Goal: Task Accomplishment & Management: Use online tool/utility

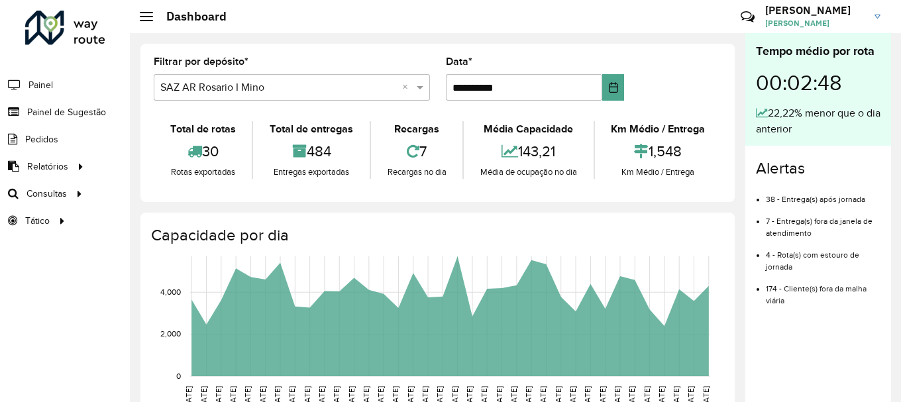
scroll to position [868, 0]
click at [168, 195] on span "Roteirização" at bounding box center [177, 194] width 54 height 14
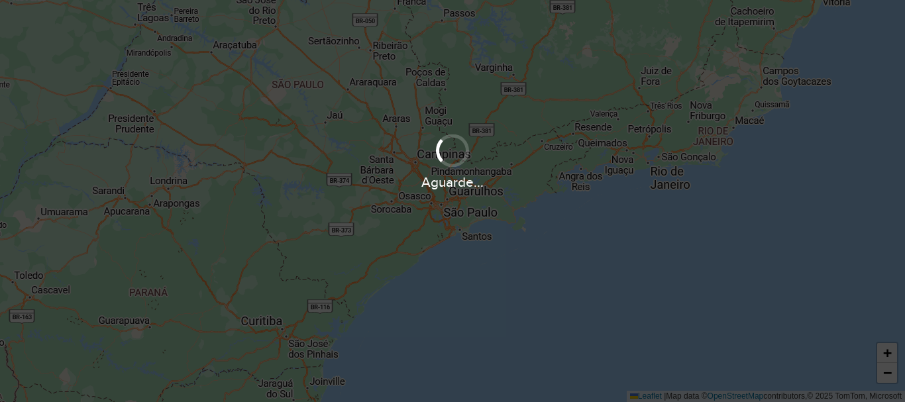
scroll to position [868, 0]
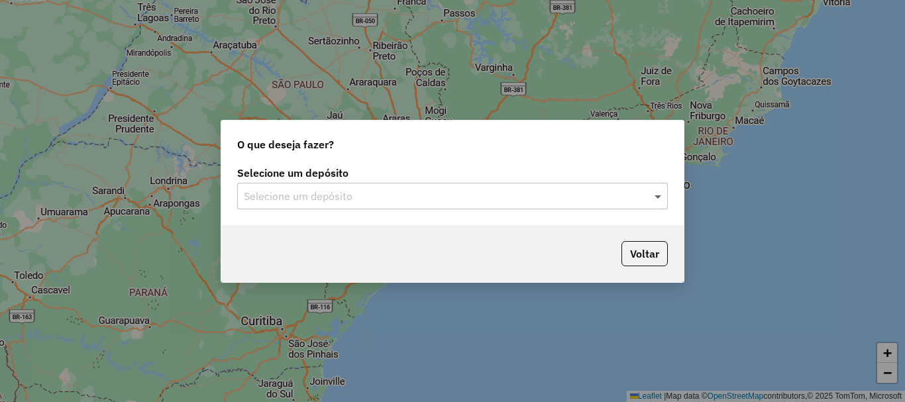
click at [655, 193] on span at bounding box center [659, 196] width 17 height 16
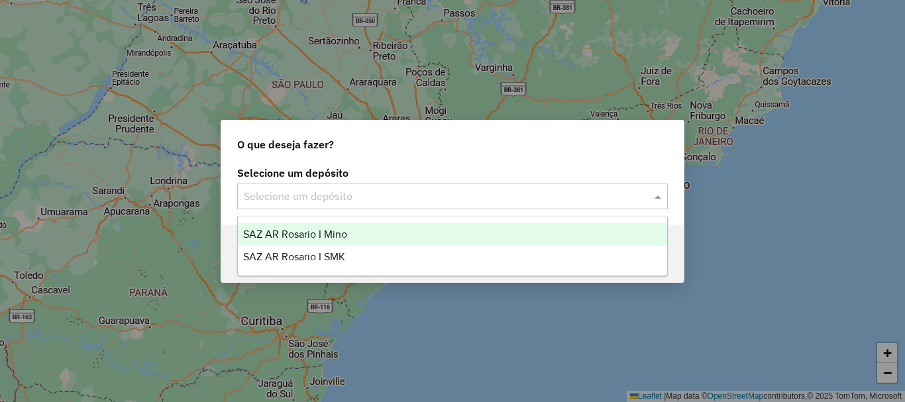
click at [325, 236] on span "SAZ AR Rosario I Mino" at bounding box center [295, 234] width 104 height 11
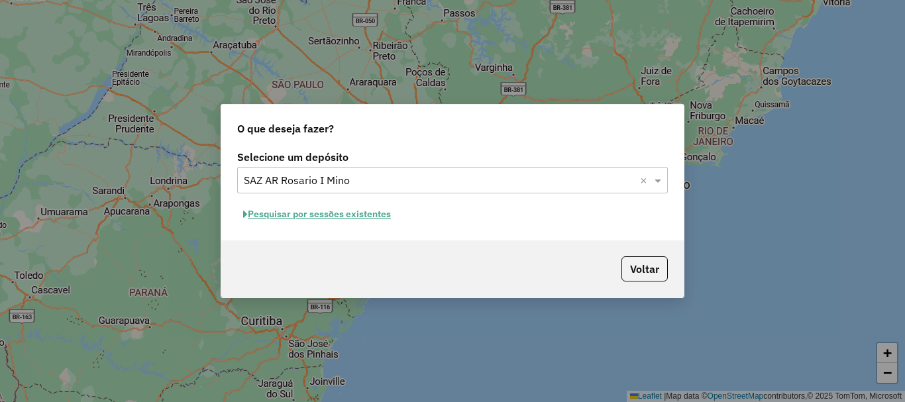
click at [325, 214] on button "Pesquisar por sessões existentes" at bounding box center [317, 214] width 160 height 21
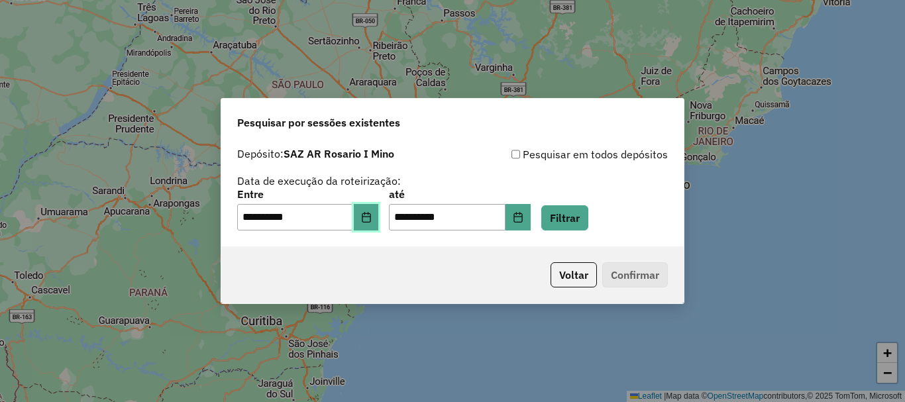
click at [372, 220] on icon "Choose Date" at bounding box center [366, 217] width 11 height 11
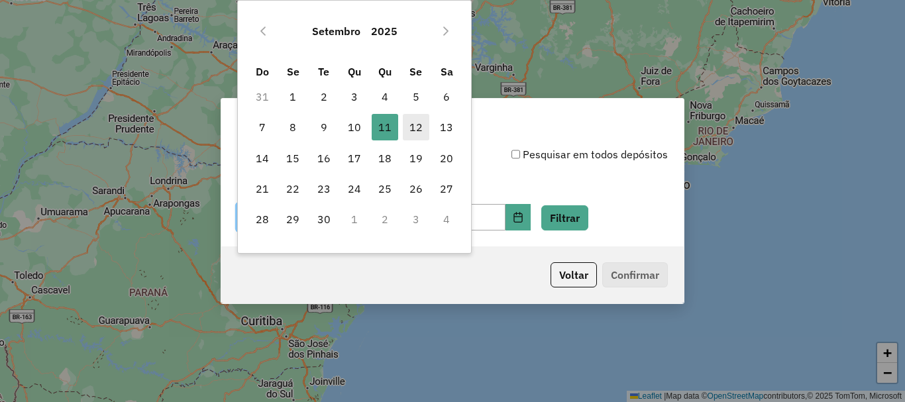
click at [408, 127] on span "12" at bounding box center [416, 127] width 26 height 26
type input "**********"
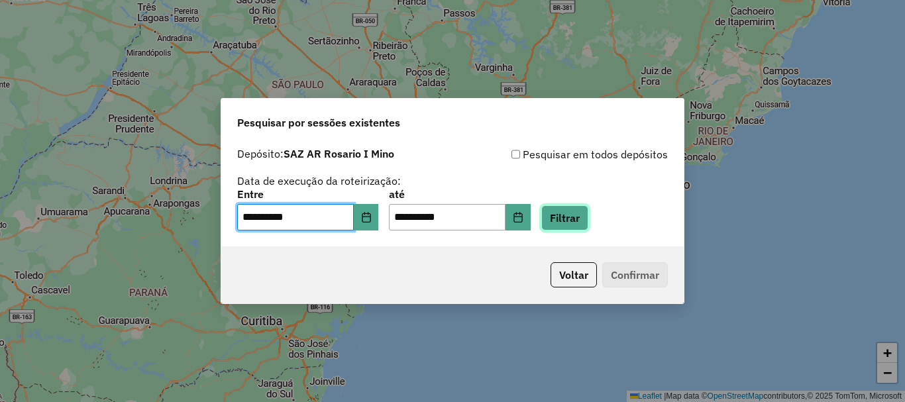
click at [588, 215] on button "Filtrar" at bounding box center [564, 217] width 47 height 25
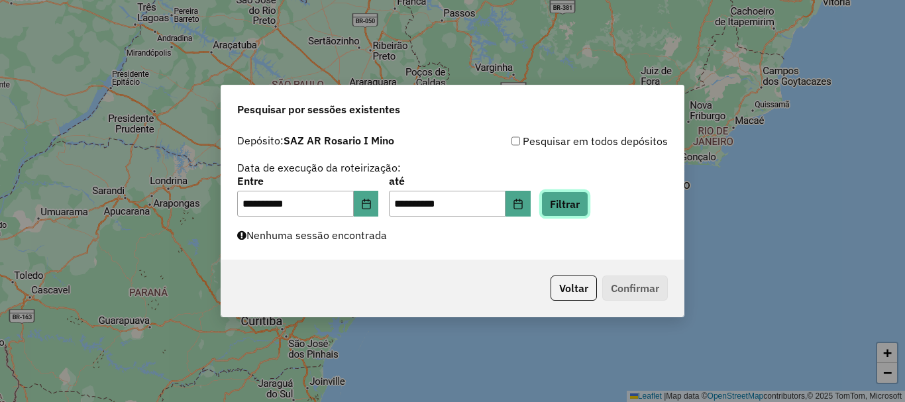
click at [587, 211] on button "Filtrar" at bounding box center [564, 203] width 47 height 25
click at [588, 196] on button "Filtrar" at bounding box center [564, 203] width 47 height 25
click at [576, 197] on button "Filtrar" at bounding box center [564, 203] width 47 height 25
click at [581, 203] on button "Filtrar" at bounding box center [564, 203] width 47 height 25
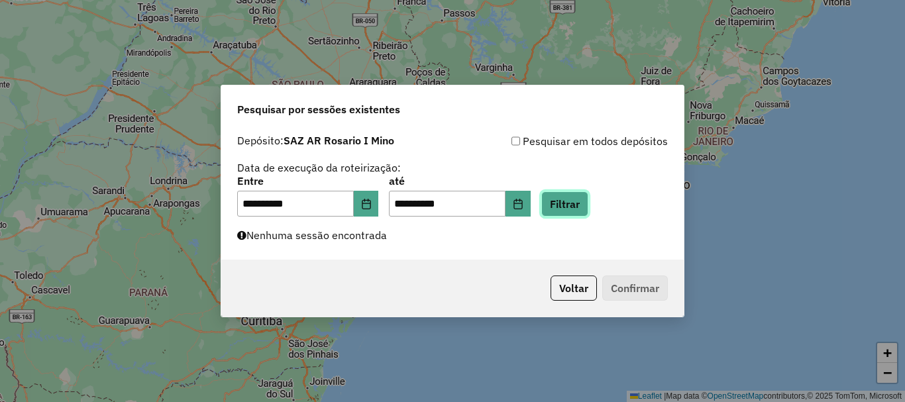
click at [581, 204] on button "Filtrar" at bounding box center [564, 203] width 47 height 25
click at [586, 201] on button "Filtrar" at bounding box center [564, 203] width 47 height 25
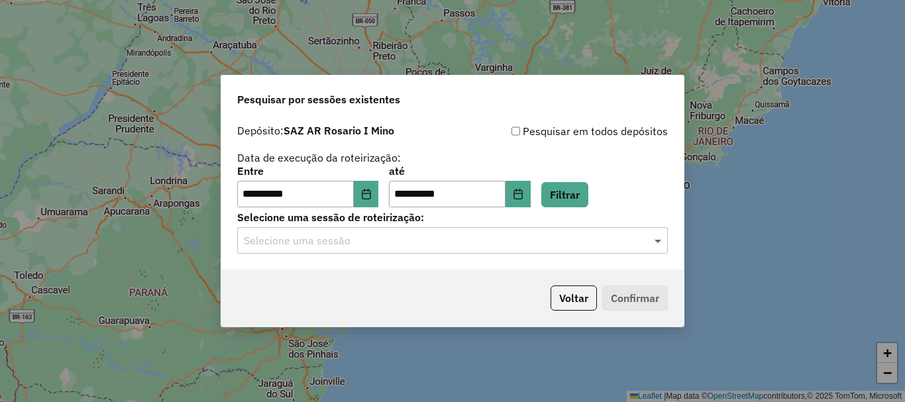
click at [659, 240] on span at bounding box center [659, 240] width 17 height 16
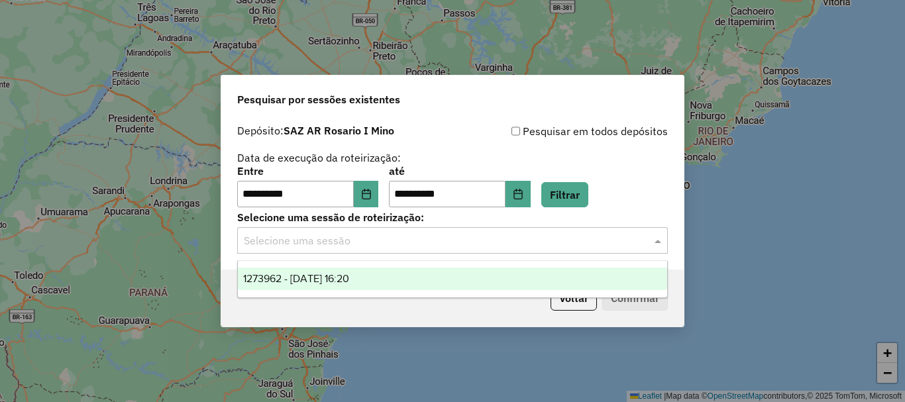
click at [349, 281] on span "1273962 - 12/09/2025 16:20" at bounding box center [296, 278] width 106 height 11
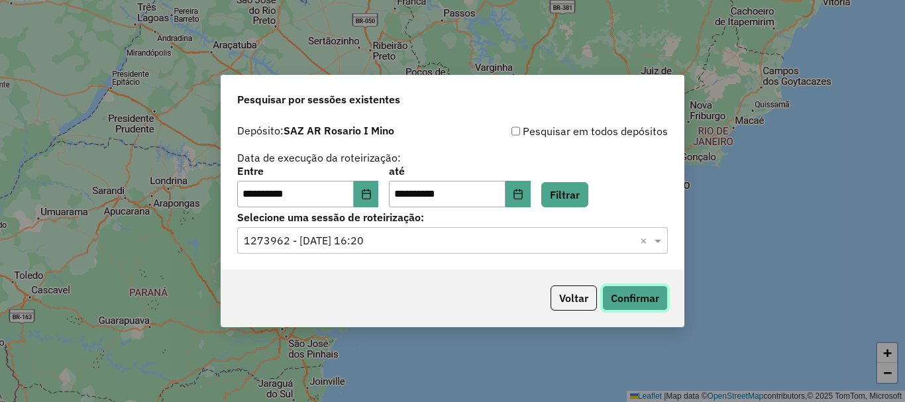
click at [641, 291] on button "Confirmar" at bounding box center [635, 297] width 66 height 25
click at [629, 300] on button "Confirmar" at bounding box center [635, 297] width 66 height 25
click at [646, 297] on button "Confirmar" at bounding box center [635, 297] width 66 height 25
click at [647, 300] on button "Confirmar" at bounding box center [635, 297] width 66 height 25
click at [651, 293] on button "Confirmar" at bounding box center [635, 297] width 66 height 25
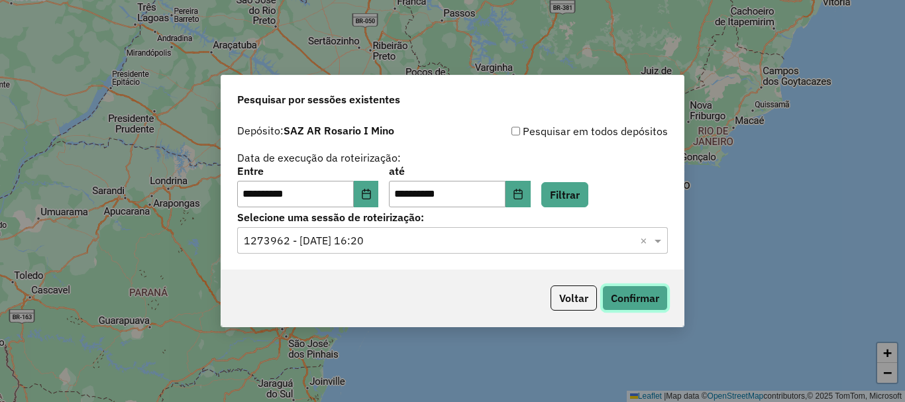
click at [654, 299] on button "Confirmar" at bounding box center [635, 297] width 66 height 25
click at [640, 307] on button "Confirmar" at bounding box center [635, 297] width 66 height 25
click at [631, 298] on button "Confirmar" at bounding box center [635, 297] width 66 height 25
click at [635, 291] on button "Confirmar" at bounding box center [635, 297] width 66 height 25
click at [623, 292] on button "Confirmar" at bounding box center [635, 297] width 66 height 25
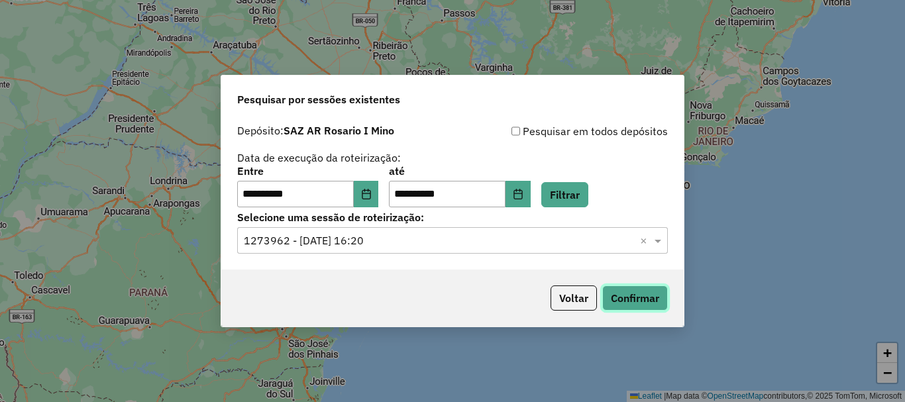
click at [626, 297] on button "Confirmar" at bounding box center [635, 297] width 66 height 25
click at [627, 301] on button "Confirmar" at bounding box center [635, 297] width 66 height 25
click at [632, 297] on button "Confirmar" at bounding box center [635, 297] width 66 height 25
click at [626, 299] on button "Confirmar" at bounding box center [635, 297] width 66 height 25
click at [640, 297] on button "Confirmar" at bounding box center [635, 297] width 66 height 25
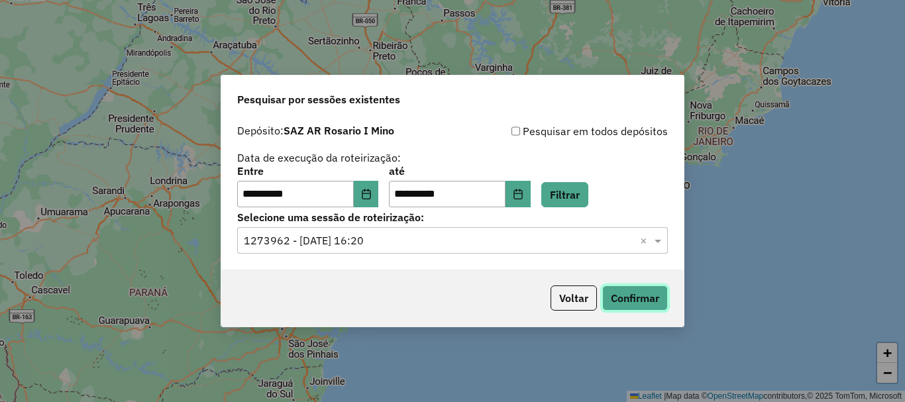
click at [631, 296] on button "Confirmar" at bounding box center [635, 297] width 66 height 25
click at [627, 301] on button "Confirmar" at bounding box center [635, 297] width 66 height 25
click at [629, 300] on button "Confirmar" at bounding box center [635, 297] width 66 height 25
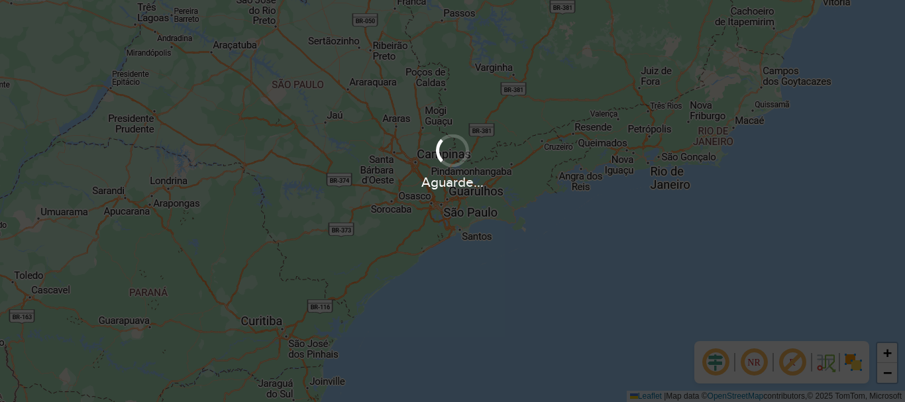
scroll to position [868, 0]
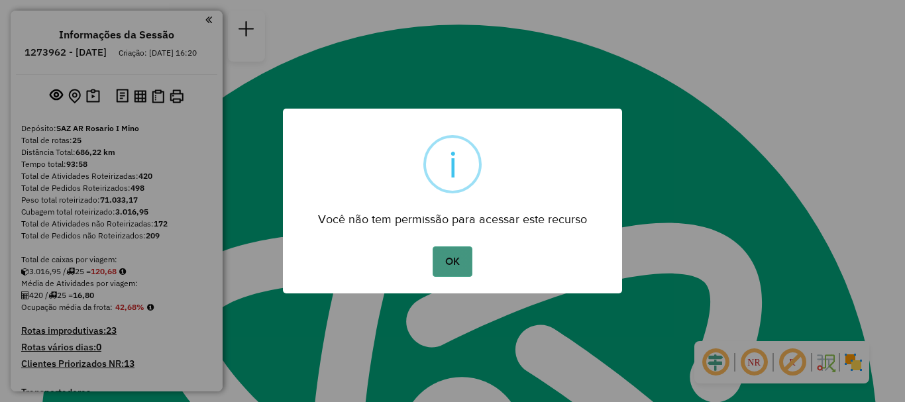
click at [441, 256] on button "OK" at bounding box center [452, 261] width 39 height 30
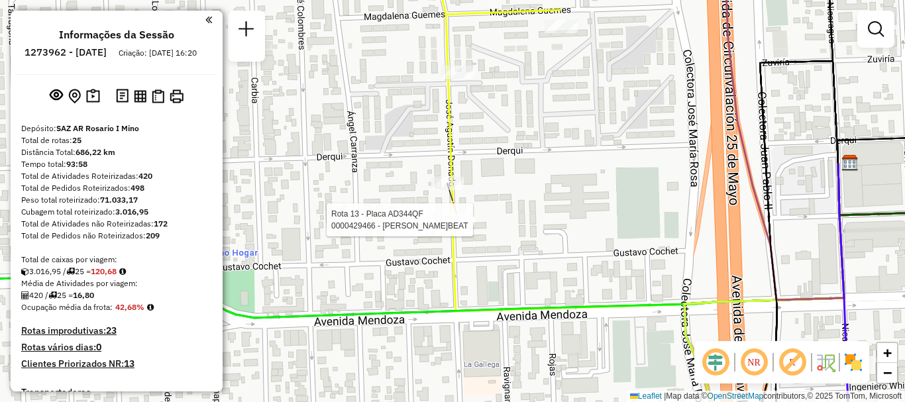
select select "**********"
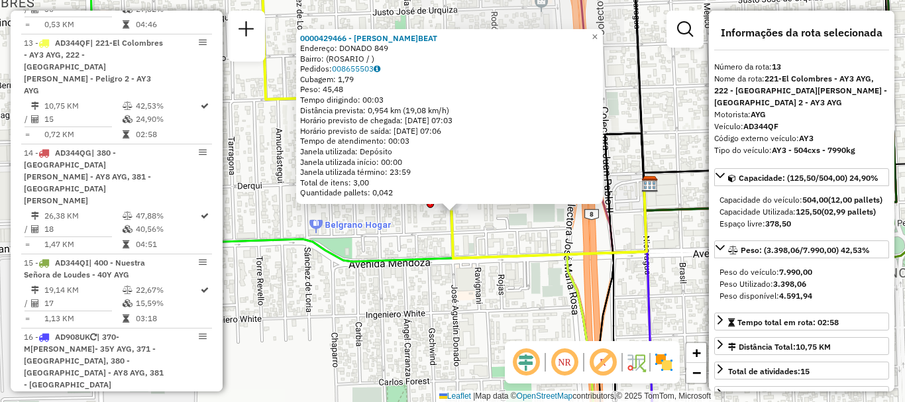
scroll to position [66, 0]
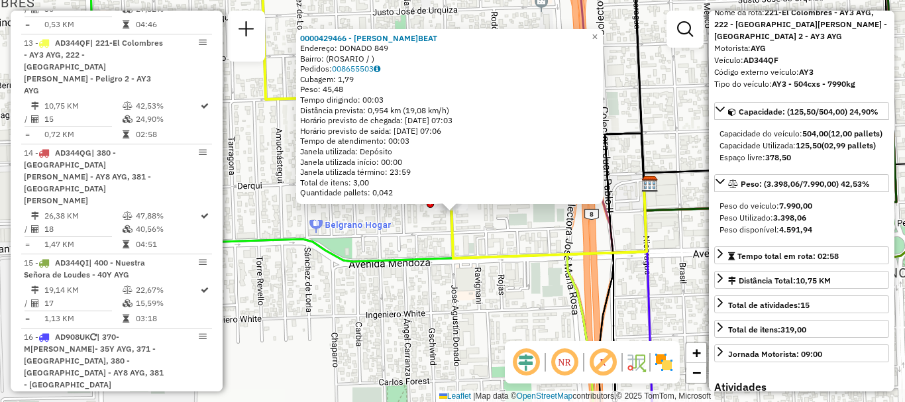
click at [489, 243] on div "0000429466 - SILVA ROSA BEAT Endereço: DONADO 849 Bairro: (ROSARIO / ) Pedidos:…" at bounding box center [452, 201] width 905 height 402
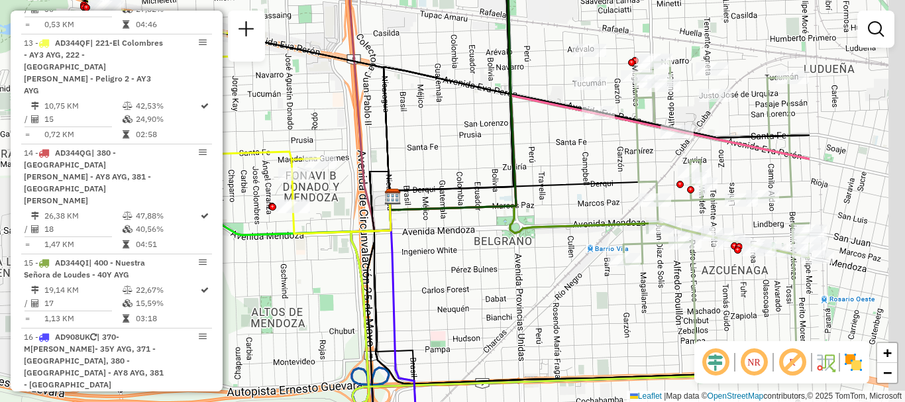
drag, startPoint x: 375, startPoint y: 186, endPoint x: 363, endPoint y: 185, distance: 11.9
click at [370, 185] on icon at bounding box center [410, 292] width 81 height 241
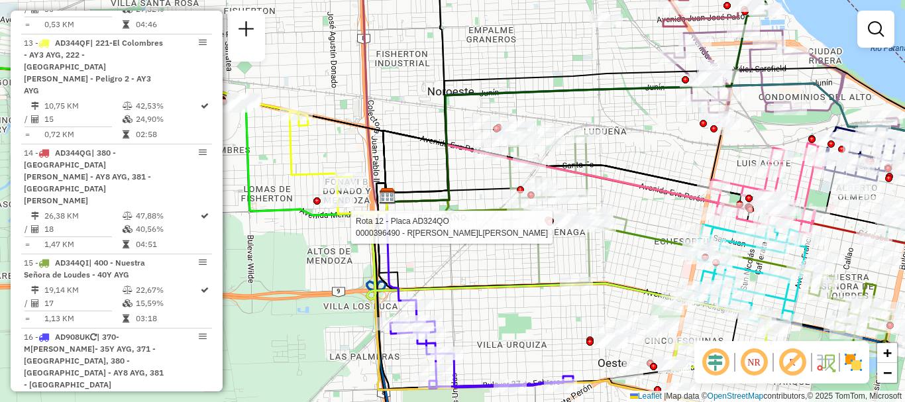
select select "**********"
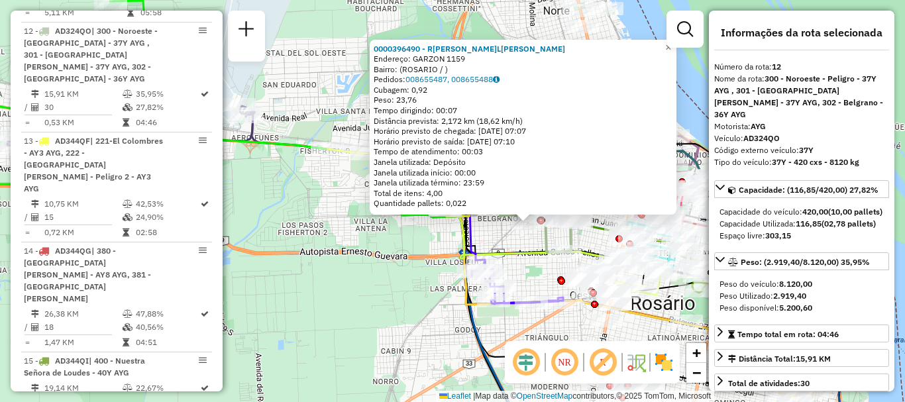
scroll to position [132, 0]
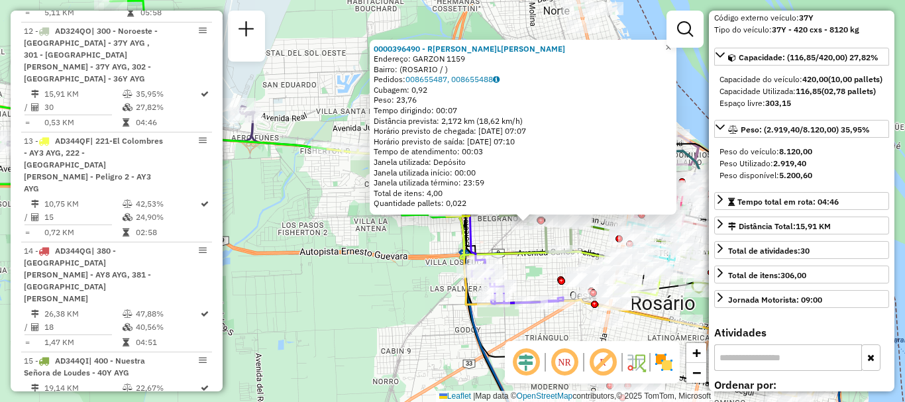
click at [532, 260] on icon at bounding box center [561, 241] width 203 height 68
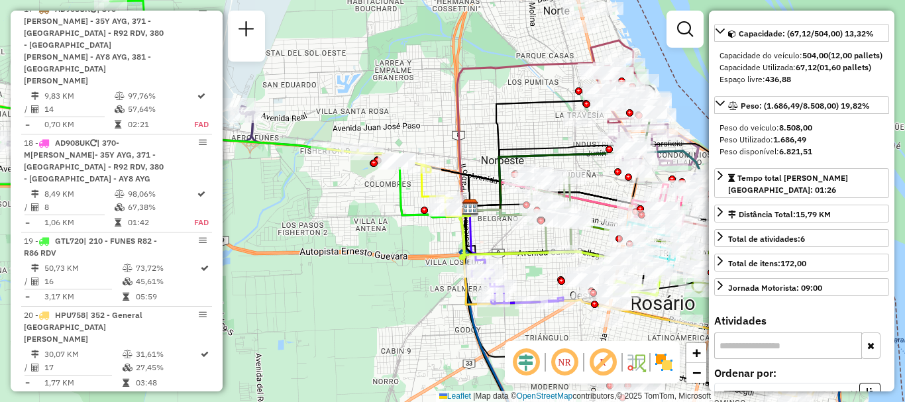
scroll to position [2220, 0]
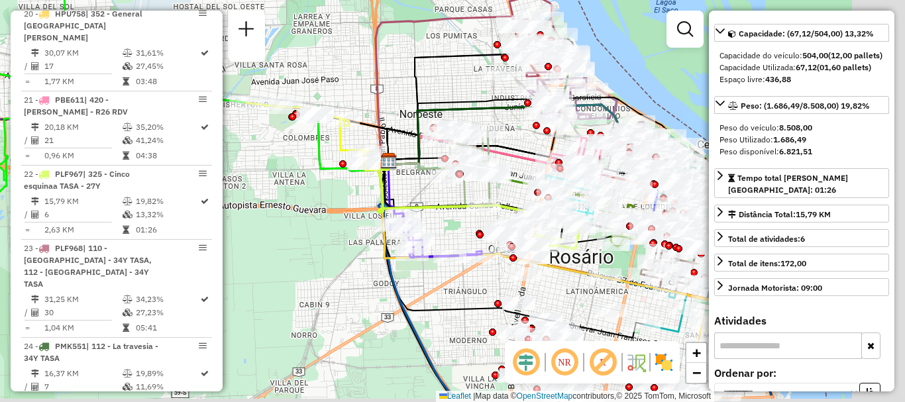
drag, startPoint x: 498, startPoint y: 238, endPoint x: 380, endPoint y: 174, distance: 134.3
click at [380, 174] on div "Janela de atendimento Grade de atendimento Capacidade Transportadoras Veículos …" at bounding box center [452, 201] width 905 height 402
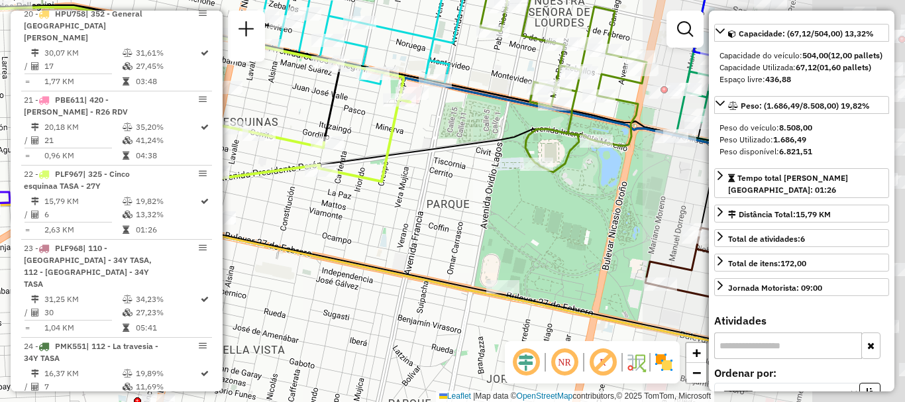
drag, startPoint x: 601, startPoint y: 223, endPoint x: 325, endPoint y: 173, distance: 280.6
click at [325, 173] on icon at bounding box center [308, 140] width 203 height 82
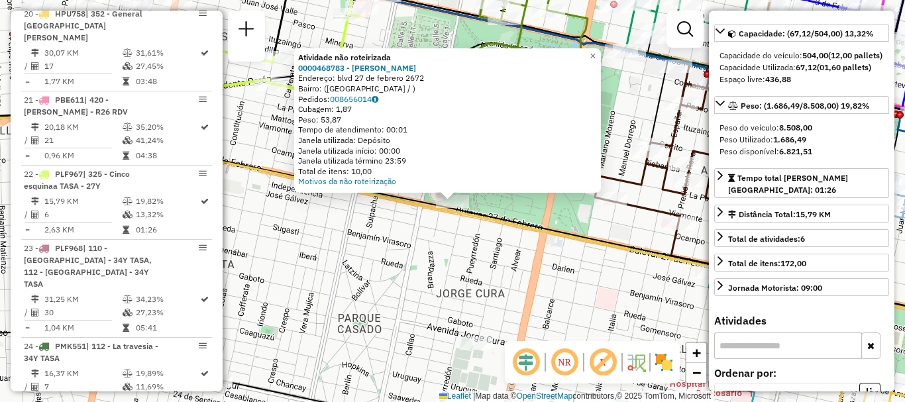
click at [501, 207] on div "Atividade não roteirizada 0000468783 - braun maria Endereço: blvd 27 de febrero…" at bounding box center [452, 201] width 905 height 402
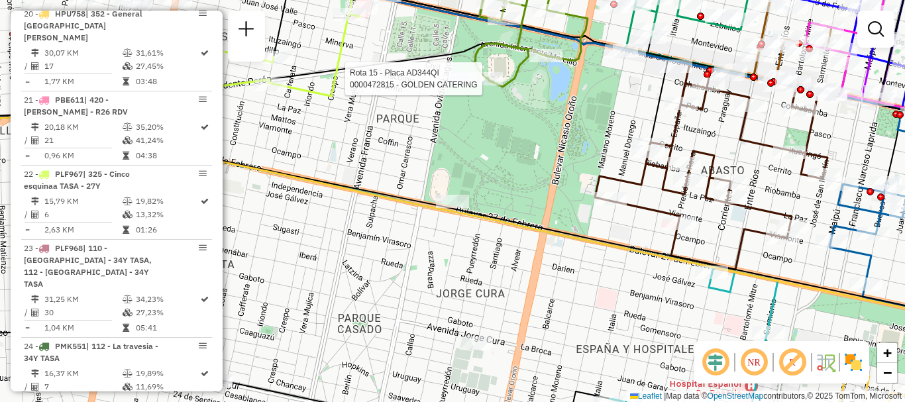
select select "**********"
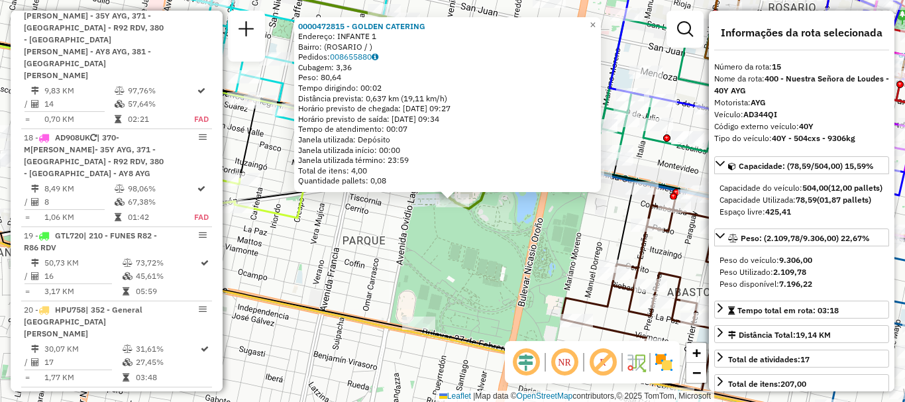
scroll to position [1629, 0]
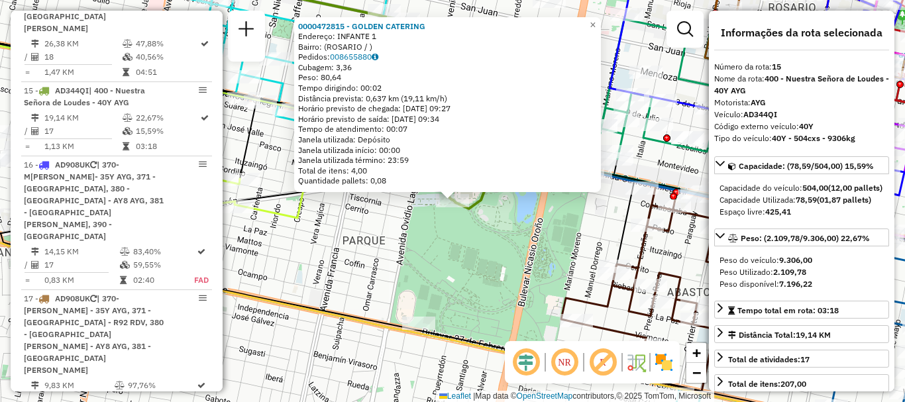
click at [489, 211] on div "0000472815 - GOLDEN CATERING Endereço: INFANTE 1 Bairro: (ROSARIO / ) Pedidos: …" at bounding box center [452, 201] width 905 height 402
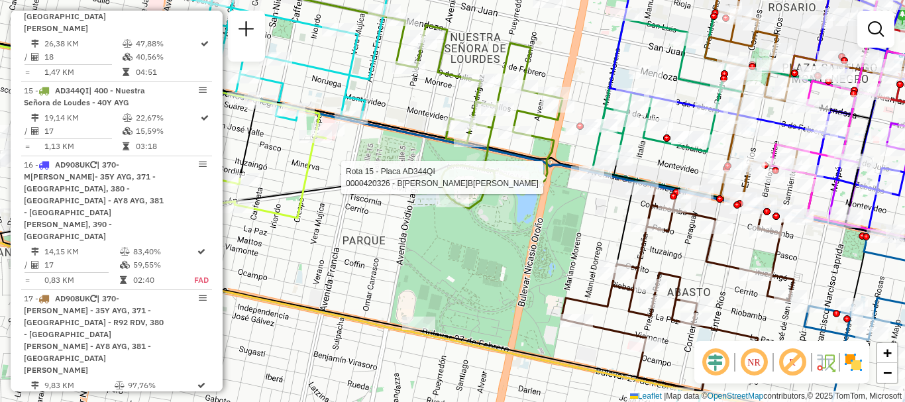
select select "**********"
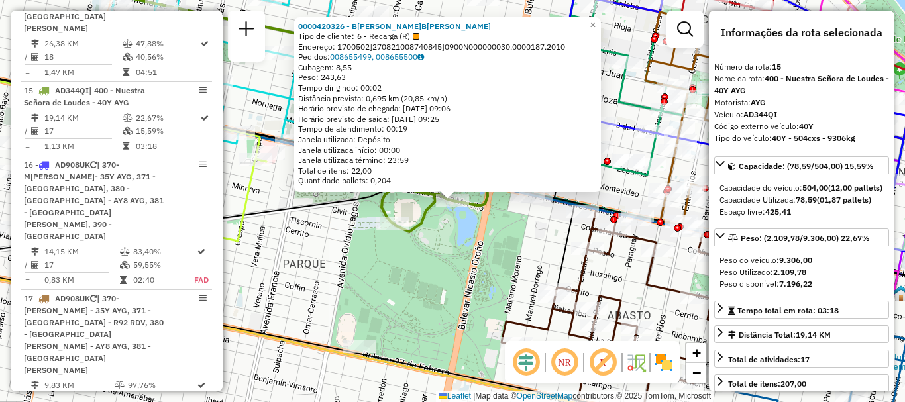
click at [493, 236] on div "0000420326 - BOTTARO MONICA BEATRIZ Tipo de cliente: 6 - Recarga (R) Endereço: …" at bounding box center [452, 201] width 905 height 402
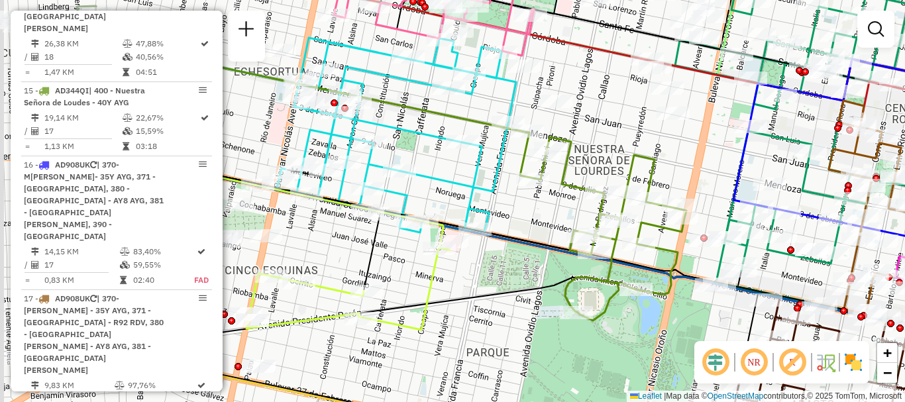
drag, startPoint x: 454, startPoint y: 205, endPoint x: 552, endPoint y: 214, distance: 98.5
click at [552, 214] on div "Janela de atendimento Grade de atendimento Capacidade Transportadoras Veículos …" at bounding box center [452, 201] width 905 height 402
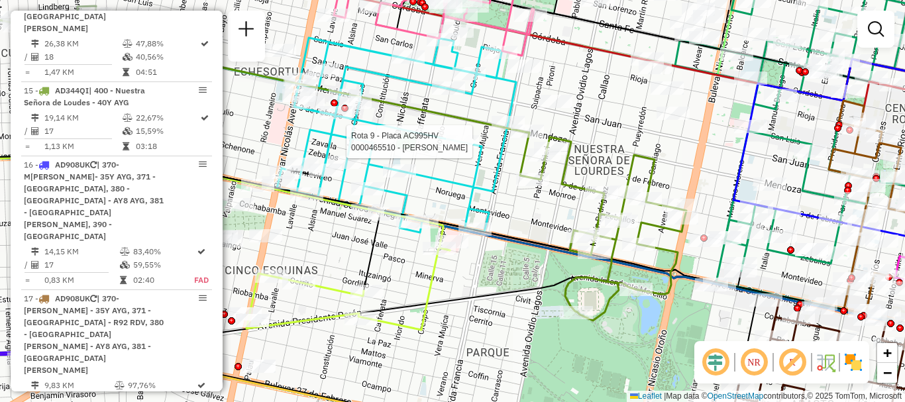
click at [464, 148] on div at bounding box center [462, 141] width 33 height 13
select select "**********"
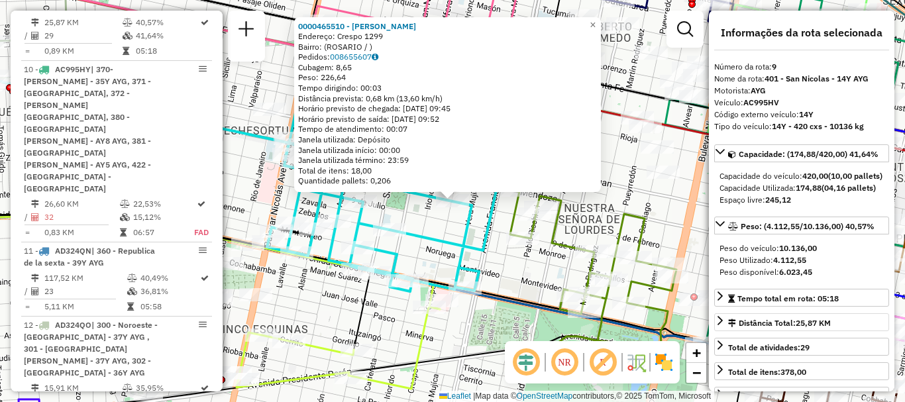
scroll to position [66, 0]
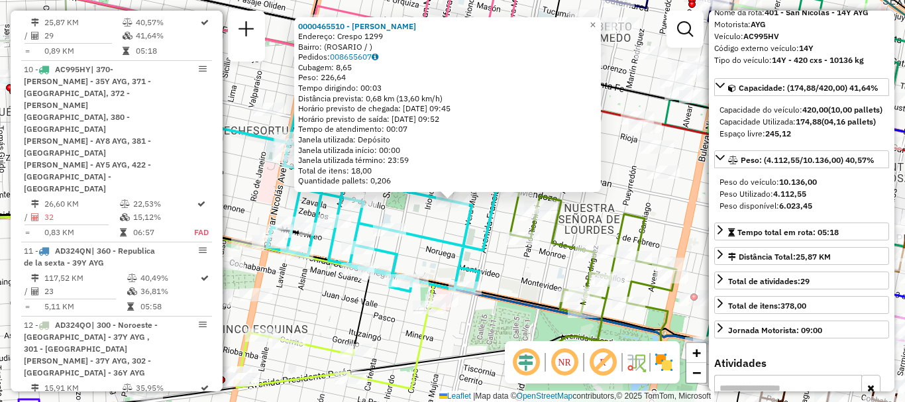
click at [538, 280] on div "0000465510 - Autino Ricardo Endereço: Crespo 1299 Bairro: (ROSARIO / ) Pedidos:…" at bounding box center [452, 201] width 905 height 402
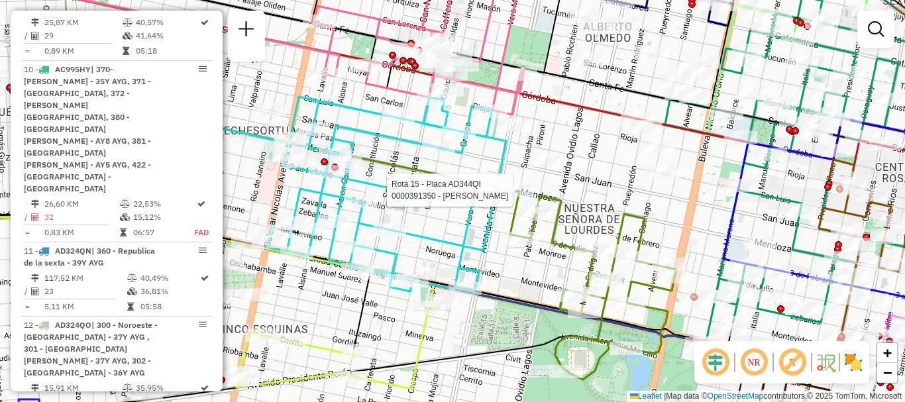
select select "**********"
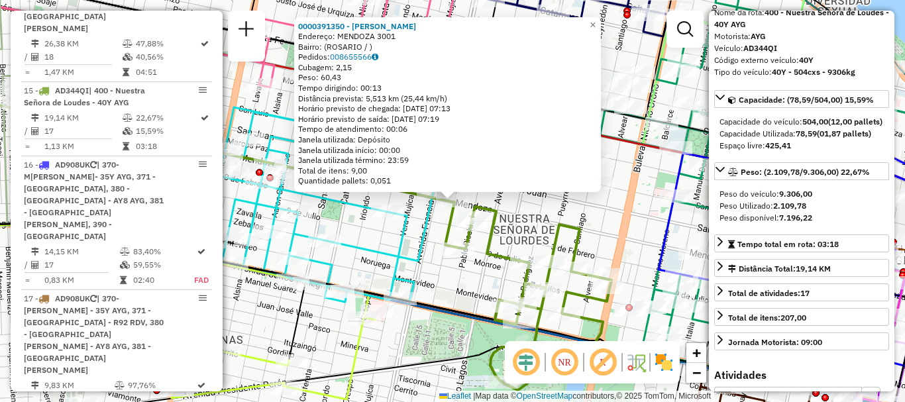
click at [646, 269] on div "0000391350 - GIMENEZ ANALIA Endereço: MENDOZA 3001 Bairro: (ROSARIO / ) Pedidos…" at bounding box center [452, 201] width 905 height 402
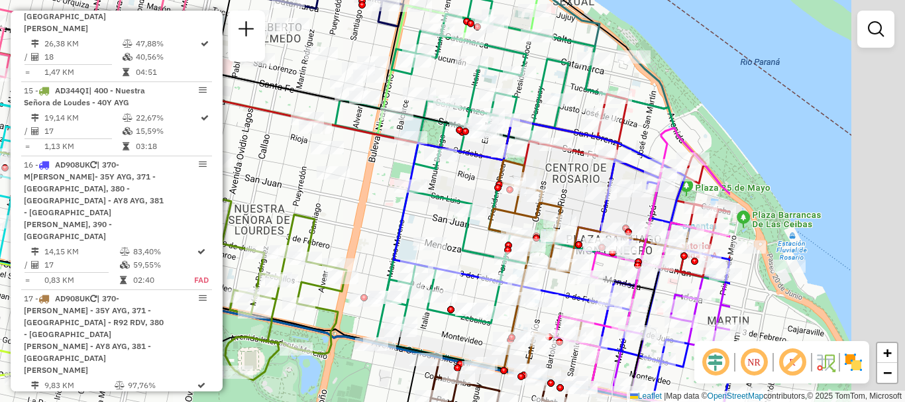
drag, startPoint x: 625, startPoint y: 254, endPoint x: 354, endPoint y: 244, distance: 270.4
click at [354, 244] on div "Janela de atendimento Grade de atendimento Capacidade Transportadoras Veículos …" at bounding box center [452, 201] width 905 height 402
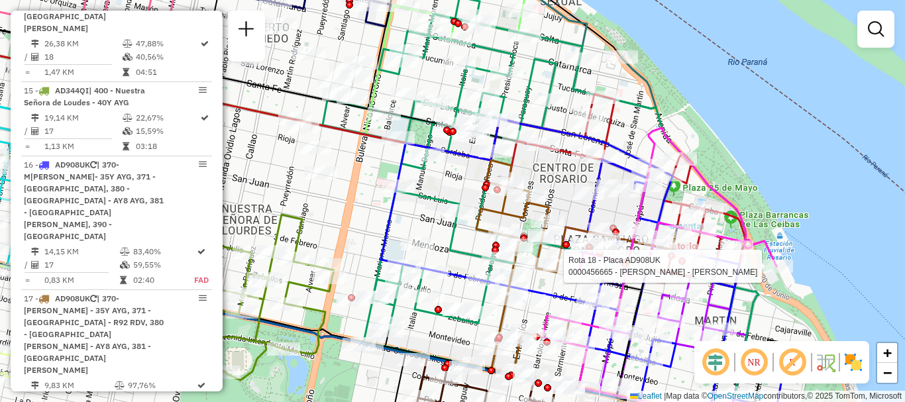
select select "**********"
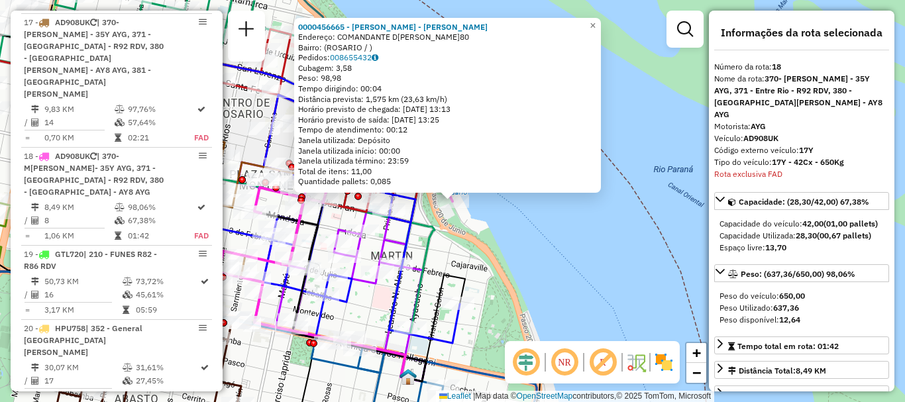
scroll to position [1911, 0]
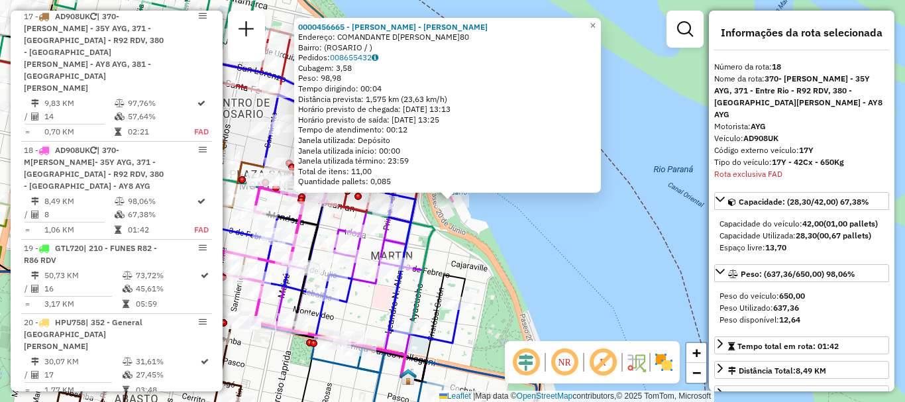
click at [576, 304] on div "0000456665 - LAVIANO ANDREA - PRIORESCHI CARL Endereço: COMANDANTE DE NAVARRA 8…" at bounding box center [452, 201] width 905 height 402
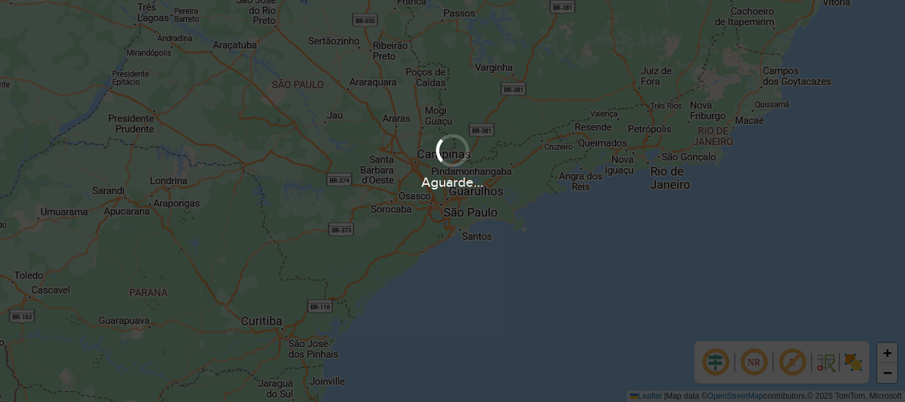
scroll to position [868, 0]
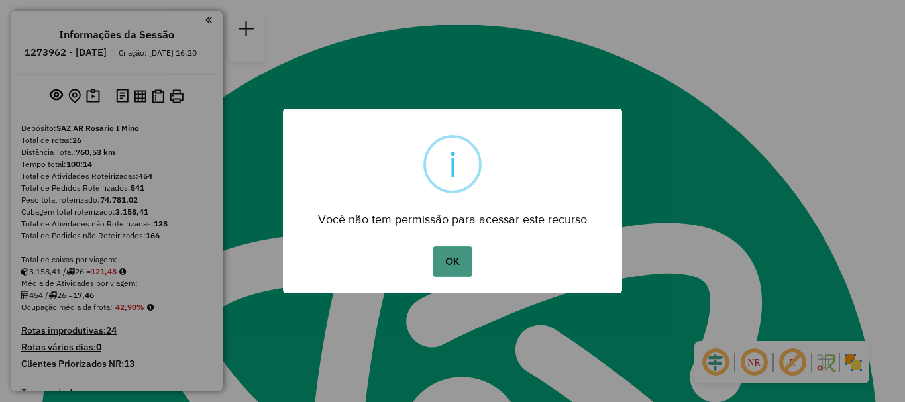
click at [450, 262] on button "OK" at bounding box center [452, 261] width 39 height 30
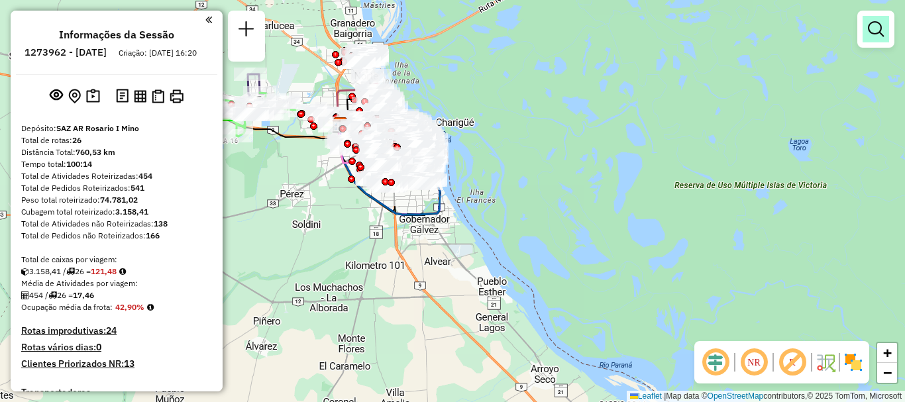
click at [869, 27] on em at bounding box center [876, 29] width 16 height 16
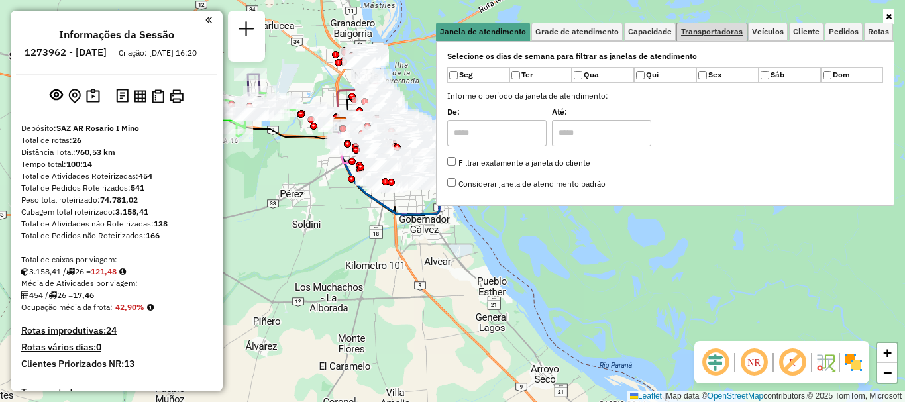
click at [705, 30] on span "Transportadoras" at bounding box center [712, 32] width 62 height 8
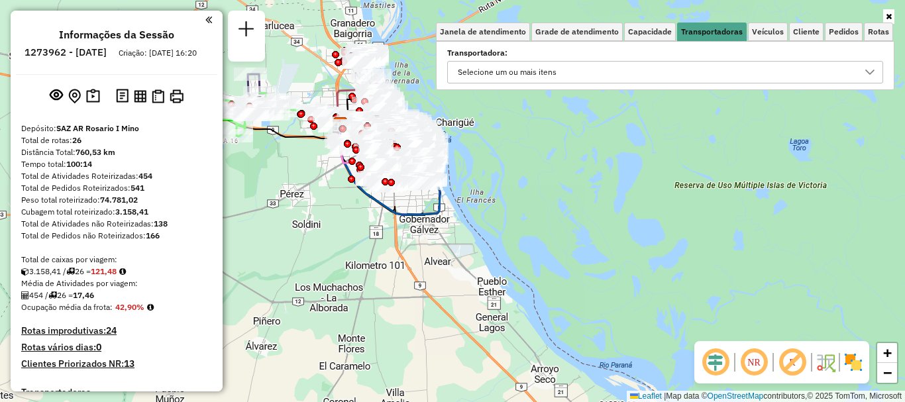
click at [869, 68] on icon at bounding box center [869, 72] width 11 height 11
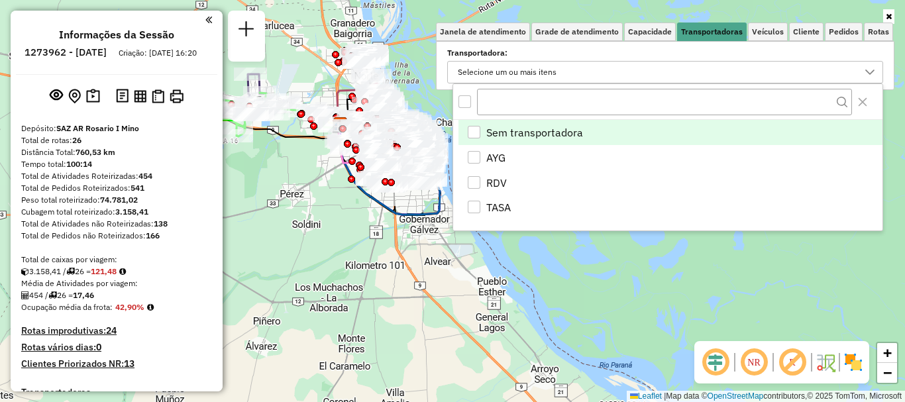
scroll to position [8, 46]
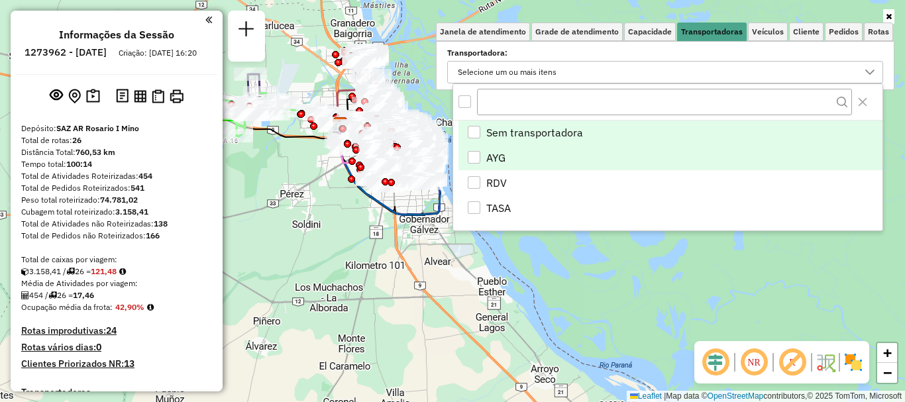
click at [475, 154] on div "AYG" at bounding box center [474, 157] width 13 height 13
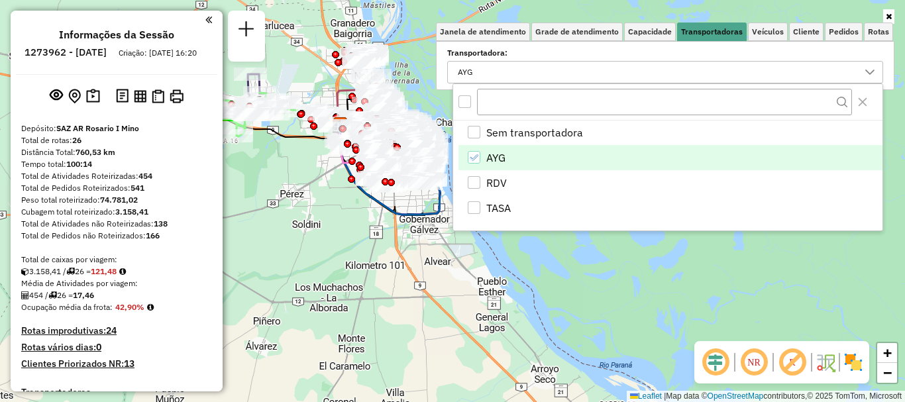
click at [596, 276] on div "Janela de atendimento Grade de atendimento Capacidade Transportadoras Veículos …" at bounding box center [452, 201] width 905 height 402
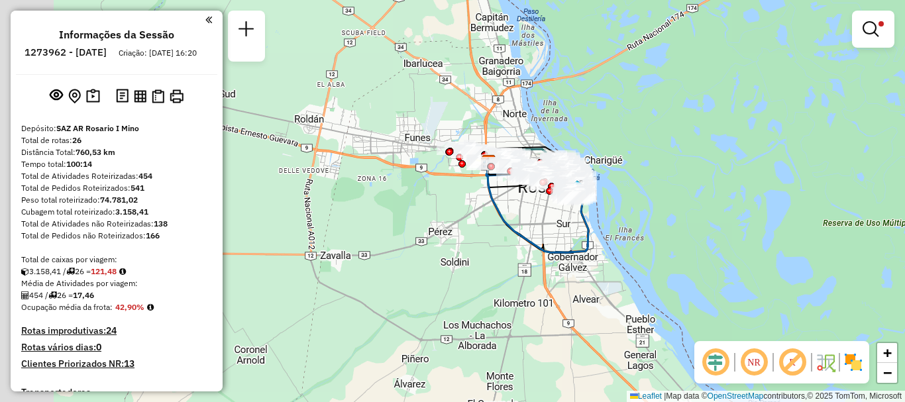
drag, startPoint x: 445, startPoint y: 265, endPoint x: 590, endPoint y: 303, distance: 149.9
click at [590, 303] on div "Limpar filtros Janela de atendimento Grade de atendimento Capacidade Transporta…" at bounding box center [452, 201] width 905 height 402
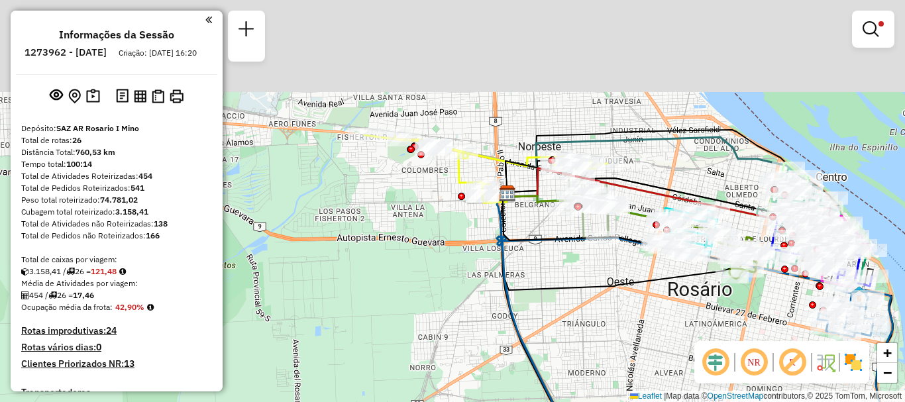
click at [554, 269] on div "Limpar filtros Janela de atendimento Grade de atendimento Capacidade Transporta…" at bounding box center [452, 201] width 905 height 402
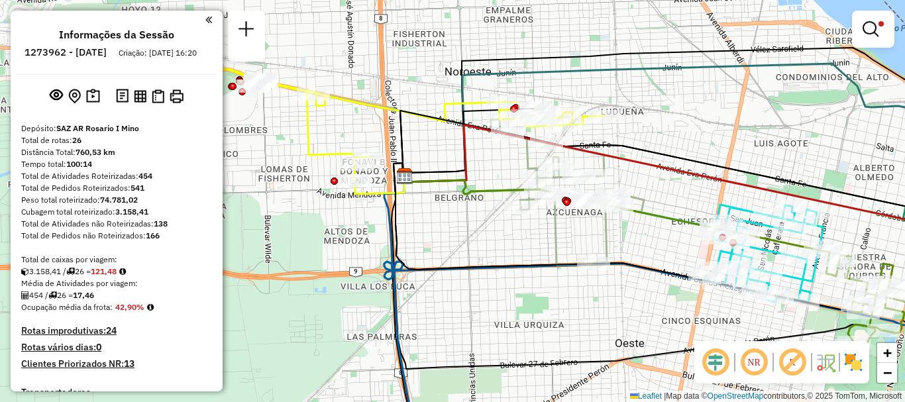
drag, startPoint x: 559, startPoint y: 238, endPoint x: 513, endPoint y: 252, distance: 48.4
click at [513, 252] on div "Limpar filtros Janela de atendimento Grade de atendimento Capacidade Transporta…" at bounding box center [452, 201] width 905 height 402
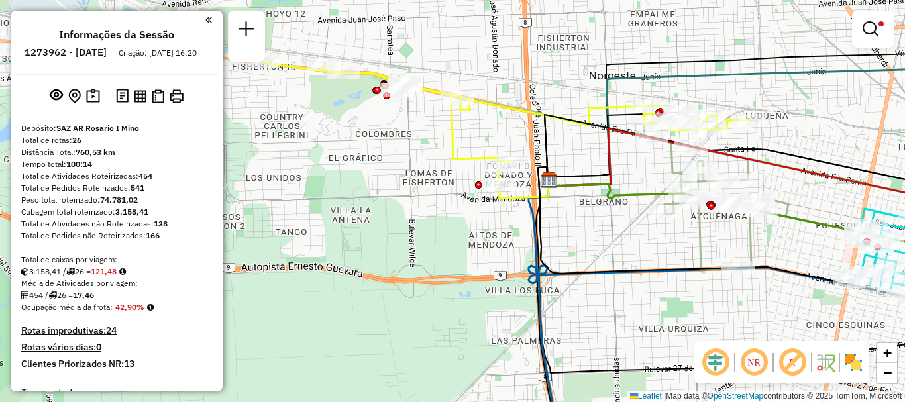
drag, startPoint x: 544, startPoint y: 264, endPoint x: 689, endPoint y: 268, distance: 144.4
click at [689, 268] on icon at bounding box center [772, 242] width 468 height 150
click at [362, 97] on div at bounding box center [363, 89] width 33 height 13
select select "**********"
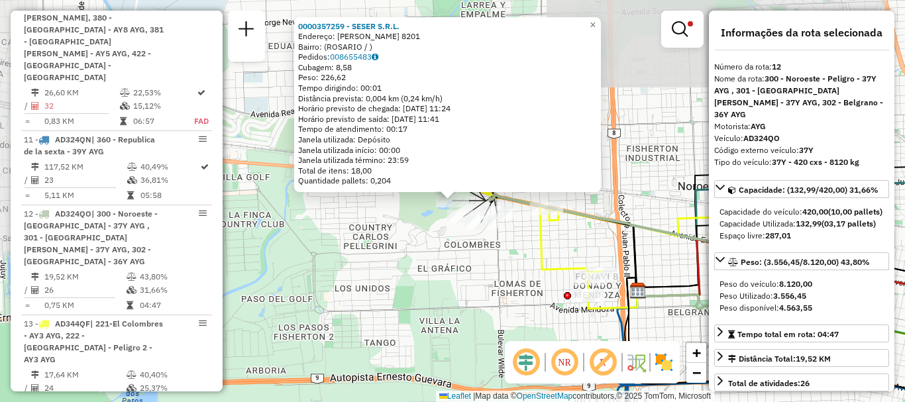
scroll to position [914, 0]
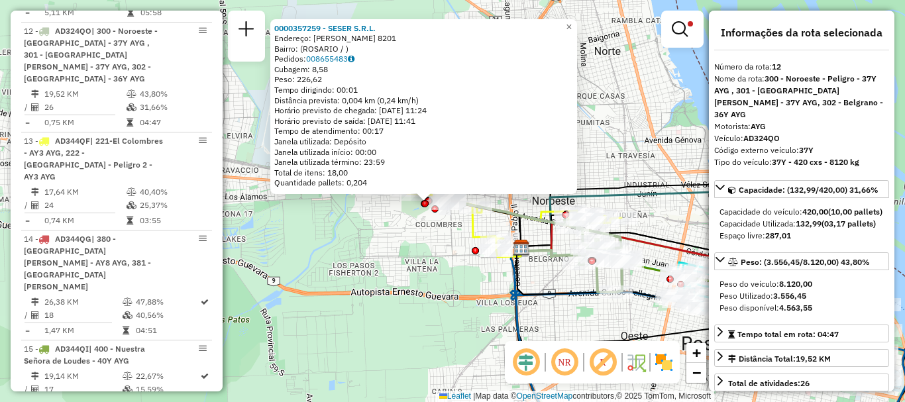
click at [603, 131] on div "0000357259 - SESER S.R.L. Endereço: EVA PERON 8201 Bairro: (ROSARIO / ) Pedidos…" at bounding box center [452, 201] width 905 height 402
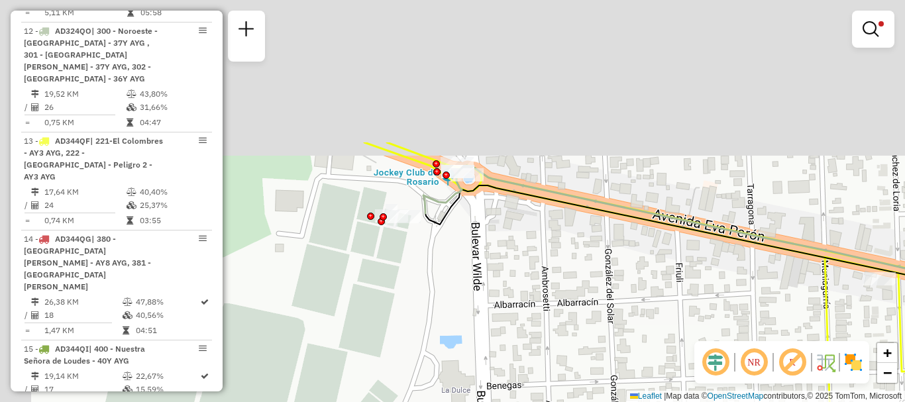
drag, startPoint x: 402, startPoint y: 136, endPoint x: 442, endPoint y: 317, distance: 185.3
click at [442, 320] on div "Limpar filtros Janela de atendimento Grade de atendimento Capacidade Transporta…" at bounding box center [452, 201] width 905 height 402
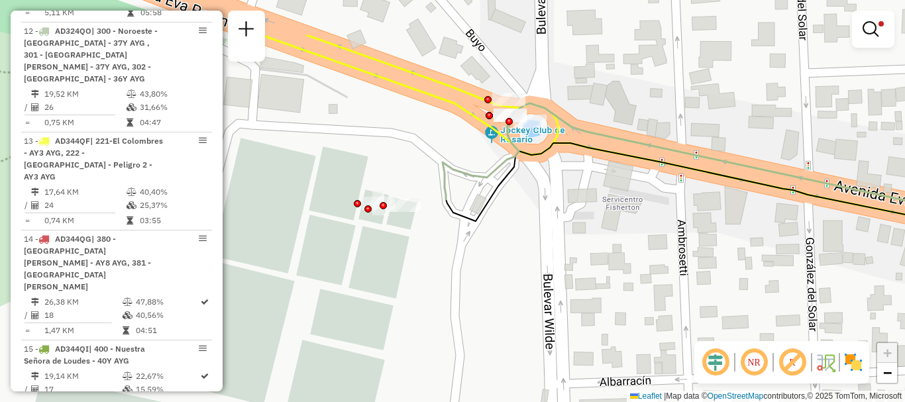
drag, startPoint x: 442, startPoint y: 229, endPoint x: 480, endPoint y: 305, distance: 84.4
click at [480, 305] on div "Limpar filtros Janela de atendimento Grade de atendimento Capacidade Transporta…" at bounding box center [452, 201] width 905 height 402
click at [478, 256] on div "Limpar filtros Janela de atendimento Grade de atendimento Capacidade Transporta…" at bounding box center [452, 201] width 905 height 402
click at [621, 221] on div "Limpar filtros Janela de atendimento Grade de atendimento Capacidade Transporta…" at bounding box center [452, 201] width 905 height 402
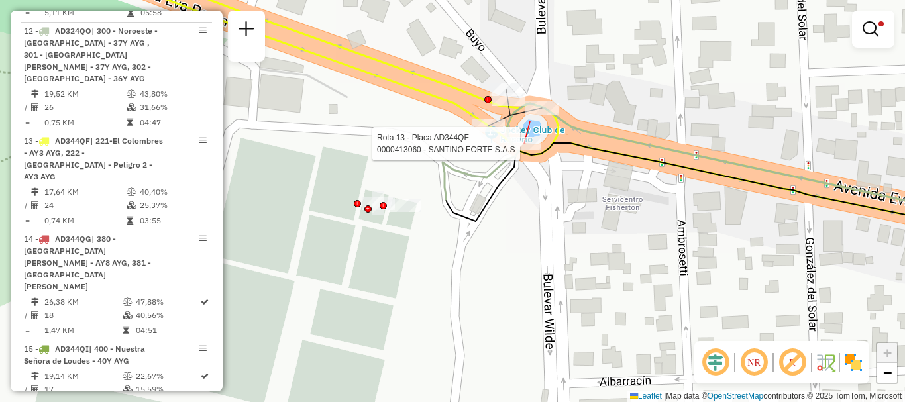
select select "**********"
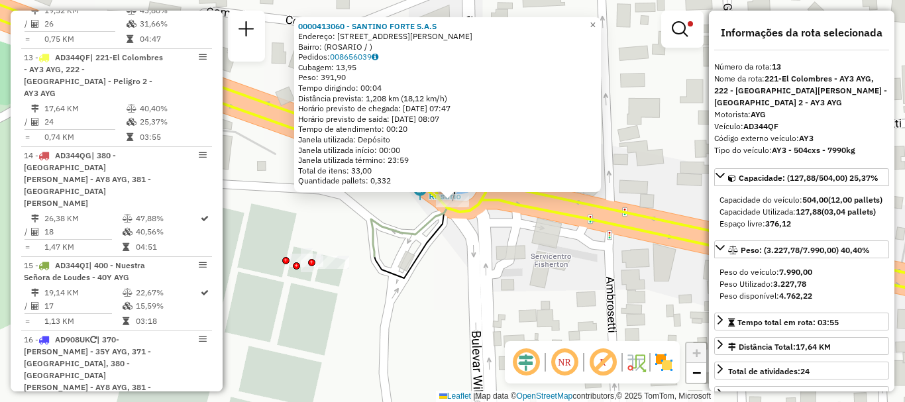
scroll to position [1012, 0]
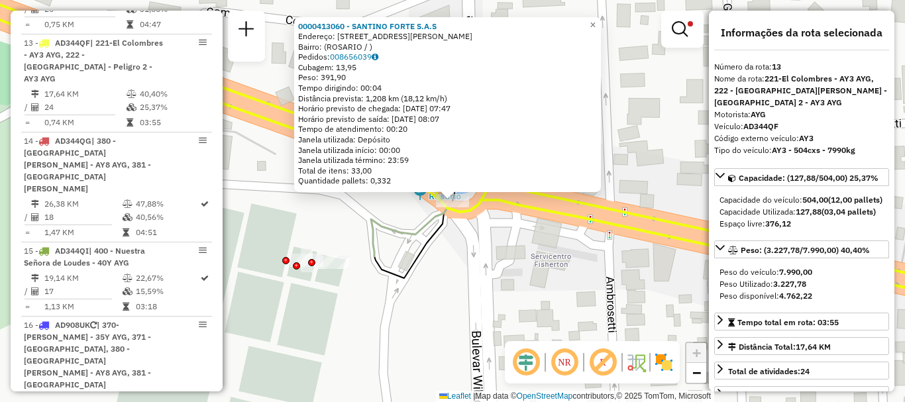
click at [492, 230] on div "0000413060 - SANTINO FORTE S.A.S Endereço: AVDA EVA PERàN 8201 Bairro: (ROSARIO…" at bounding box center [452, 201] width 905 height 402
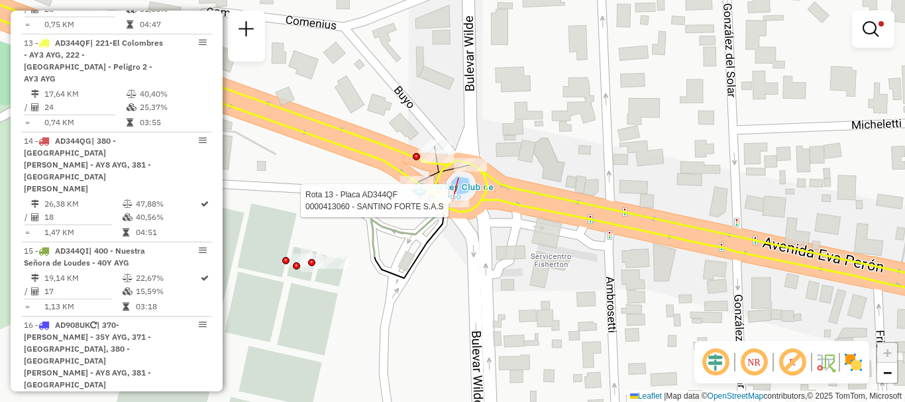
select select "**********"
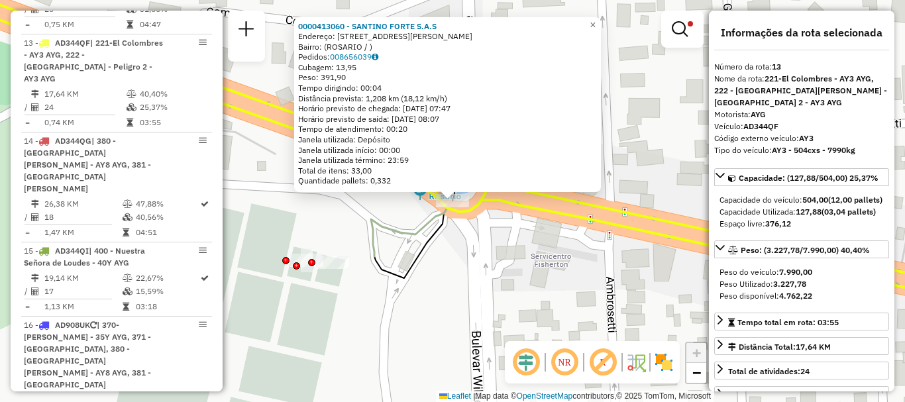
click at [467, 238] on div "0000413060 - SANTINO FORTE S.A.S Endereço: AVDA EVA PERàN 8201 Bairro: (ROSARIO…" at bounding box center [452, 201] width 905 height 402
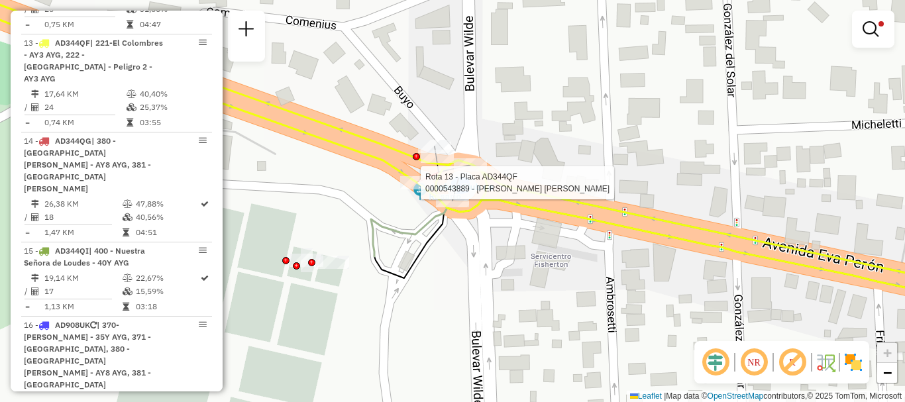
select select "**********"
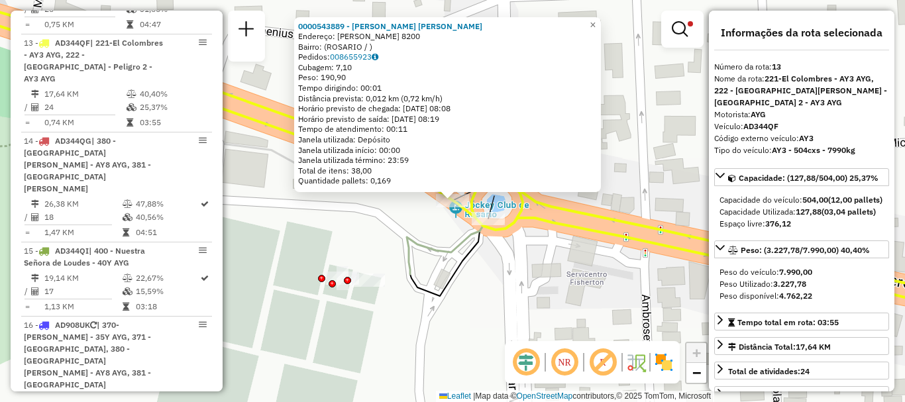
click at [580, 247] on div "0000543889 - Escobar Gabriel Jesus Endereço: EVA PERON 8200 Bairro: (ROSARIO / …" at bounding box center [452, 201] width 905 height 402
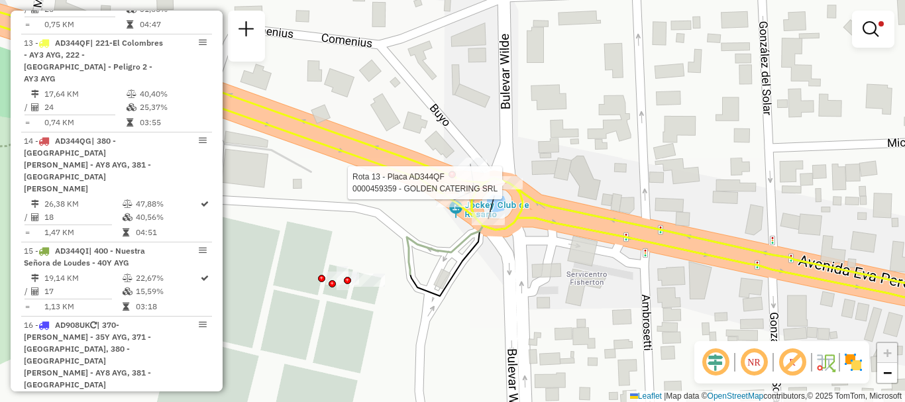
select select "**********"
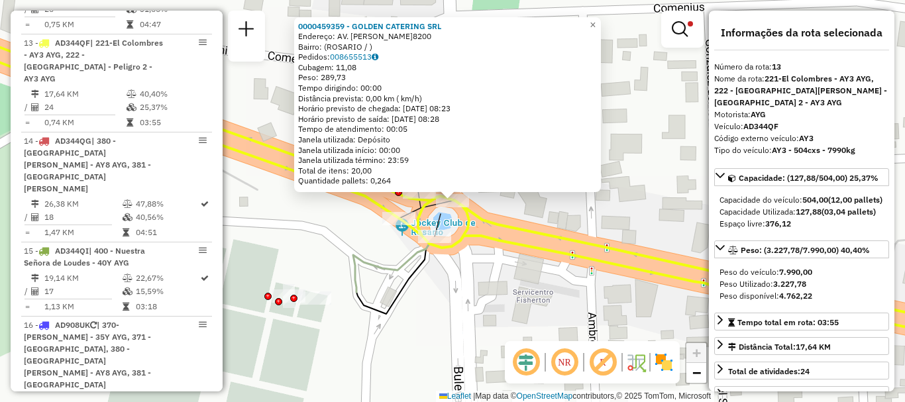
click at [521, 291] on div "0000459359 - GOLDEN CATERING SRL Endereço: AV. EVA PERON 8200 Bairro: (ROSARIO …" at bounding box center [452, 201] width 905 height 402
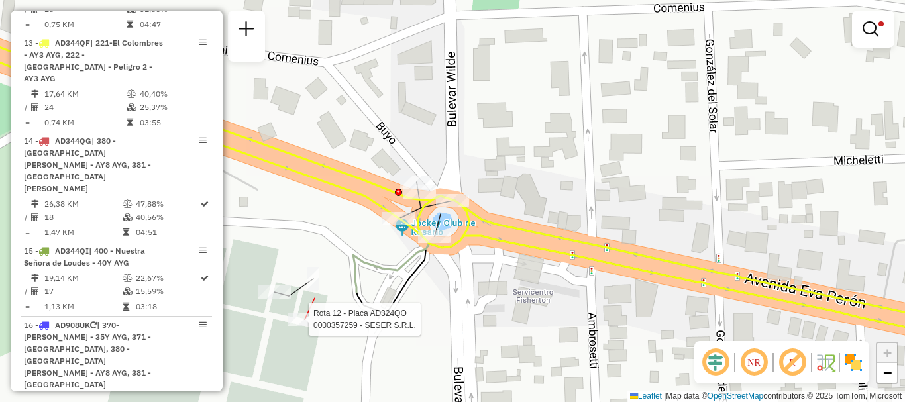
select select "**********"
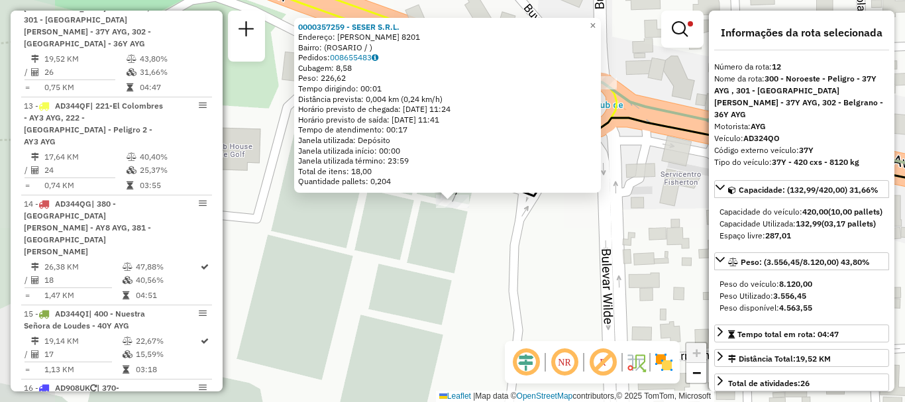
scroll to position [914, 0]
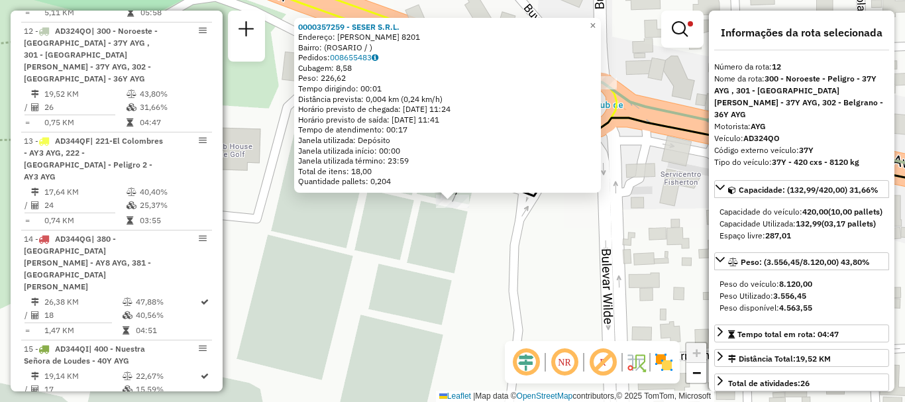
click at [346, 307] on div "0000357259 - SESER S.R.L. Endereço: EVA PERON 8201 Bairro: (ROSARIO / ) Pedidos…" at bounding box center [452, 201] width 905 height 402
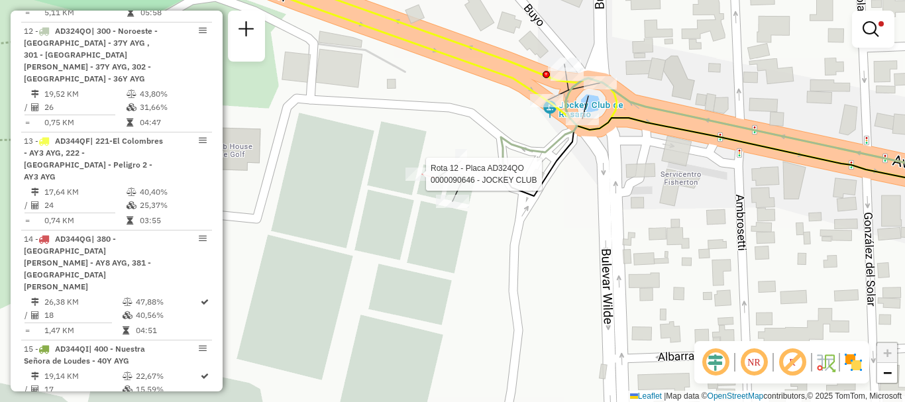
select select "**********"
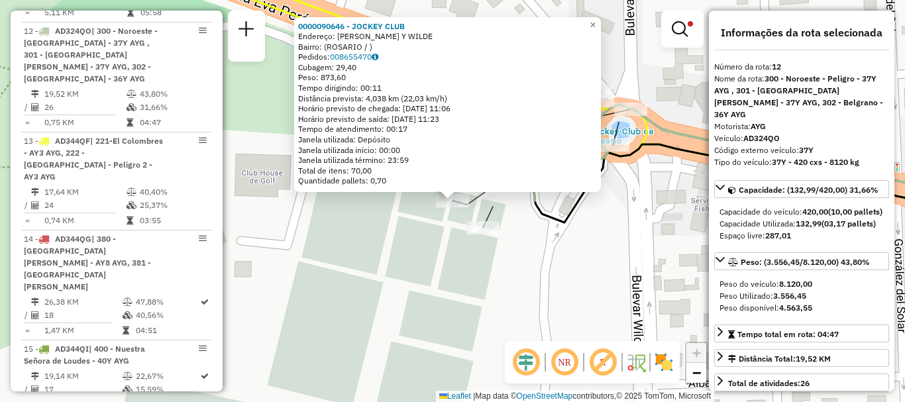
click at [447, 236] on div "0000090646 - JOCKEY CLUB Endereço: CORDOBA Y WILDE Bairro: (ROSARIO / ) Pedidos…" at bounding box center [452, 201] width 905 height 402
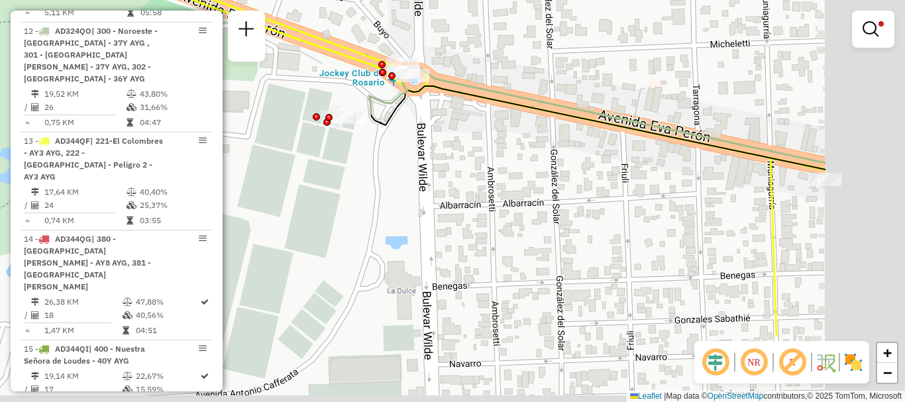
drag, startPoint x: 493, startPoint y: 193, endPoint x: 342, endPoint y: 91, distance: 181.9
click at [342, 91] on div "Limpar filtros Janela de atendimento Grade de atendimento Capacidade Transporta…" at bounding box center [452, 201] width 905 height 402
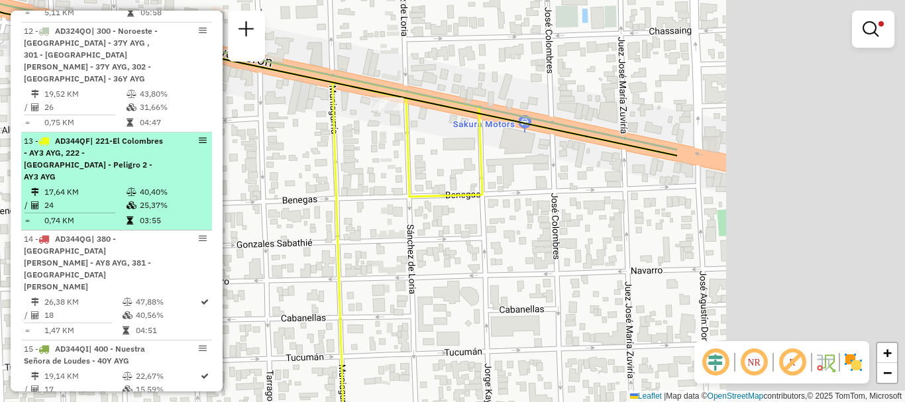
drag, startPoint x: 515, startPoint y: 167, endPoint x: 187, endPoint y: 185, distance: 328.4
click at [188, 185] on hb-router-mapa "Informações da Sessão 1273962 - 12/09/2025 Criação: 11/09/2025 16:20 Depósito: …" at bounding box center [452, 201] width 905 height 402
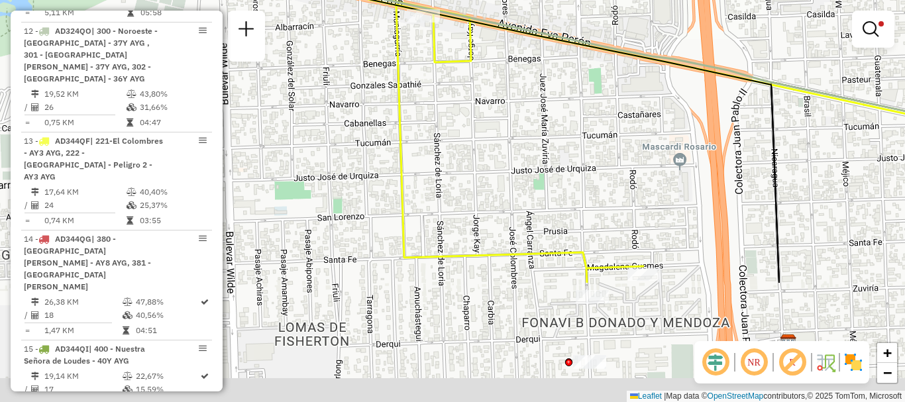
drag, startPoint x: 517, startPoint y: 203, endPoint x: 473, endPoint y: 17, distance: 190.7
click at [472, 21] on div "Limpar filtros Janela de atendimento Grade de atendimento Capacidade Transporta…" at bounding box center [452, 201] width 905 height 402
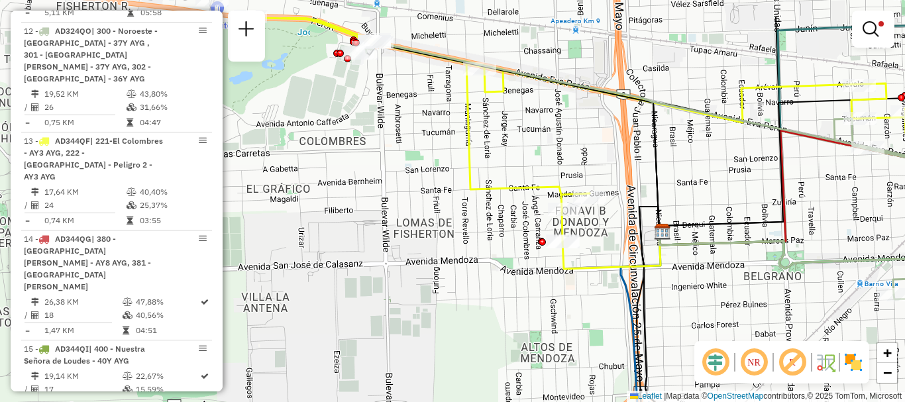
drag, startPoint x: 499, startPoint y: 79, endPoint x: 522, endPoint y: 136, distance: 62.1
click at [522, 136] on div "Limpar filtros Janela de atendimento Grade de atendimento Capacidade Transporta…" at bounding box center [452, 201] width 905 height 402
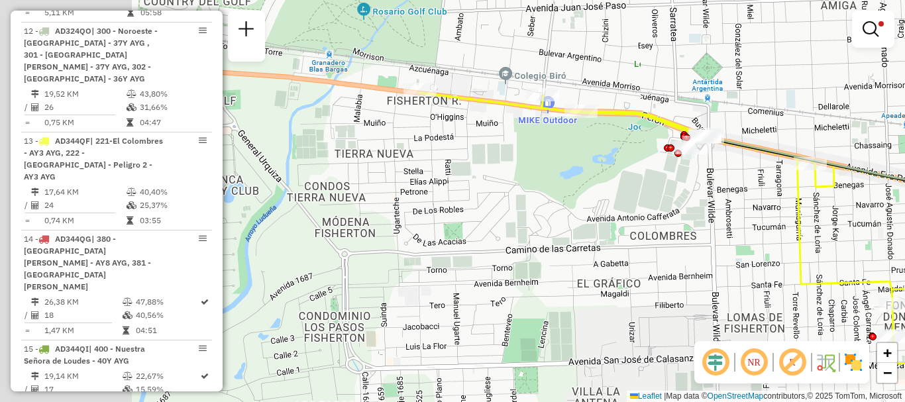
drag, startPoint x: 515, startPoint y: 136, endPoint x: 877, endPoint y: 250, distance: 379.0
click at [877, 250] on div "Limpar filtros Janela de atendimento Grade de atendimento Capacidade Transporta…" at bounding box center [452, 201] width 905 height 402
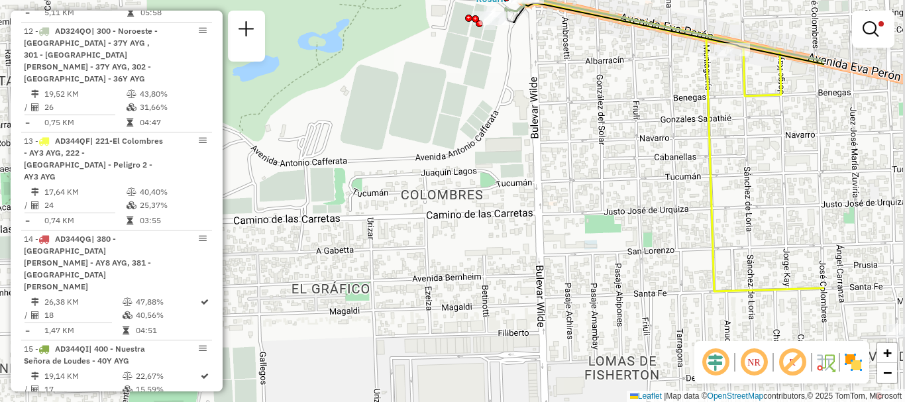
drag, startPoint x: 751, startPoint y: 204, endPoint x: 585, endPoint y: 115, distance: 188.5
click at [588, 113] on div "Limpar filtros Janela de atendimento Grade de atendimento Capacidade Transporta…" at bounding box center [452, 201] width 905 height 402
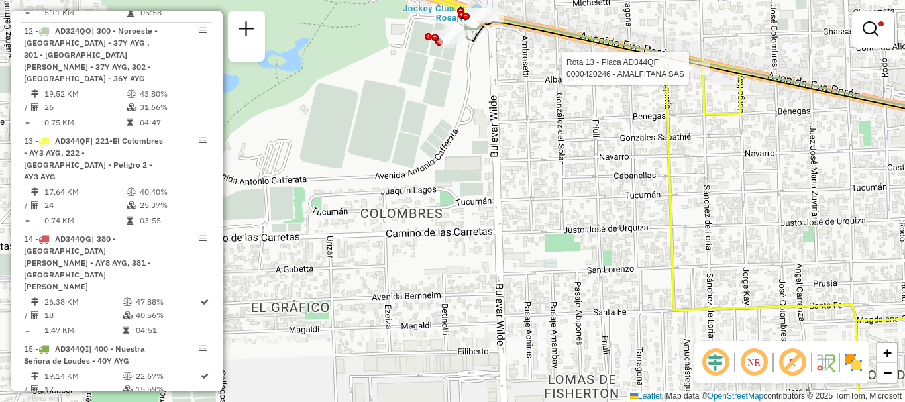
select select "**********"
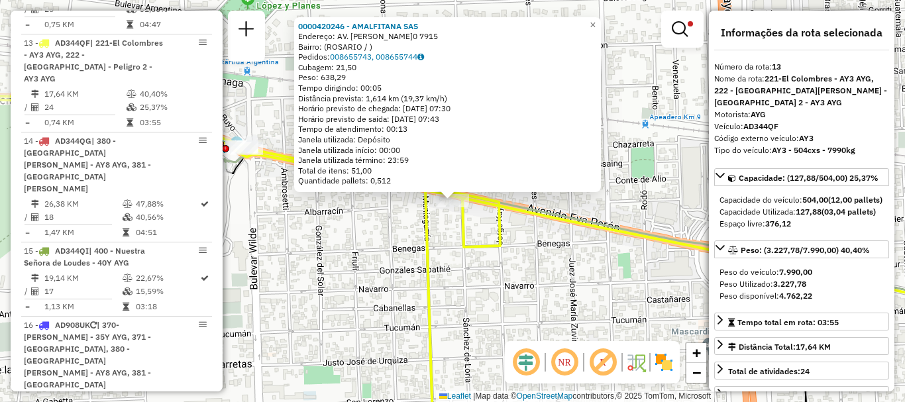
scroll to position [66, 0]
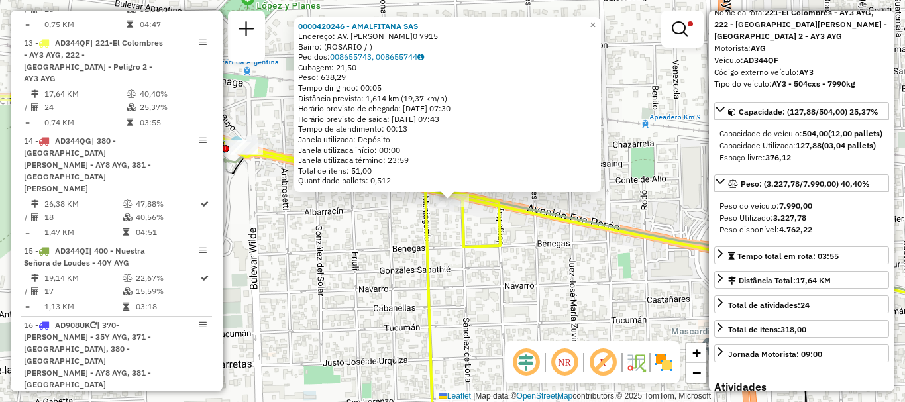
click at [587, 203] on div "0000420246 - AMALFITANA SAS Endereço: AV. EVA PERON 0 7915 Bairro: (ROSARIO / )…" at bounding box center [452, 201] width 905 height 402
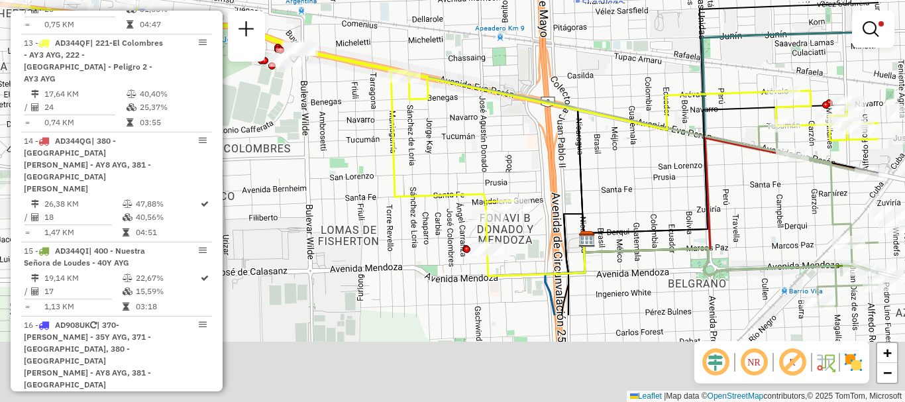
drag, startPoint x: 589, startPoint y: 242, endPoint x: 400, endPoint y: 111, distance: 230.8
click at [400, 111] on div "Limpar filtros Janela de atendimento Grade de atendimento Capacidade Transporta…" at bounding box center [452, 201] width 905 height 402
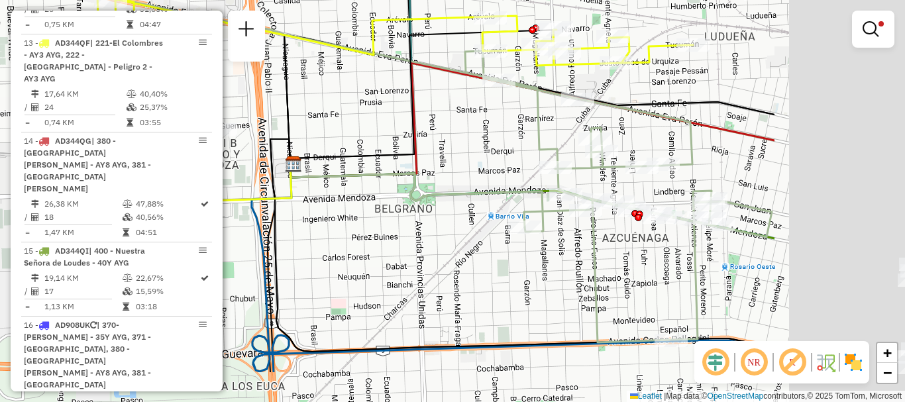
drag, startPoint x: 576, startPoint y: 181, endPoint x: 429, endPoint y: 143, distance: 151.8
click at [429, 143] on div "Limpar filtros Janela de atendimento Grade de atendimento Capacidade Transporta…" at bounding box center [452, 201] width 905 height 402
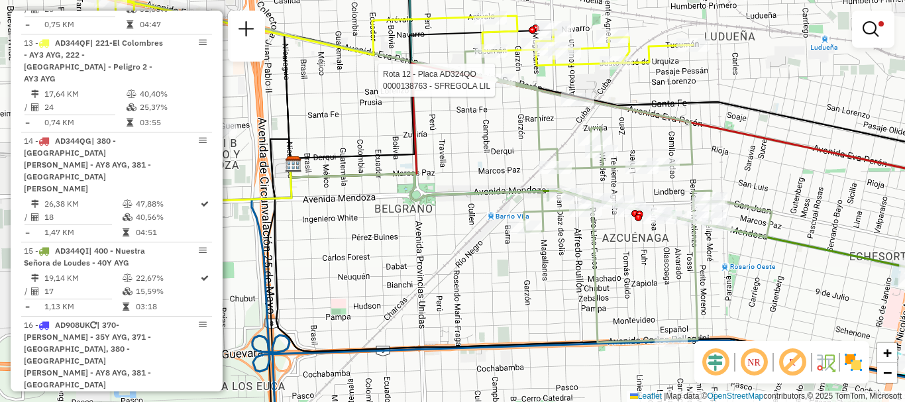
select select "**********"
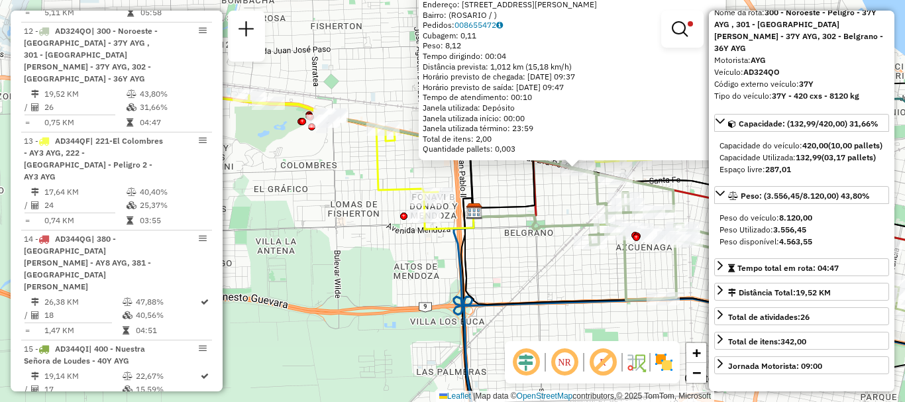
click at [626, 266] on icon at bounding box center [519, 207] width 387 height 185
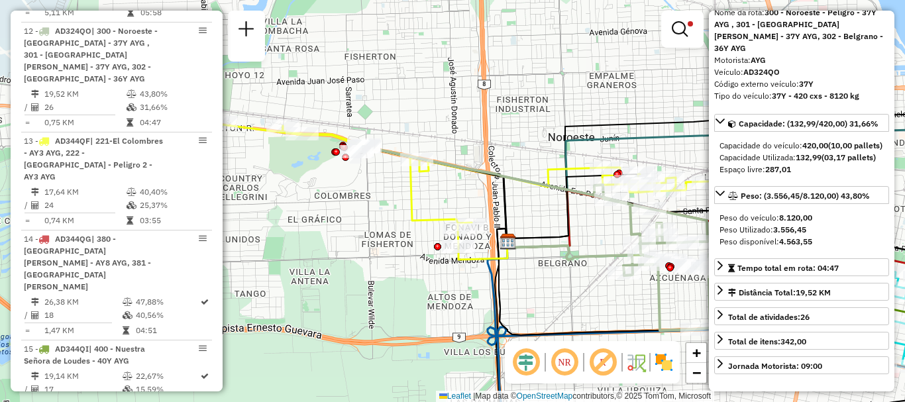
drag, startPoint x: 622, startPoint y: 293, endPoint x: 630, endPoint y: 301, distance: 11.7
click at [630, 301] on div "Limpar filtros Janela de atendimento Grade de atendimento Capacidade Transporta…" at bounding box center [452, 201] width 905 height 402
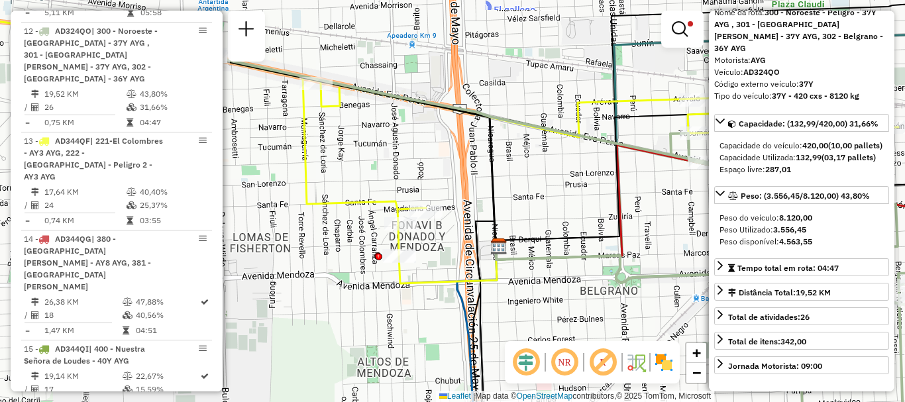
drag, startPoint x: 542, startPoint y: 242, endPoint x: 597, endPoint y: 242, distance: 55.6
click at [597, 242] on icon at bounding box center [628, 179] width 266 height 134
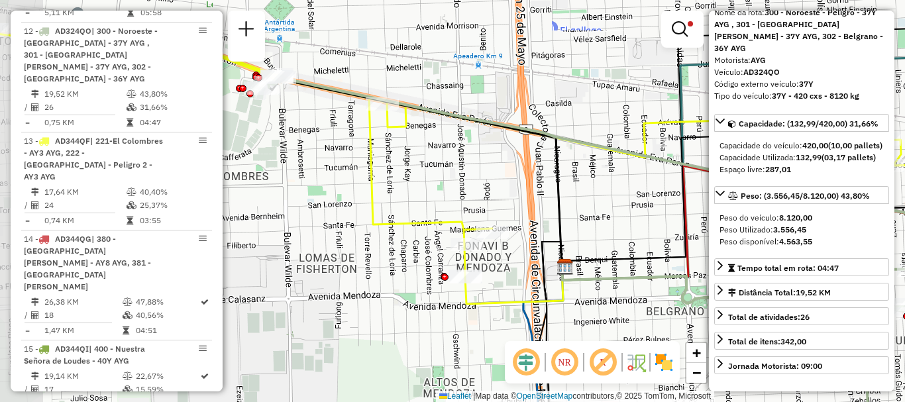
drag, startPoint x: 513, startPoint y: 199, endPoint x: 579, endPoint y: 219, distance: 69.3
click at [579, 219] on div "Limpar filtros Janela de atendimento Grade de atendimento Capacidade Transporta…" at bounding box center [452, 201] width 905 height 402
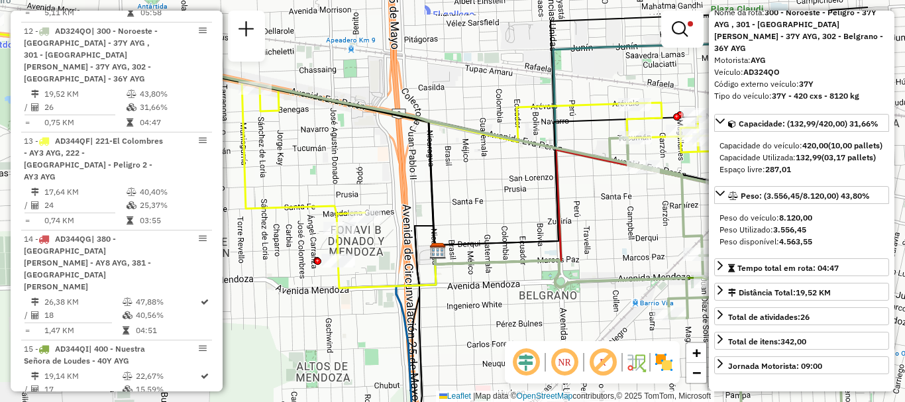
drag, startPoint x: 536, startPoint y: 201, endPoint x: 411, endPoint y: 186, distance: 125.4
click at [411, 186] on div "Limpar filtros Janela de atendimento Grade de atendimento Capacidade Transporta…" at bounding box center [452, 201] width 905 height 402
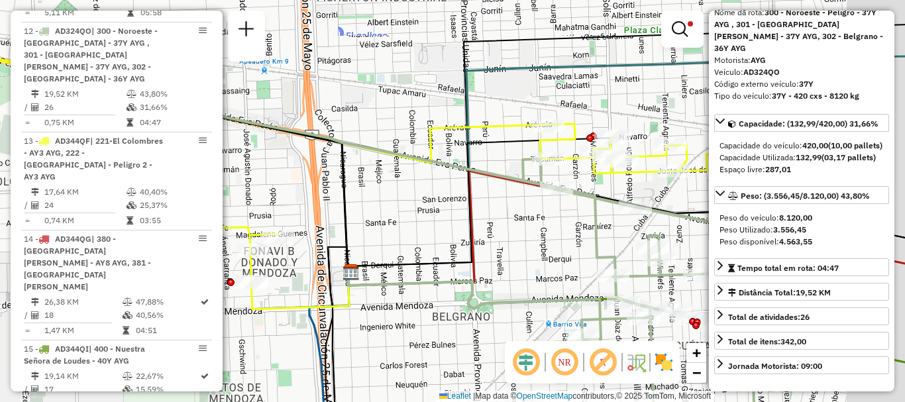
drag, startPoint x: 487, startPoint y: 186, endPoint x: 400, endPoint y: 207, distance: 89.3
click at [400, 207] on div "Limpar filtros Janela de atendimento Grade de atendimento Capacidade Transporta…" at bounding box center [452, 201] width 905 height 402
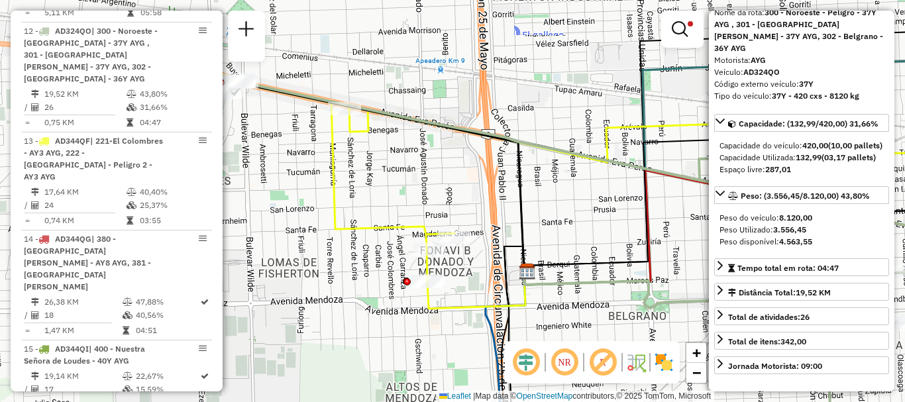
drag, startPoint x: 410, startPoint y: 202, endPoint x: 587, endPoint y: 201, distance: 176.8
click at [587, 201] on div "Limpar filtros Janela de atendimento Grade de atendimento Capacidade Transporta…" at bounding box center [452, 201] width 905 height 402
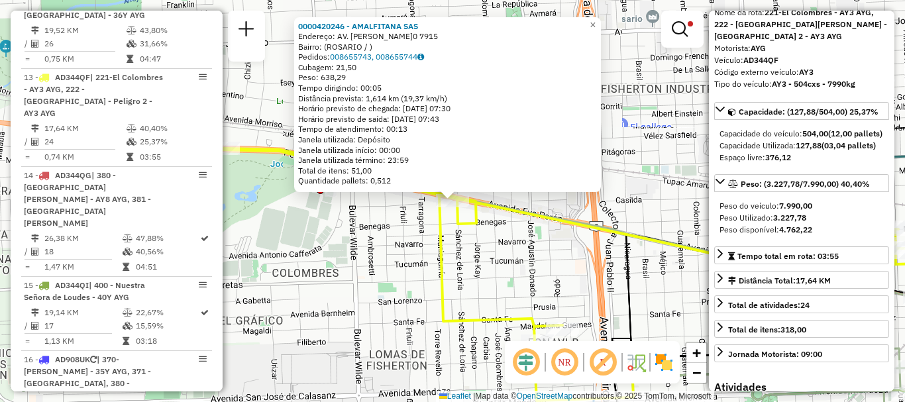
scroll to position [1012, 0]
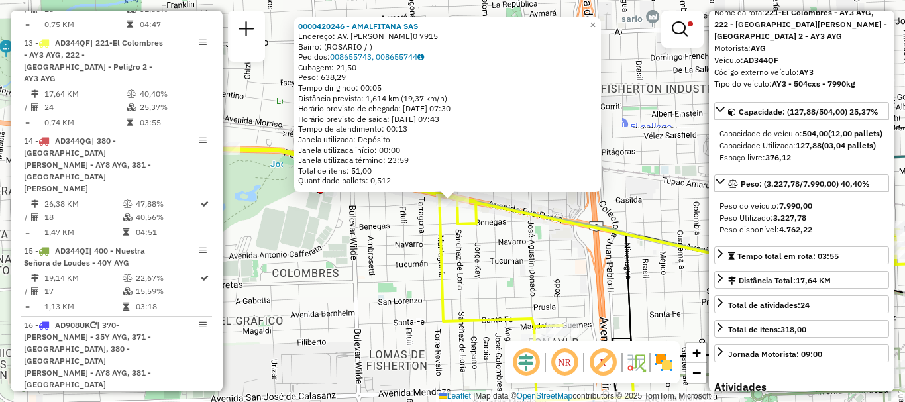
click at [427, 227] on div "0000420246 - AMALFITANA SAS Endereço: AV. EVA PERON 0 7915 Bairro: (ROSARIO / )…" at bounding box center [452, 201] width 905 height 402
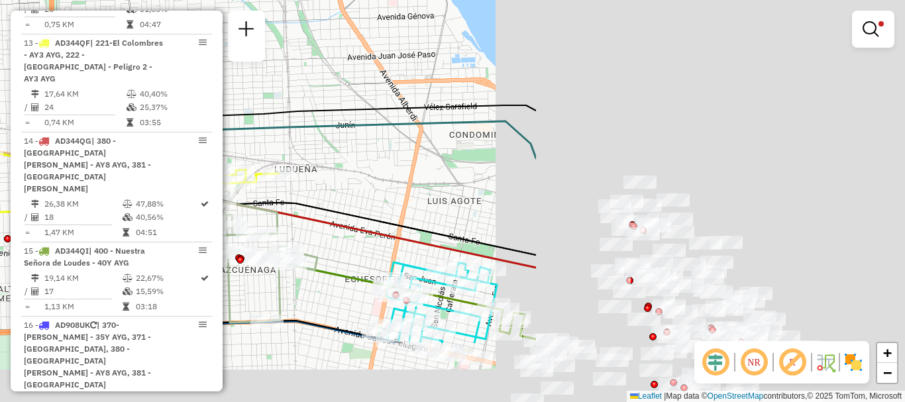
drag, startPoint x: 690, startPoint y: 180, endPoint x: 231, endPoint y: 81, distance: 469.5
click at [231, 81] on div "Limpar filtros Janela de atendimento Grade de atendimento Capacidade Transporta…" at bounding box center [452, 201] width 905 height 402
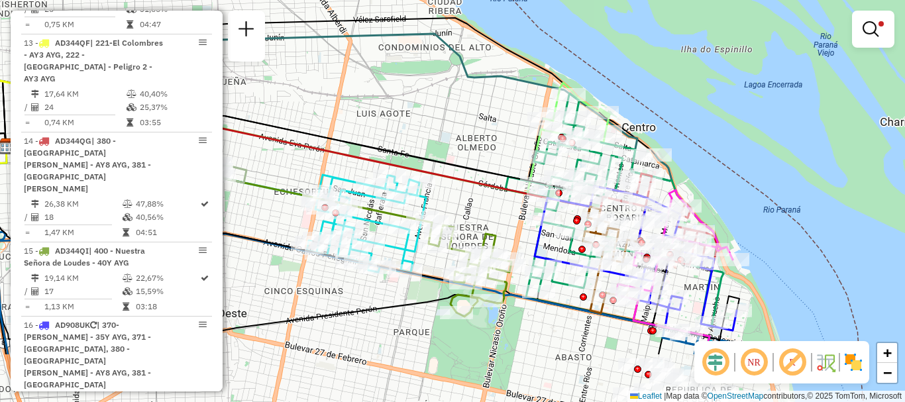
drag, startPoint x: 391, startPoint y: 151, endPoint x: 289, endPoint y: 2, distance: 180.6
click at [289, 2] on div "Limpar filtros Janela de atendimento Grade de atendimento Capacidade Transporta…" at bounding box center [452, 201] width 905 height 402
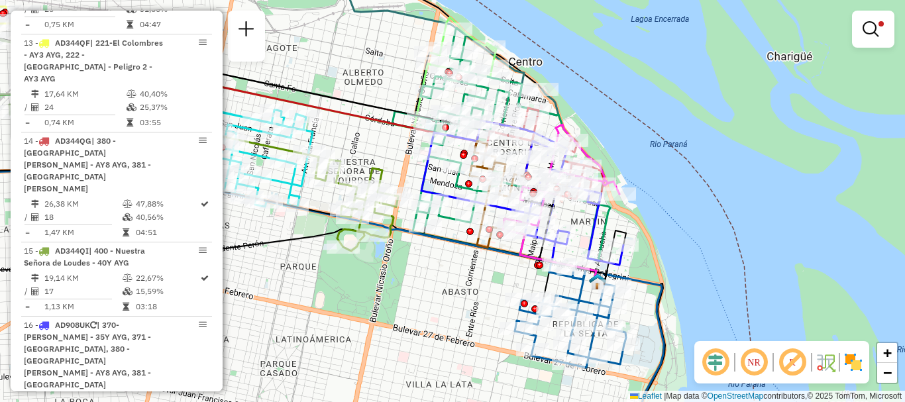
drag, startPoint x: 449, startPoint y: 136, endPoint x: 343, endPoint y: 180, distance: 114.9
click at [343, 180] on div "Limpar filtros Janela de atendimento Grade de atendimento Capacidade Transporta…" at bounding box center [452, 201] width 905 height 402
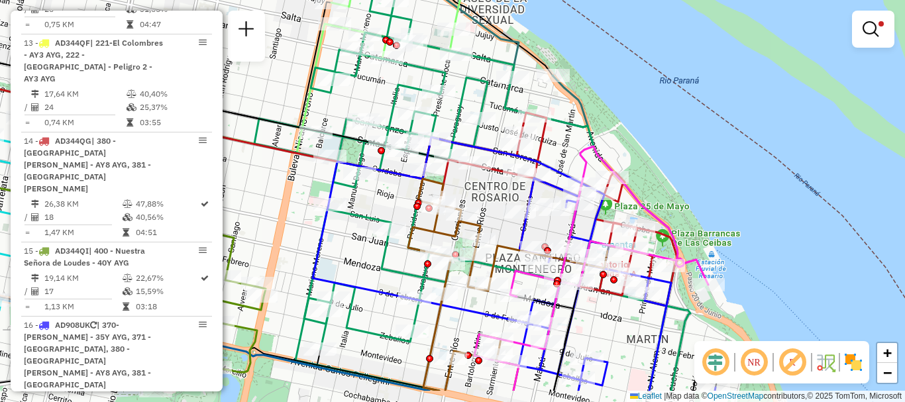
drag, startPoint x: 468, startPoint y: 193, endPoint x: 448, endPoint y: 64, distance: 130.8
click at [448, 137] on icon at bounding box center [514, 264] width 403 height 254
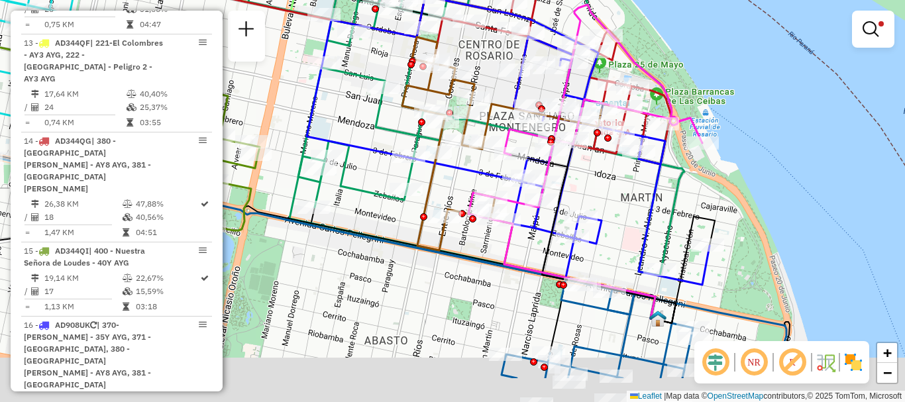
click at [469, 0] on html "Aplicando filtros Pop-up bloqueado! Seu navegador bloqueou automáticamente a ab…" at bounding box center [452, 201] width 905 height 402
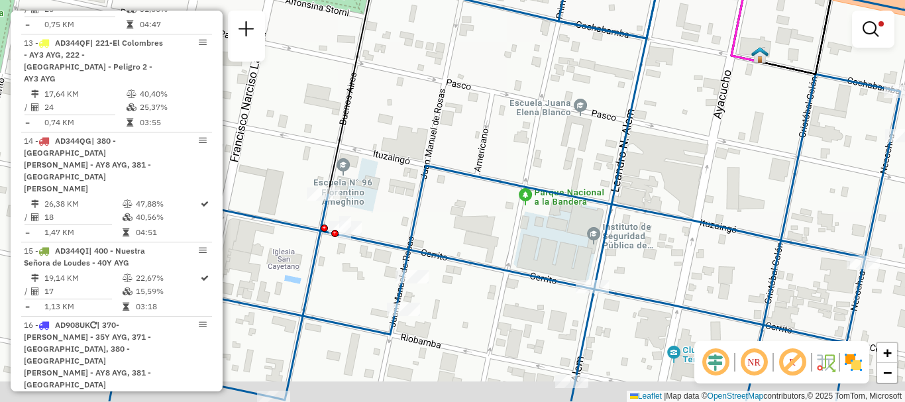
drag, startPoint x: 538, startPoint y: 221, endPoint x: 525, endPoint y: 185, distance: 37.8
click at [525, 187] on div "Limpar filtros Janela de atendimento Grade de atendimento Capacidade Transporta…" at bounding box center [452, 201] width 905 height 402
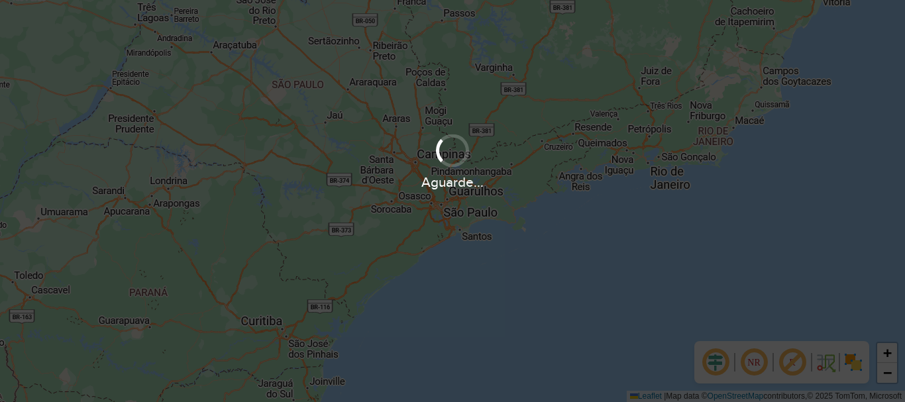
scroll to position [868, 0]
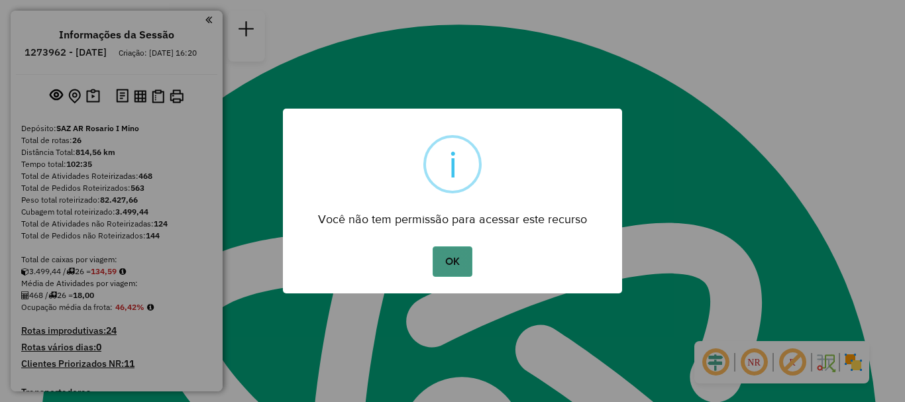
click at [465, 255] on button "OK" at bounding box center [452, 261] width 39 height 30
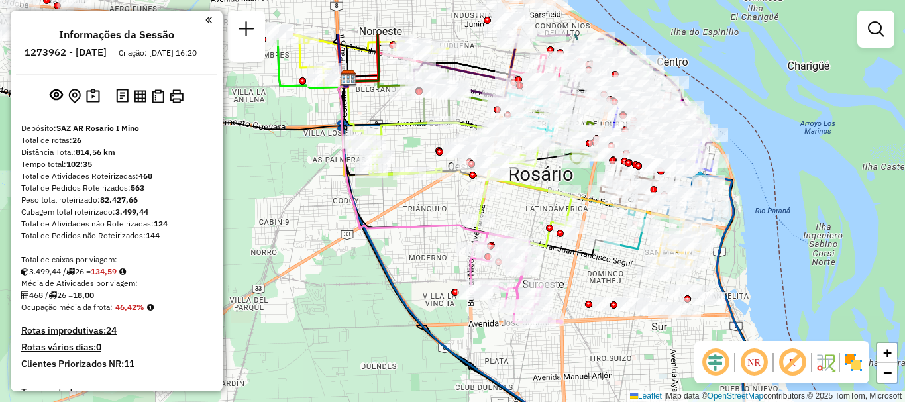
drag, startPoint x: 548, startPoint y: 128, endPoint x: 536, endPoint y: 213, distance: 85.0
click at [536, 213] on div "Janela de atendimento Grade de atendimento Capacidade Transportadoras Veículos …" at bounding box center [452, 201] width 905 height 402
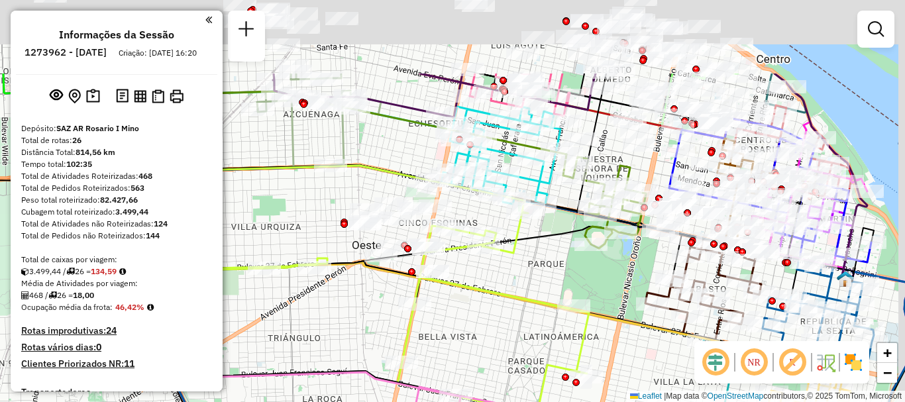
drag, startPoint x: 516, startPoint y: 272, endPoint x: 507, endPoint y: 303, distance: 32.9
click at [507, 303] on icon at bounding box center [366, 293] width 444 height 254
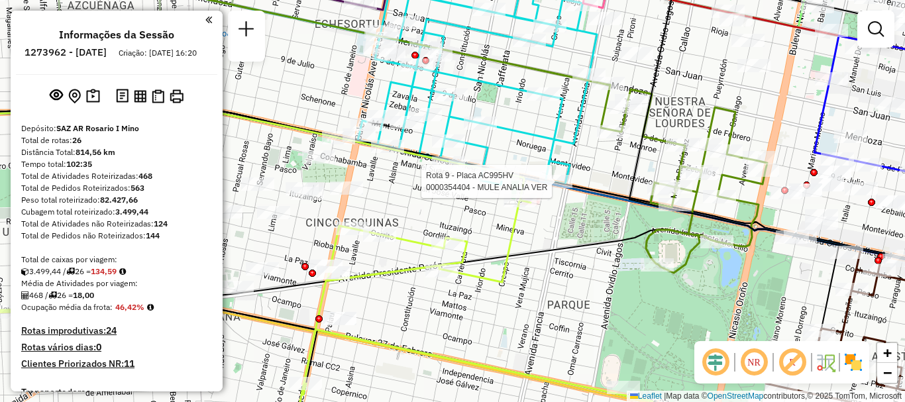
select select "**********"
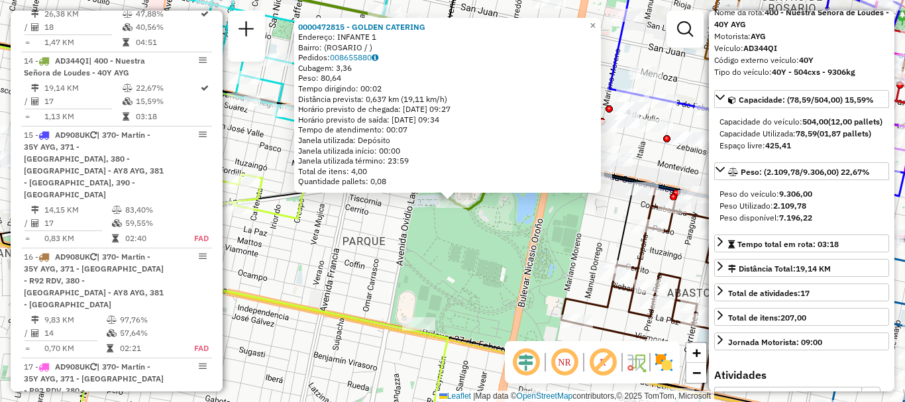
scroll to position [1484, 0]
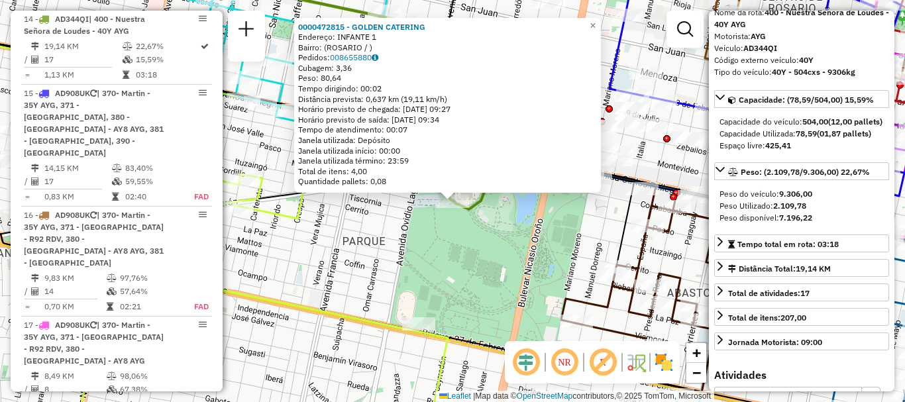
click at [621, 322] on div "0000472815 - GOLDEN CATERING Endereço: [PERSON_NAME] 1 Bairro: ([GEOGRAPHIC_DAT…" at bounding box center [452, 201] width 905 height 402
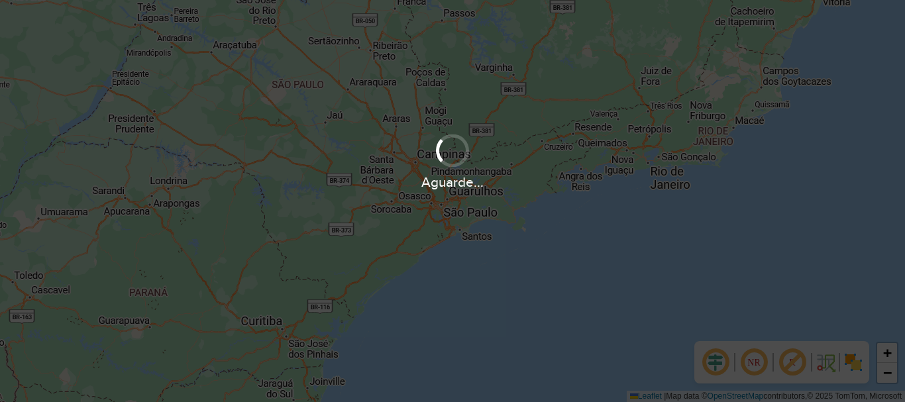
scroll to position [868, 0]
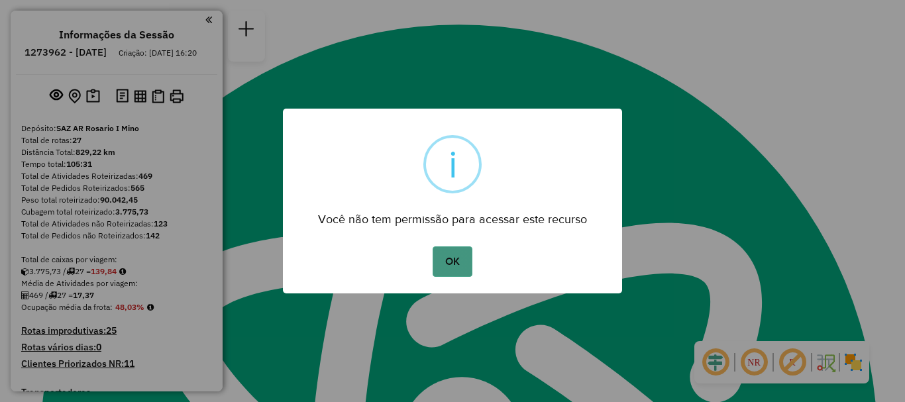
click at [464, 250] on button "OK" at bounding box center [452, 261] width 39 height 30
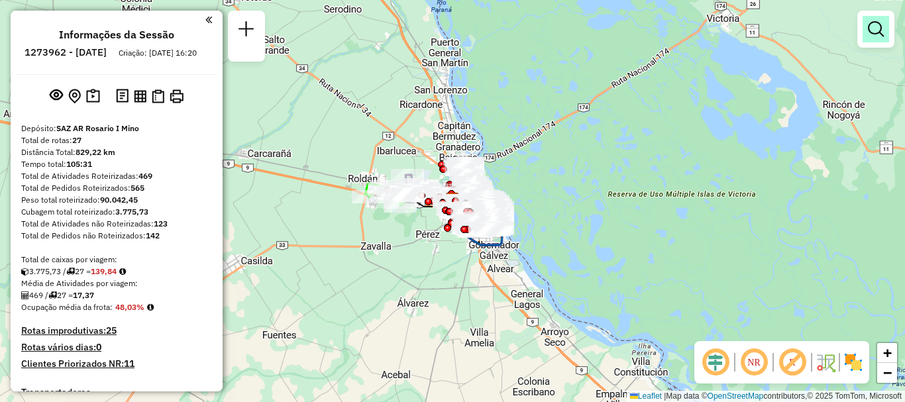
click at [874, 31] on em at bounding box center [876, 29] width 16 height 16
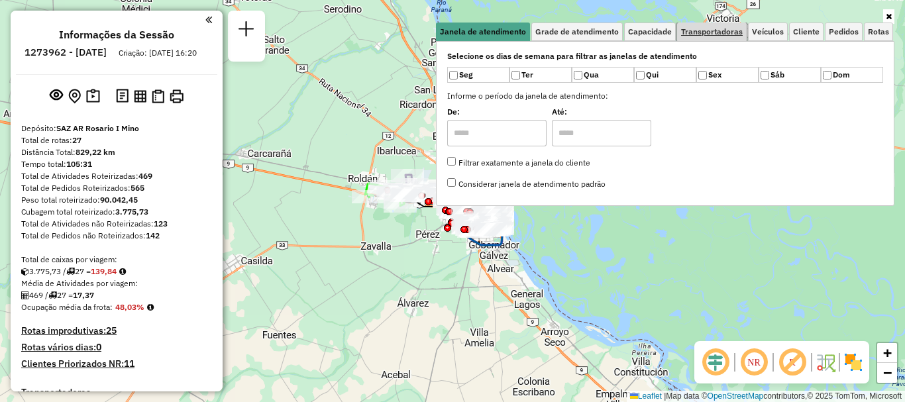
click at [732, 28] on span "Transportadoras" at bounding box center [712, 32] width 62 height 8
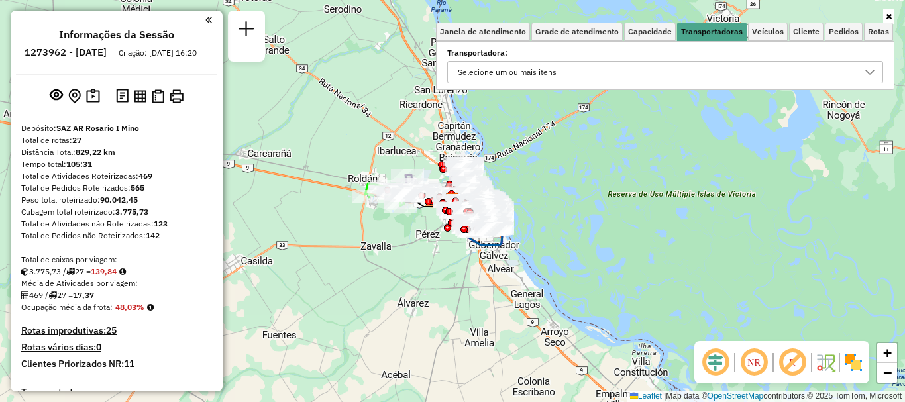
click at [868, 72] on icon at bounding box center [869, 72] width 9 height 5
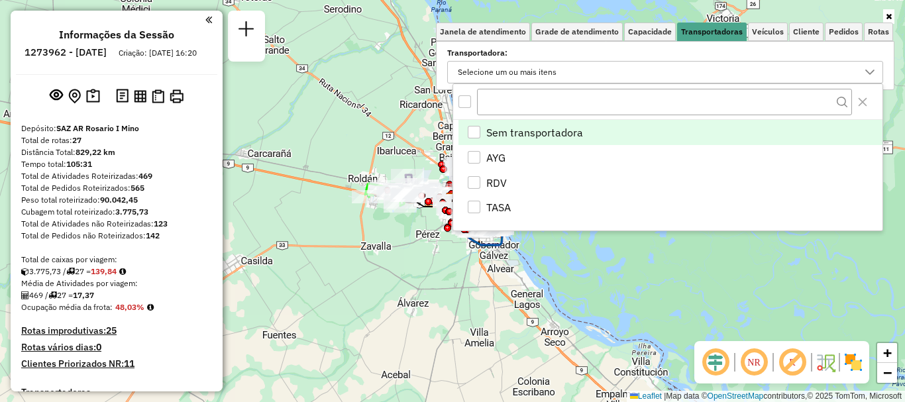
scroll to position [8, 46]
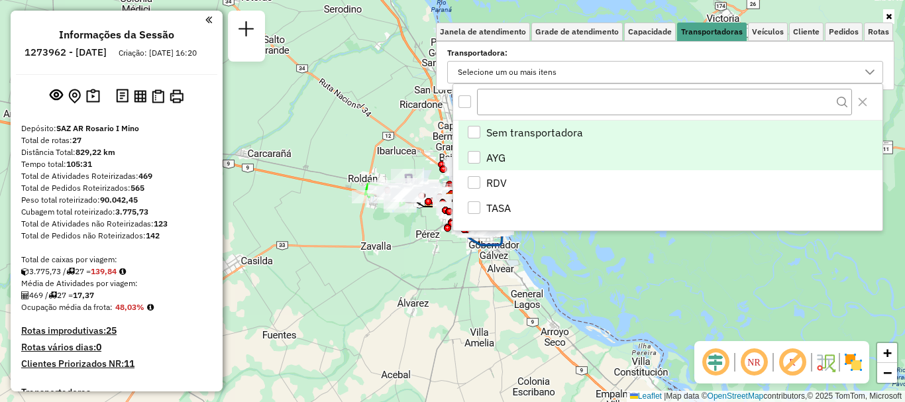
click at [477, 154] on div "AYG" at bounding box center [474, 157] width 13 height 13
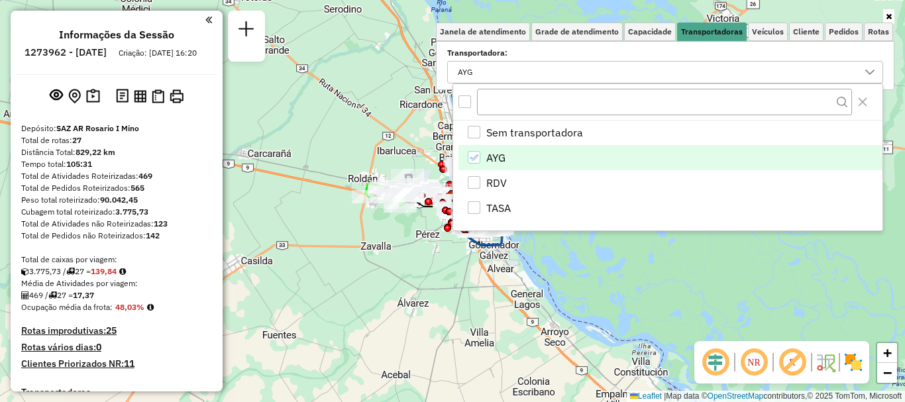
click at [618, 274] on div "Janela de atendimento Grade de atendimento Capacidade Transportadoras Veículos …" at bounding box center [452, 201] width 905 height 402
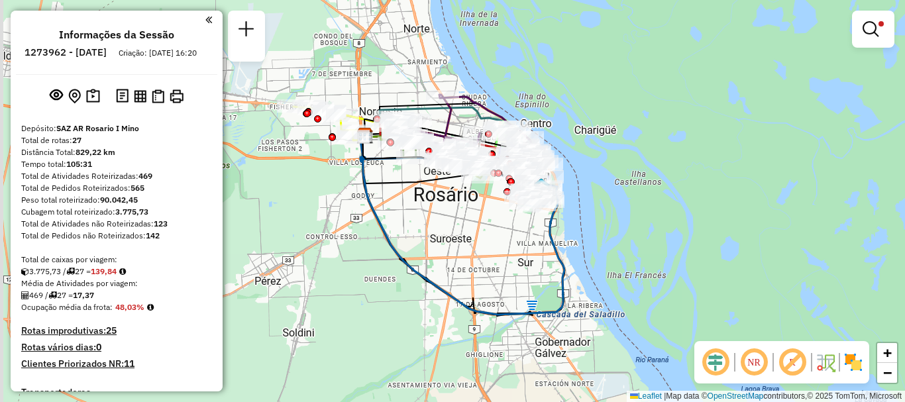
drag, startPoint x: 370, startPoint y: 200, endPoint x: 533, endPoint y: 294, distance: 187.6
click at [533, 294] on div "Limpar filtros Janela de atendimento Grade de atendimento Capacidade Transporta…" at bounding box center [452, 201] width 905 height 402
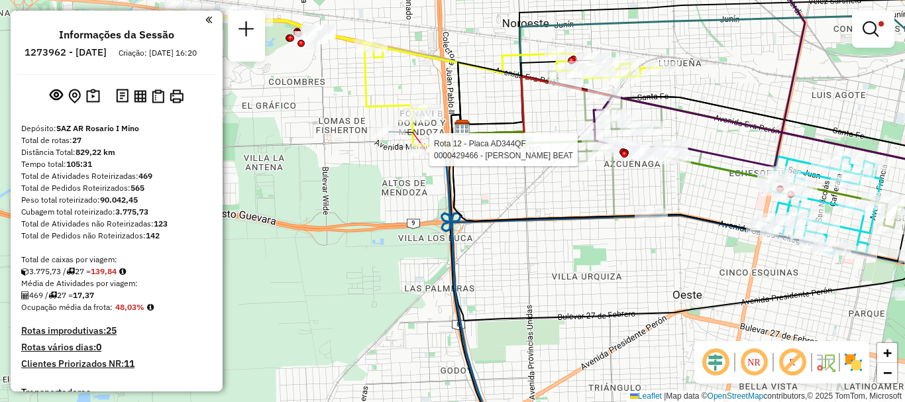
select select "**********"
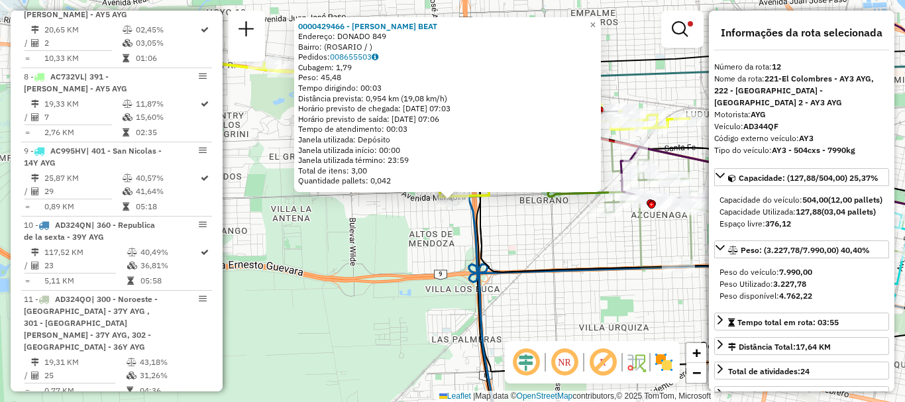
scroll to position [866, 0]
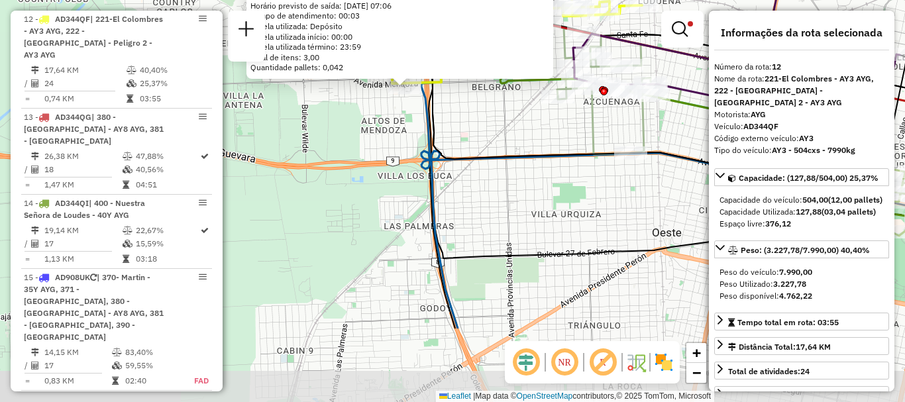
drag, startPoint x: 664, startPoint y: 277, endPoint x: 616, endPoint y: 164, distance: 122.9
click at [616, 164] on div "Rota 11 - Placa AD324QO 0000419478 - CHEN YUQIANG 0000429466 - SILVA ROSA BEAT …" at bounding box center [452, 201] width 905 height 402
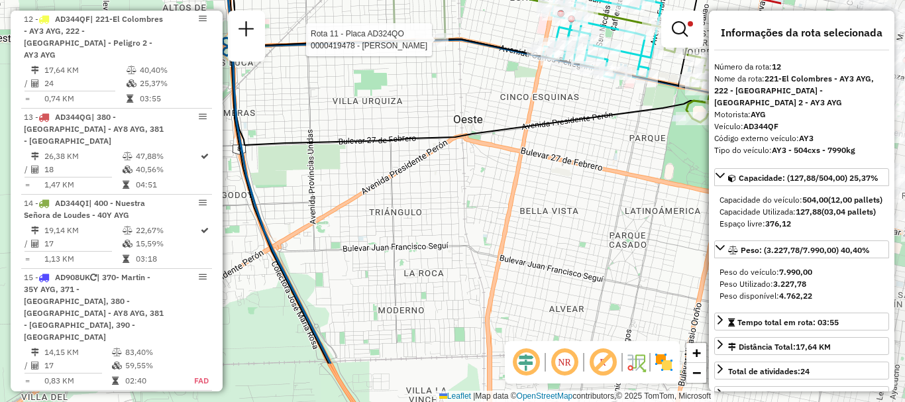
drag, startPoint x: 635, startPoint y: 307, endPoint x: 437, endPoint y: 235, distance: 210.6
click at [437, 235] on div "Rota 11 - Placa AD324QO 0000419478 - CHEN YUQIANG 0000429466 - SILVA ROSA BEAT …" at bounding box center [452, 201] width 905 height 402
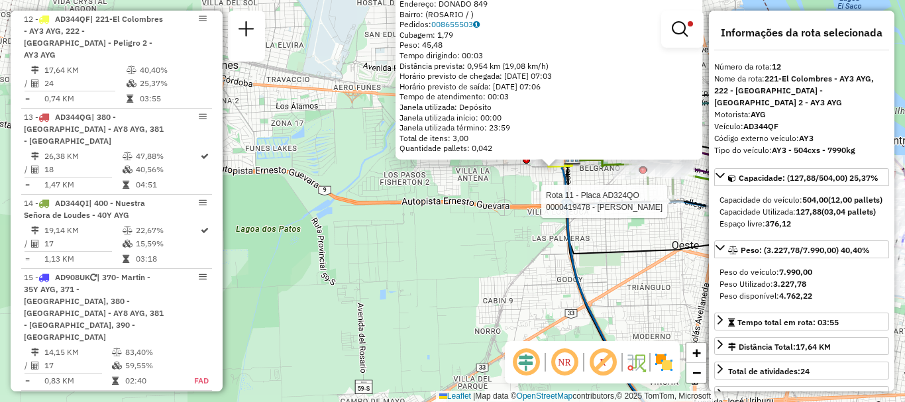
click at [647, 317] on div "Rota 11 - Placa AD324QO 0000419478 - CHEN YUQIANG 0000429466 - SILVA ROSA BEAT …" at bounding box center [452, 201] width 905 height 402
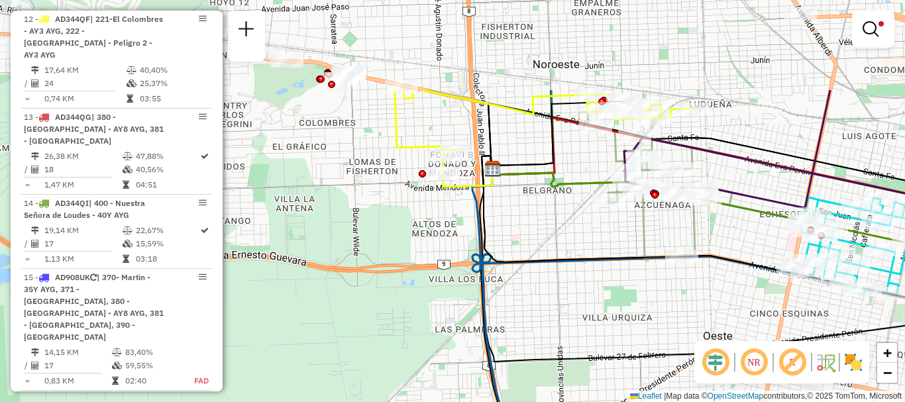
drag, startPoint x: 654, startPoint y: 197, endPoint x: 643, endPoint y: 324, distance: 127.6
click at [644, 331] on div "Limpar filtros Janela de atendimento Grade de atendimento Capacidade Transporta…" at bounding box center [452, 201] width 905 height 402
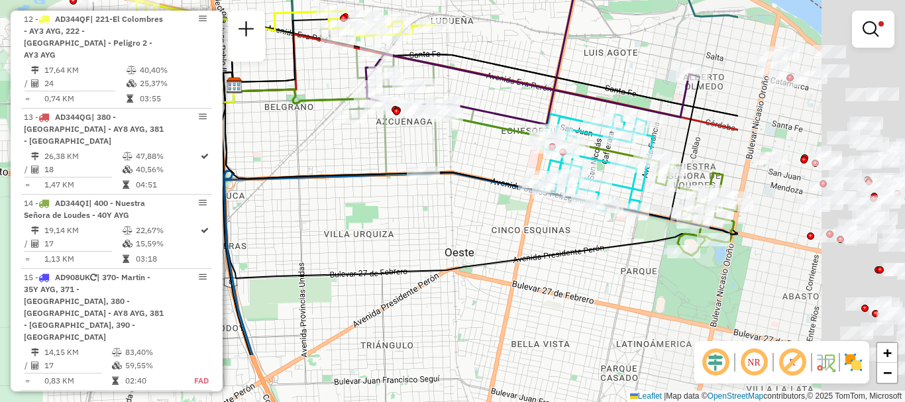
drag, startPoint x: 645, startPoint y: 305, endPoint x: 422, endPoint y: 248, distance: 230.2
click at [422, 248] on div "Limpar filtros Janela de atendimento Grade de atendimento Capacidade Transporta…" at bounding box center [452, 201] width 905 height 402
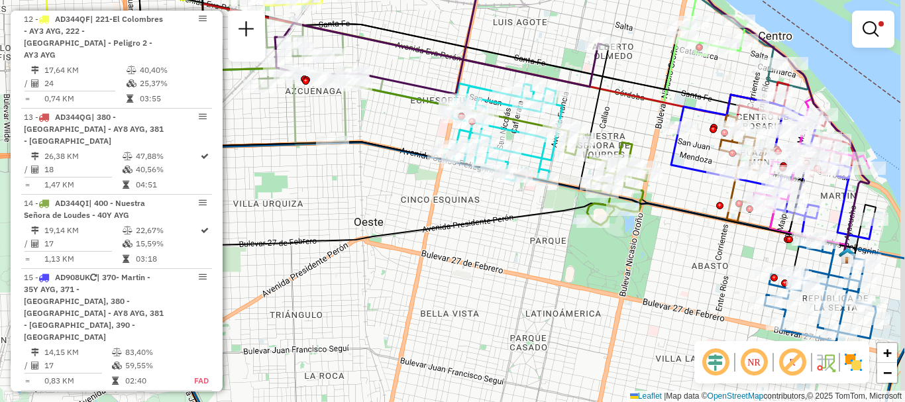
drag, startPoint x: 511, startPoint y: 235, endPoint x: 426, endPoint y: 224, distance: 85.5
click at [426, 224] on div "Limpar filtros Janela de atendimento Grade de atendimento Capacidade Transporta…" at bounding box center [452, 201] width 905 height 402
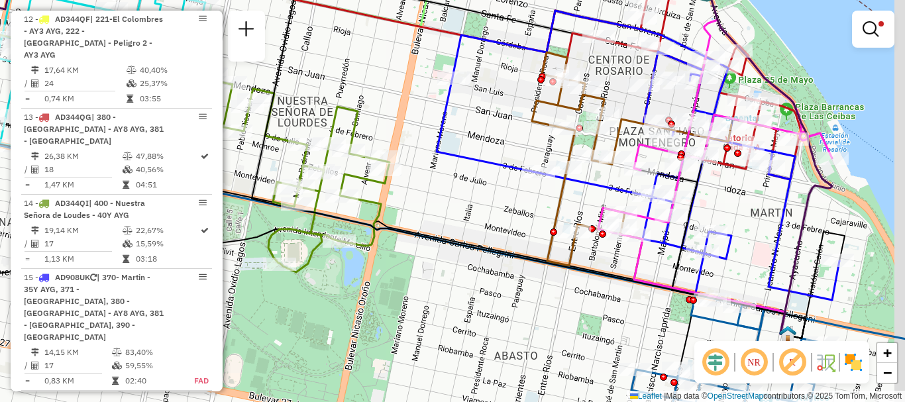
drag, startPoint x: 640, startPoint y: 126, endPoint x: 613, endPoint y: 126, distance: 26.5
click at [613, 126] on icon at bounding box center [631, 158] width 199 height 213
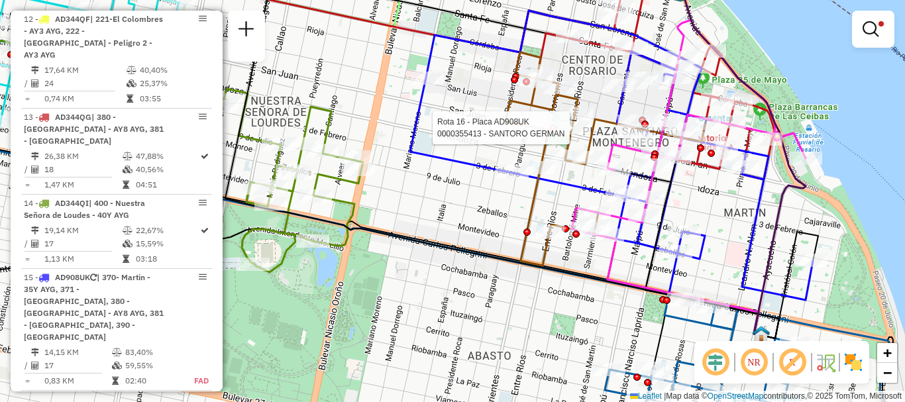
drag, startPoint x: 761, startPoint y: 213, endPoint x: 750, endPoint y: 121, distance: 92.7
click at [750, 125] on icon at bounding box center [611, 155] width 403 height 289
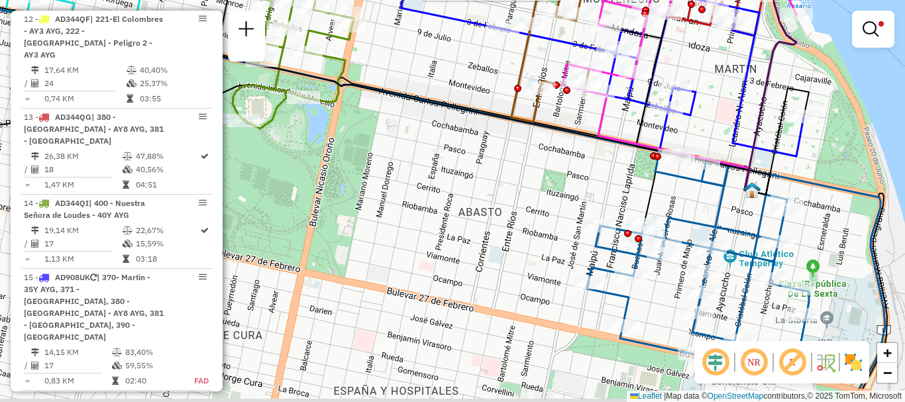
drag, startPoint x: 721, startPoint y: 250, endPoint x: 724, endPoint y: 176, distance: 74.3
click at [723, 183] on icon at bounding box center [698, 256] width 222 height 211
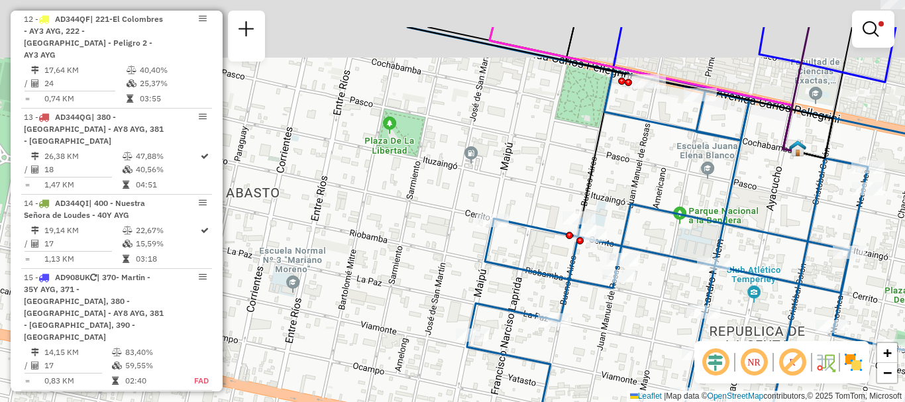
drag, startPoint x: 706, startPoint y: 224, endPoint x: 705, endPoint y: 251, distance: 27.2
click at [705, 251] on icon at bounding box center [689, 282] width 444 height 422
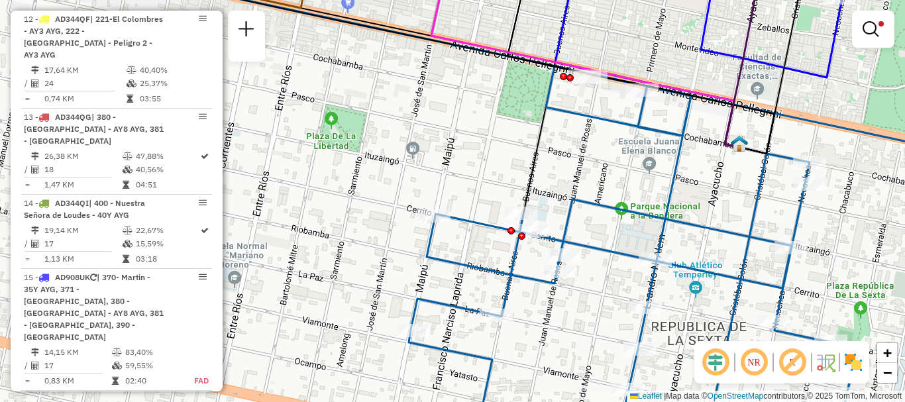
drag, startPoint x: 581, startPoint y: 149, endPoint x: 571, endPoint y: 144, distance: 11.3
click at [571, 144] on div "Rota 16 - Placa AD908UK 0000355413 - SANTORO GERMAN Limpar filtros Janela de at…" at bounding box center [452, 201] width 905 height 402
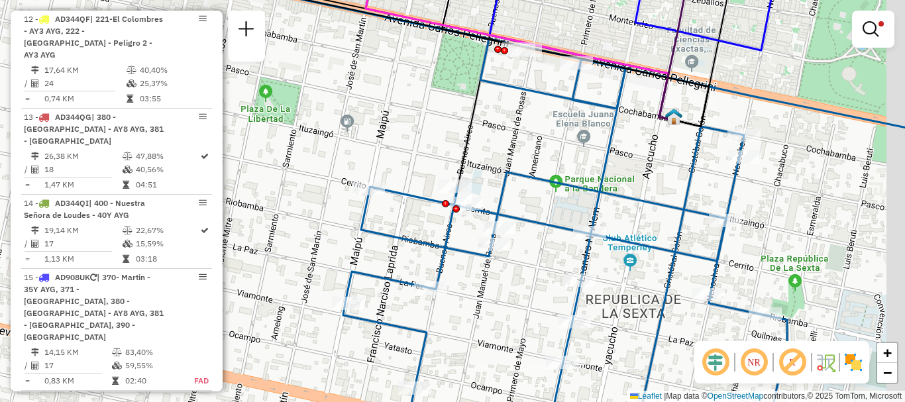
drag, startPoint x: 744, startPoint y: 215, endPoint x: 650, endPoint y: 178, distance: 101.1
click at [663, 183] on icon at bounding box center [565, 227] width 444 height 376
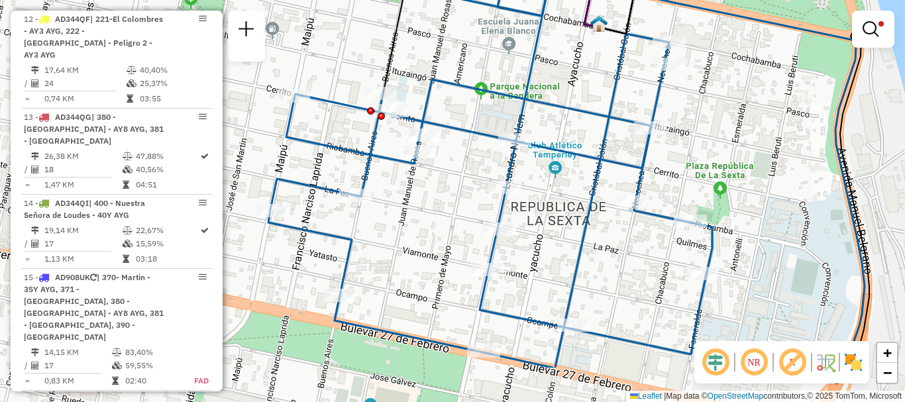
drag, startPoint x: 595, startPoint y: 270, endPoint x: 550, endPoint y: 166, distance: 113.3
click at [554, 178] on div "Rota 16 - Placa AD908UK 0000355413 - SANTORO GERMAN Limpar filtros Janela de at…" at bounding box center [452, 201] width 905 height 402
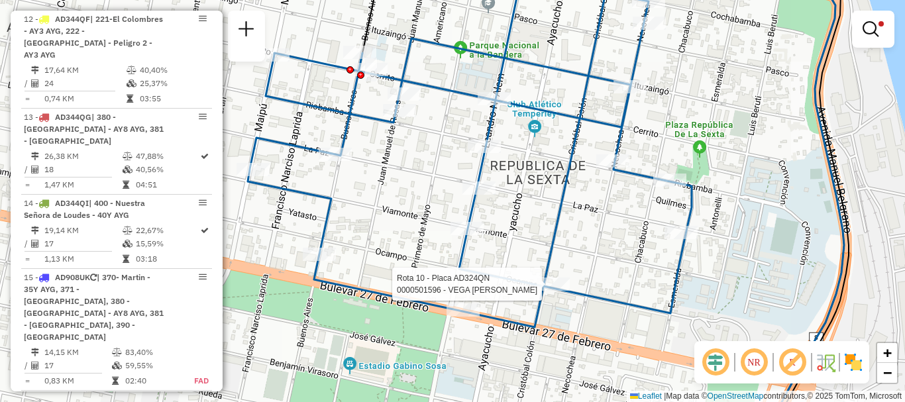
select select "**********"
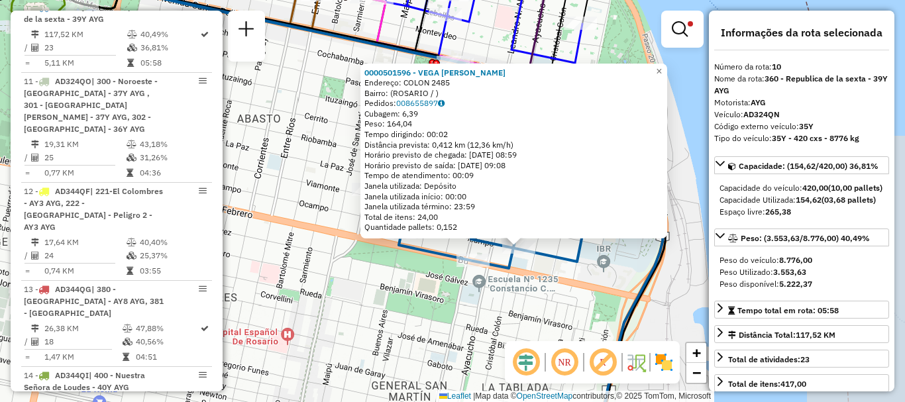
scroll to position [132, 0]
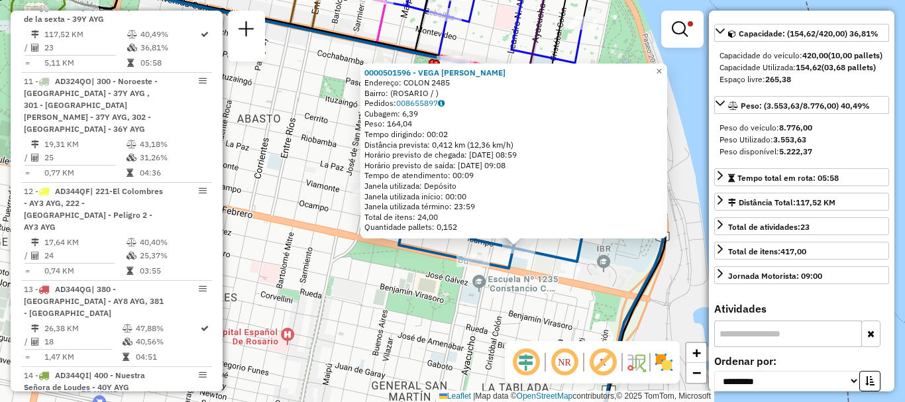
click at [640, 272] on div "0000501596 - VEGA JONATAN GABRIEL Endereço: COLON 2485 Bairro: (ROSARIO / ) Ped…" at bounding box center [452, 201] width 905 height 402
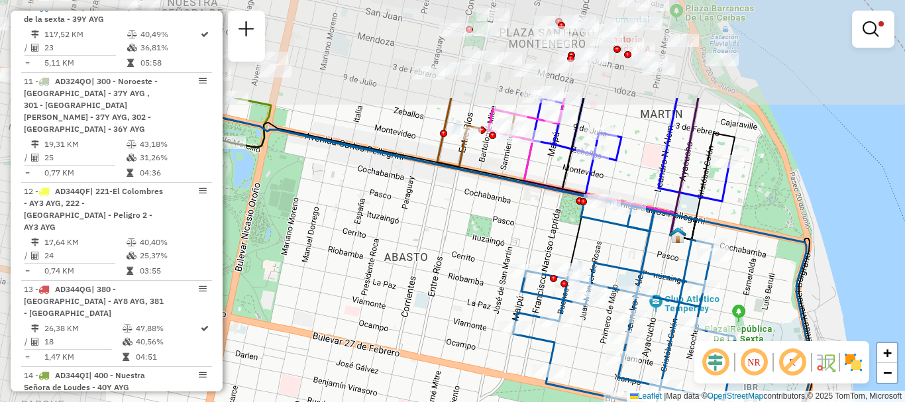
drag, startPoint x: 697, startPoint y: 392, endPoint x: 793, endPoint y: 428, distance: 102.5
click at [793, 401] on html "Aplicando filtros Pop-up bloqueado! Seu navegador bloqueou automáticamente a ab…" at bounding box center [452, 201] width 905 height 402
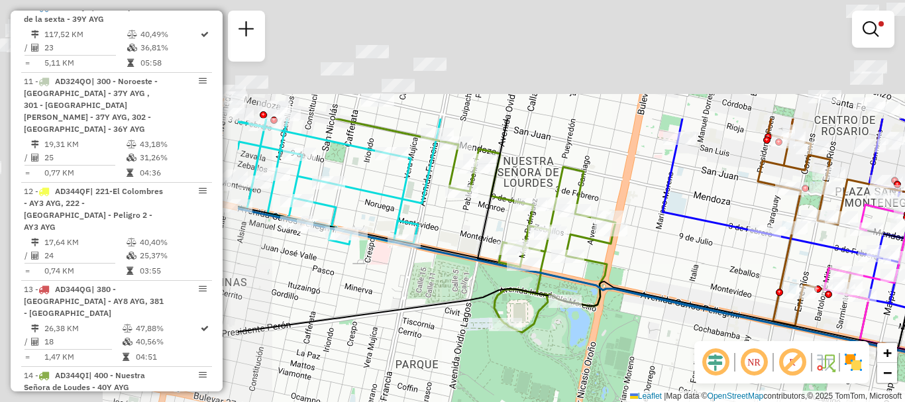
drag, startPoint x: 444, startPoint y: 215, endPoint x: 773, endPoint y: 374, distance: 365.0
click at [773, 374] on hb-router-mapa "Informações da Sessão 1273962 - 12/09/2025 Criação: 11/09/2025 16:20 Depósito: …" at bounding box center [452, 201] width 905 height 402
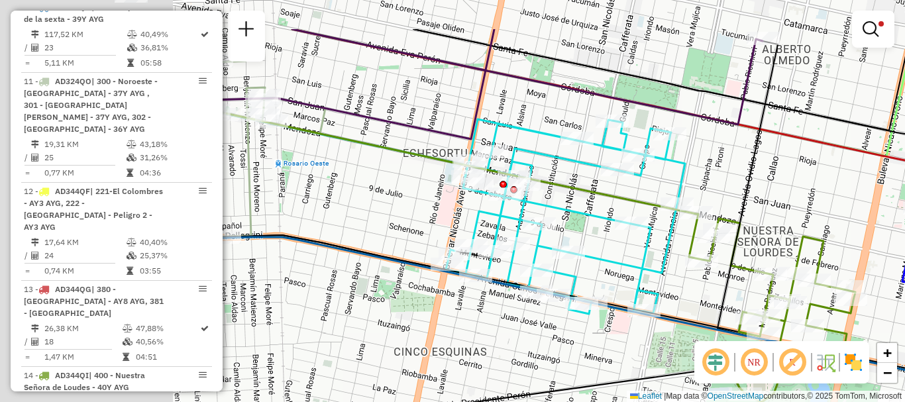
click at [802, 376] on hb-router-mapa "Informações da Sessão 1273962 - 12/09/2025 Criação: 11/09/2025 16:20 Depósito: …" at bounding box center [452, 201] width 905 height 402
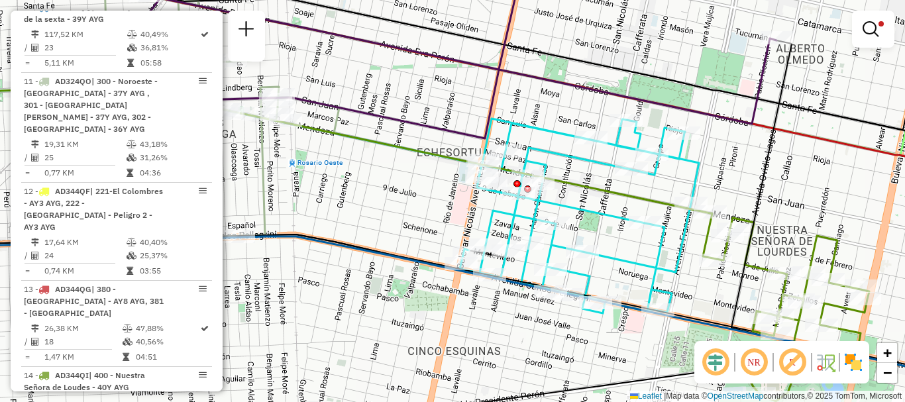
drag, startPoint x: 593, startPoint y: 346, endPoint x: 613, endPoint y: 348, distance: 20.6
click at [613, 348] on div "Rota 14 - Placa AD344QI 0000420326 - BOTTARO MONICA BEATRIZ Limpar filtros Jane…" at bounding box center [452, 201] width 905 height 402
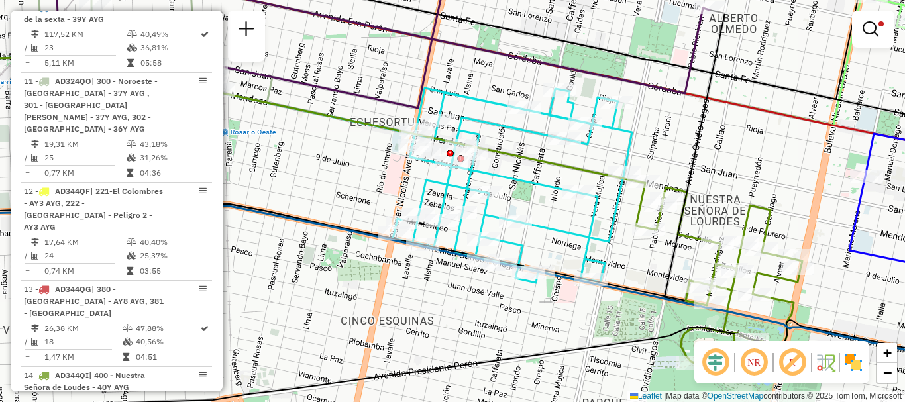
drag, startPoint x: 615, startPoint y: 350, endPoint x: 527, endPoint y: 317, distance: 93.3
click at [527, 317] on div "Limpar filtros Janela de atendimento Grade de atendimento Capacidade Transporta…" at bounding box center [452, 201] width 905 height 402
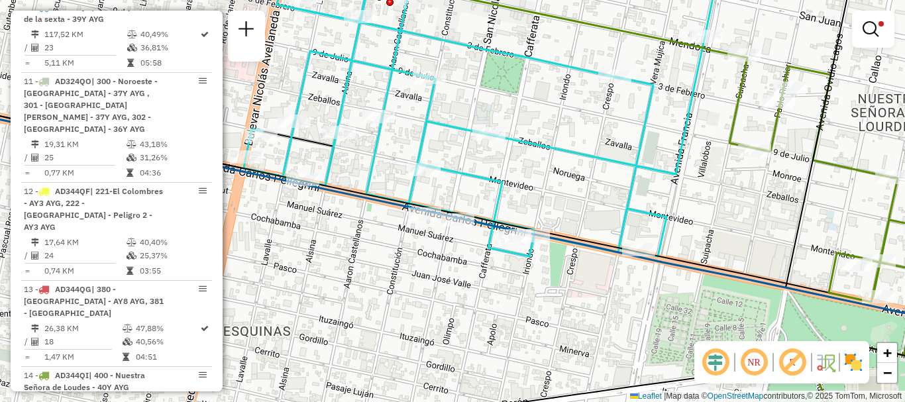
click at [572, 315] on div "Limpar filtros Janela de atendimento Grade de atendimento Capacidade Transporta…" at bounding box center [452, 201] width 905 height 402
click at [872, 31] on em at bounding box center [870, 29] width 16 height 16
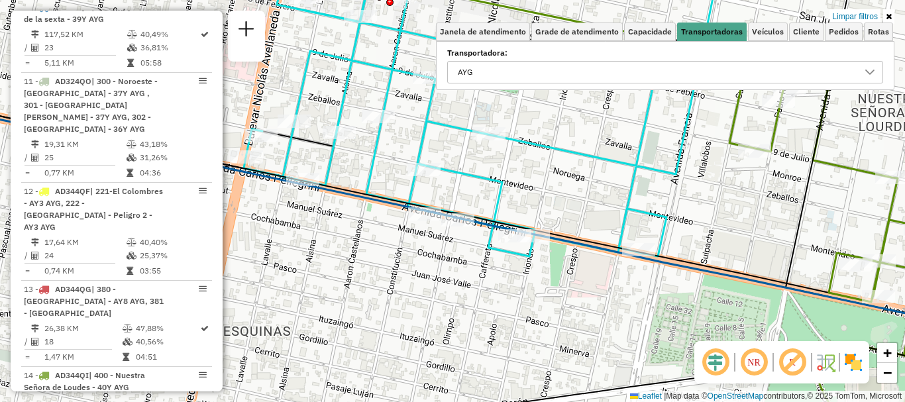
click at [870, 70] on icon at bounding box center [869, 72] width 11 height 11
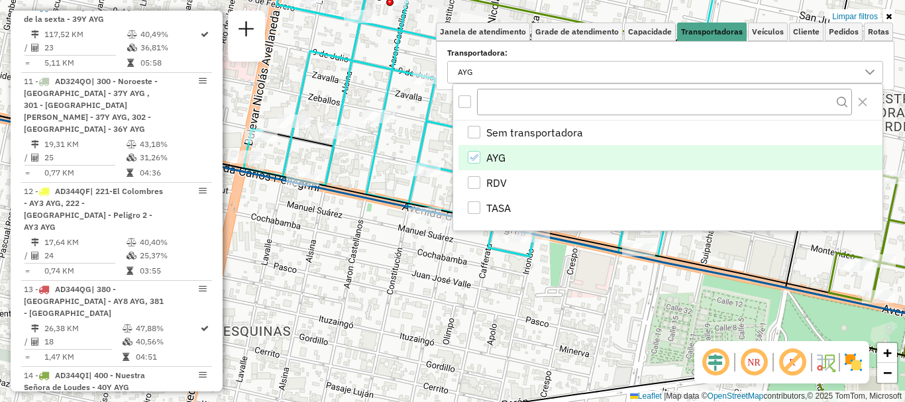
click at [472, 156] on icon "AYG" at bounding box center [473, 157] width 9 height 9
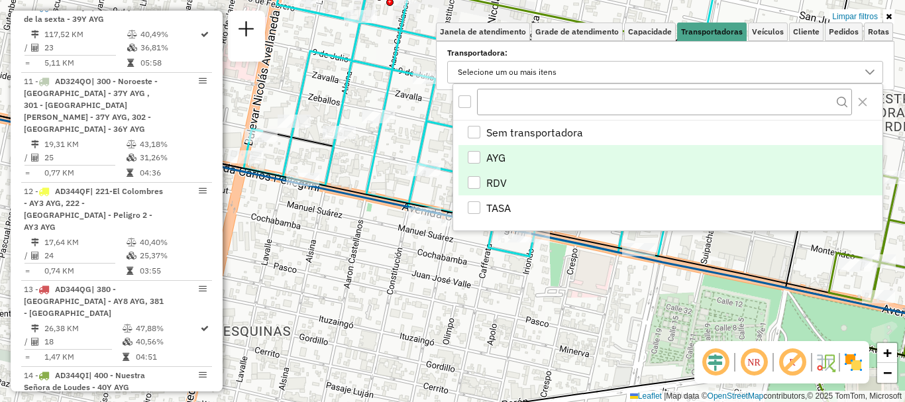
click at [480, 181] on div "RDV" at bounding box center [474, 182] width 13 height 13
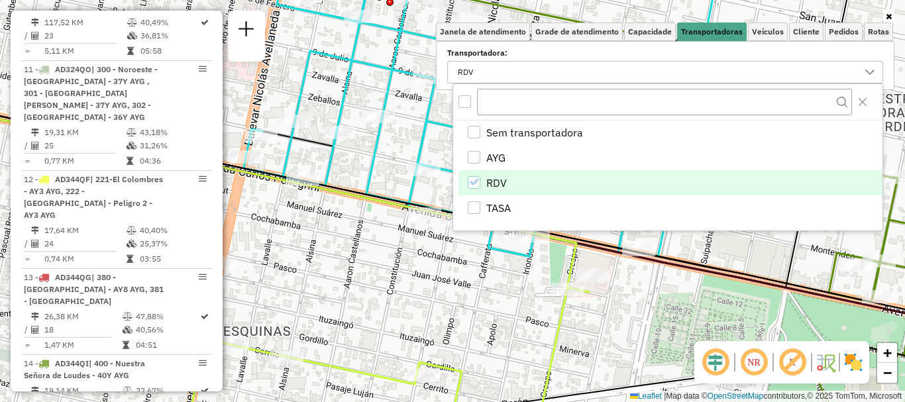
click at [495, 264] on div "Janela de atendimento Grade de atendimento Capacidade Transportadoras Veículos …" at bounding box center [452, 201] width 905 height 402
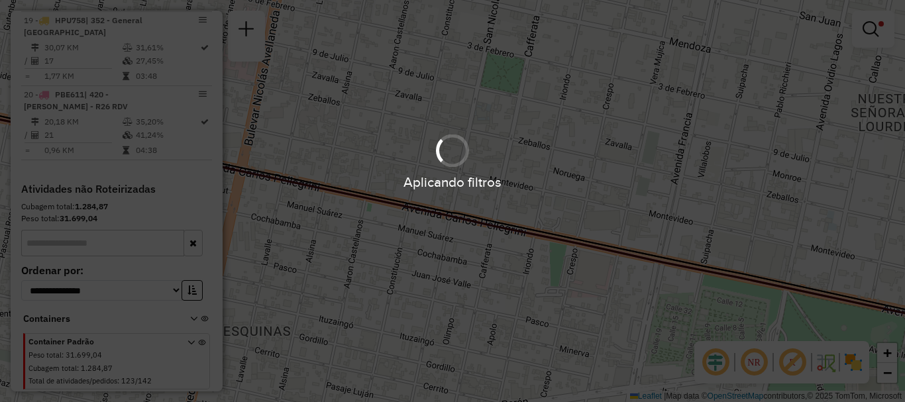
scroll to position [990, 0]
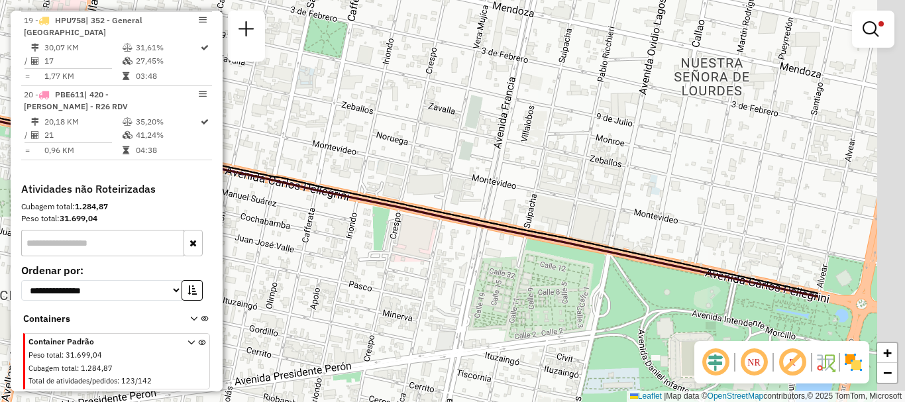
drag, startPoint x: 654, startPoint y: 309, endPoint x: 427, endPoint y: 235, distance: 238.8
click at [428, 236] on div "Limpar filtros Janela de atendimento Grade de atendimento Capacidade Transporta…" at bounding box center [452, 201] width 905 height 402
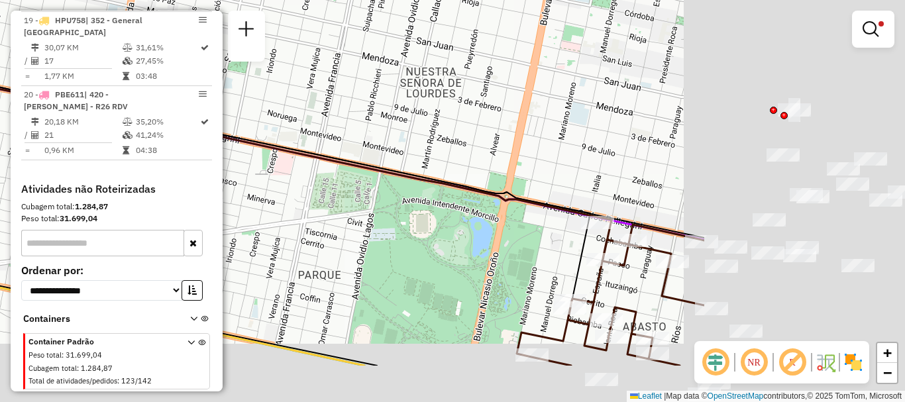
drag, startPoint x: 756, startPoint y: 236, endPoint x: 515, endPoint y: 188, distance: 245.9
click at [546, 192] on div "Limpar filtros Janela de atendimento Grade de atendimento Capacidade Transporta…" at bounding box center [452, 201] width 905 height 402
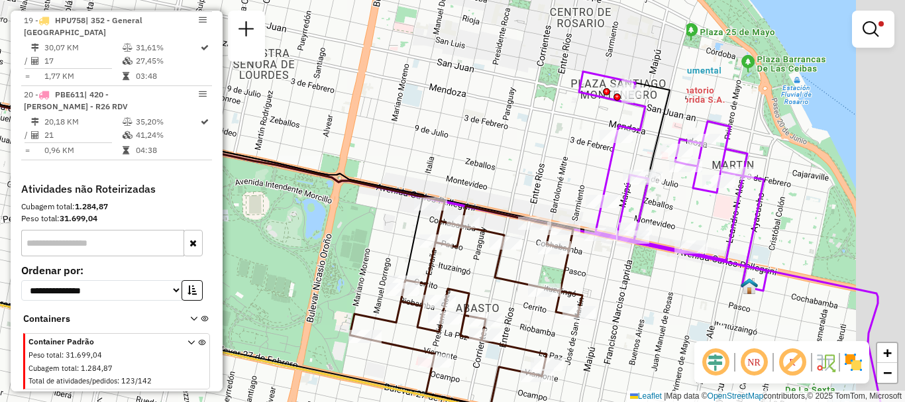
drag, startPoint x: 764, startPoint y: 278, endPoint x: 627, endPoint y: 260, distance: 139.0
click at [627, 260] on div "Limpar filtros Janela de atendimento Grade de atendimento Capacidade Transporta…" at bounding box center [452, 201] width 905 height 402
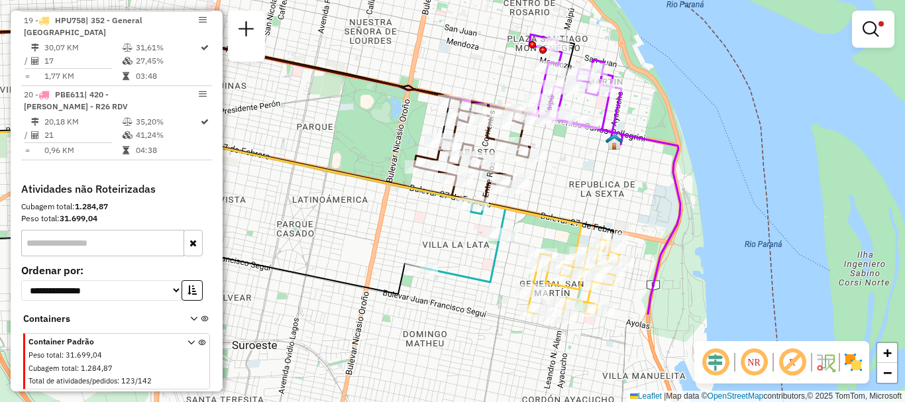
drag, startPoint x: 580, startPoint y: 306, endPoint x: 571, endPoint y: 178, distance: 128.1
click at [571, 178] on div "Limpar filtros Janela de atendimento Grade de atendimento Capacidade Transporta…" at bounding box center [452, 201] width 905 height 402
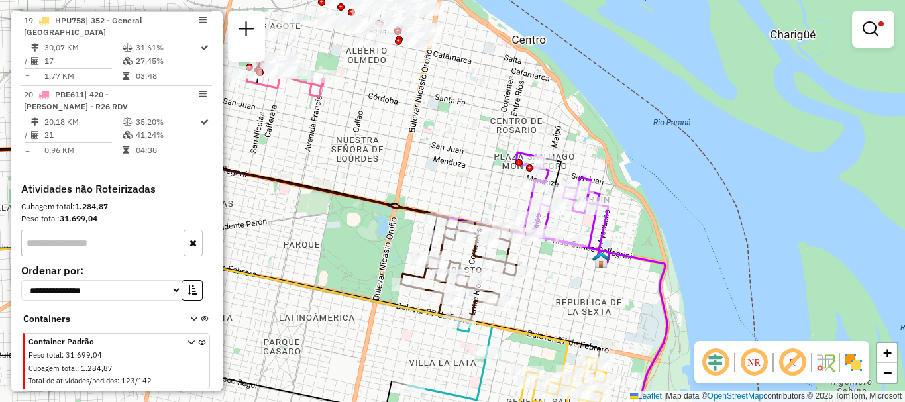
drag, startPoint x: 565, startPoint y: 209, endPoint x: 552, endPoint y: 327, distance: 119.3
click at [552, 327] on div "Limpar filtros Janela de atendimento Grade de atendimento Capacidade Transporta…" at bounding box center [452, 201] width 905 height 402
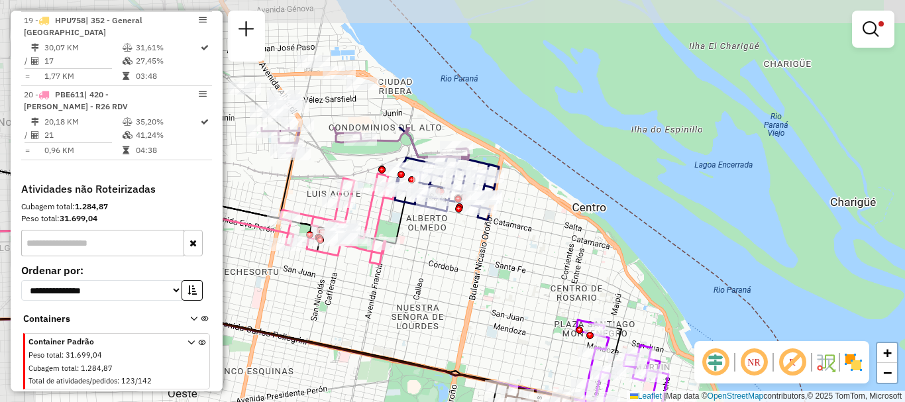
drag, startPoint x: 466, startPoint y: 152, endPoint x: 526, endPoint y: 319, distance: 178.1
click at [526, 319] on div "Limpar filtros Janela de atendimento Grade de atendimento Capacidade Transporta…" at bounding box center [452, 201] width 905 height 402
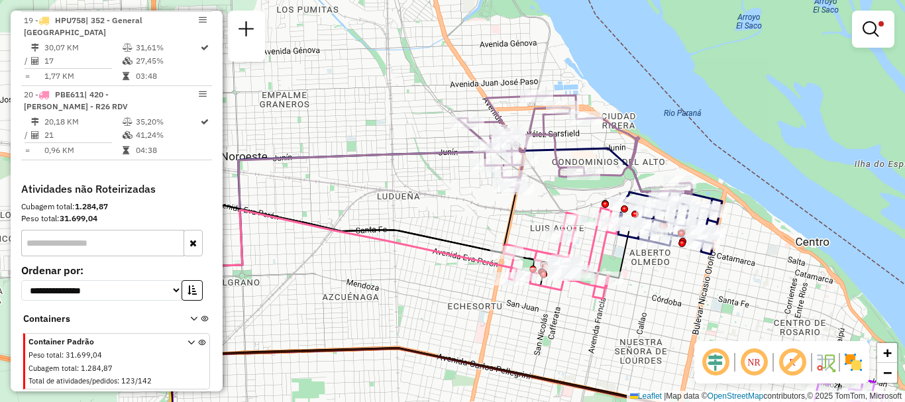
drag, startPoint x: 532, startPoint y: 262, endPoint x: 725, endPoint y: 297, distance: 195.8
click at [725, 297] on div "Limpar filtros Janela de atendimento Grade de atendimento Capacidade Transporta…" at bounding box center [452, 201] width 905 height 402
click at [871, 28] on em at bounding box center [870, 29] width 16 height 16
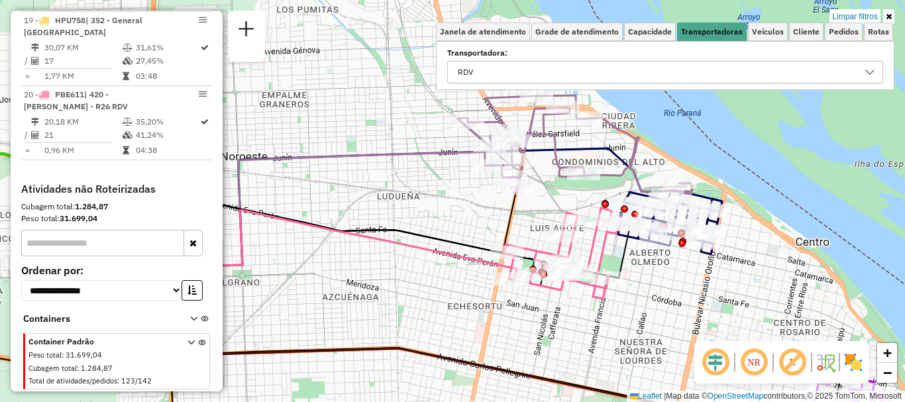
click at [870, 71] on icon at bounding box center [869, 72] width 11 height 11
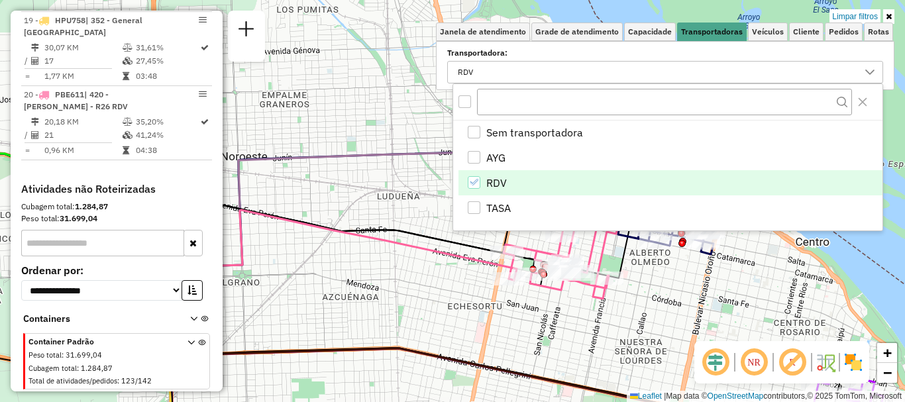
click at [471, 178] on icon "RDV" at bounding box center [473, 182] width 9 height 9
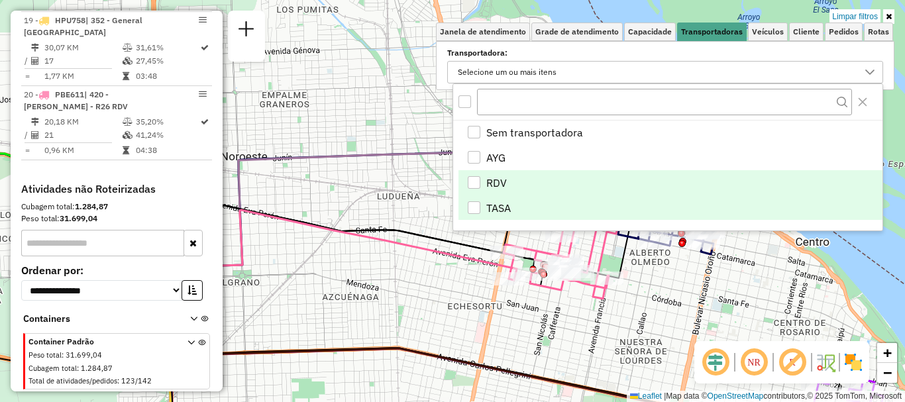
click at [476, 206] on div "TASA" at bounding box center [474, 207] width 13 height 13
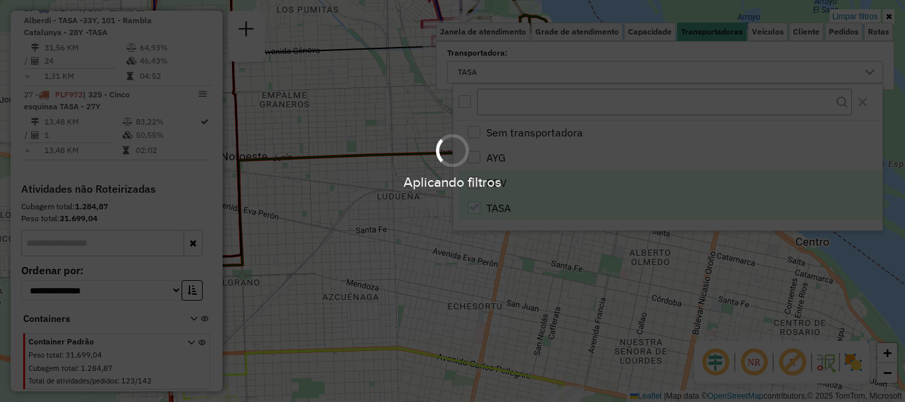
scroll to position [791, 0]
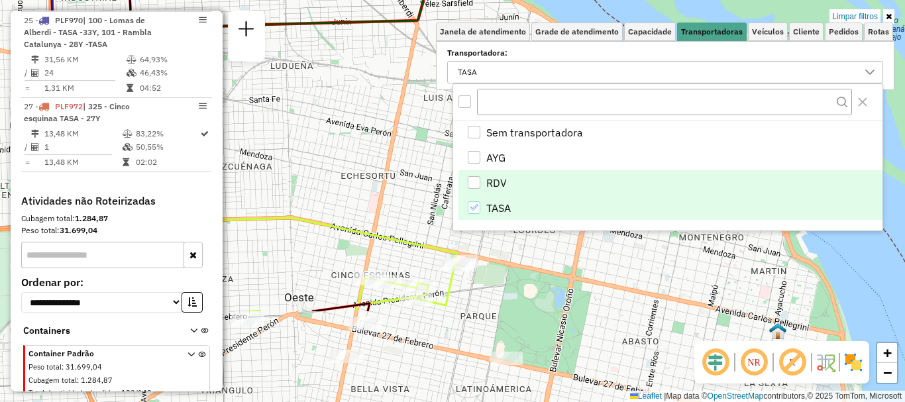
drag, startPoint x: 513, startPoint y: 339, endPoint x: 385, endPoint y: 184, distance: 201.3
click at [392, 192] on div "Limpar filtros Janela de atendimento Grade de atendimento Capacidade Transporta…" at bounding box center [452, 201] width 905 height 402
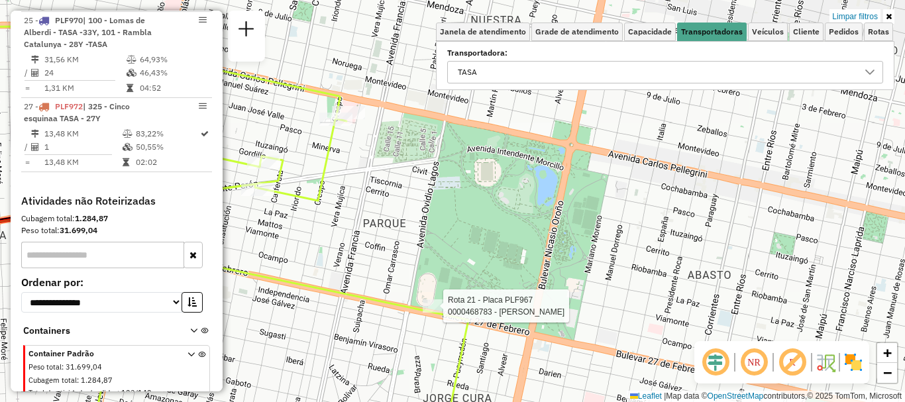
select select "**********"
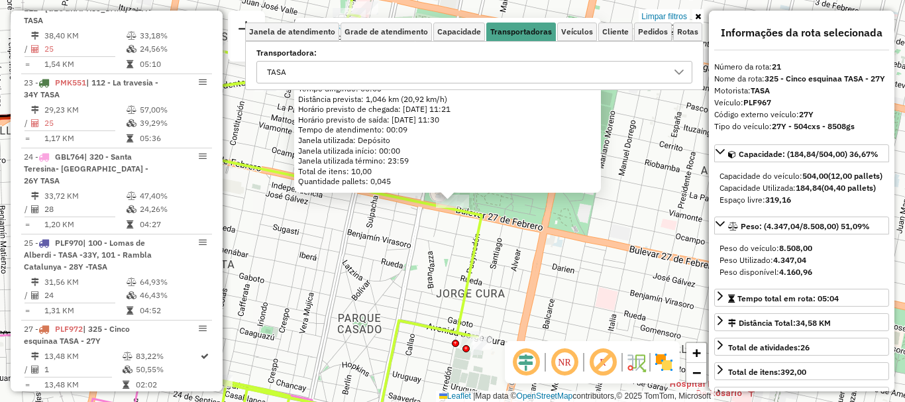
scroll to position [472, 0]
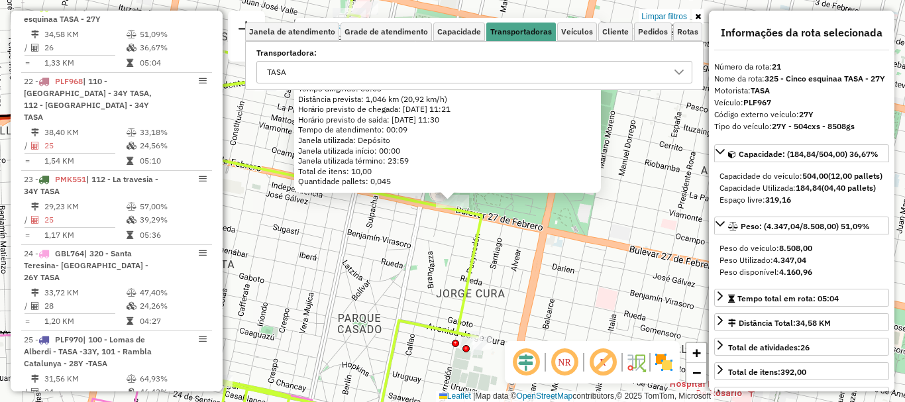
click at [453, 260] on div "0000468783 - braun maria Endereço: blvd 27 de febrero 2672 Bairro: (rosario / )…" at bounding box center [452, 201] width 905 height 402
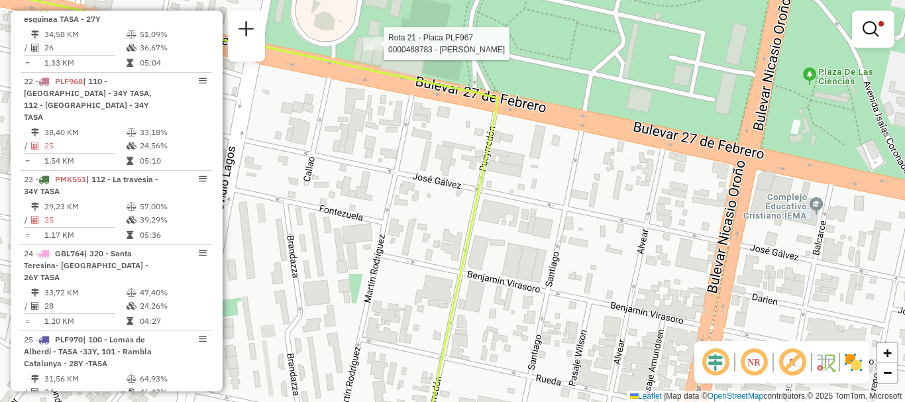
select select "**********"
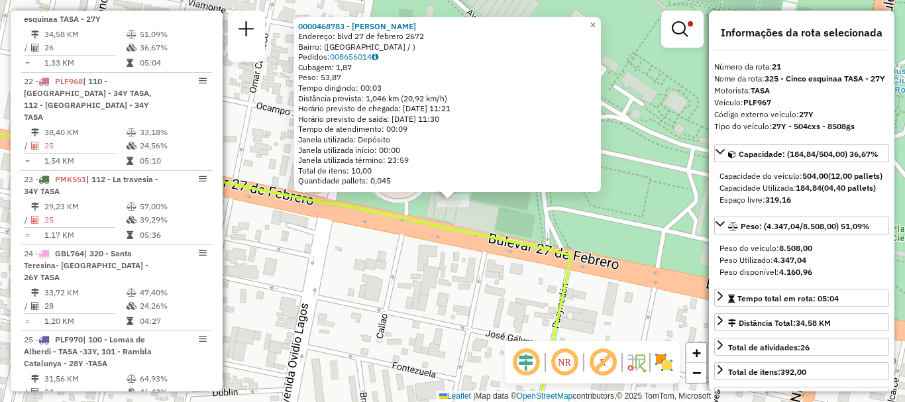
click at [529, 212] on div "0000468783 - braun maria Endereço: blvd 27 de febrero 2672 Bairro: (rosario / )…" at bounding box center [452, 201] width 905 height 402
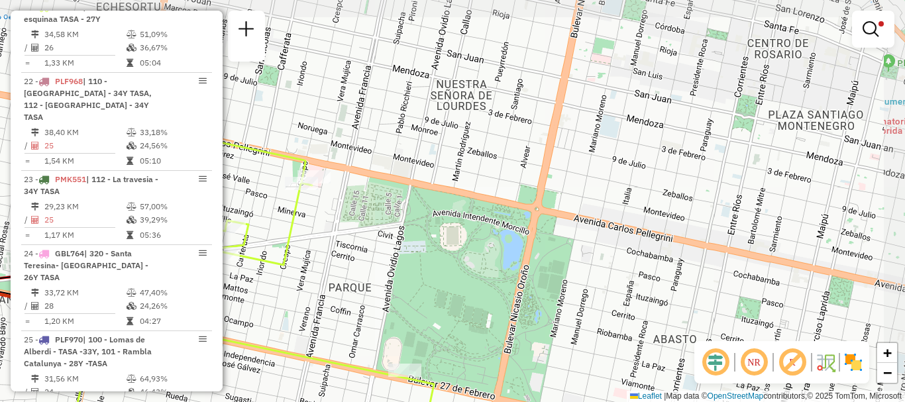
drag, startPoint x: 619, startPoint y: 247, endPoint x: 567, endPoint y: 362, distance: 126.3
click at [567, 362] on div "Limpar filtros Janela de atendimento Grade de atendimento Capacidade Transporta…" at bounding box center [452, 201] width 905 height 402
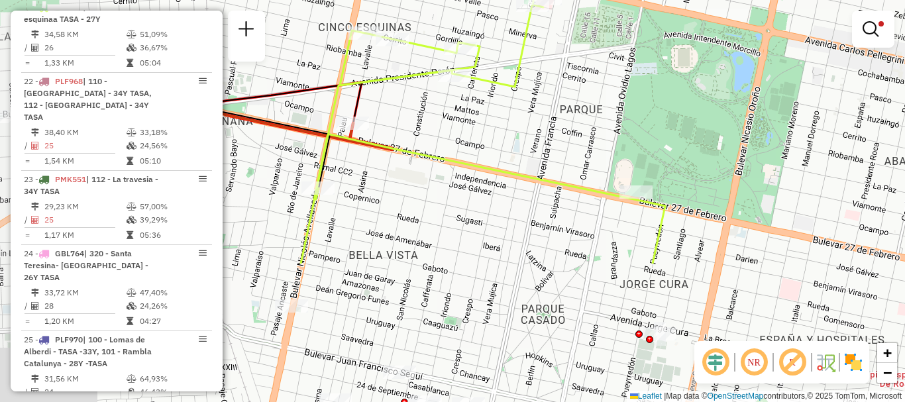
drag, startPoint x: 579, startPoint y: 300, endPoint x: 798, endPoint y: 146, distance: 267.7
click at [798, 146] on div "Limpar filtros Janela de atendimento Grade de atendimento Capacidade Transporta…" at bounding box center [452, 201] width 905 height 402
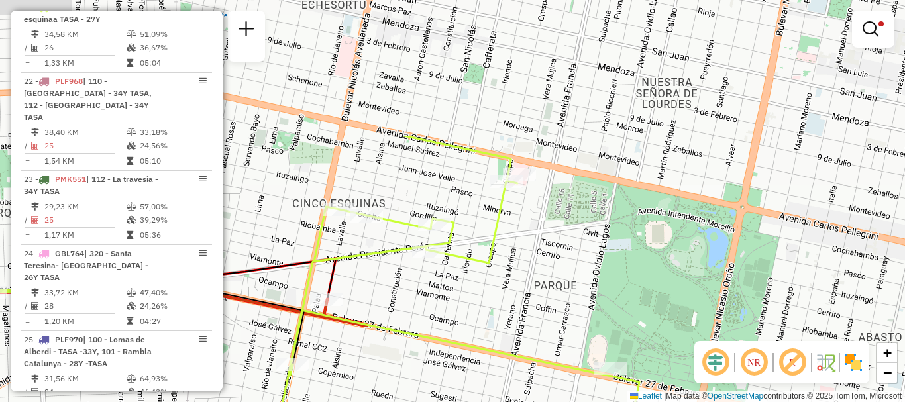
drag, startPoint x: 590, startPoint y: 89, endPoint x: 567, endPoint y: 240, distance: 152.8
click at [567, 240] on div "Limpar filtros Janela de atendimento Grade de atendimento Capacidade Transporta…" at bounding box center [452, 201] width 905 height 402
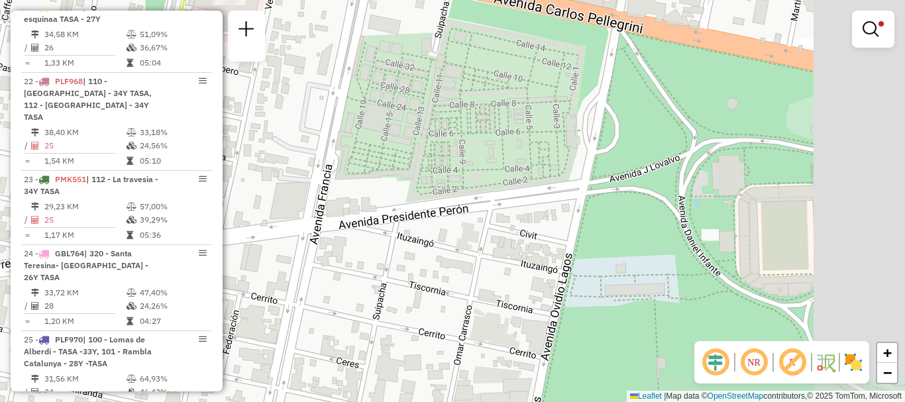
drag, startPoint x: 698, startPoint y: 201, endPoint x: 264, endPoint y: 67, distance: 454.6
click at [264, 67] on div "Limpar filtros Janela de atendimento Grade de atendimento Capacidade Transporta…" at bounding box center [452, 201] width 905 height 402
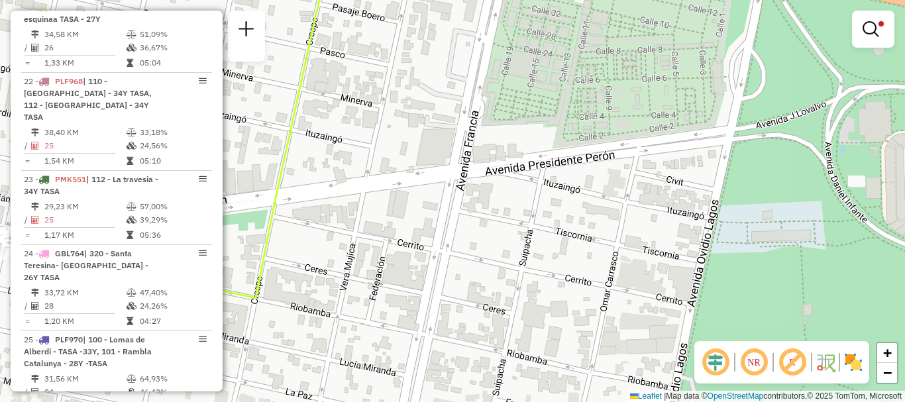
drag, startPoint x: 352, startPoint y: 163, endPoint x: 539, endPoint y: 193, distance: 189.1
click at [508, 140] on div "Limpar filtros Janela de atendimento Grade de atendimento Capacidade Transporta…" at bounding box center [452, 201] width 905 height 402
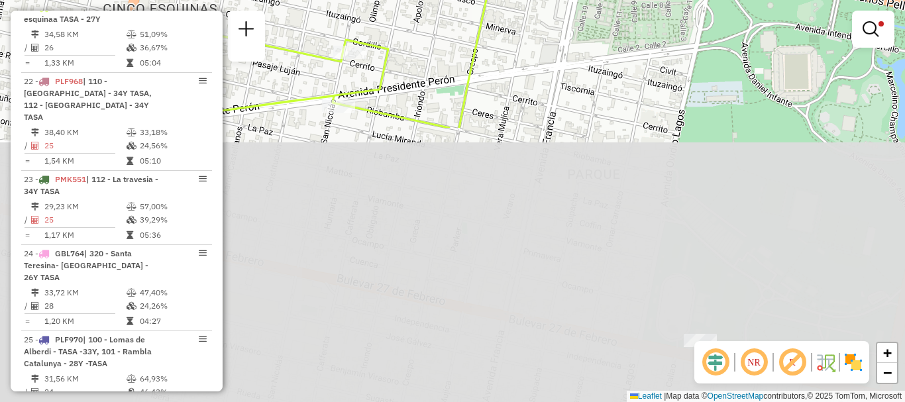
drag, startPoint x: 562, startPoint y: 297, endPoint x: 559, endPoint y: 28, distance: 268.9
click at [559, 28] on div "Limpar filtros Janela de atendimento Grade de atendimento Capacidade Transporta…" at bounding box center [452, 201] width 905 height 402
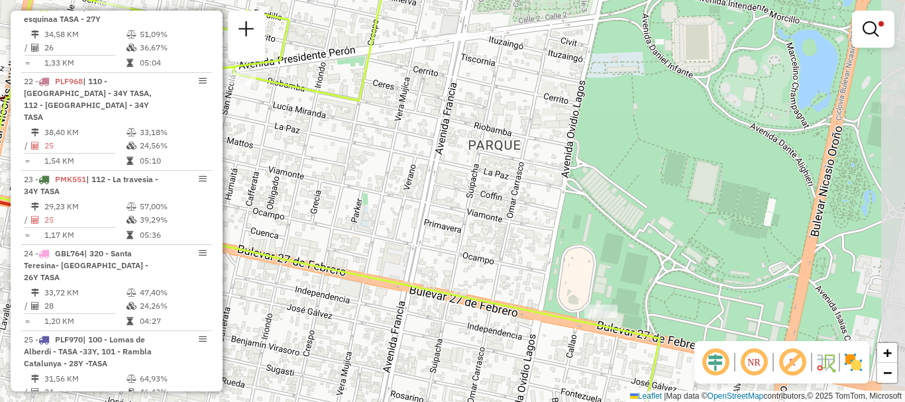
drag, startPoint x: 700, startPoint y: 323, endPoint x: 609, endPoint y: 302, distance: 93.2
click at [609, 302] on div "Limpar filtros Janela de atendimento Grade de atendimento Capacidade Transporta…" at bounding box center [452, 201] width 905 height 402
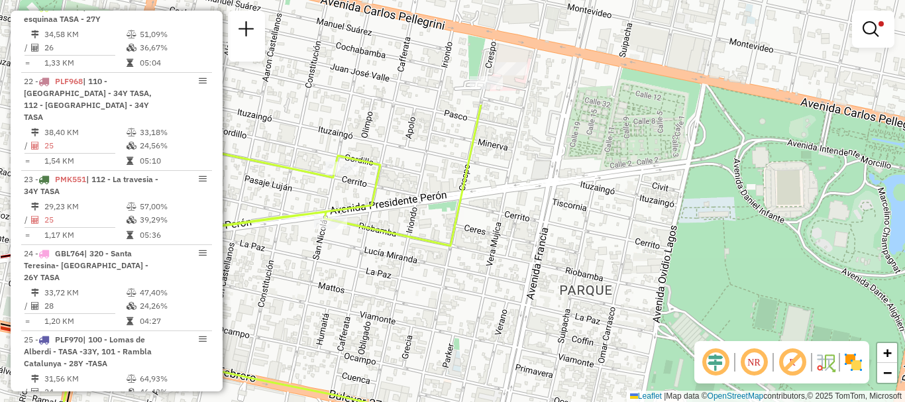
drag, startPoint x: 585, startPoint y: 276, endPoint x: 589, endPoint y: 285, distance: 9.8
click at [589, 285] on div "Limpar filtros Janela de atendimento Grade de atendimento Capacidade Transporta…" at bounding box center [452, 201] width 905 height 402
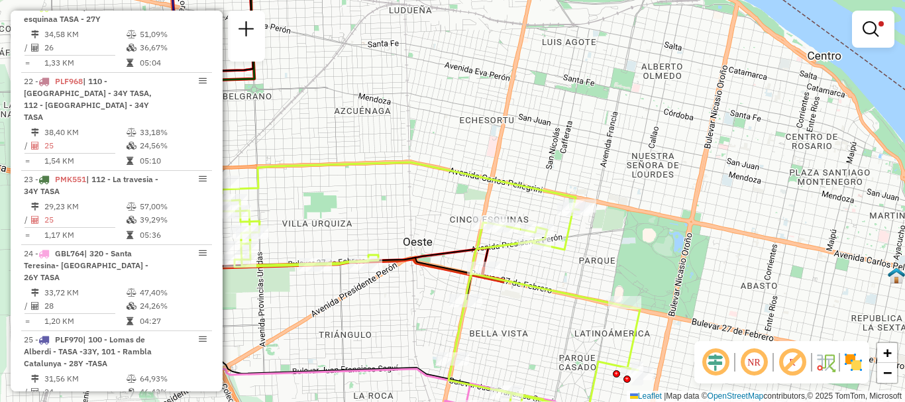
click at [601, 269] on div "Limpar filtros Janela de atendimento Grade de atendimento Capacidade Transporta…" at bounding box center [452, 201] width 905 height 402
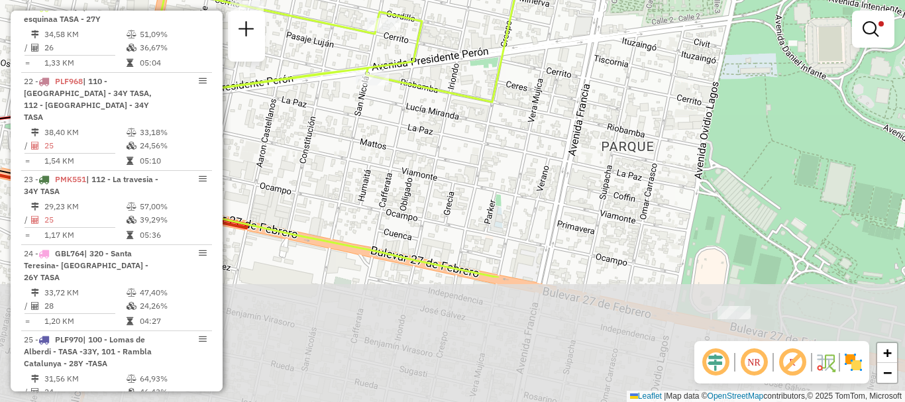
drag, startPoint x: 654, startPoint y: 304, endPoint x: 603, endPoint y: 140, distance: 171.8
click at [603, 140] on div "Limpar filtros Janela de atendimento Grade de atendimento Capacidade Transporta…" at bounding box center [452, 201] width 905 height 402
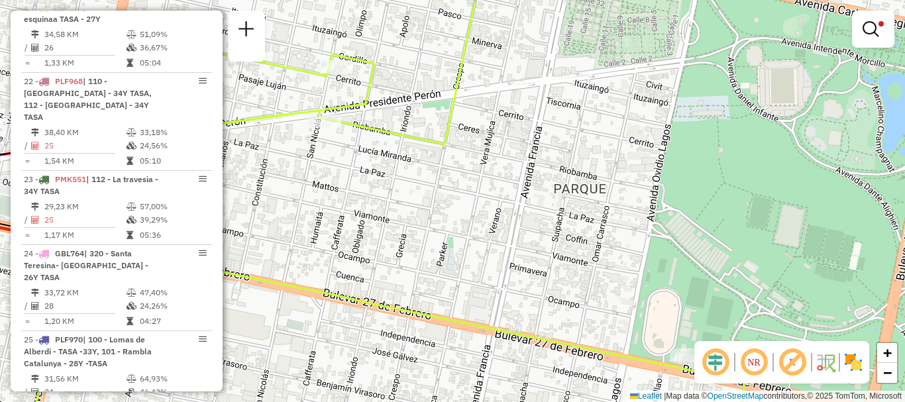
drag, startPoint x: 623, startPoint y: 307, endPoint x: 581, endPoint y: 227, distance: 90.1
click at [577, 227] on div "Limpar filtros Janela de atendimento Grade de atendimento Capacidade Transporta…" at bounding box center [452, 201] width 905 height 402
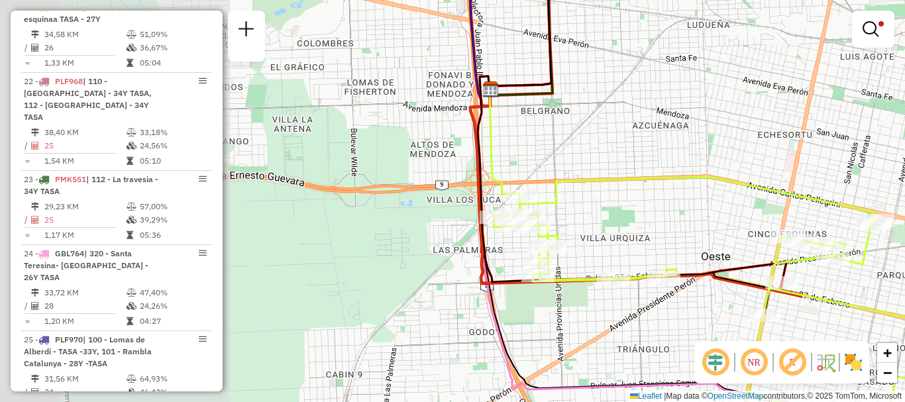
drag, startPoint x: 348, startPoint y: 274, endPoint x: 733, endPoint y: 287, distance: 385.7
click at [733, 287] on icon at bounding box center [624, 195] width 292 height 239
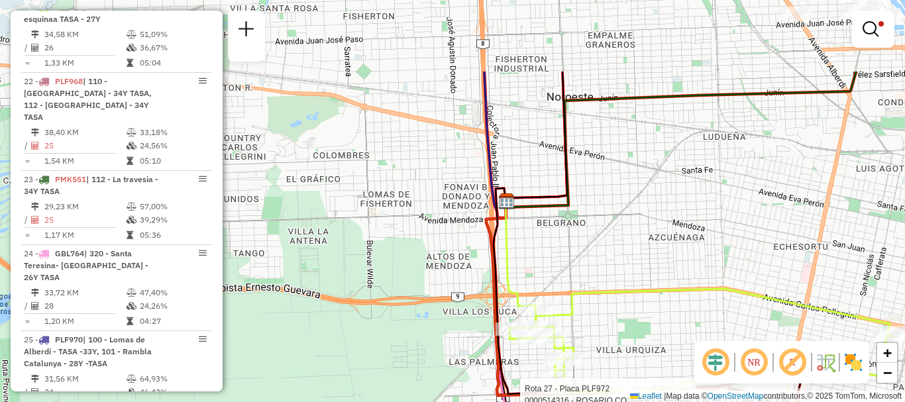
drag, startPoint x: 573, startPoint y: 247, endPoint x: 575, endPoint y: 385, distance: 137.8
click at [576, 382] on div "Rota 27 - Placa PLF972 0000514316 - ROSARIO COMPRAS AGRUPACION DE COLABORACION …" at bounding box center [452, 201] width 905 height 402
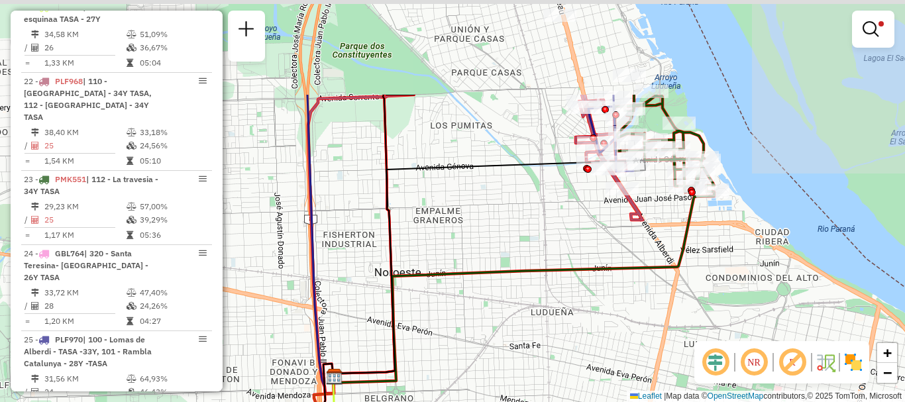
drag, startPoint x: 620, startPoint y: 281, endPoint x: 553, endPoint y: 301, distance: 69.8
click at [553, 301] on div "Rota 27 - Placa PLF972 0000514316 - ROSARIO COMPRAS AGRUPACION DE COLABORACION …" at bounding box center [452, 201] width 905 height 402
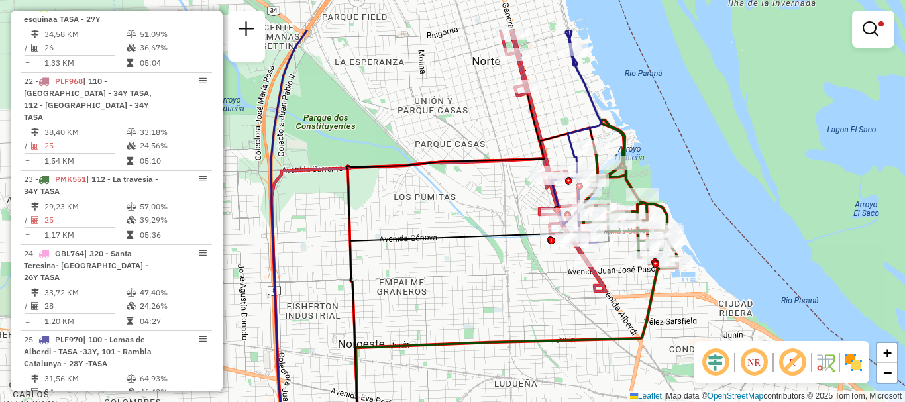
drag, startPoint x: 576, startPoint y: 271, endPoint x: 562, endPoint y: 341, distance: 71.7
click at [562, 341] on icon at bounding box center [487, 358] width 381 height 191
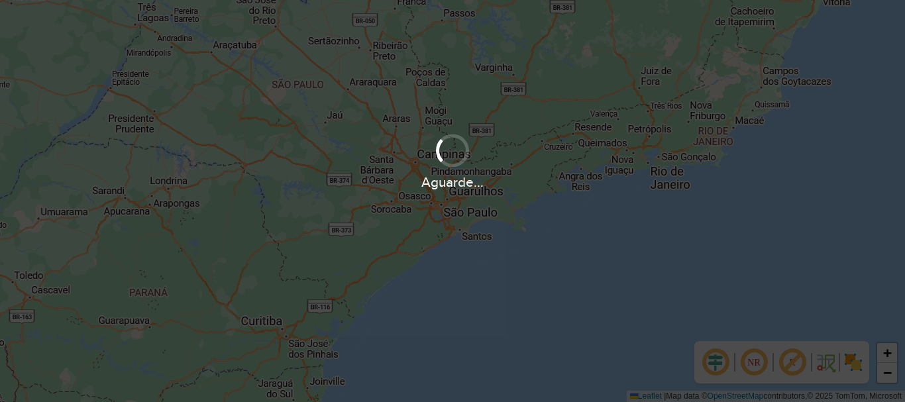
scroll to position [868, 0]
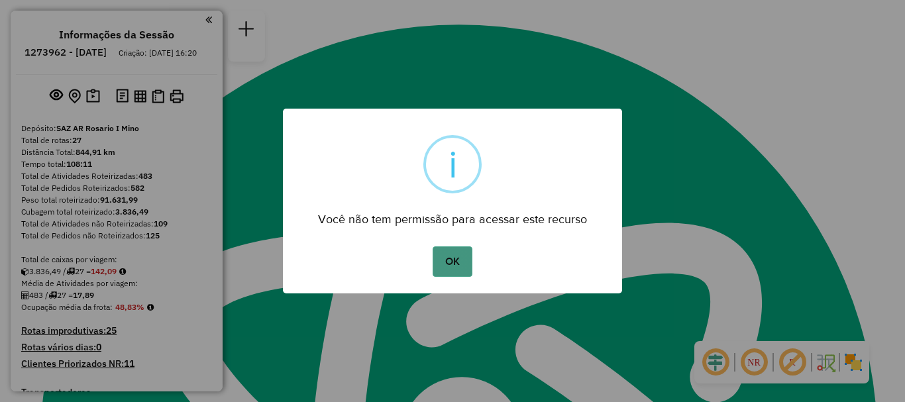
click at [456, 265] on button "OK" at bounding box center [452, 261] width 39 height 30
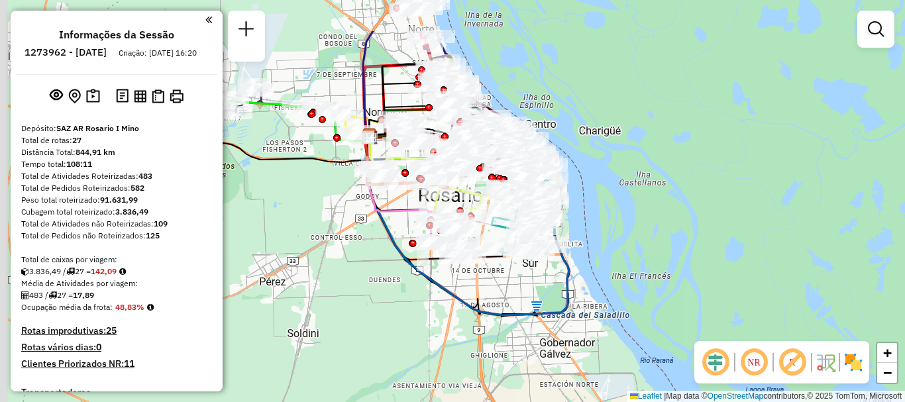
drag, startPoint x: 504, startPoint y: 211, endPoint x: 515, endPoint y: 295, distance: 85.5
click at [515, 295] on div "Janela de atendimento Grade de atendimento Capacidade Transportadoras Veículos …" at bounding box center [452, 201] width 905 height 402
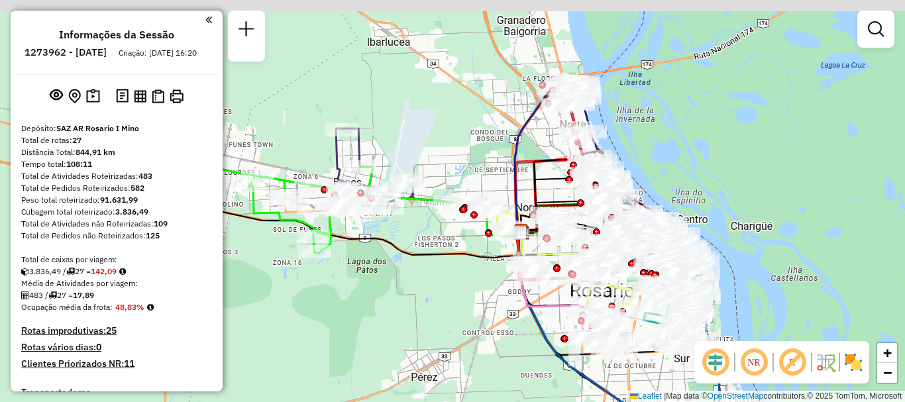
drag, startPoint x: 471, startPoint y: 305, endPoint x: 482, endPoint y: 311, distance: 12.2
click at [482, 311] on div "Janela de atendimento Grade de atendimento Capacidade Transportadoras Veículos …" at bounding box center [452, 201] width 905 height 402
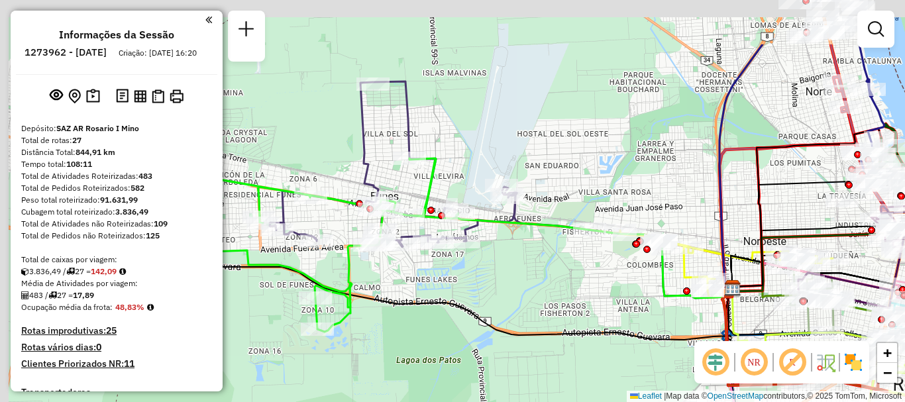
drag, startPoint x: 366, startPoint y: 254, endPoint x: 475, endPoint y: 313, distance: 123.9
click at [475, 313] on icon at bounding box center [394, 289] width 676 height 99
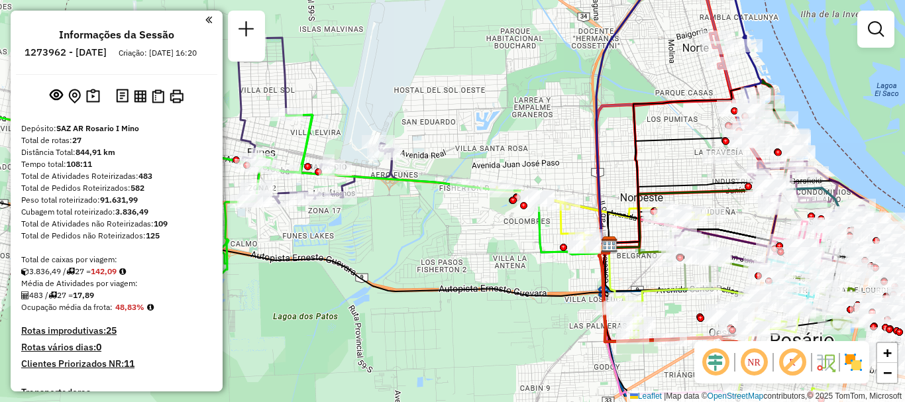
drag, startPoint x: 419, startPoint y: 277, endPoint x: 354, endPoint y: 257, distance: 67.2
click at [366, 260] on div "Janela de atendimento Grade de atendimento Capacidade Transportadoras Veículos …" at bounding box center [452, 201] width 905 height 402
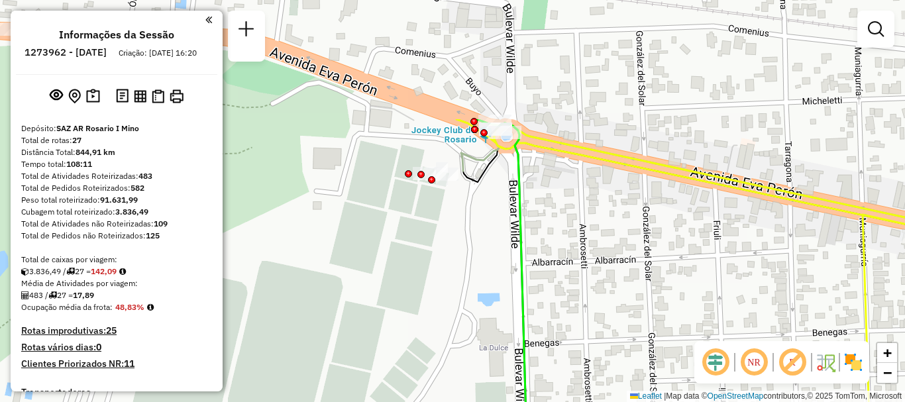
drag, startPoint x: 540, startPoint y: 131, endPoint x: 517, endPoint y: 235, distance: 106.4
click at [517, 235] on icon at bounding box center [503, 360] width 55 height 482
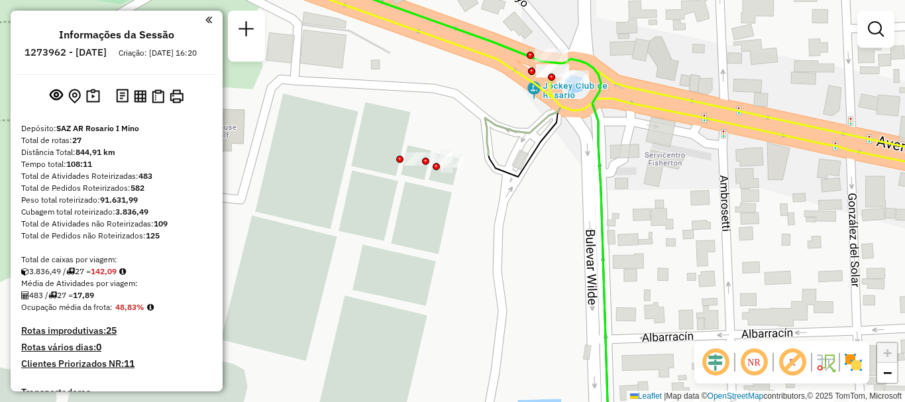
drag, startPoint x: 462, startPoint y: 207, endPoint x: 462, endPoint y: 229, distance: 22.5
click at [462, 229] on div "Janela de atendimento Grade de atendimento Capacidade Transportadoras Veículos …" at bounding box center [452, 201] width 905 height 402
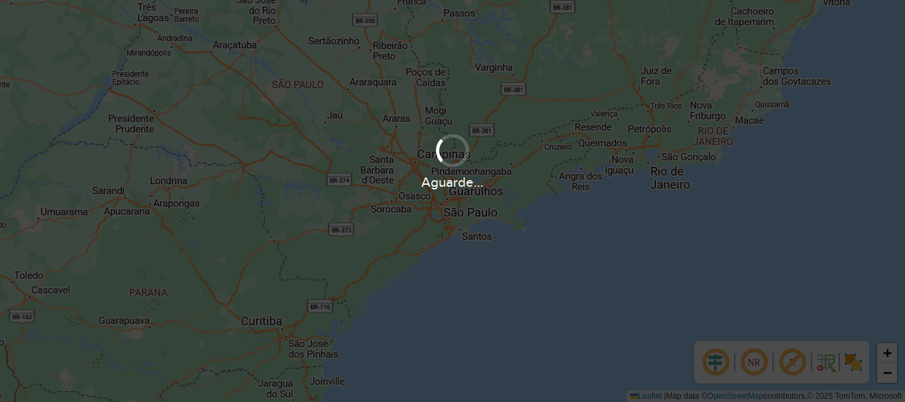
scroll to position [868, 0]
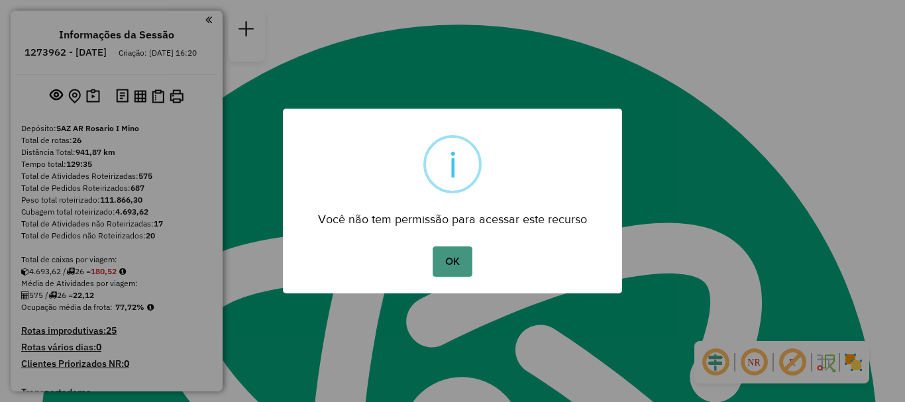
click at [459, 267] on button "OK" at bounding box center [452, 261] width 39 height 30
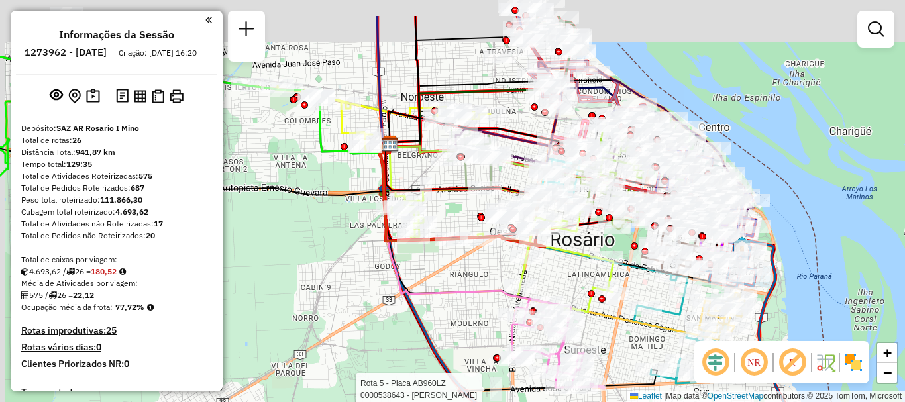
click at [452, 292] on icon at bounding box center [465, 234] width 170 height 181
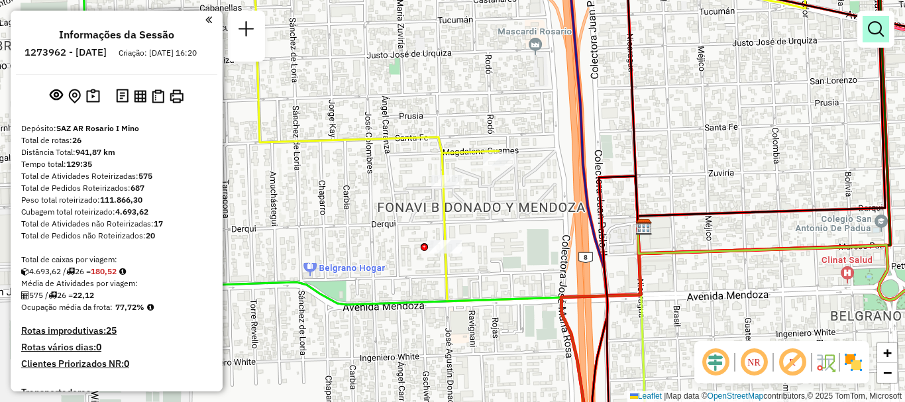
click at [879, 25] on em at bounding box center [876, 29] width 16 height 16
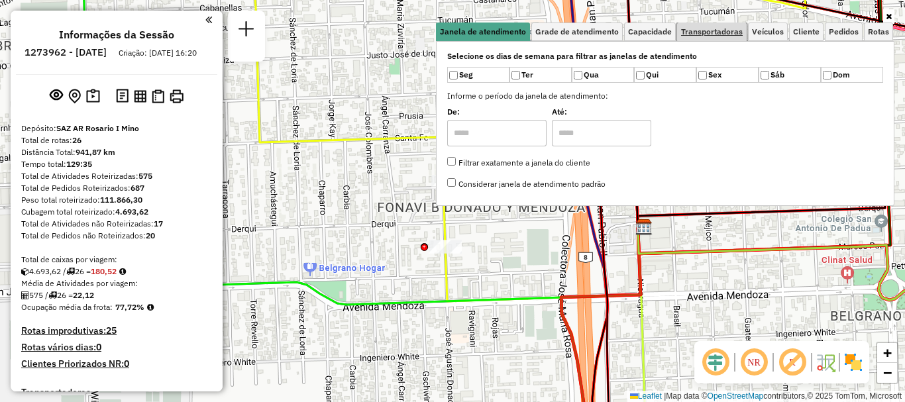
click at [720, 29] on span "Transportadoras" at bounding box center [712, 32] width 62 height 8
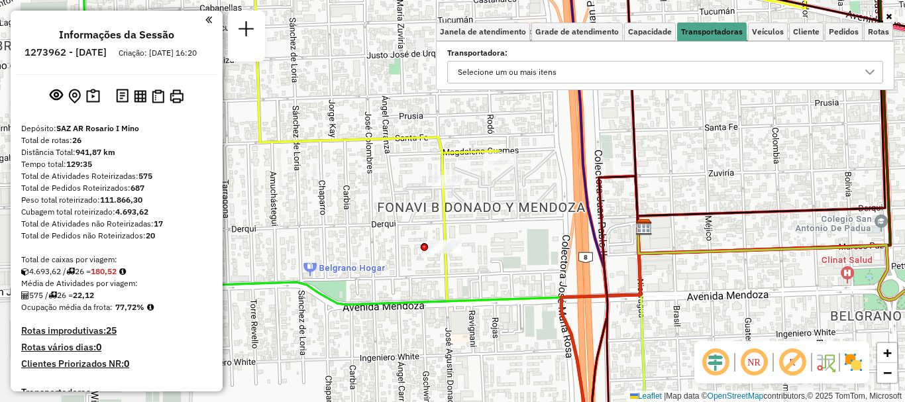
click at [868, 68] on icon at bounding box center [869, 72] width 11 height 11
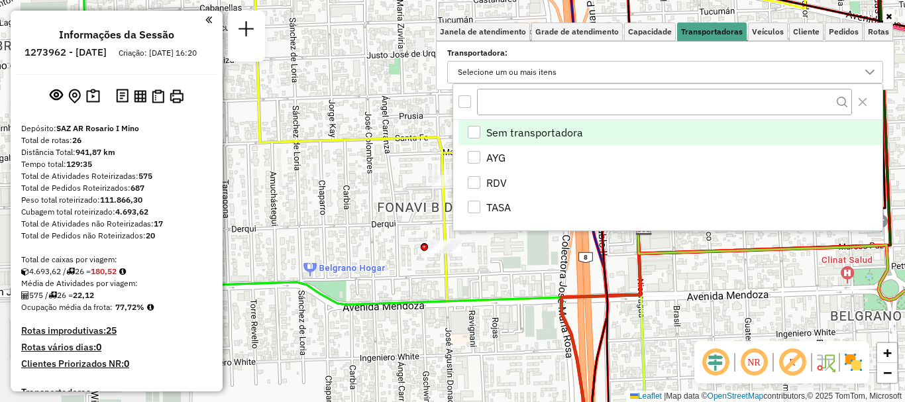
scroll to position [8, 46]
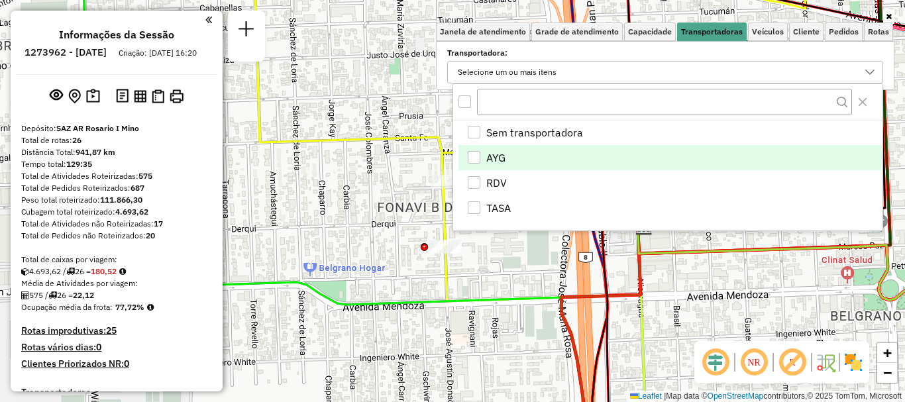
click at [480, 152] on div "AYG" at bounding box center [474, 157] width 13 height 13
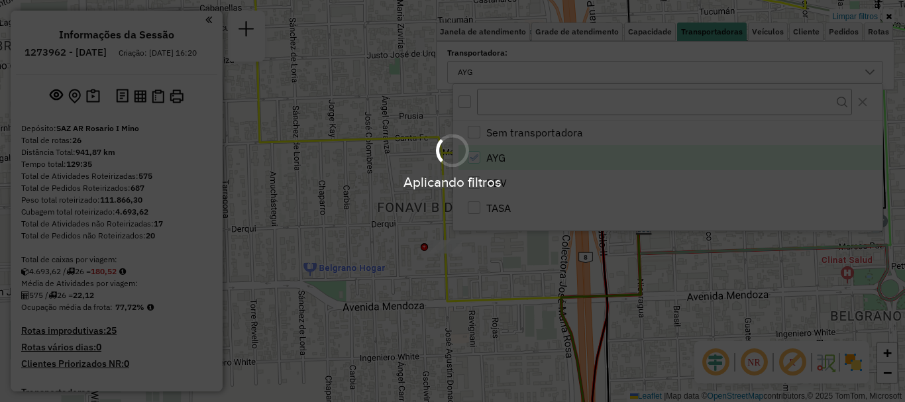
click at [690, 304] on div "Aplicando filtros" at bounding box center [452, 201] width 905 height 402
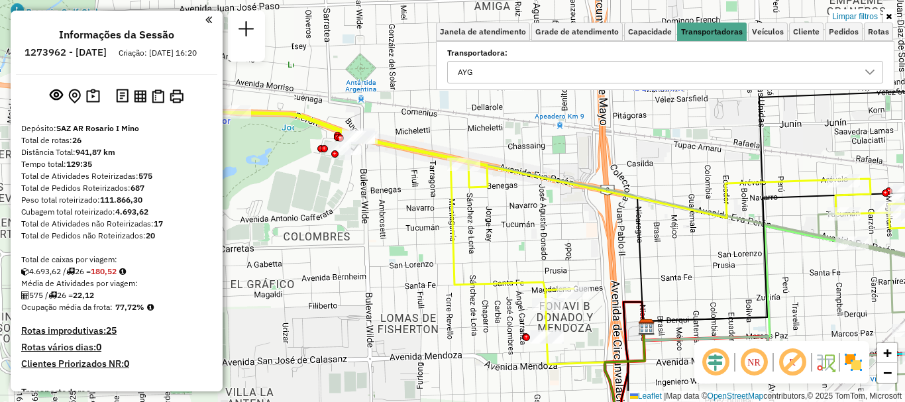
drag, startPoint x: 388, startPoint y: 273, endPoint x: 484, endPoint y: 352, distance: 123.7
click at [484, 351] on div "Limpar filtros Janela de atendimento Grade de atendimento Capacidade Transporta…" at bounding box center [452, 201] width 905 height 402
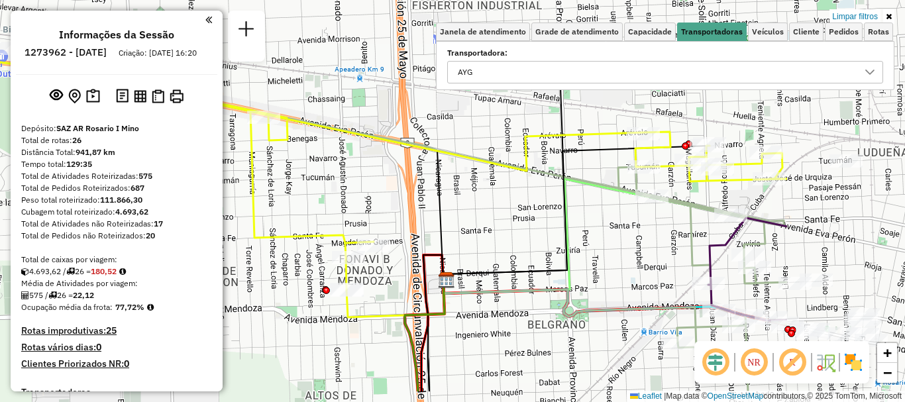
drag, startPoint x: 656, startPoint y: 266, endPoint x: 406, endPoint y: 205, distance: 257.5
click at [412, 204] on div "Limpar filtros Janela de atendimento Grade de atendimento Capacidade Transporta…" at bounding box center [452, 201] width 905 height 402
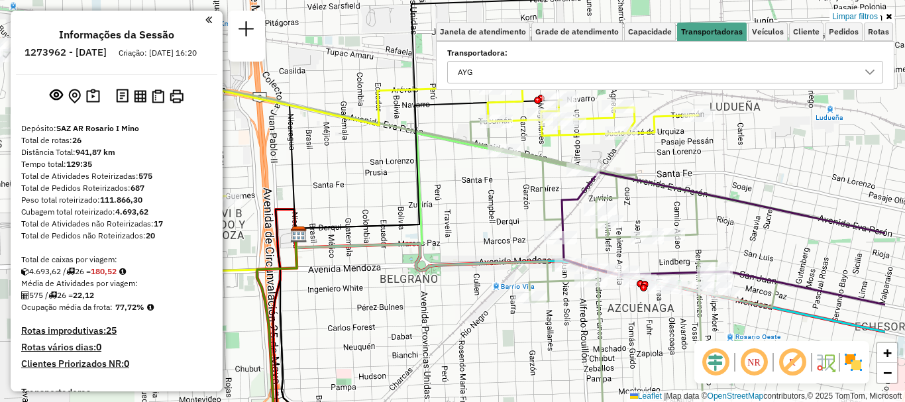
drag, startPoint x: 580, startPoint y: 253, endPoint x: 464, endPoint y: 219, distance: 120.9
click at [464, 219] on div "Limpar filtros Janela de atendimento Grade de atendimento Capacidade Transporta…" at bounding box center [452, 201] width 905 height 402
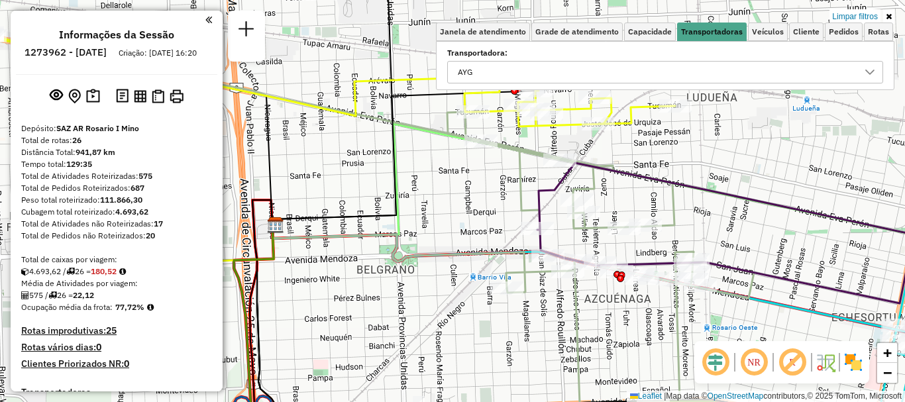
drag, startPoint x: 495, startPoint y: 231, endPoint x: 405, endPoint y: 199, distance: 96.1
click at [409, 201] on div "Limpar filtros Janela de atendimento Grade de atendimento Capacidade Transporta…" at bounding box center [452, 201] width 905 height 402
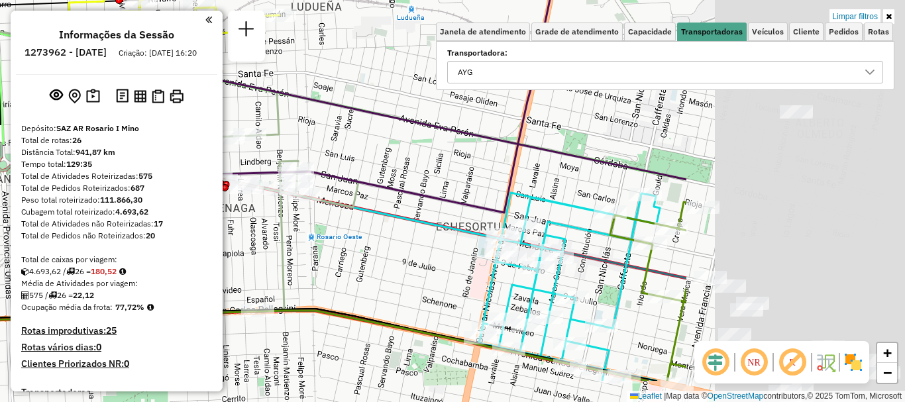
drag, startPoint x: 715, startPoint y: 270, endPoint x: 412, endPoint y: 209, distance: 308.6
click at [412, 209] on div "Limpar filtros Janela de atendimento Grade de atendimento Capacidade Transporta…" at bounding box center [452, 201] width 905 height 402
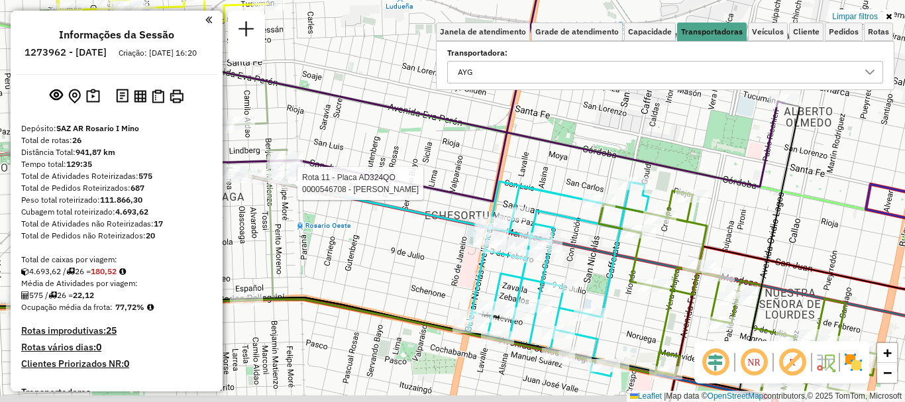
drag, startPoint x: 601, startPoint y: 280, endPoint x: 550, endPoint y: 228, distance: 72.6
click at [550, 228] on div "Rota 11 - Placa AD324QO 0000546708 - [PERSON_NAME] Limpar filtros Janela de ate…" at bounding box center [452, 201] width 905 height 402
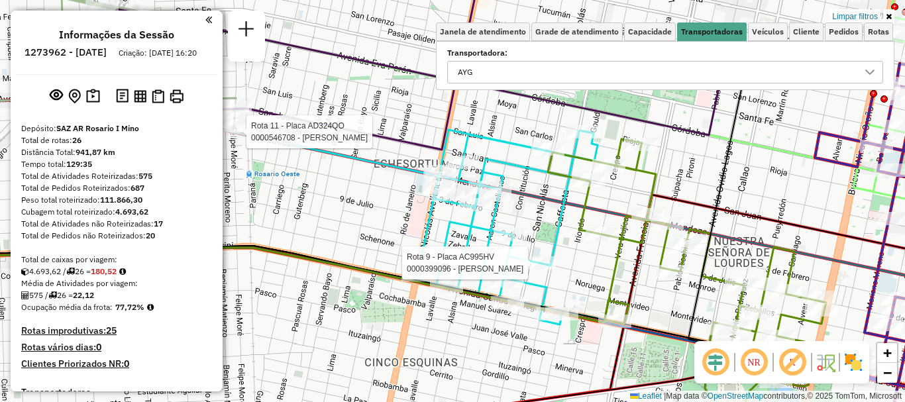
select select "**********"
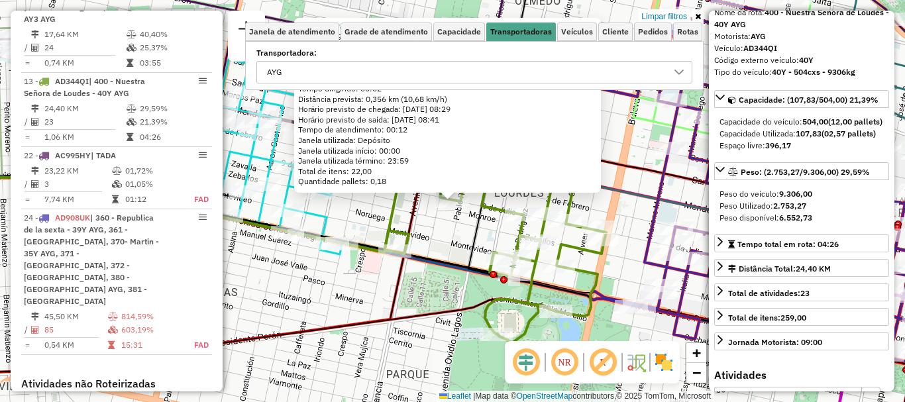
scroll to position [1027, 0]
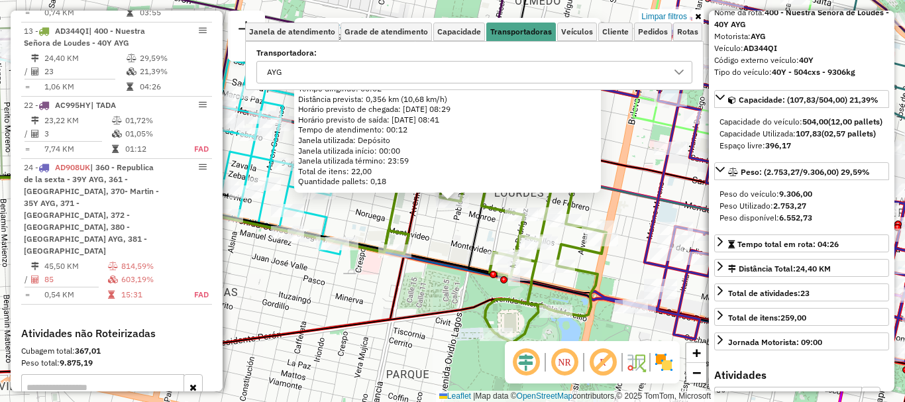
click at [624, 238] on div "0000455574 - BEMBO [PERSON_NAME]: 9 DE julio 2939 Bairro: ([GEOGRAPHIC_DATA] / …" at bounding box center [452, 201] width 905 height 402
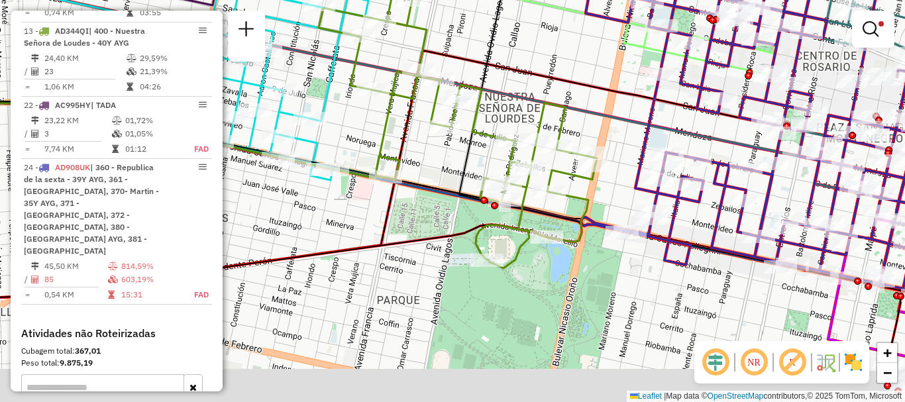
drag, startPoint x: 601, startPoint y: 211, endPoint x: 608, endPoint y: 90, distance: 120.7
click at [605, 117] on div "Limpar filtros Janela de atendimento Grade de atendimento Capacidade Transporta…" at bounding box center [452, 201] width 905 height 402
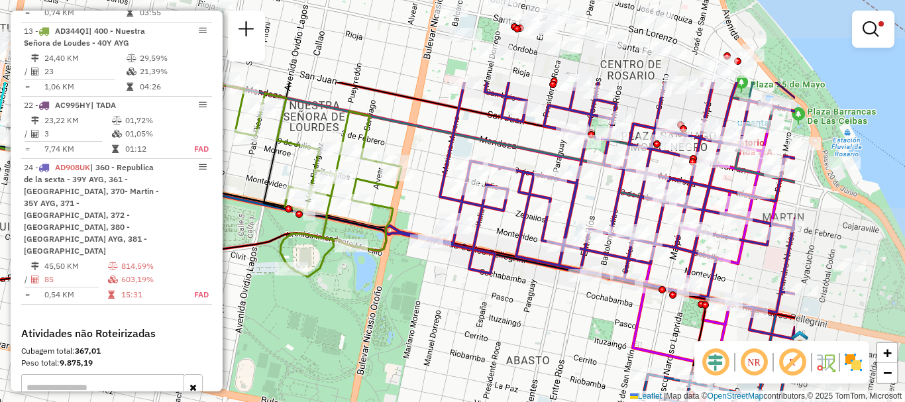
drag, startPoint x: 613, startPoint y: 170, endPoint x: 413, endPoint y: 311, distance: 244.9
click at [413, 302] on div "Limpar filtros Janela de atendimento Grade de atendimento Capacidade Transporta…" at bounding box center [452, 201] width 905 height 402
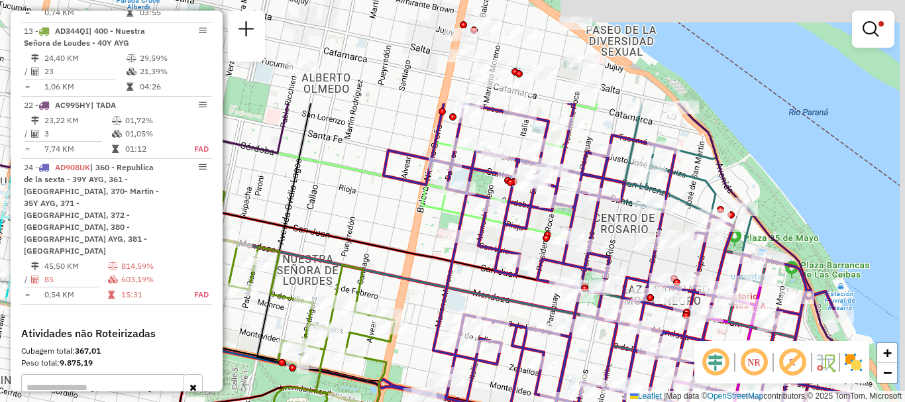
drag, startPoint x: 428, startPoint y: 209, endPoint x: 422, endPoint y: 358, distance: 149.1
click at [422, 358] on div "Limpar filtros Janela de atendimento Grade de atendimento Capacidade Transporta…" at bounding box center [452, 201] width 905 height 402
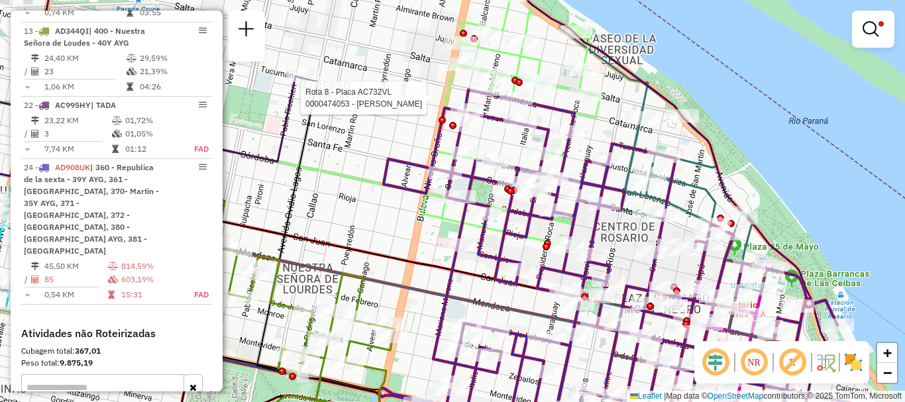
select select "**********"
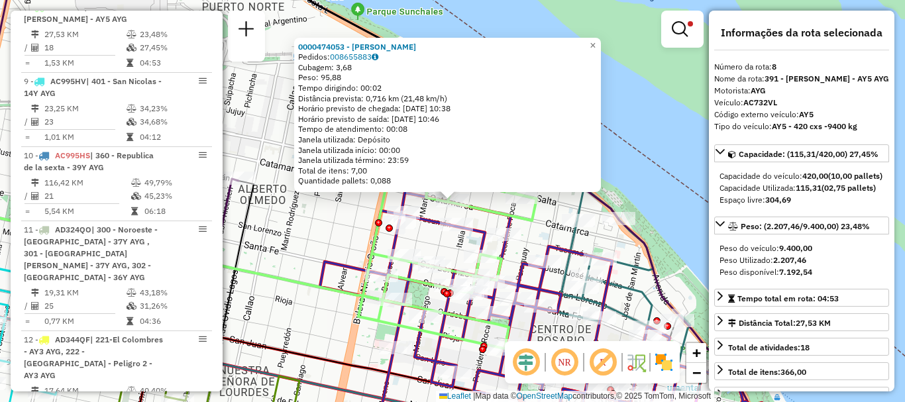
scroll to position [132, 0]
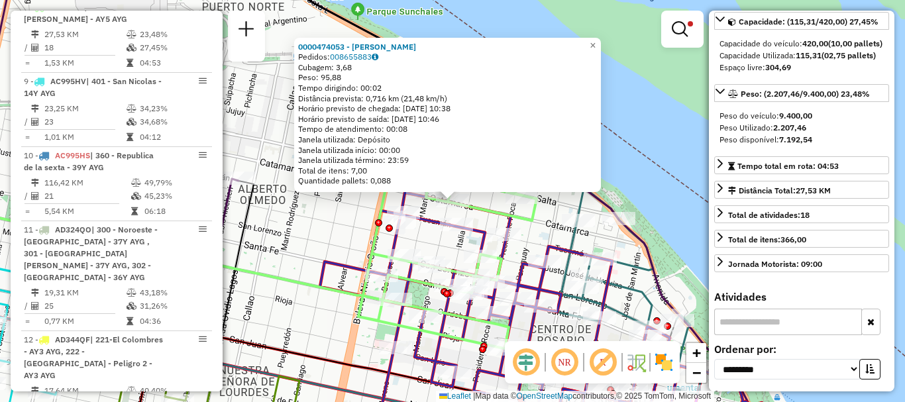
click at [680, 217] on div "0000474053 - [PERSON_NAME]: 008655883 Cubagem: 3,68 Peso: 95,88 Tempo dirigindo…" at bounding box center [452, 201] width 905 height 402
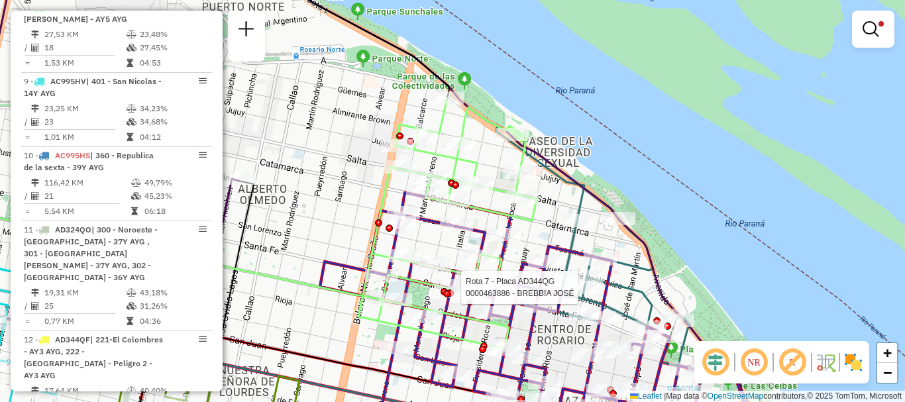
select select "**********"
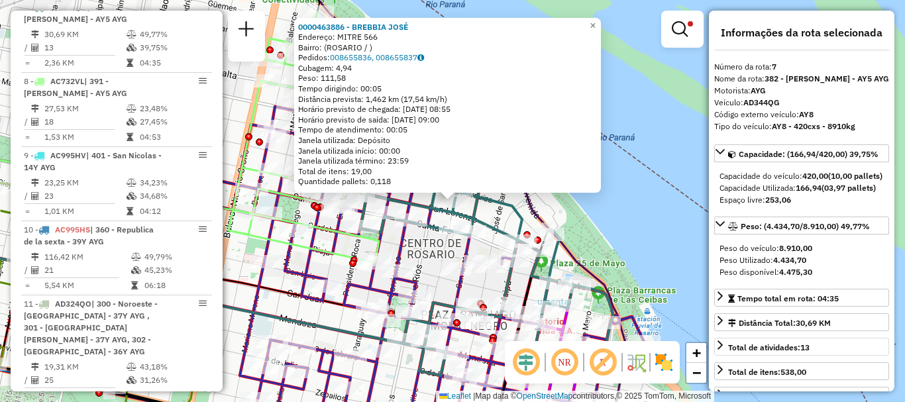
scroll to position [66, 0]
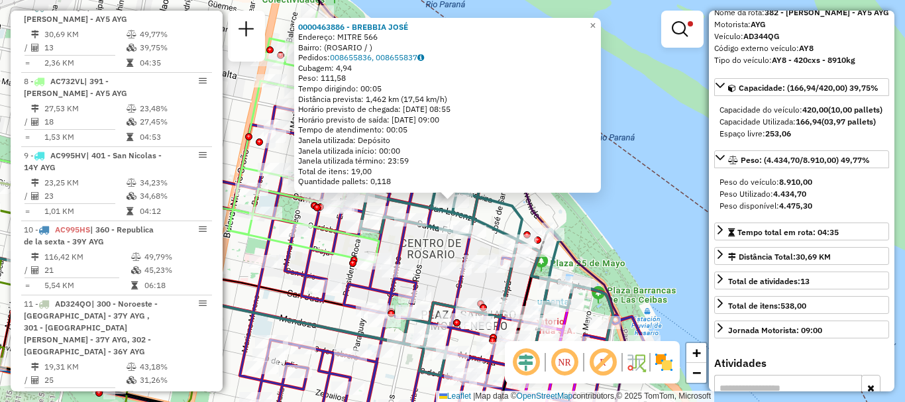
click at [678, 260] on div "0000463886 - [PERSON_NAME]: MITRE 566 Bairro: ([GEOGRAPHIC_DATA] / ) Pedidos: 0…" at bounding box center [452, 201] width 905 height 402
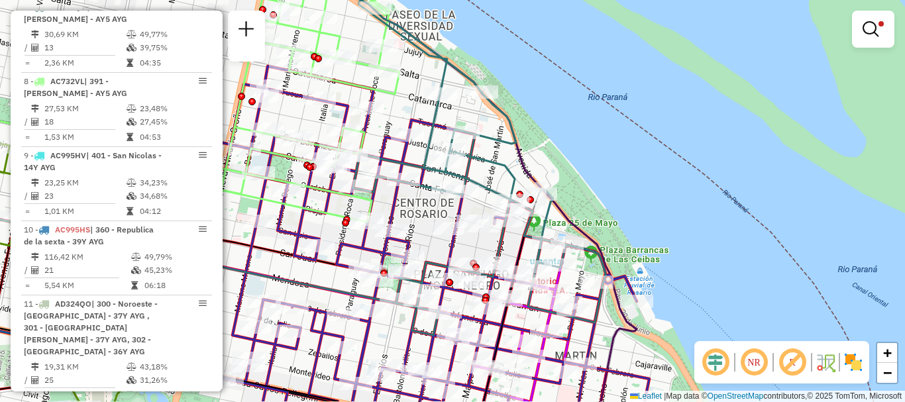
drag, startPoint x: 648, startPoint y: 262, endPoint x: 642, endPoint y: 136, distance: 126.6
click at [641, 147] on div "Limpar filtros Janela de atendimento Grade de atendimento Capacidade Transporta…" at bounding box center [452, 201] width 905 height 402
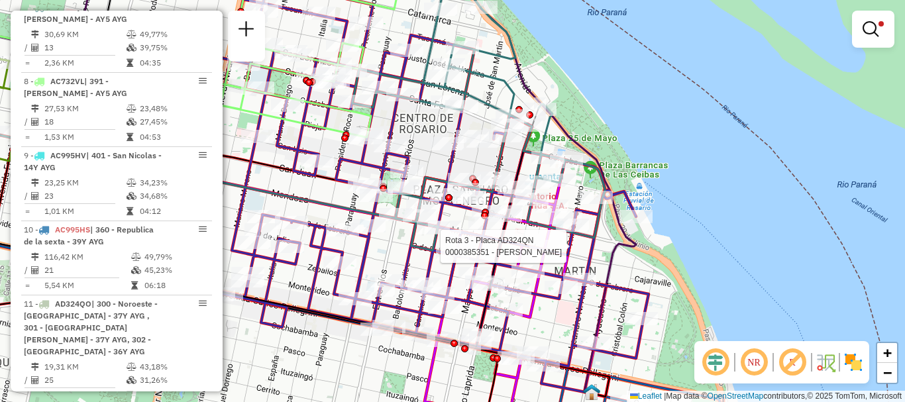
select select "**********"
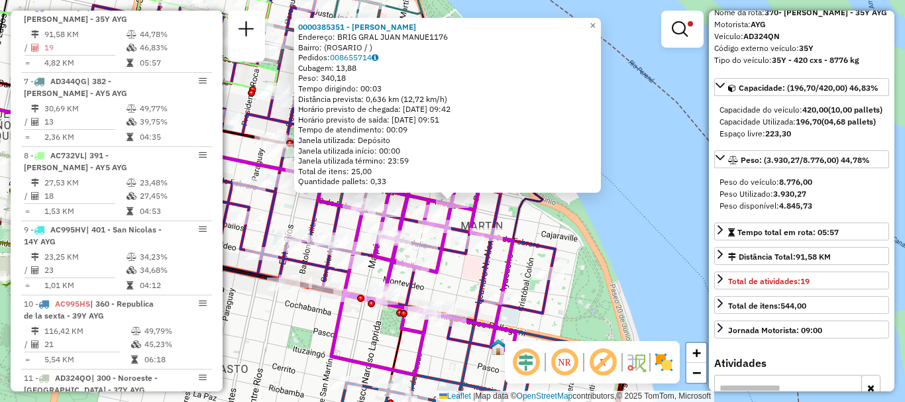
click at [660, 269] on div "0000385351 - [PERSON_NAME]: BRIG GRAL JUAN MANUE1176 Bairro: ([GEOGRAPHIC_DATA]…" at bounding box center [452, 201] width 905 height 402
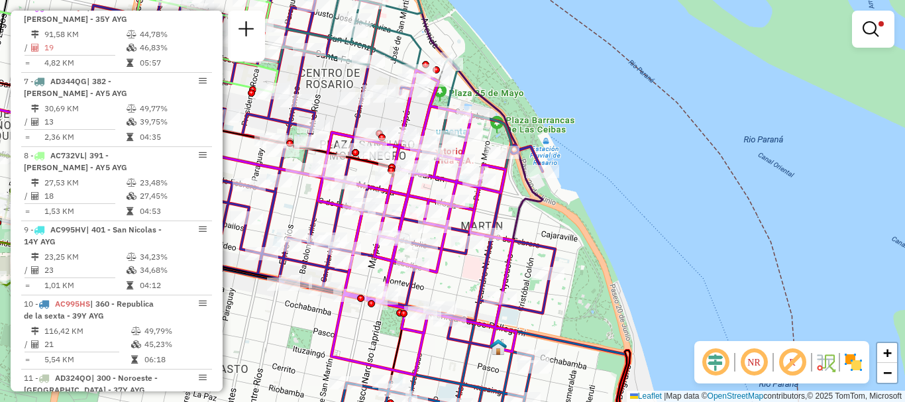
drag, startPoint x: 635, startPoint y: 191, endPoint x: 641, endPoint y: 117, distance: 74.4
click at [640, 144] on div "Limpar filtros Janela de atendimento Grade de atendimento Capacidade Transporta…" at bounding box center [452, 201] width 905 height 402
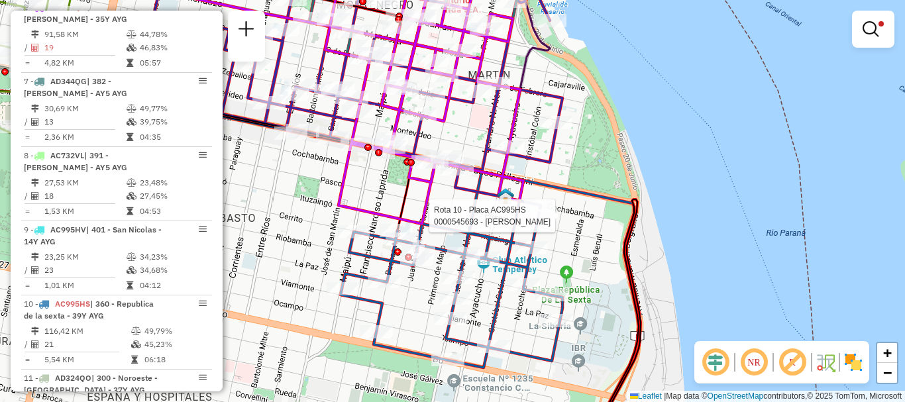
select select "**********"
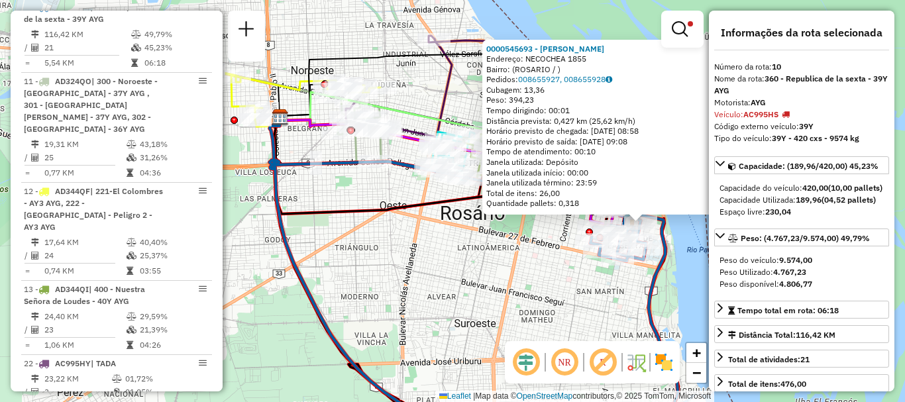
scroll to position [132, 0]
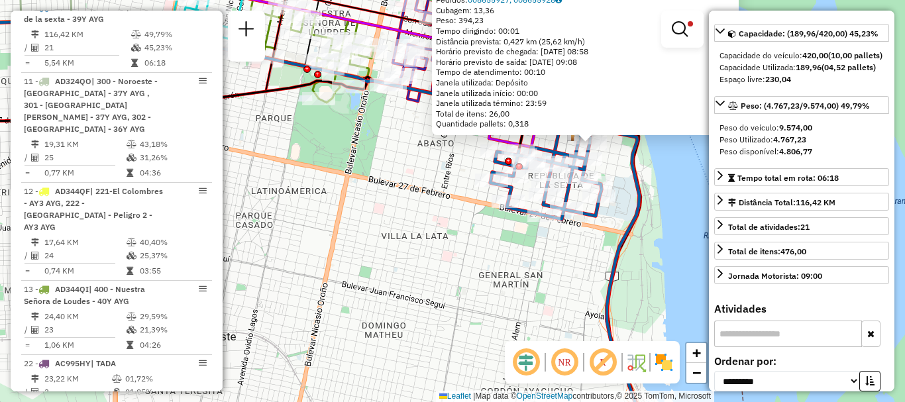
click at [693, 241] on div "0000545693 - [PERSON_NAME] Endereço: NECOCHEA 1855 Bairro: ([GEOGRAPHIC_DATA] /…" at bounding box center [452, 201] width 905 height 402
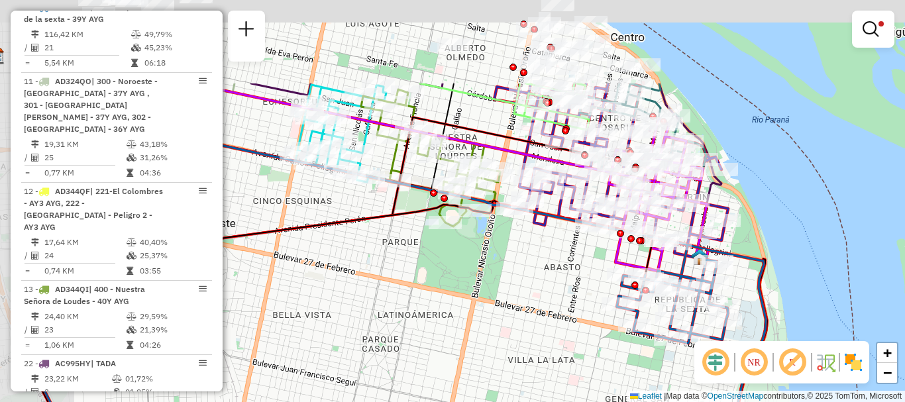
drag, startPoint x: 687, startPoint y: 230, endPoint x: 835, endPoint y: 365, distance: 200.7
click at [835, 364] on hb-router-mapa "Informações da Sessão 1273962 - [DATE] Criação: [DATE] 16:20 Depósito: SAZ AR R…" at bounding box center [452, 201] width 905 height 402
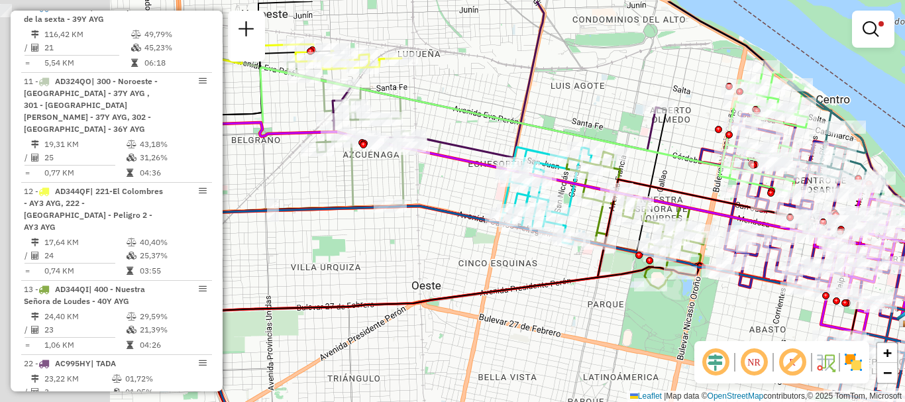
drag, startPoint x: 762, startPoint y: 372, endPoint x: 788, endPoint y: 390, distance: 32.0
click at [782, 383] on div "Limpar filtros Janela de atendimento Grade de atendimento Capacidade Transporta…" at bounding box center [452, 201] width 905 height 402
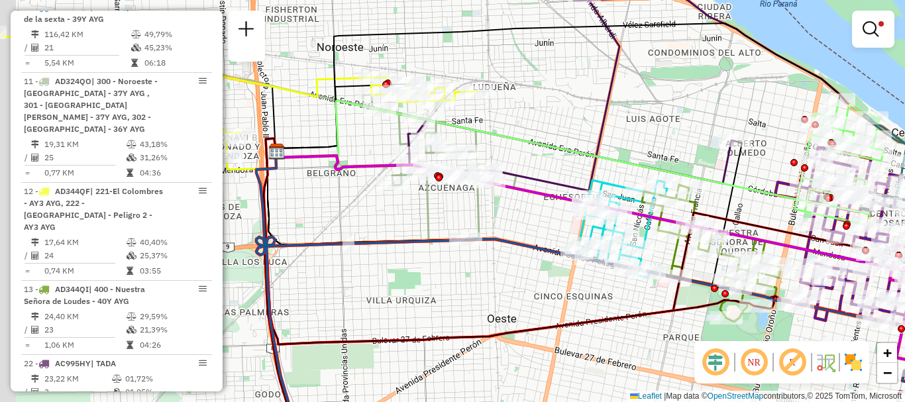
drag, startPoint x: 588, startPoint y: 356, endPoint x: 652, endPoint y: 372, distance: 65.7
click at [652, 372] on div "Limpar filtros Janela de atendimento Grade de atendimento Capacidade Transporta…" at bounding box center [452, 201] width 905 height 402
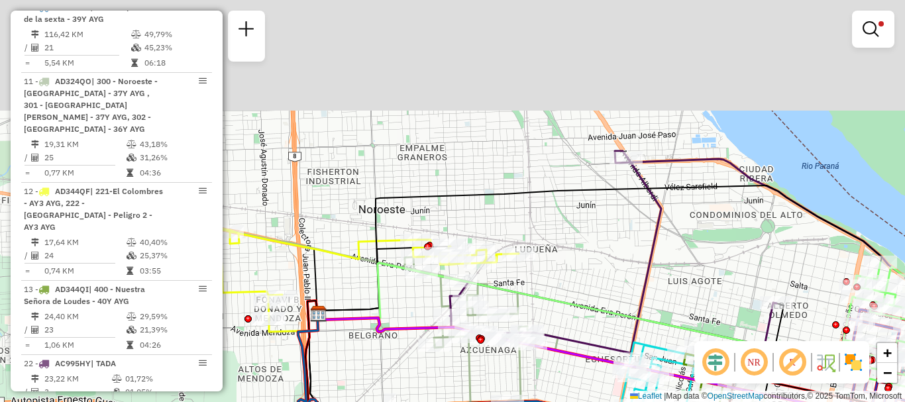
drag, startPoint x: 719, startPoint y: 270, endPoint x: 713, endPoint y: 327, distance: 57.9
click at [713, 327] on div "Limpar filtros Janela de atendimento Grade de atendimento Capacidade Transporta…" at bounding box center [452, 201] width 905 height 402
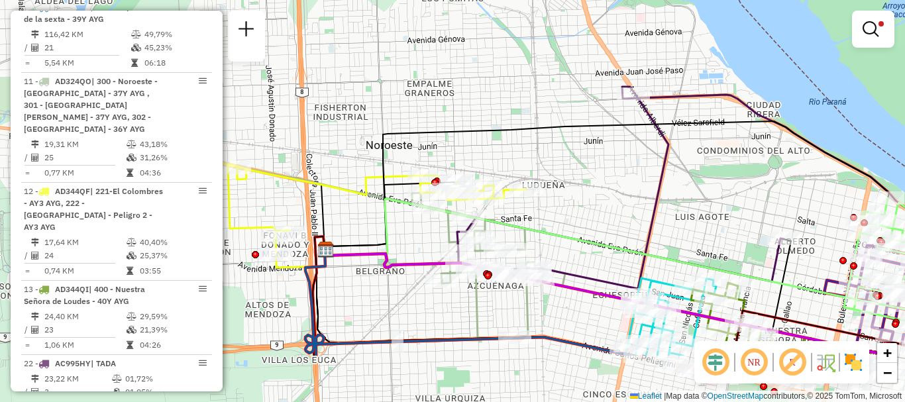
drag, startPoint x: 627, startPoint y: 246, endPoint x: 638, endPoint y: 125, distance: 121.7
click at [637, 138] on div "Limpar filtros Janela de atendimento Grade de atendimento Capacidade Transporta…" at bounding box center [452, 201] width 905 height 402
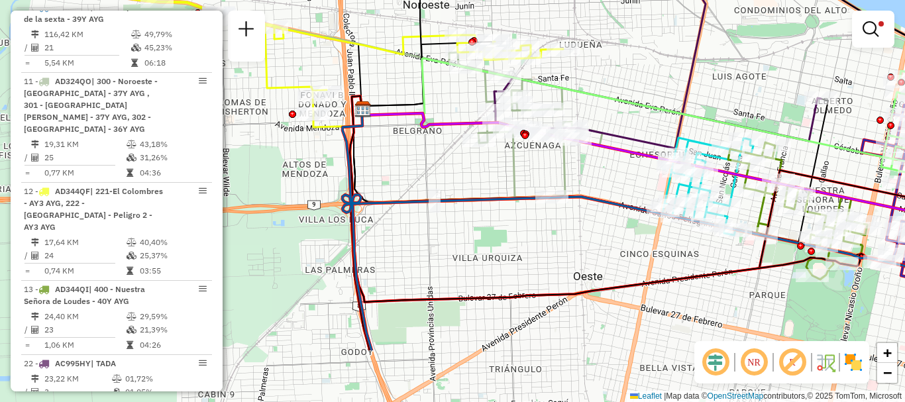
drag, startPoint x: 583, startPoint y: 236, endPoint x: 615, endPoint y: 142, distance: 99.5
click at [615, 144] on icon at bounding box center [694, 172] width 664 height 127
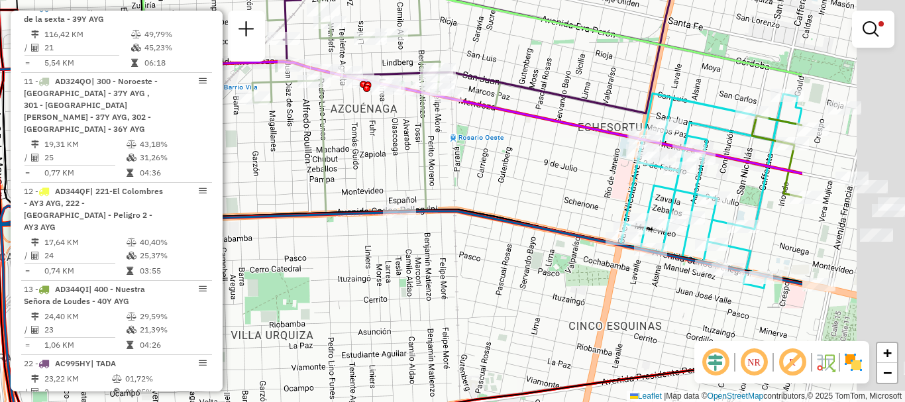
drag, startPoint x: 509, startPoint y: 198, endPoint x: 304, endPoint y: 207, distance: 205.5
click at [305, 207] on icon at bounding box center [391, 242] width 822 height 415
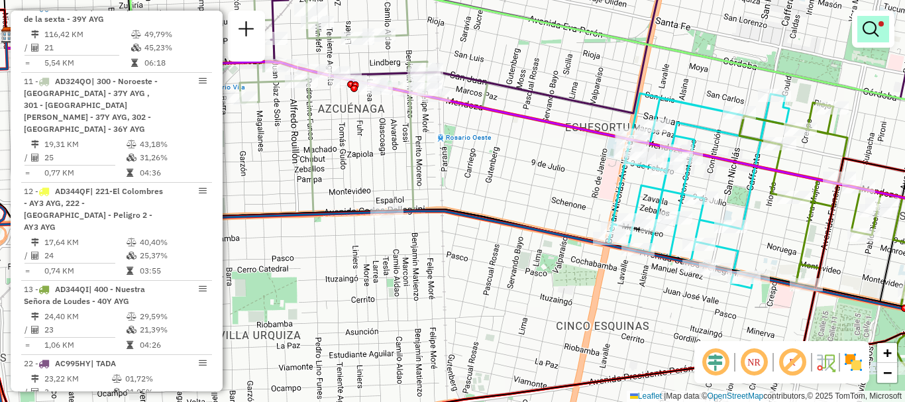
click at [862, 26] on em at bounding box center [870, 29] width 16 height 16
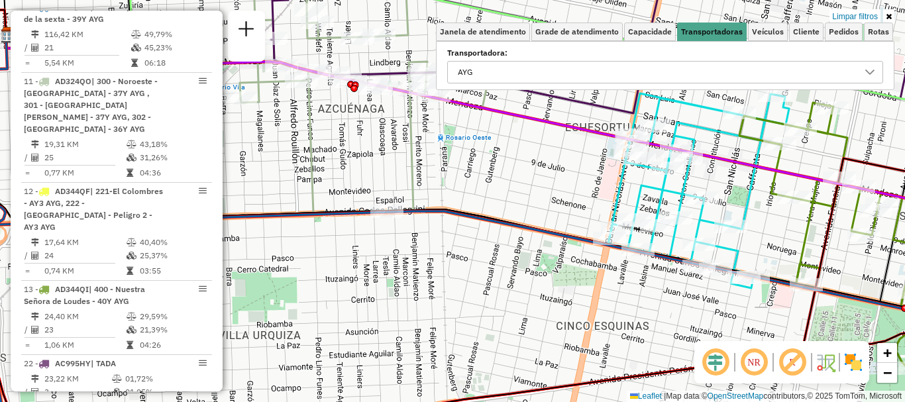
click at [876, 70] on div at bounding box center [869, 72] width 25 height 21
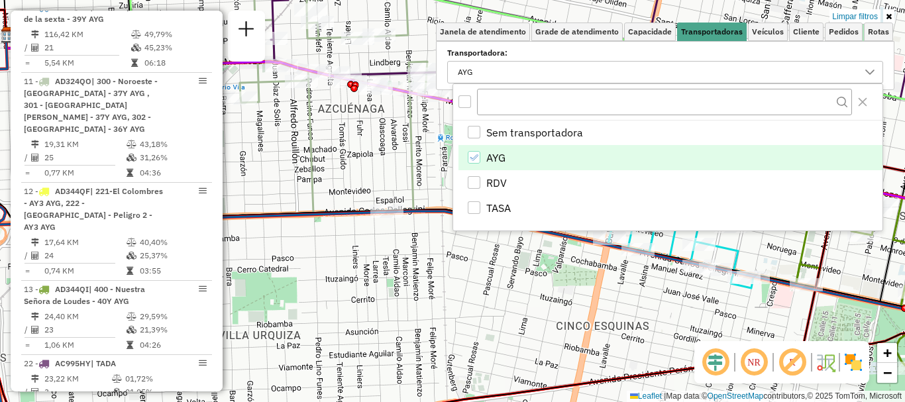
click at [478, 149] on li "AYG" at bounding box center [670, 157] width 424 height 25
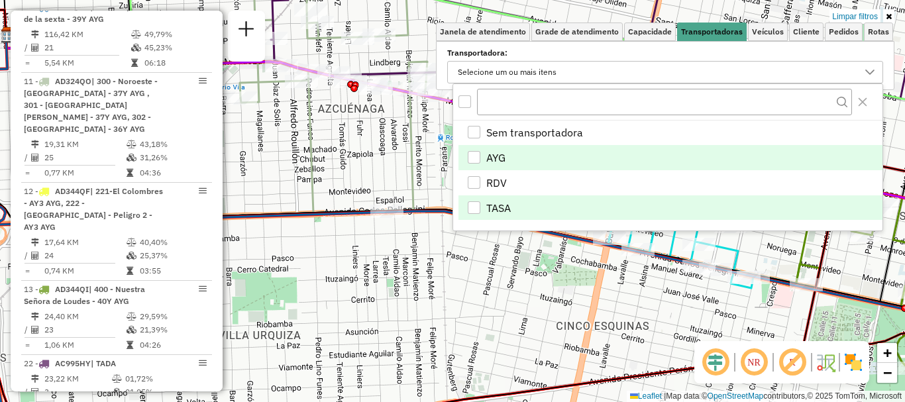
click at [480, 205] on div "TASA" at bounding box center [474, 207] width 13 height 13
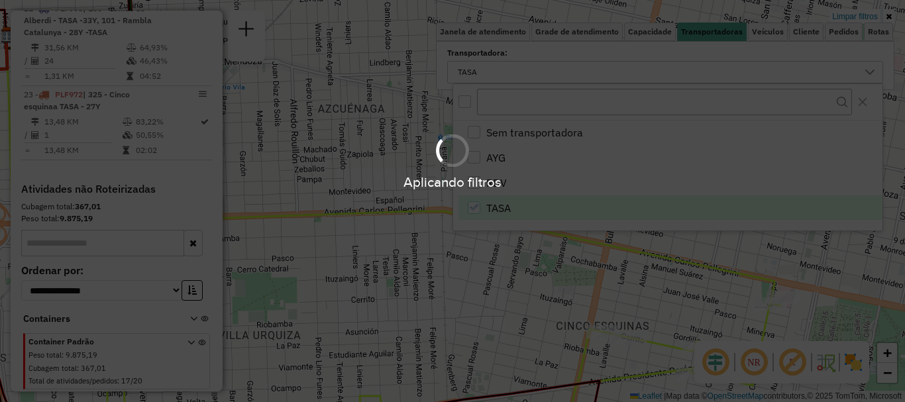
scroll to position [791, 0]
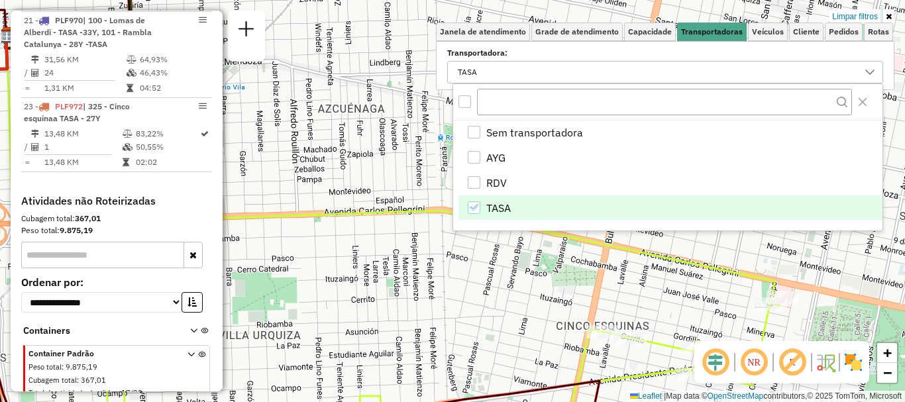
click at [467, 272] on div "Limpar filtros Janela de atendimento Grade de atendimento Capacidade Transporta…" at bounding box center [452, 201] width 905 height 402
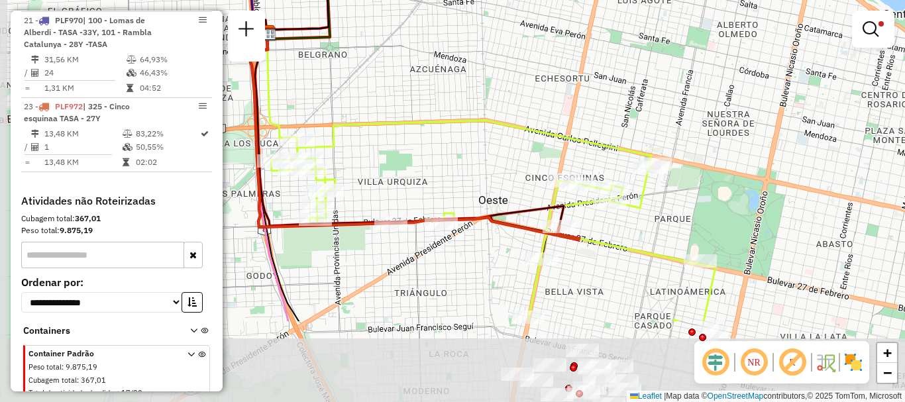
drag, startPoint x: 475, startPoint y: 226, endPoint x: 502, endPoint y: 121, distance: 108.1
click at [502, 121] on icon at bounding box center [493, 221] width 444 height 201
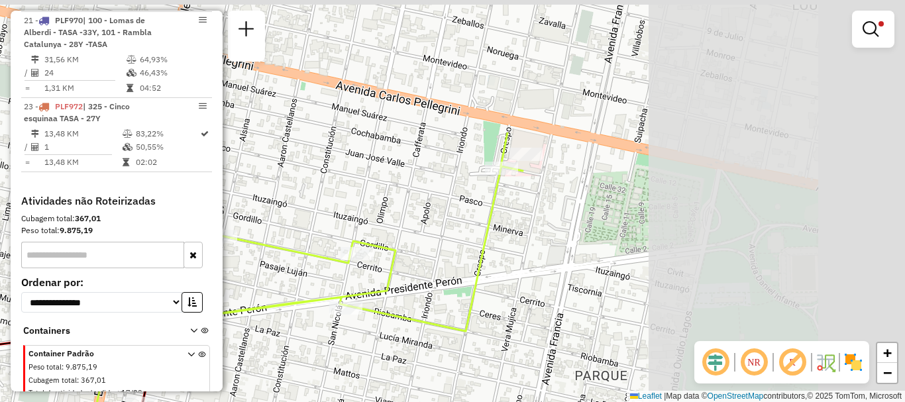
drag, startPoint x: 707, startPoint y: 155, endPoint x: 427, endPoint y: 329, distance: 330.5
click at [427, 329] on icon at bounding box center [168, 373] width 1086 height 482
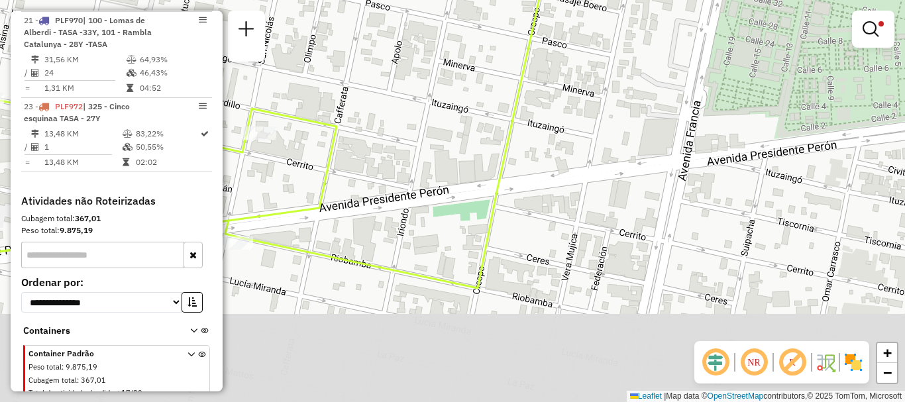
drag, startPoint x: 511, startPoint y: 274, endPoint x: 537, endPoint y: 132, distance: 144.1
click at [536, 141] on div "Limpar filtros Janela de atendimento Grade de atendimento Capacidade Transporta…" at bounding box center [452, 201] width 905 height 402
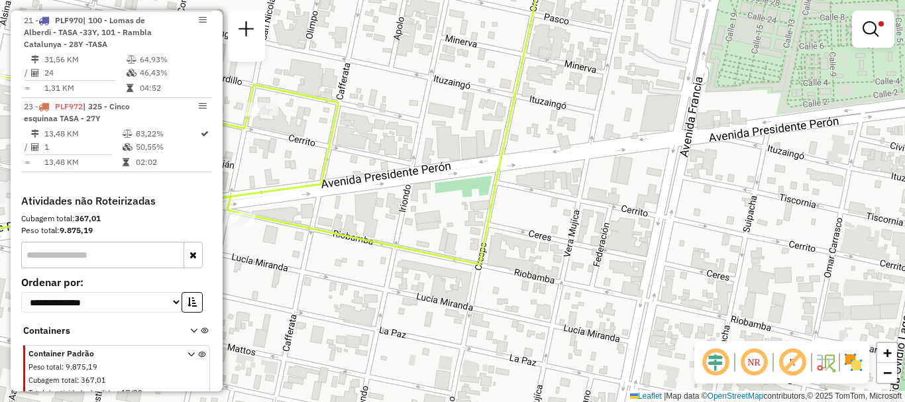
drag, startPoint x: 597, startPoint y: 283, endPoint x: 576, endPoint y: 30, distance: 254.5
click at [574, 40] on div "Limpar filtros Janela de atendimento Grade de atendimento Capacidade Transporta…" at bounding box center [452, 201] width 905 height 402
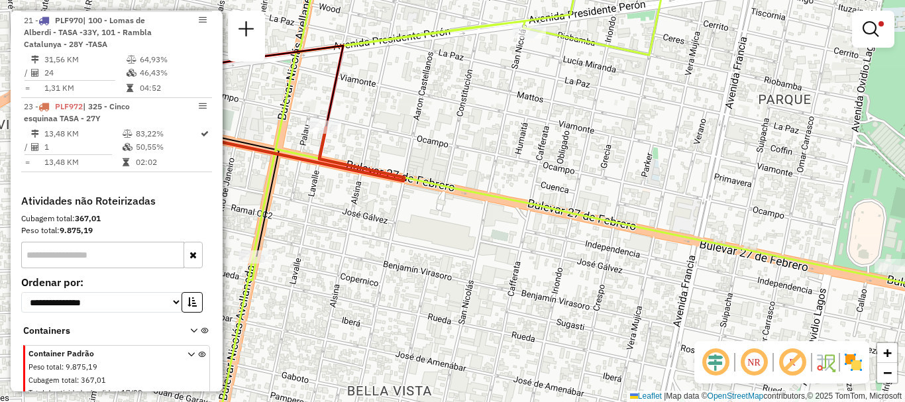
drag, startPoint x: 563, startPoint y: 258, endPoint x: 805, endPoint y: 346, distance: 257.7
click at [805, 346] on hb-router-mapa "Informações da Sessão 1273962 - [DATE] Criação: [DATE] 16:20 Depósito: SAZ AR R…" at bounding box center [452, 201] width 905 height 402
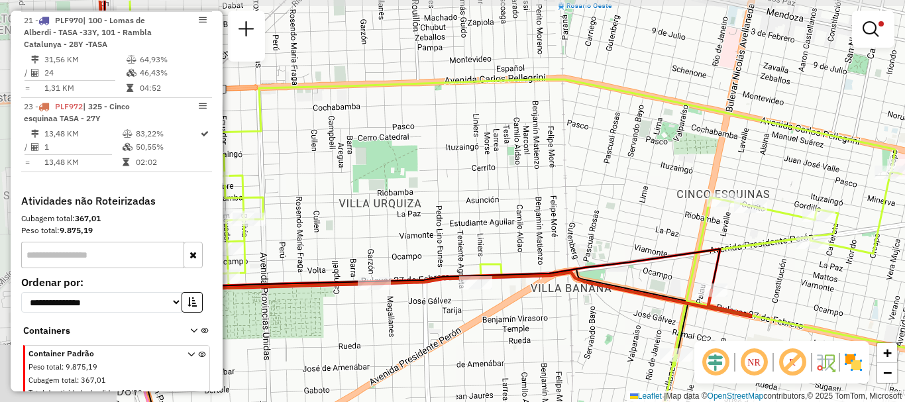
drag, startPoint x: 558, startPoint y: 276, endPoint x: 722, endPoint y: 317, distance: 169.3
click at [722, 317] on icon at bounding box center [425, 159] width 650 height 316
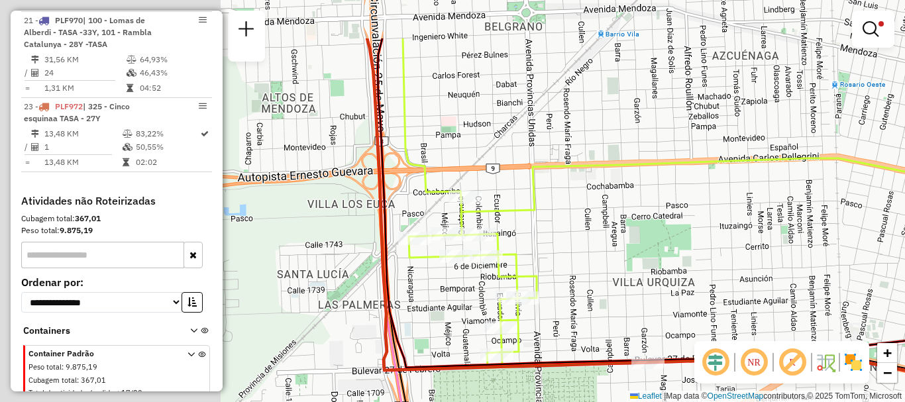
drag, startPoint x: 566, startPoint y: 287, endPoint x: 839, endPoint y: 366, distance: 284.7
click at [839, 366] on hb-router-mapa "Informações da Sessão 1273962 - [DATE] Criação: [DATE] 16:20 Depósito: SAZ AR R…" at bounding box center [452, 201] width 905 height 402
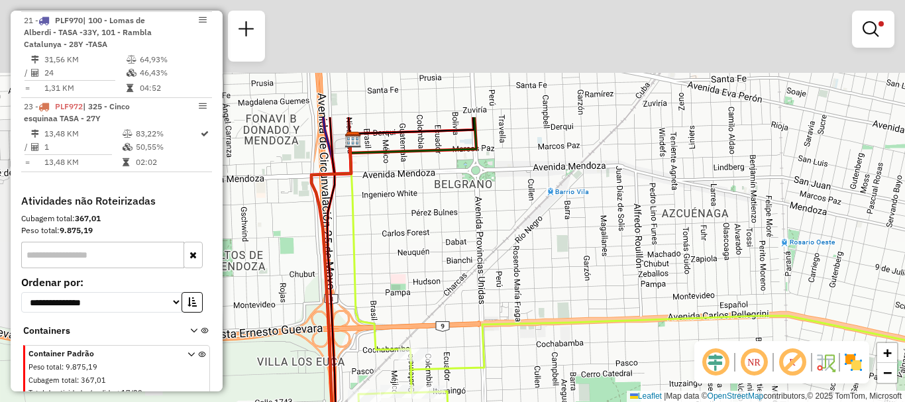
drag, startPoint x: 754, startPoint y: 250, endPoint x: 686, endPoint y: 428, distance: 189.9
click at [686, 401] on html "Aplicando filtros Pop-up bloqueado! Seu navegador bloqueou automáticamente a ab…" at bounding box center [452, 201] width 905 height 402
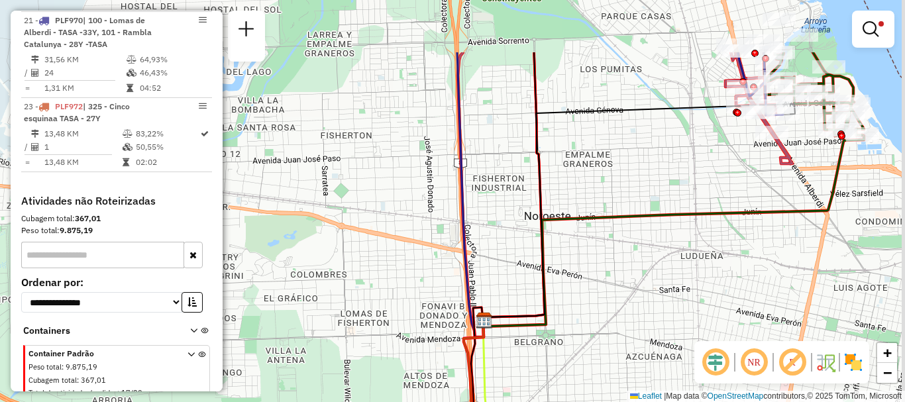
drag, startPoint x: 714, startPoint y: 315, endPoint x: 626, endPoint y: 403, distance: 124.6
click at [626, 401] on html "Aplicando filtros Pop-up bloqueado! Seu navegador bloqueou automáticamente a ab…" at bounding box center [452, 201] width 905 height 402
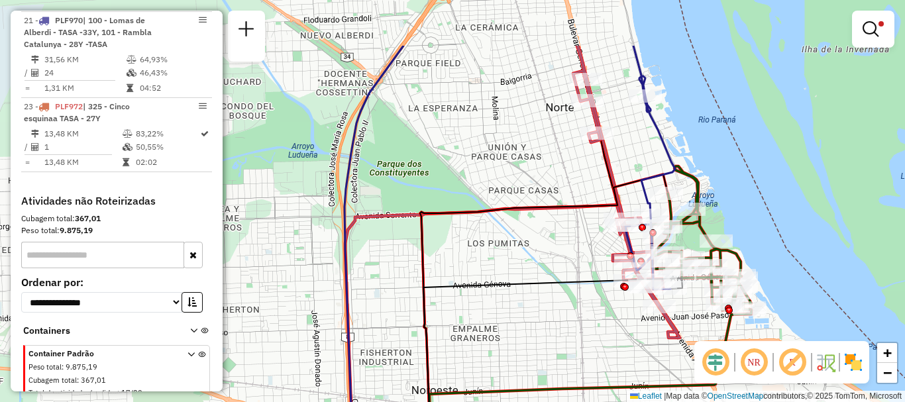
drag, startPoint x: 699, startPoint y: 285, endPoint x: 668, endPoint y: 360, distance: 80.8
click at [669, 360] on div "Limpar filtros Janela de atendimento Grade de atendimento Capacidade Transporta…" at bounding box center [452, 201] width 905 height 402
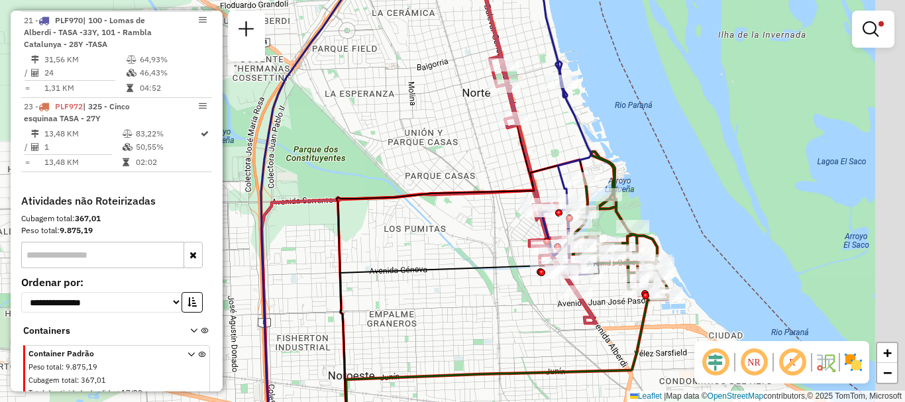
drag, startPoint x: 650, startPoint y: 311, endPoint x: 515, endPoint y: 294, distance: 136.1
click at [515, 294] on div "Limpar filtros Janela de atendimento Grade de atendimento Capacidade Transporta…" at bounding box center [452, 201] width 905 height 402
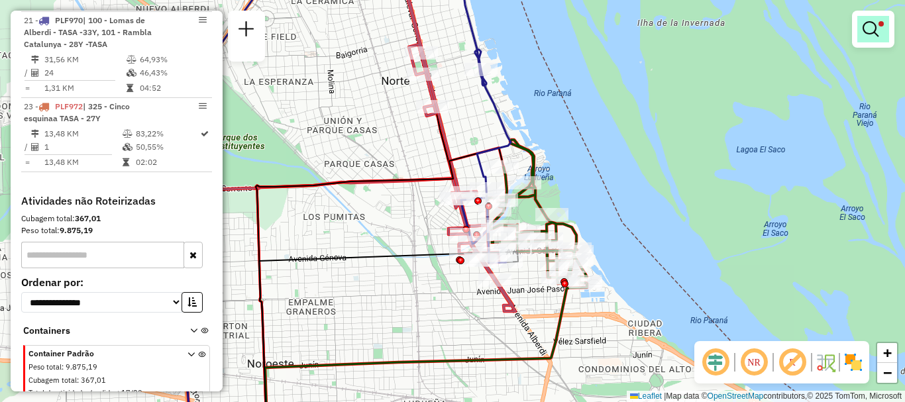
click at [876, 26] on em at bounding box center [870, 29] width 16 height 16
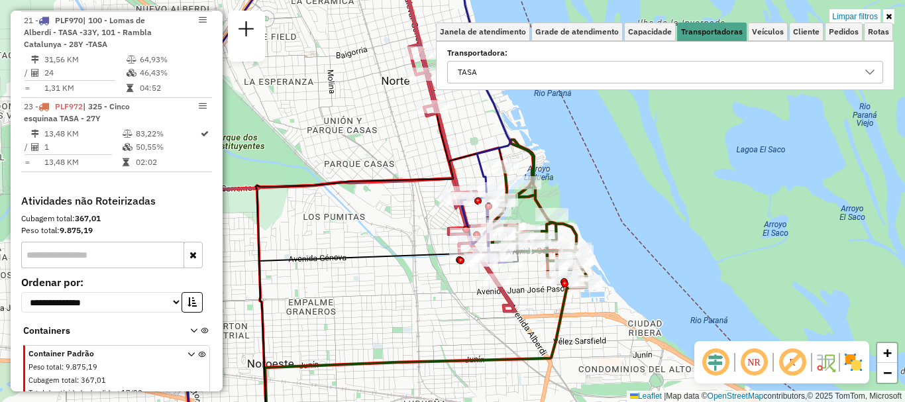
click at [866, 72] on icon at bounding box center [869, 72] width 11 height 11
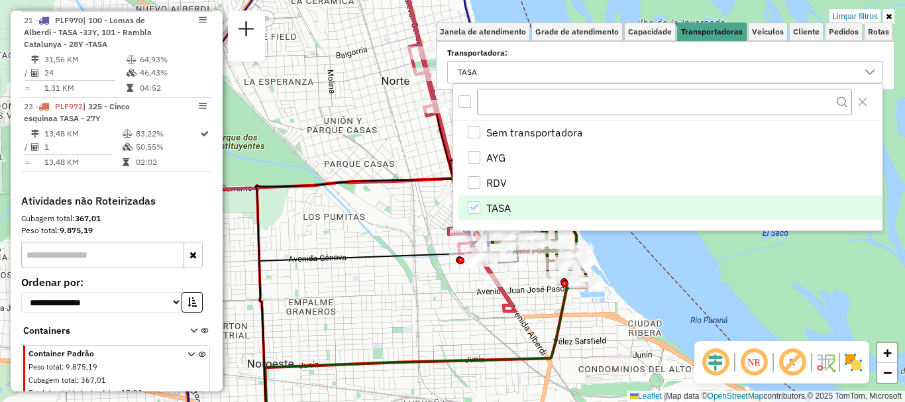
click at [473, 199] on li "TASA" at bounding box center [670, 207] width 424 height 25
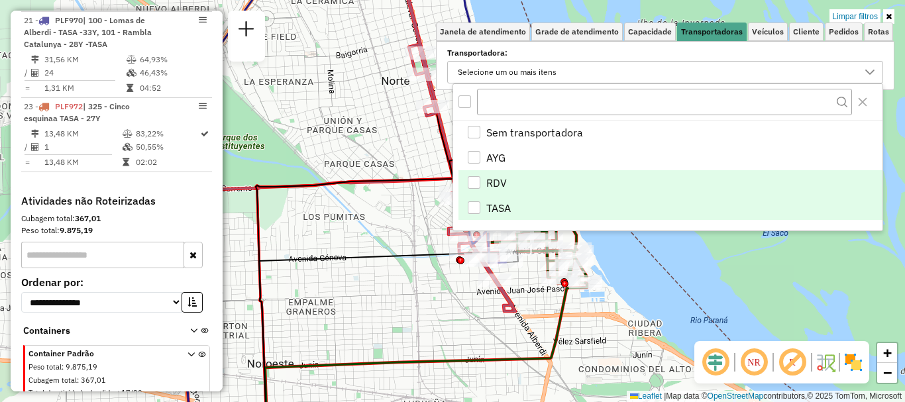
click at [472, 184] on div "RDV" at bounding box center [474, 182] width 13 height 13
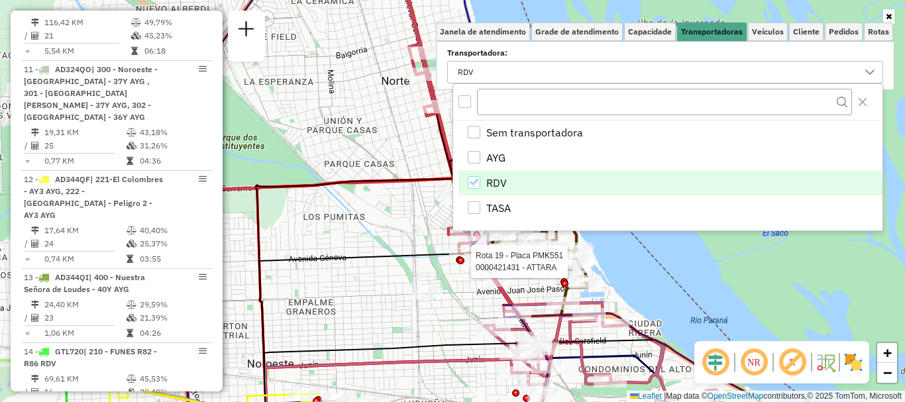
click at [633, 260] on hb-app "Aplicando filtros Pop-up bloqueado! Seu navegador bloqueou automáticamente a ab…" at bounding box center [452, 201] width 905 height 402
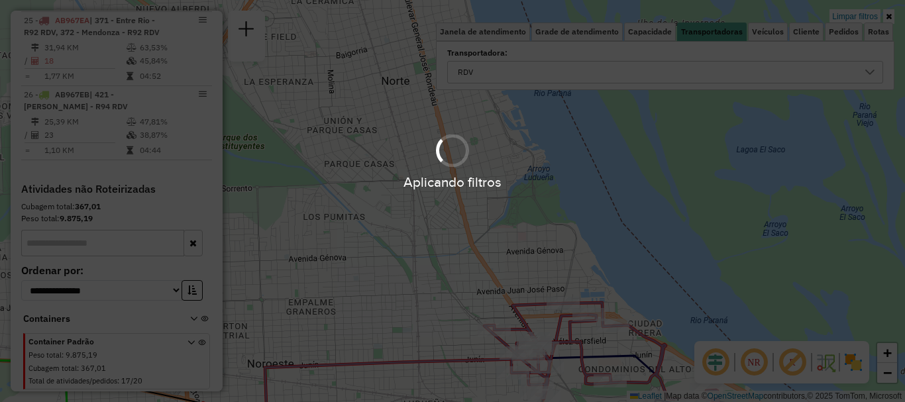
scroll to position [1064, 0]
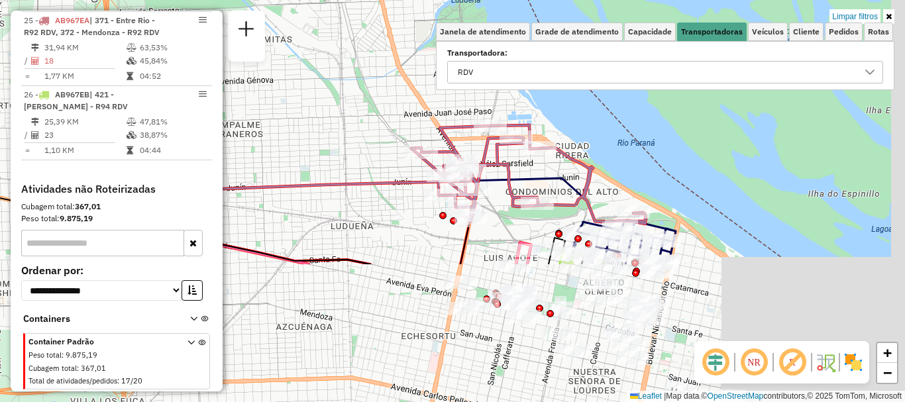
drag, startPoint x: 633, startPoint y: 260, endPoint x: 521, endPoint y: 5, distance: 278.2
click at [538, 48] on div "Limpar filtros Janela de atendimento Grade de atendimento Capacidade Transporta…" at bounding box center [452, 201] width 905 height 402
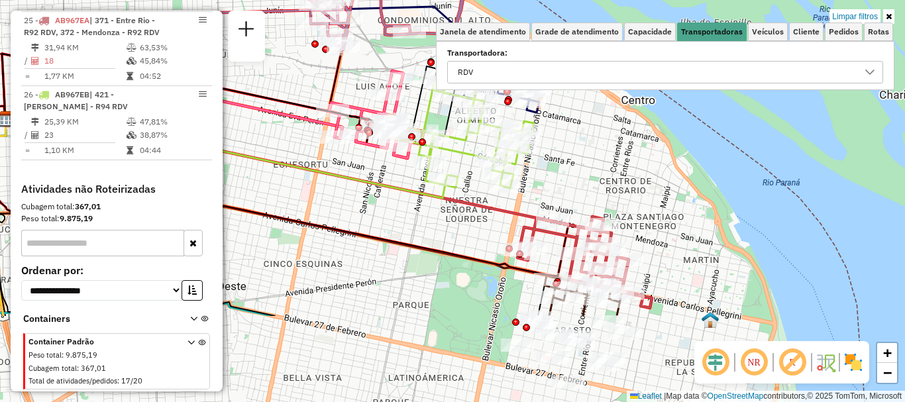
drag, startPoint x: 698, startPoint y: 281, endPoint x: 606, endPoint y: 132, distance: 174.6
click at [606, 132] on div "Limpar filtros Janela de atendimento Grade de atendimento Capacidade Transporta…" at bounding box center [452, 201] width 905 height 402
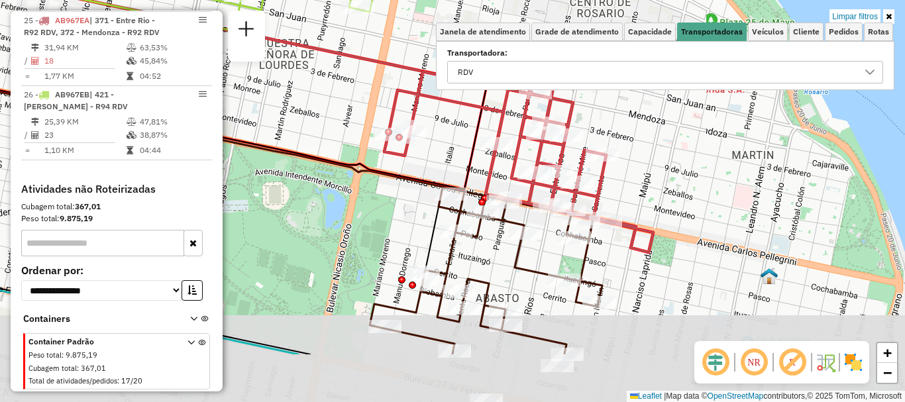
drag, startPoint x: 621, startPoint y: 208, endPoint x: 613, endPoint y: 140, distance: 68.6
click at [613, 140] on div "Limpar filtros Janela de atendimento Grade de atendimento Capacidade Transporta…" at bounding box center [452, 201] width 905 height 402
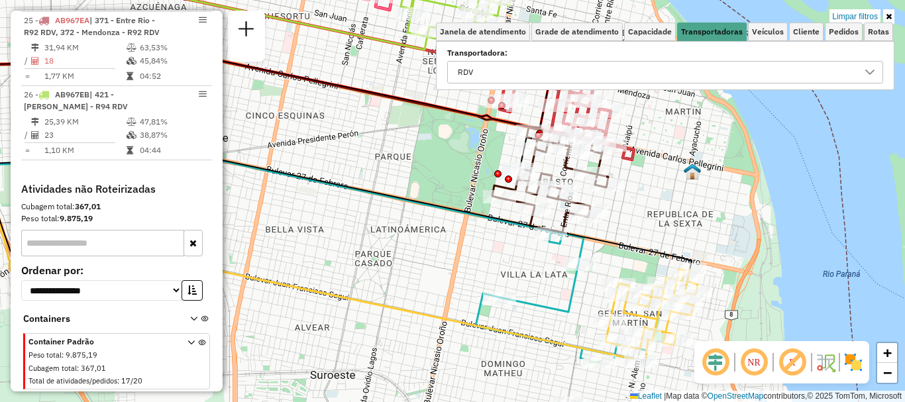
drag, startPoint x: 614, startPoint y: 329, endPoint x: 620, endPoint y: 213, distance: 116.1
click at [620, 213] on icon at bounding box center [333, 114] width 716 height 312
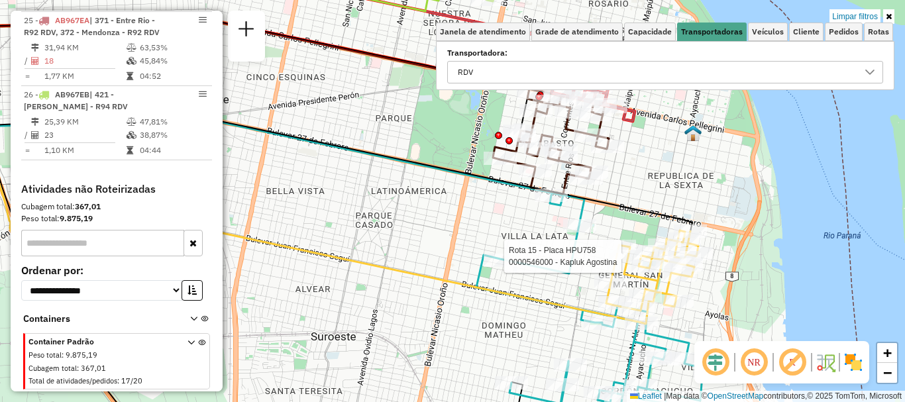
drag, startPoint x: 623, startPoint y: 271, endPoint x: 623, endPoint y: 256, distance: 14.6
click at [623, 256] on div at bounding box center [625, 256] width 33 height 13
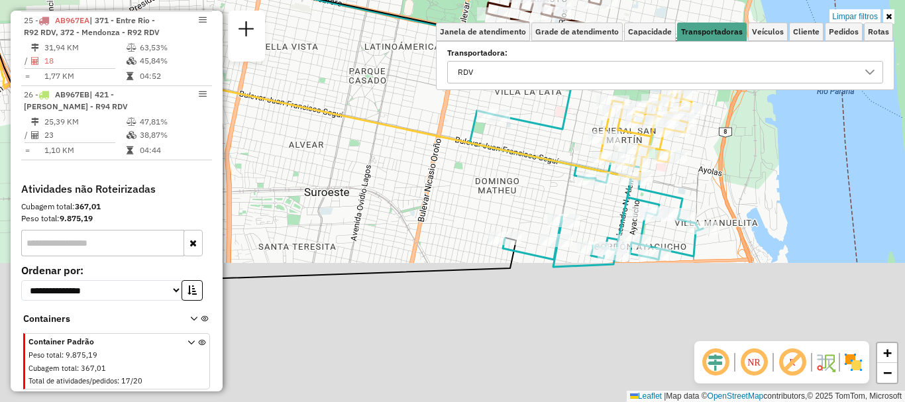
drag, startPoint x: 668, startPoint y: 287, endPoint x: 653, endPoint y: 166, distance: 121.4
click at [654, 169] on div "Rota 15 - Placa HPU758 0000896709 - DRAGHI GLORI Limpar filtros Janela de atend…" at bounding box center [452, 201] width 905 height 402
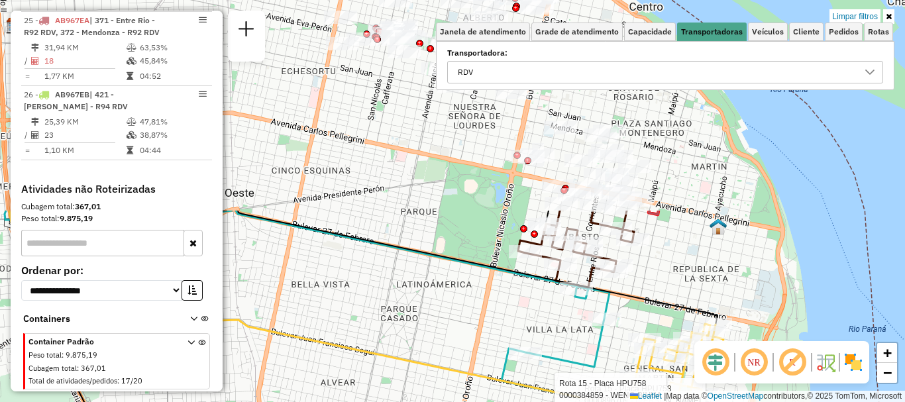
drag, startPoint x: 638, startPoint y: 187, endPoint x: 673, endPoint y: 428, distance: 242.9
click at [673, 401] on html "Aplicando filtros Pop-up bloqueado! Seu navegador bloqueou automáticamente a ab…" at bounding box center [452, 201] width 905 height 402
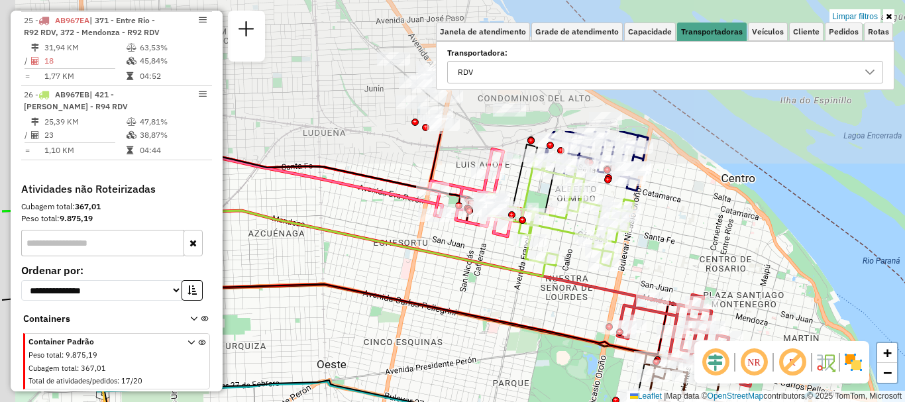
drag, startPoint x: 725, startPoint y: 428, endPoint x: 741, endPoint y: 428, distance: 15.9
click at [741, 401] on html "Aplicando filtros Pop-up bloqueado! Seu navegador bloqueou automáticamente a ab…" at bounding box center [452, 201] width 905 height 402
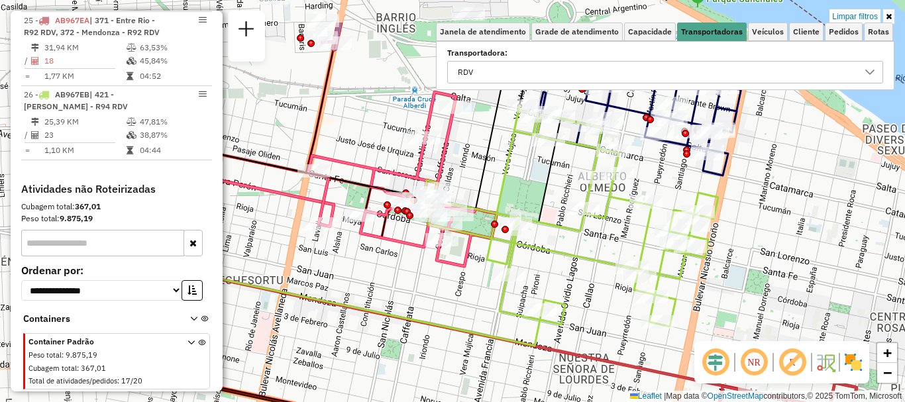
drag, startPoint x: 573, startPoint y: 264, endPoint x: 718, endPoint y: 327, distance: 158.1
click at [718, 327] on div "Rota 15 - Placa HPU758 0000896709 - DRAGHI GLORI Rota 15 - Placa HPU758 0000384…" at bounding box center [452, 201] width 905 height 402
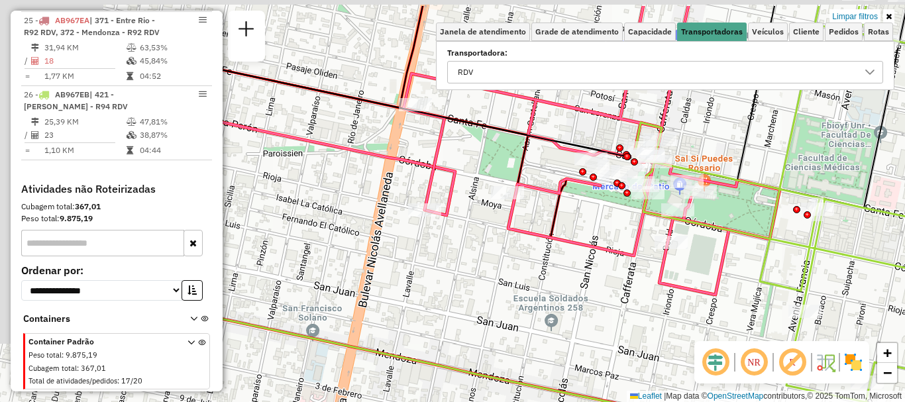
drag, startPoint x: 425, startPoint y: 272, endPoint x: 625, endPoint y: 319, distance: 204.7
click at [625, 319] on div "Rota 15 - Placa HPU758 0000896709 - DRAGHI GLORI Rota 15 - Placa HPU758 0000384…" at bounding box center [452, 201] width 905 height 402
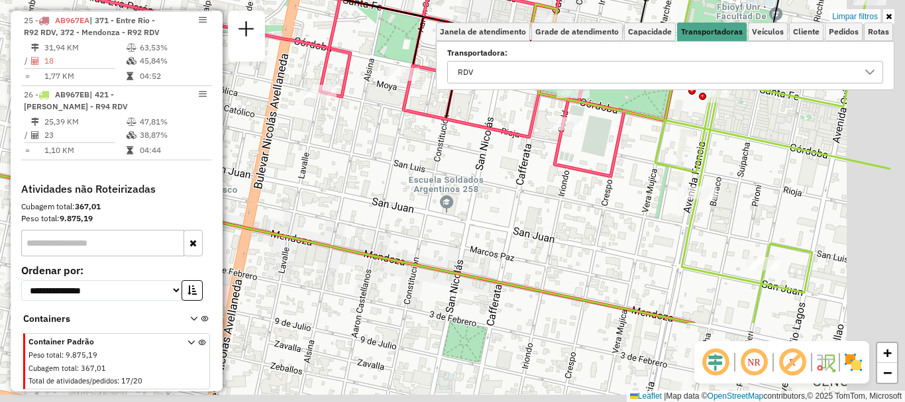
drag, startPoint x: 616, startPoint y: 199, endPoint x: 539, endPoint y: 131, distance: 102.7
click at [539, 131] on div "Rota 15 - Placa HPU758 0000896709 - DRAGHI GLORI Rota 15 - Placa HPU758 0000384…" at bounding box center [452, 201] width 905 height 402
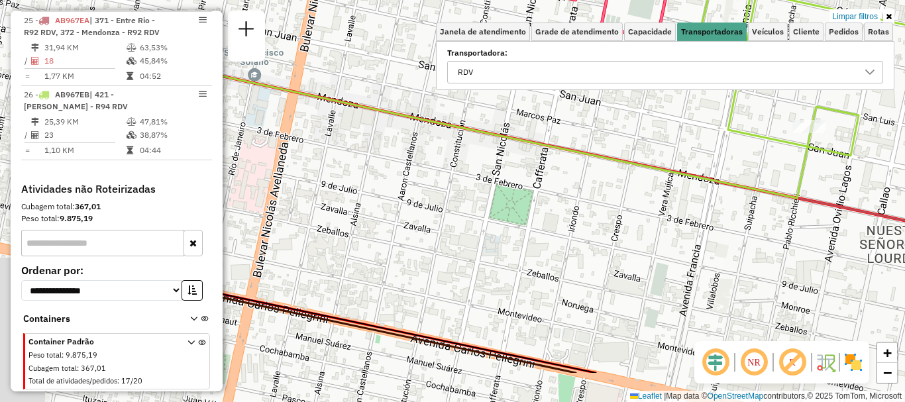
drag, startPoint x: 571, startPoint y: 211, endPoint x: 694, endPoint y: 142, distance: 141.1
click at [694, 142] on div "Rota 15 - Placa HPU758 0000896709 - DRAGHI GLORI Rota 15 - Placa HPU758 0000384…" at bounding box center [452, 201] width 905 height 402
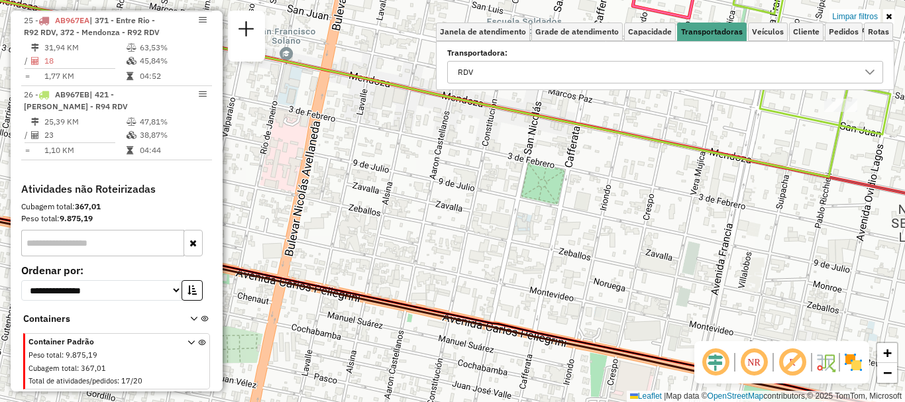
drag, startPoint x: 574, startPoint y: 221, endPoint x: 585, endPoint y: 221, distance: 11.9
click at [585, 221] on div "Rota 15 - Placa HPU758 0000896709 - DRAGHI GLORI Rota 15 - Placa HPU758 0000384…" at bounding box center [452, 201] width 905 height 402
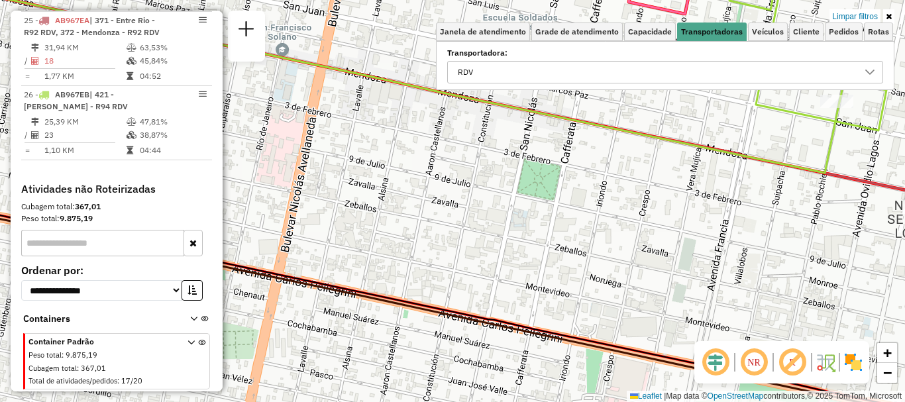
drag, startPoint x: 752, startPoint y: 263, endPoint x: 244, endPoint y: 115, distance: 529.9
click at [245, 115] on div "Rota 15 - Placa HPU758 0000896709 - DRAGHI GLORI Rota 15 - Placa HPU758 0000384…" at bounding box center [452, 201] width 905 height 402
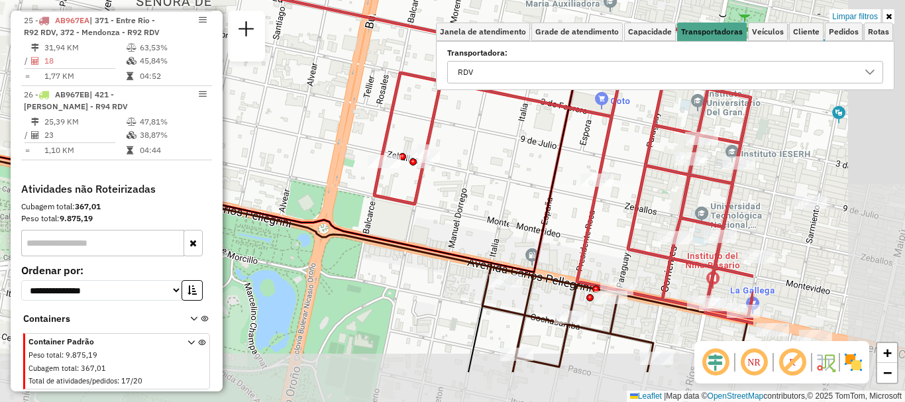
drag, startPoint x: 584, startPoint y: 181, endPoint x: 383, endPoint y: 134, distance: 205.5
click at [383, 134] on icon at bounding box center [563, 176] width 379 height 294
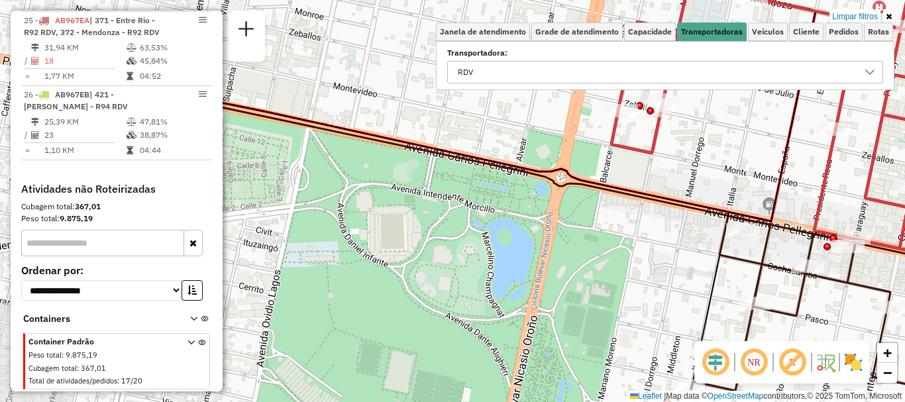
drag, startPoint x: 589, startPoint y: 272, endPoint x: 768, endPoint y: 72, distance: 268.8
click at [768, 77] on div "Rota 15 - Placa HPU758 0000896709 - DRAGHI GLORI Rota 15 - Placa HPU758 0000384…" at bounding box center [452, 201] width 905 height 402
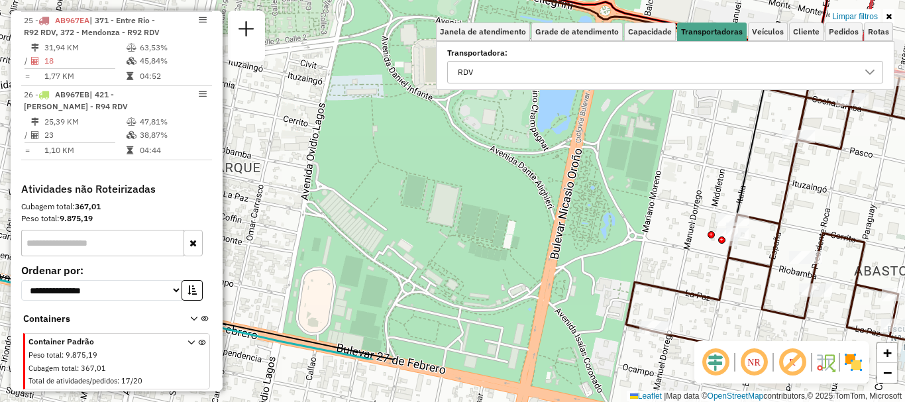
drag, startPoint x: 604, startPoint y: 246, endPoint x: 650, endPoint y: 95, distance: 158.0
click at [648, 97] on div "Rota 15 - Placa HPU758 0000896709 - DRAGHI GLORI Rota 15 - Placa HPU758 0000384…" at bounding box center [452, 201] width 905 height 402
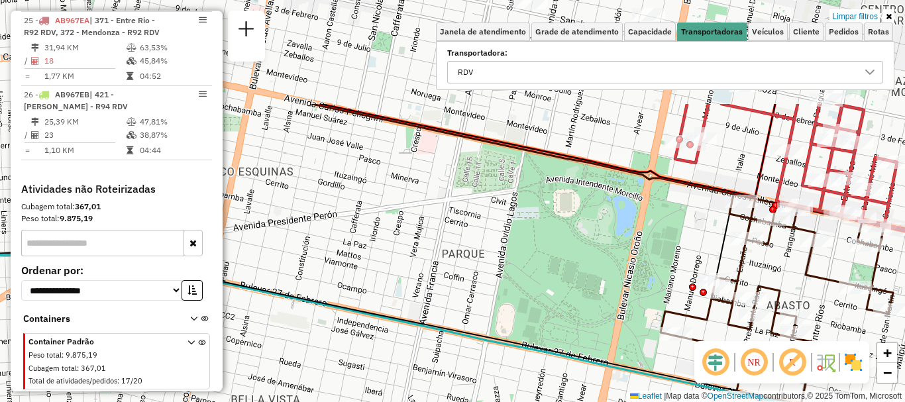
drag, startPoint x: 591, startPoint y: 212, endPoint x: 601, endPoint y: 358, distance: 146.7
click at [601, 358] on icon at bounding box center [462, 347] width 1086 height 202
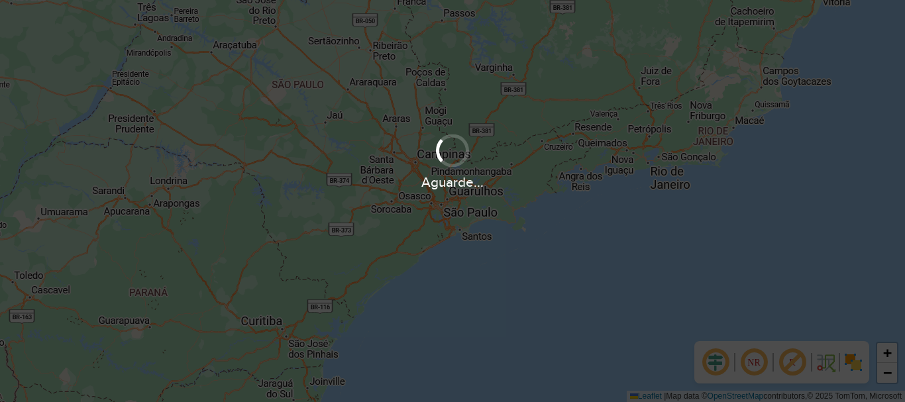
scroll to position [868, 0]
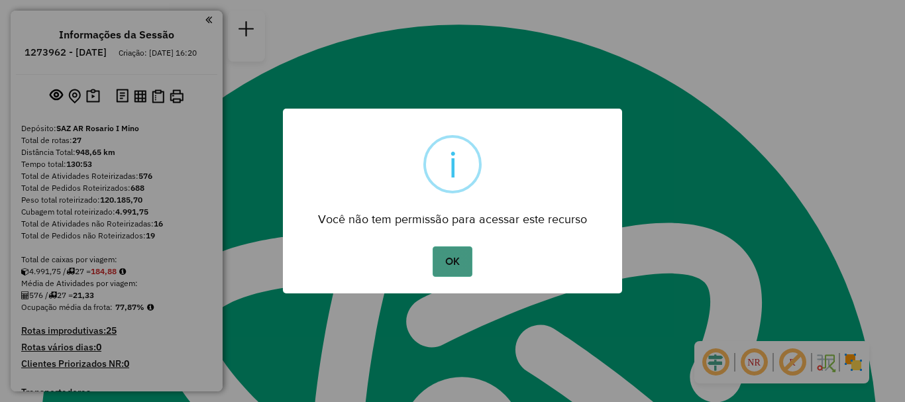
click at [450, 258] on button "OK" at bounding box center [452, 261] width 39 height 30
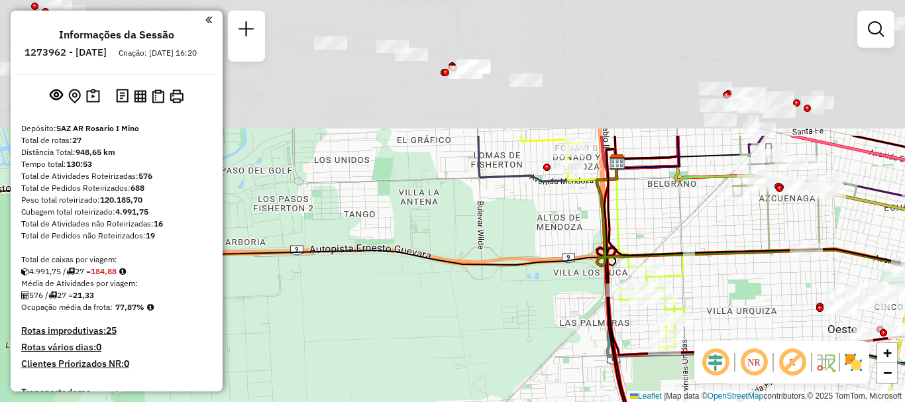
drag, startPoint x: 468, startPoint y: 212, endPoint x: 456, endPoint y: 315, distance: 103.4
click at [456, 315] on div "Janela de atendimento Grade de atendimento Capacidade Transportadoras Veículos …" at bounding box center [452, 201] width 905 height 402
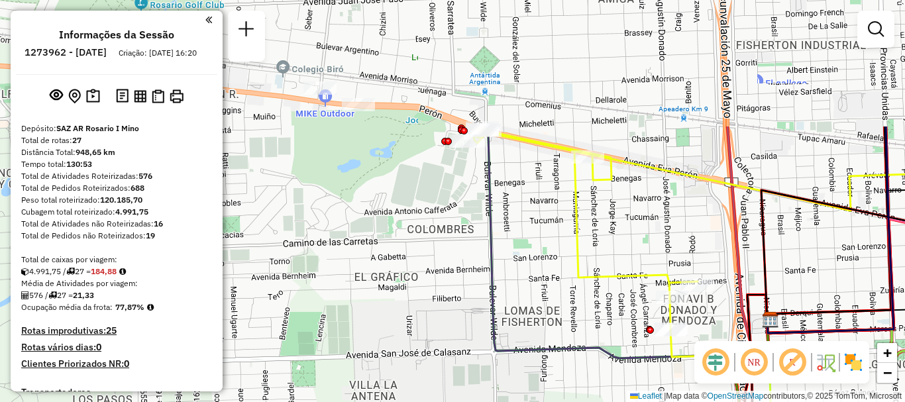
drag, startPoint x: 473, startPoint y: 268, endPoint x: 474, endPoint y: 345, distance: 76.8
click at [474, 345] on div "Janela de atendimento Grade de atendimento Capacidade Transportadoras Veículos …" at bounding box center [452, 201] width 905 height 402
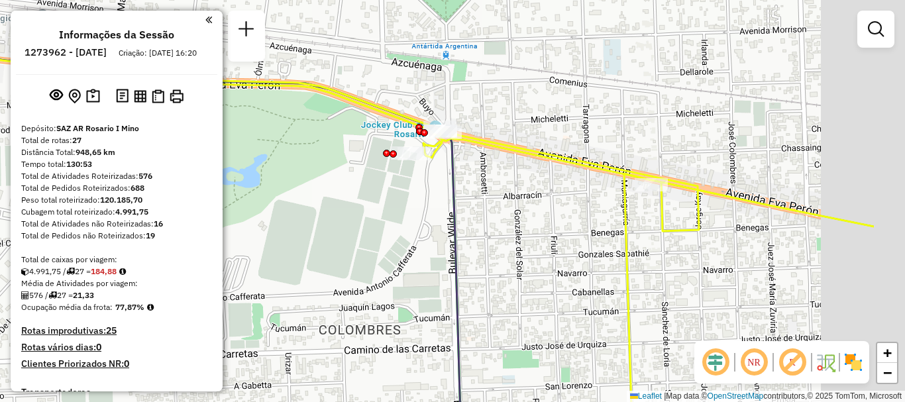
drag, startPoint x: 687, startPoint y: 234, endPoint x: 457, endPoint y: 273, distance: 233.1
click at [505, 269] on div "Janela de atendimento Grade de atendimento Capacidade Transportadoras Veículos …" at bounding box center [452, 201] width 905 height 402
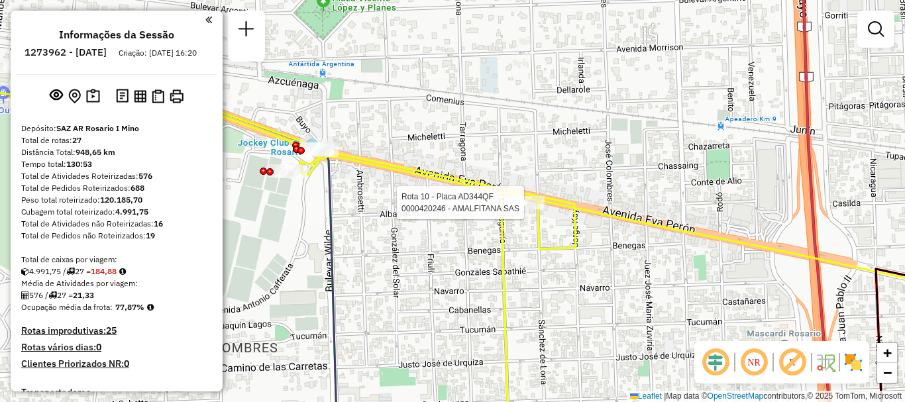
select select "**********"
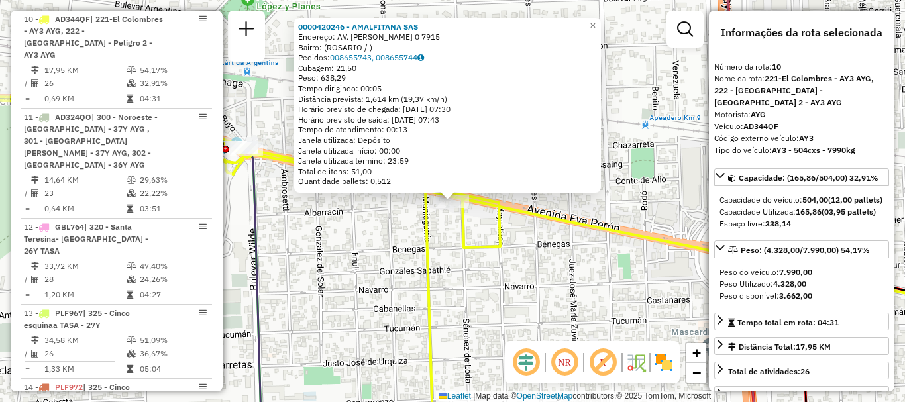
scroll to position [66, 0]
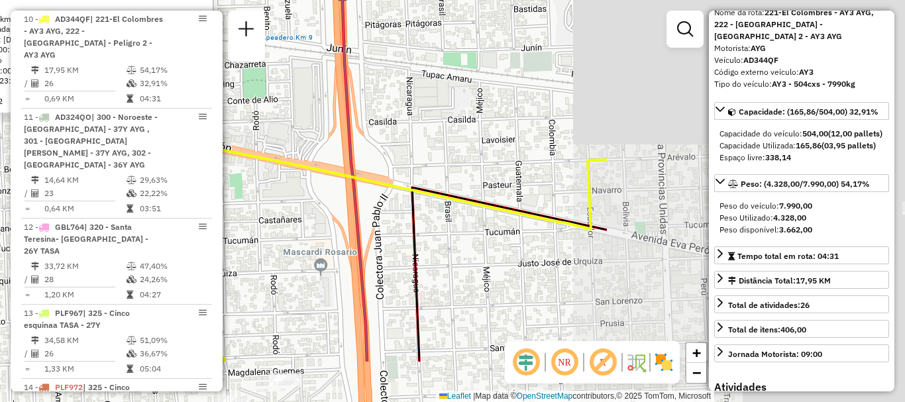
drag, startPoint x: 645, startPoint y: 327, endPoint x: 257, endPoint y: 247, distance: 396.3
click at [257, 247] on div "0000420246 - AMALFITANA SAS Endereço: AV. EVA PERON 0 7915 Bairro: (ROSARIO / )…" at bounding box center [452, 201] width 905 height 402
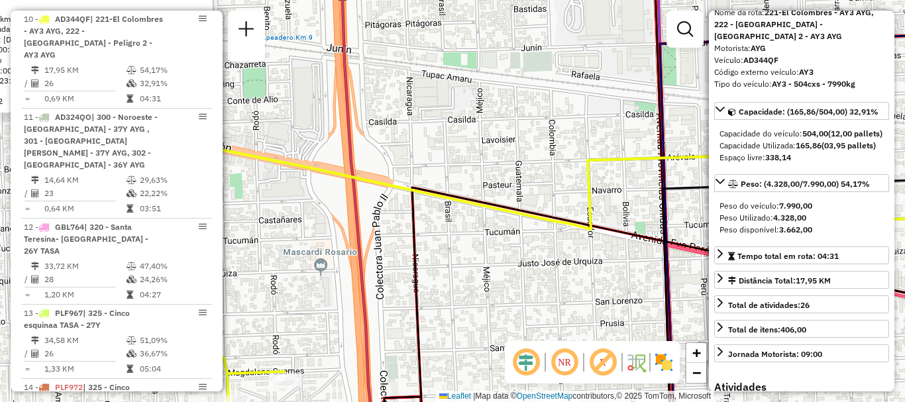
click at [428, 275] on div "0000420246 - AMALFITANA SAS Endereço: AV. EVA PERON 0 7915 Bairro: (ROSARIO / )…" at bounding box center [452, 201] width 905 height 402
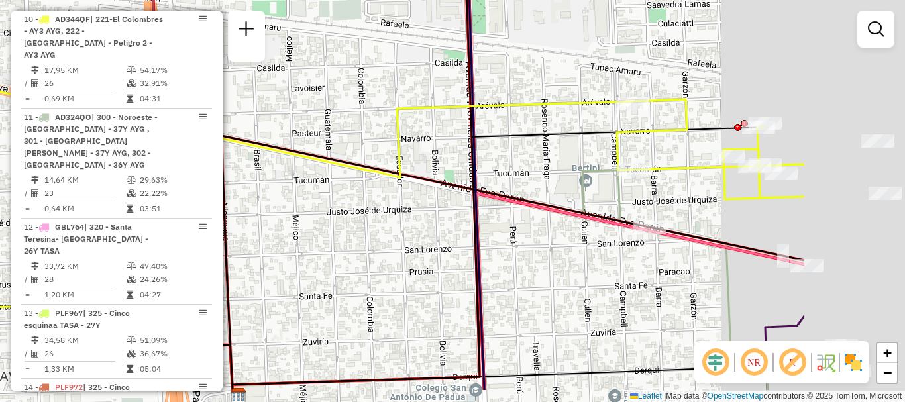
drag, startPoint x: 573, startPoint y: 281, endPoint x: 240, endPoint y: 224, distance: 337.4
click at [240, 224] on div "Janela de atendimento Grade de atendimento Capacidade Transportadoras Veículos …" at bounding box center [452, 201] width 905 height 402
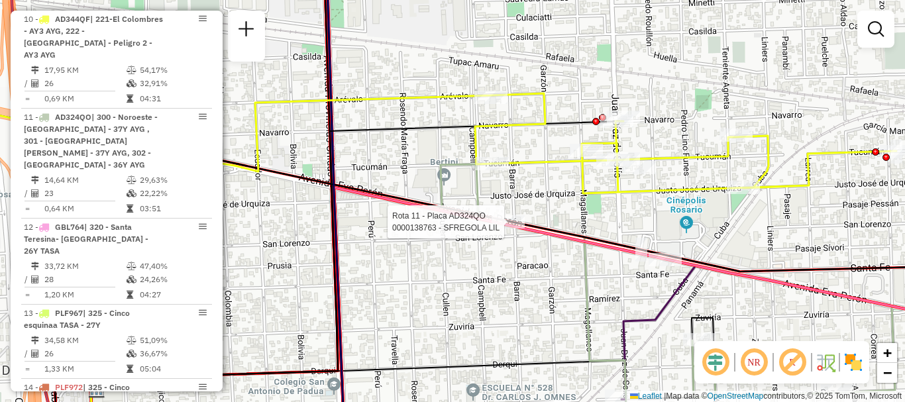
select select "**********"
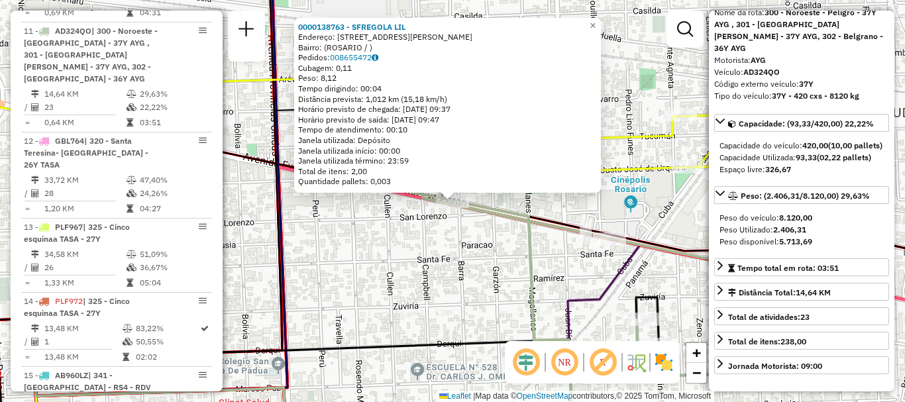
click at [652, 223] on div "0000138763 - SFREGOLA LIL Endereço: AVDA EVA PERON 6210 Bairro: (ROSARIO / ) Pe…" at bounding box center [452, 201] width 905 height 402
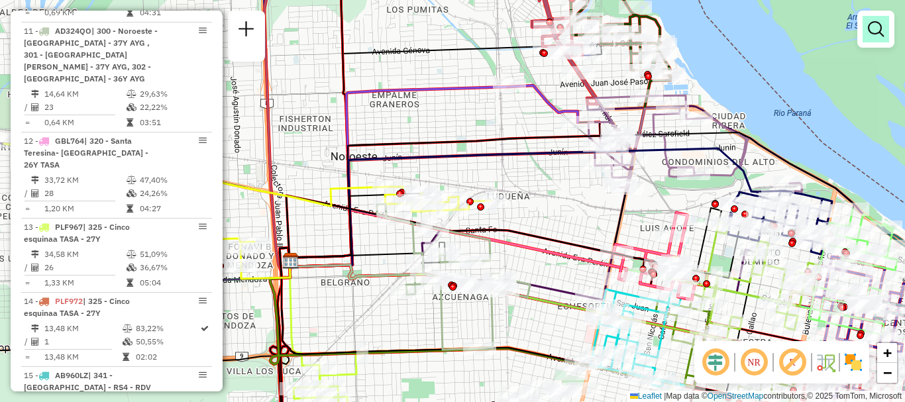
click at [874, 28] on em at bounding box center [876, 29] width 16 height 16
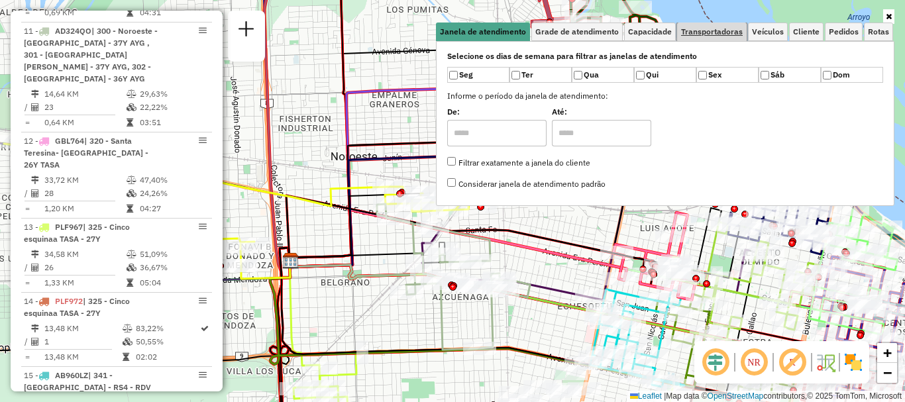
click at [733, 30] on span "Transportadoras" at bounding box center [712, 32] width 62 height 8
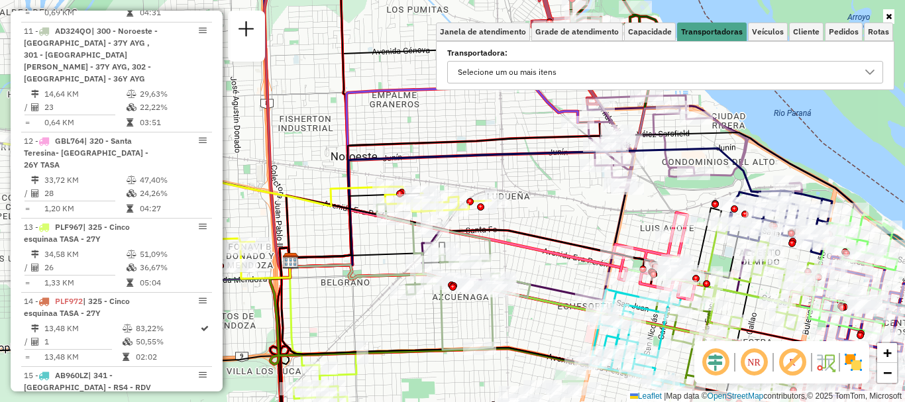
click at [864, 73] on div at bounding box center [869, 72] width 25 height 21
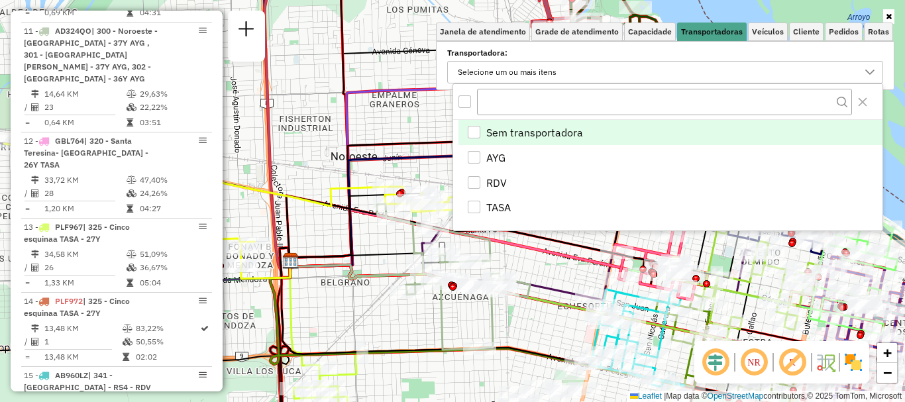
scroll to position [8, 46]
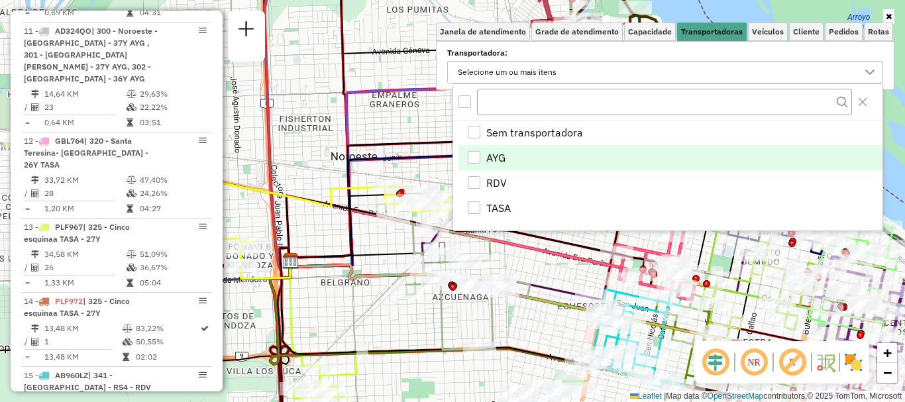
click at [472, 154] on div "AYG" at bounding box center [474, 157] width 13 height 13
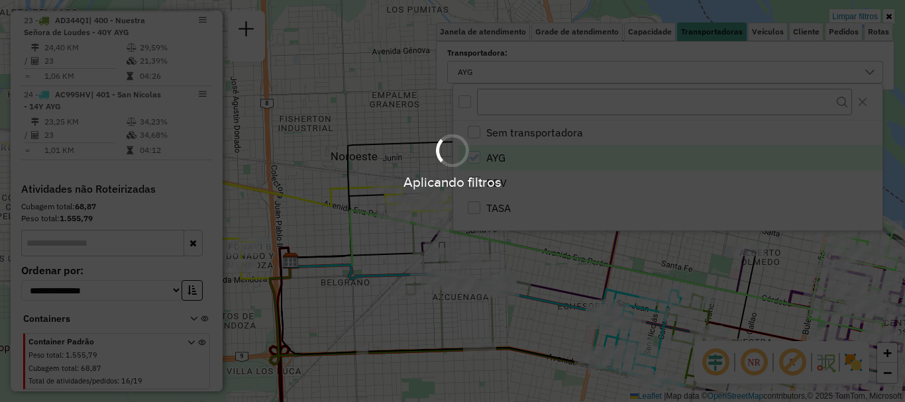
click at [520, 265] on hb-app "Aplicando filtros Pop-up bloqueado! Seu navegador bloqueou automáticamente a ab…" at bounding box center [452, 201] width 905 height 402
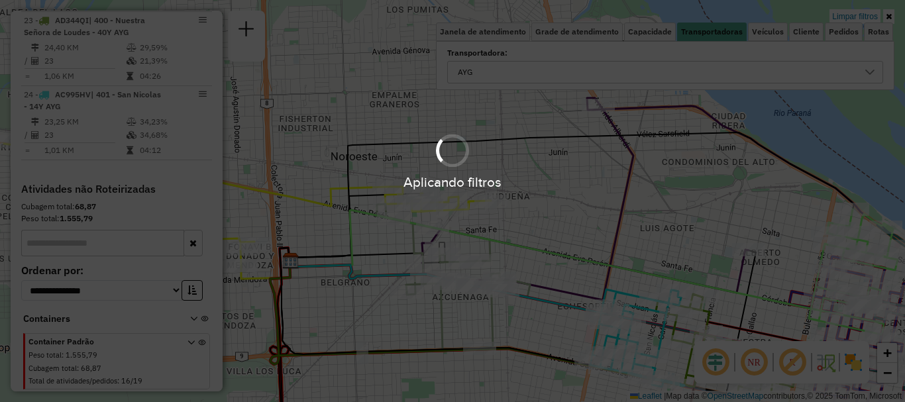
scroll to position [766, 0]
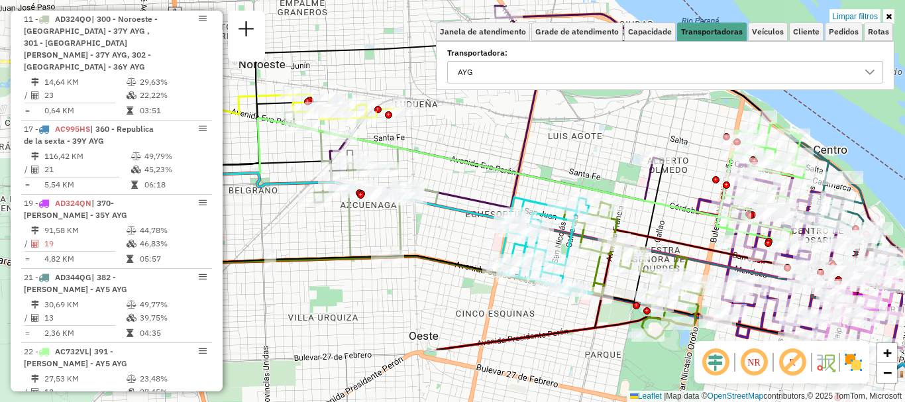
drag, startPoint x: 496, startPoint y: 216, endPoint x: 450, endPoint y: 174, distance: 62.8
click at [450, 174] on div "Limpar filtros Janela de atendimento Grade de atendimento Capacidade Transporta…" at bounding box center [452, 201] width 905 height 402
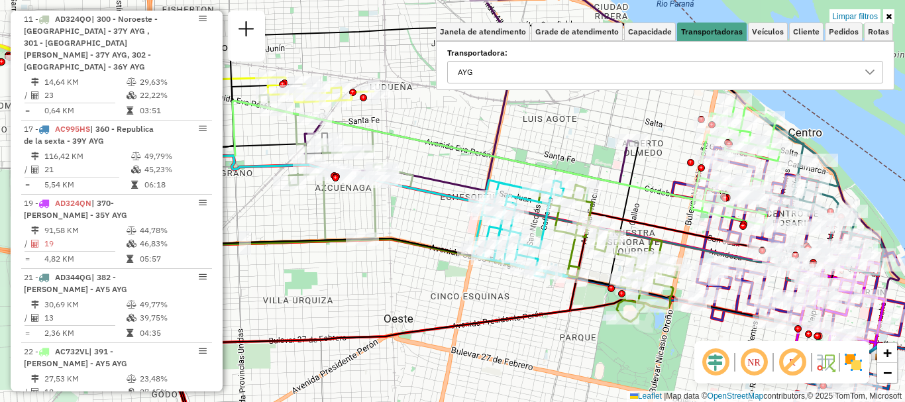
drag, startPoint x: 517, startPoint y: 182, endPoint x: 404, endPoint y: 134, distance: 123.1
click at [404, 134] on icon at bounding box center [468, 92] width 327 height 195
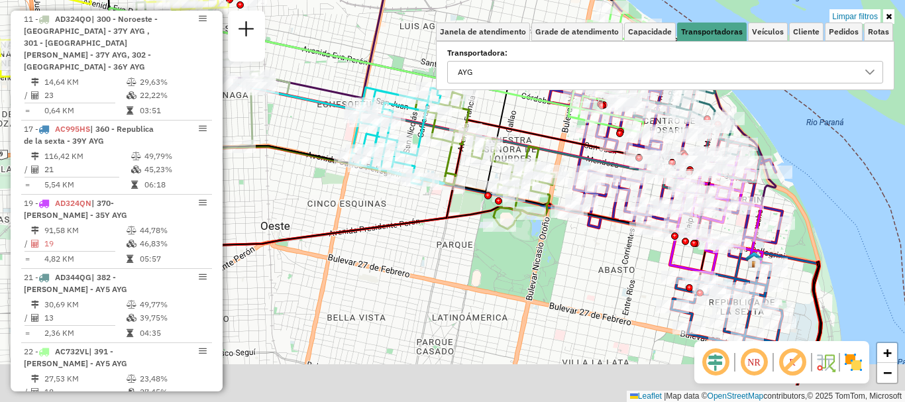
drag, startPoint x: 556, startPoint y: 251, endPoint x: 520, endPoint y: 191, distance: 69.5
click at [529, 200] on div "Limpar filtros Janela de atendimento Grade de atendimento Capacidade Transporta…" at bounding box center [452, 201] width 905 height 402
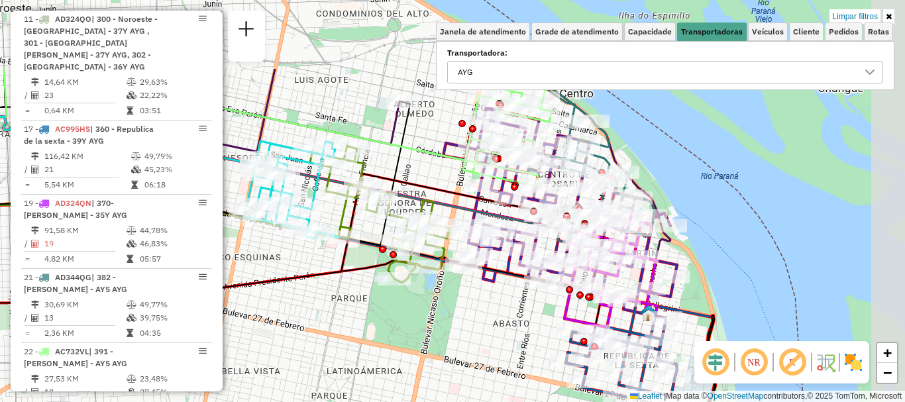
drag, startPoint x: 589, startPoint y: 240, endPoint x: 514, endPoint y: 350, distance: 132.5
click at [514, 350] on div "Limpar filtros Janela de atendimento Grade de atendimento Capacidade Transporta…" at bounding box center [452, 201] width 905 height 402
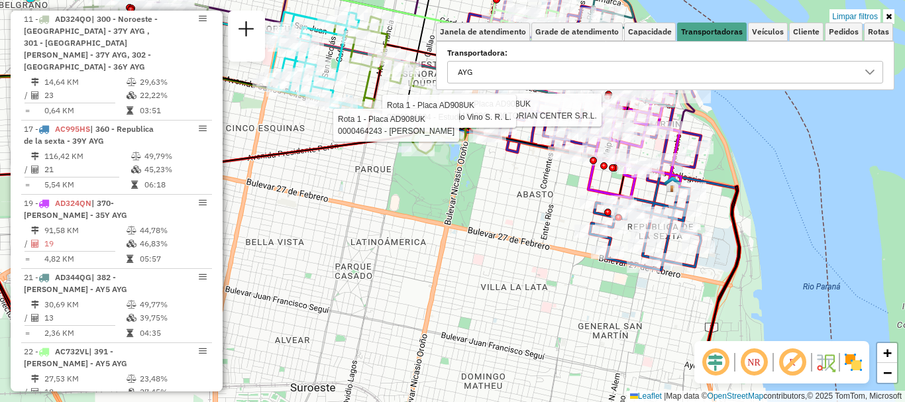
drag, startPoint x: 518, startPoint y: 305, endPoint x: 533, endPoint y: 205, distance: 101.1
click at [533, 205] on div "Rota 1 - Placa AD908UK 0000434000 - VICTORIAN CENTER S.R.L. Rota 1 - Placa AD90…" at bounding box center [452, 201] width 905 height 402
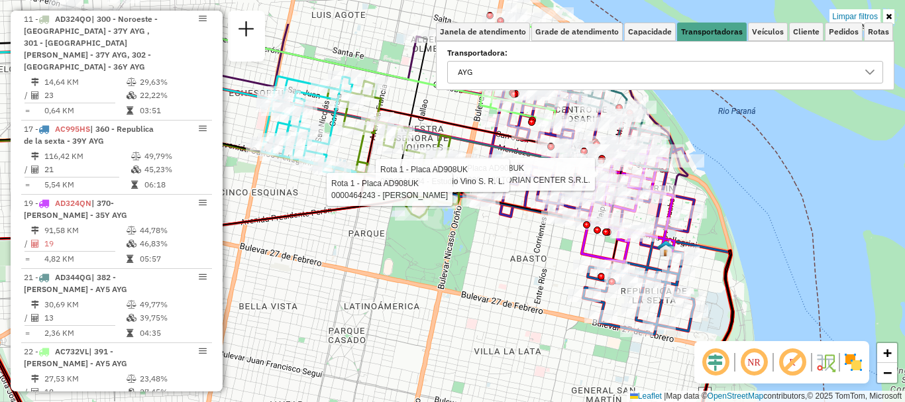
drag, startPoint x: 516, startPoint y: 240, endPoint x: 509, endPoint y: 305, distance: 65.3
click at [509, 305] on div "Rota 1 - Placa AD908UK 0000434000 - VICTORIAN CENTER S.R.L. Rota 1 - Placa AD90…" at bounding box center [452, 201] width 905 height 402
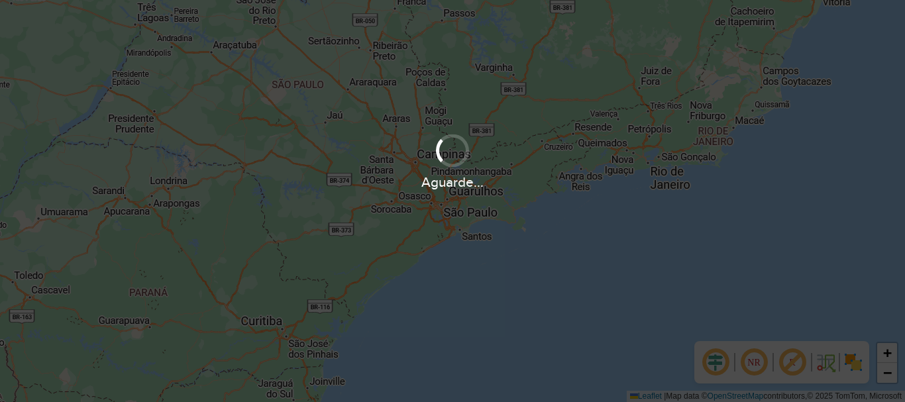
scroll to position [868, 0]
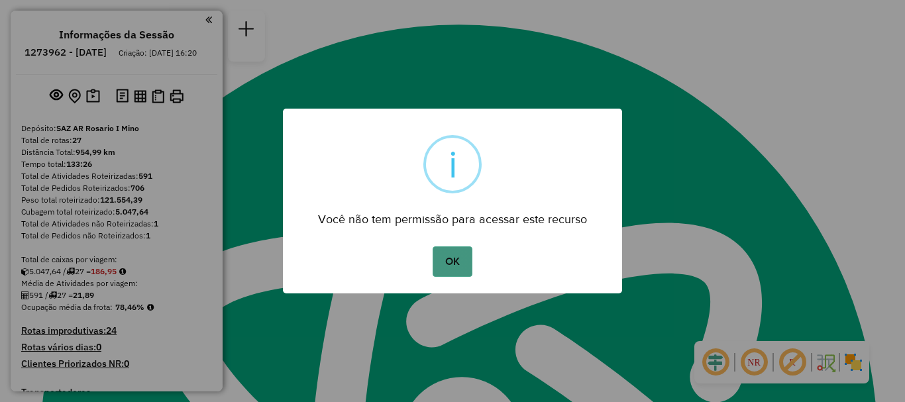
click at [460, 258] on button "OK" at bounding box center [452, 261] width 39 height 30
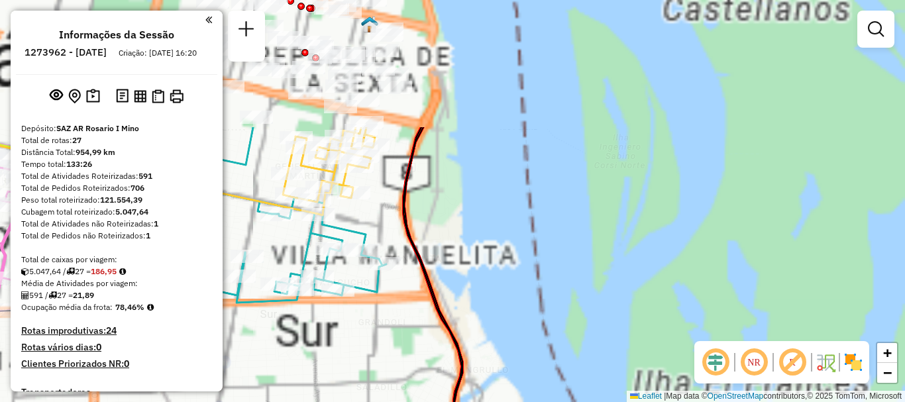
drag, startPoint x: 505, startPoint y: 320, endPoint x: 517, endPoint y: 378, distance: 59.6
click at [516, 378] on div "Janela de atendimento Grade de atendimento Capacidade Transportadoras Veículos …" at bounding box center [452, 201] width 905 height 402
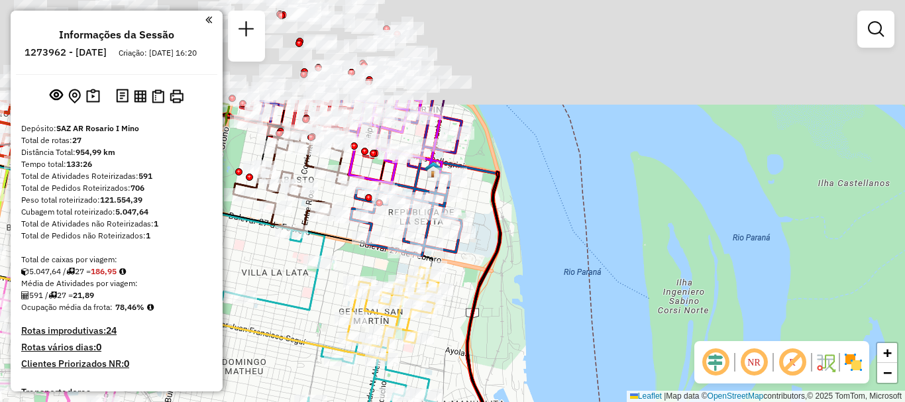
drag, startPoint x: 505, startPoint y: 323, endPoint x: 544, endPoint y: 395, distance: 81.8
click at [544, 395] on div "Janela de atendimento Grade de atendimento Capacidade Transportadoras Veículos …" at bounding box center [452, 201] width 905 height 402
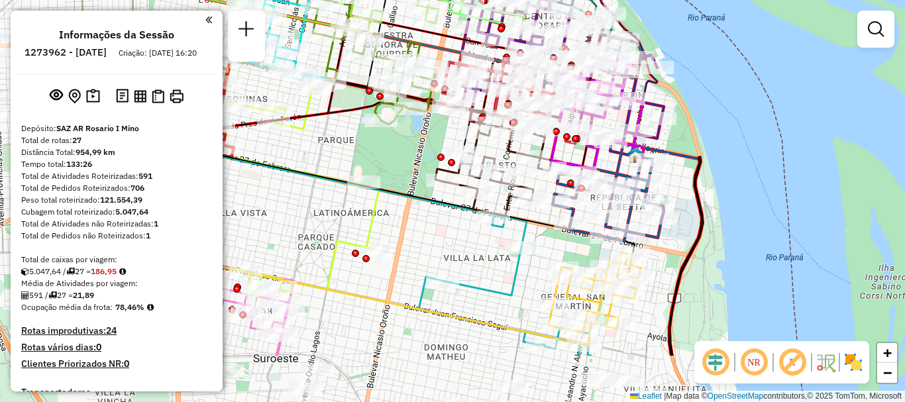
drag, startPoint x: 587, startPoint y: 219, endPoint x: 742, endPoint y: 138, distance: 174.2
click at [742, 138] on div "Janela de atendimento Grade de atendimento Capacidade Transportadoras Veículos …" at bounding box center [452, 201] width 905 height 402
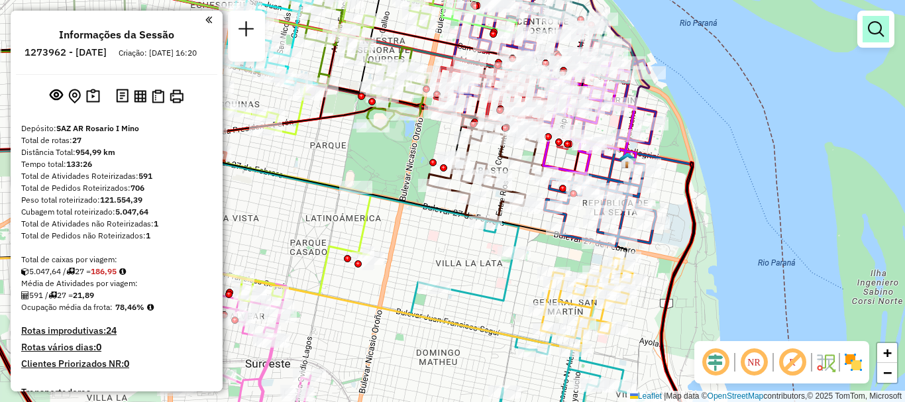
click at [870, 29] on em at bounding box center [876, 29] width 16 height 16
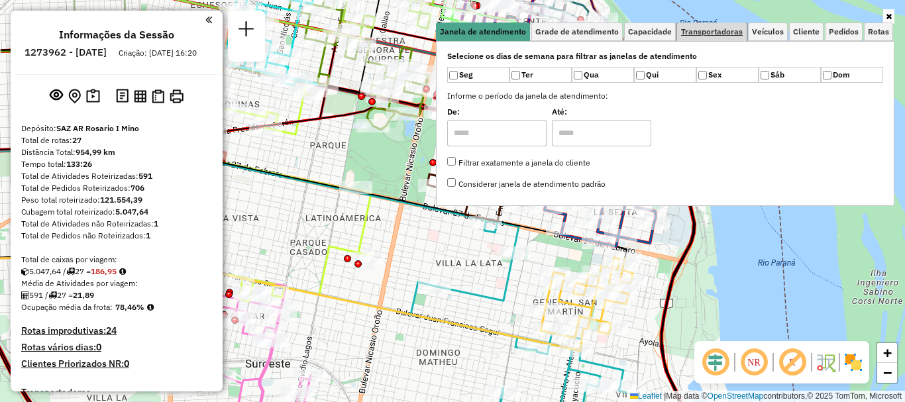
click at [689, 36] on span "Transportadoras" at bounding box center [712, 32] width 62 height 8
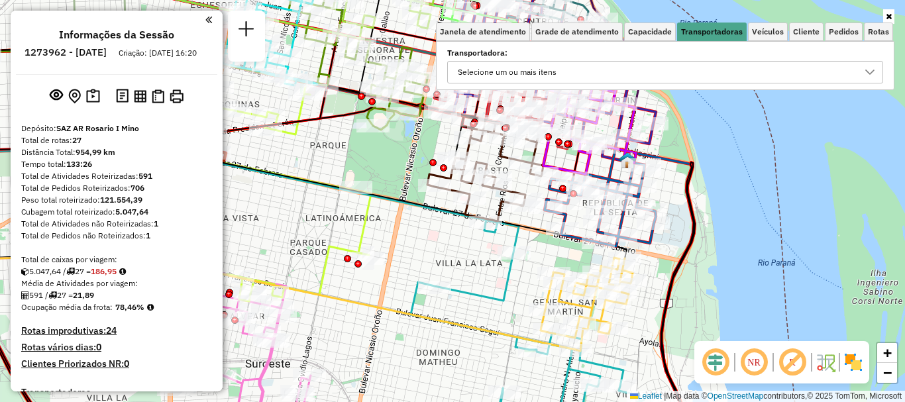
click at [868, 68] on icon at bounding box center [869, 72] width 11 height 11
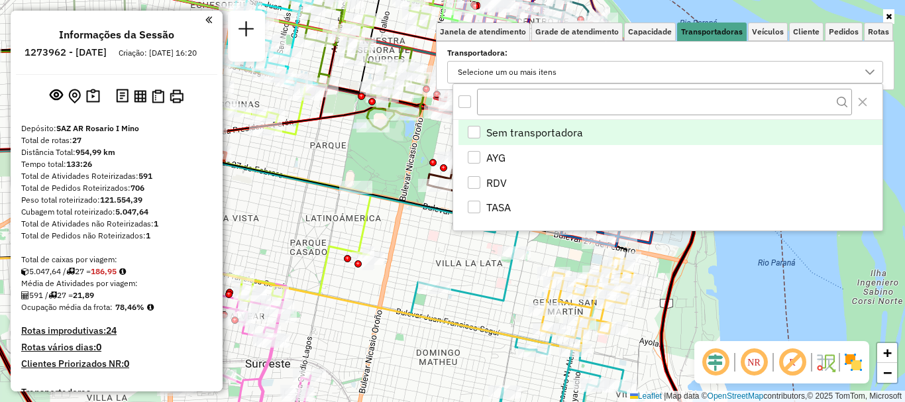
scroll to position [8, 46]
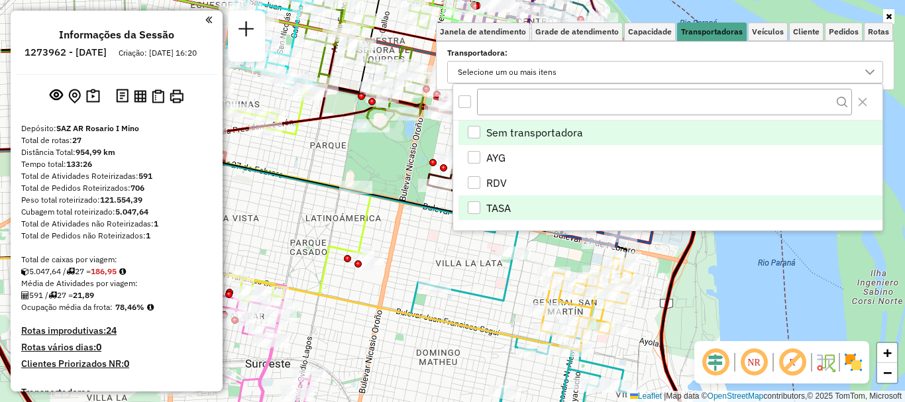
click at [475, 209] on div "TASA" at bounding box center [474, 207] width 13 height 13
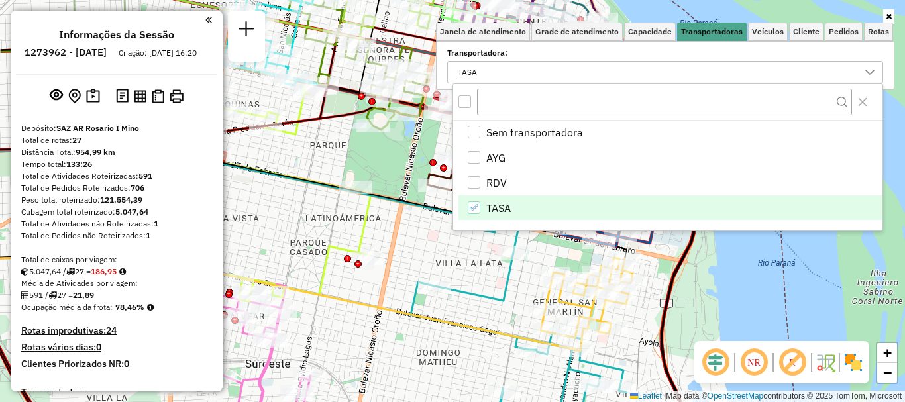
click at [460, 268] on div "Janela de atendimento Grade de atendimento Capacidade Transportadoras Veículos …" at bounding box center [452, 201] width 905 height 402
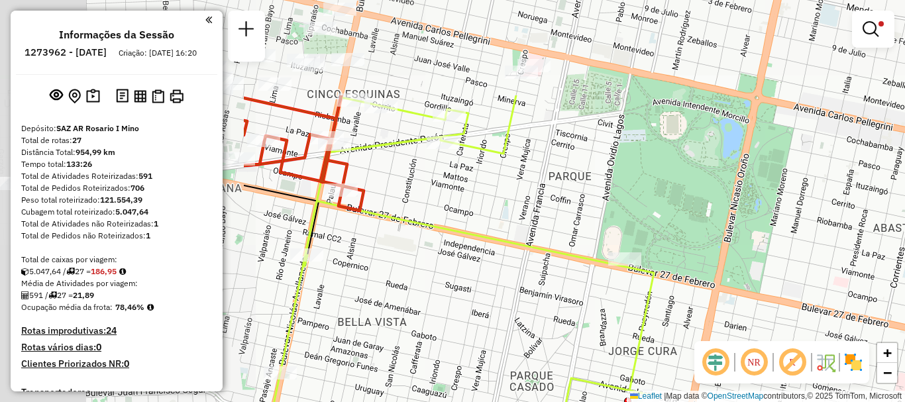
drag, startPoint x: 371, startPoint y: 293, endPoint x: 693, endPoint y: 367, distance: 331.0
click at [693, 367] on div "Limpar filtros Janela de atendimento Grade de atendimento Capacidade Transporta…" at bounding box center [452, 201] width 905 height 402
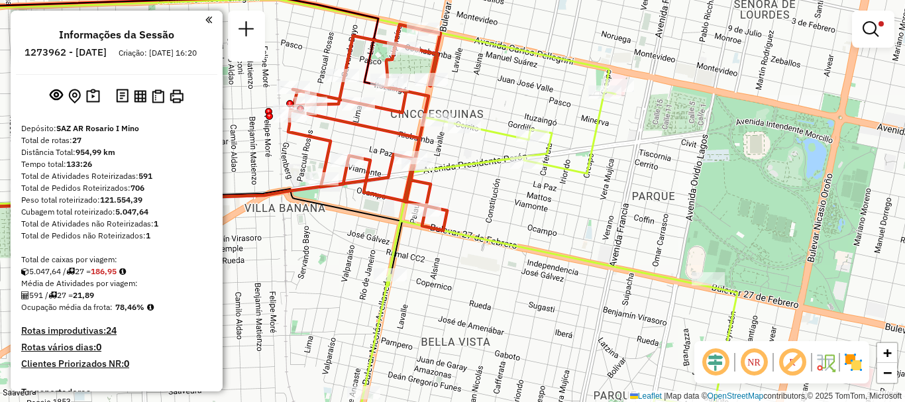
drag, startPoint x: 611, startPoint y: 265, endPoint x: 491, endPoint y: 423, distance: 198.0
click at [491, 401] on html "Aplicando filtros Pop-up bloqueado! Seu navegador bloqueou automáticamente a ab…" at bounding box center [452, 201] width 905 height 402
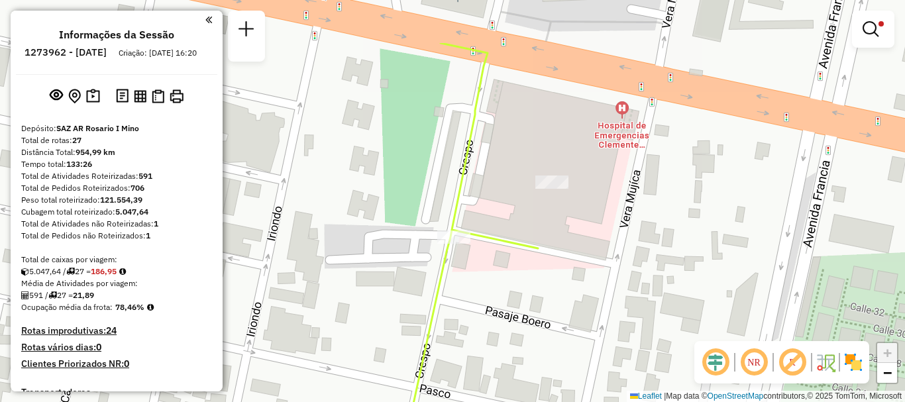
drag, startPoint x: 544, startPoint y: 154, endPoint x: 544, endPoint y: 237, distance: 83.5
click at [544, 237] on div "Limpar filtros Janela de atendimento Grade de atendimento Capacidade Transporta…" at bounding box center [452, 201] width 905 height 402
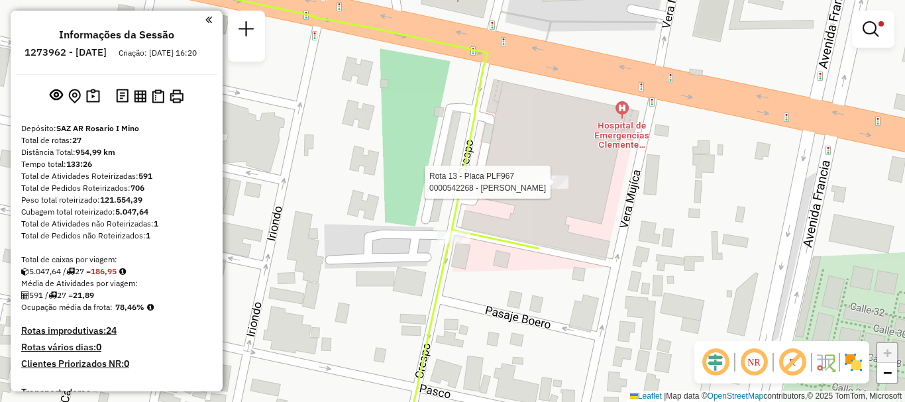
select select "**********"
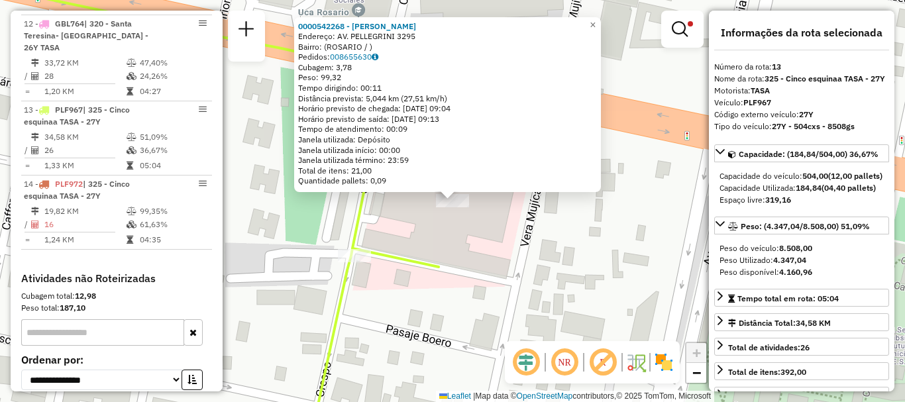
scroll to position [791, 0]
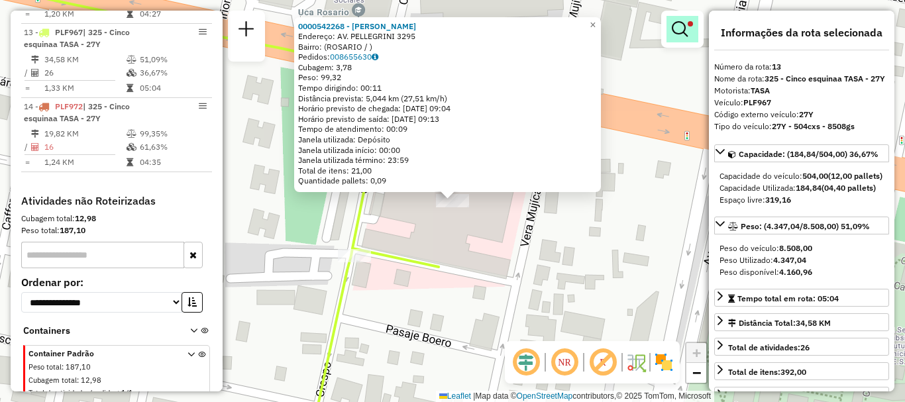
click at [686, 25] on em at bounding box center [680, 29] width 16 height 16
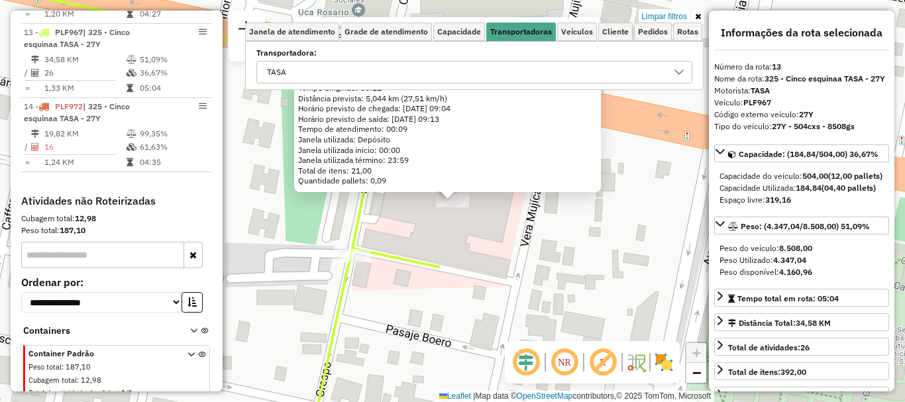
click at [676, 70] on icon at bounding box center [679, 72] width 11 height 11
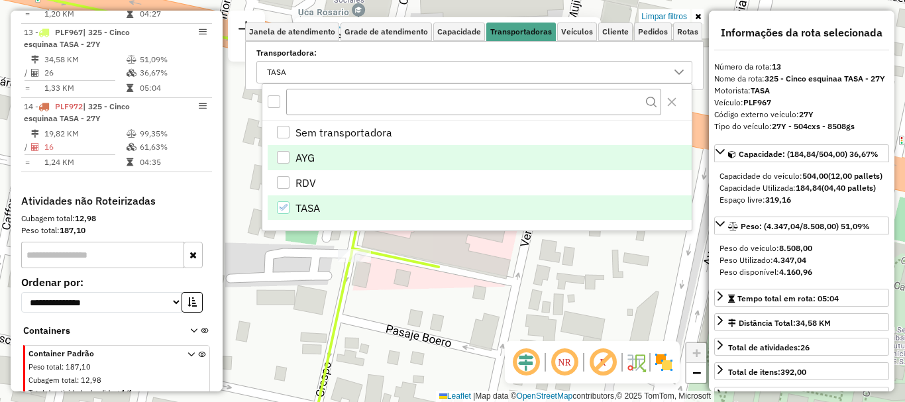
click at [280, 156] on div "AYG" at bounding box center [283, 157] width 13 height 13
click at [279, 211] on icon "TASA" at bounding box center [282, 207] width 9 height 9
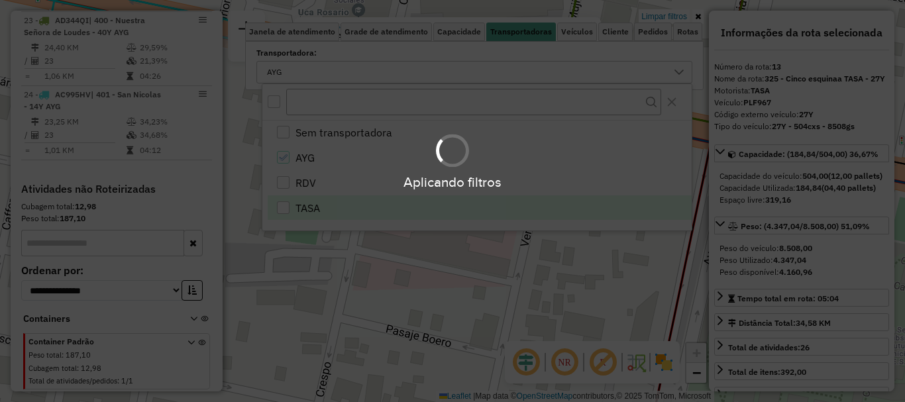
scroll to position [714, 0]
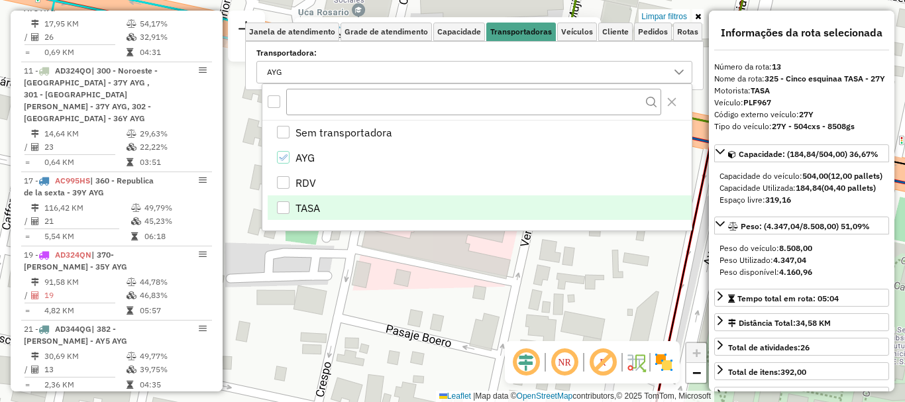
click at [272, 258] on div "0000542268 - Massetto Marcelo Endereço: AV. PELLEGRINI 3295 Bairro: (ROSARIO / …" at bounding box center [452, 201] width 905 height 402
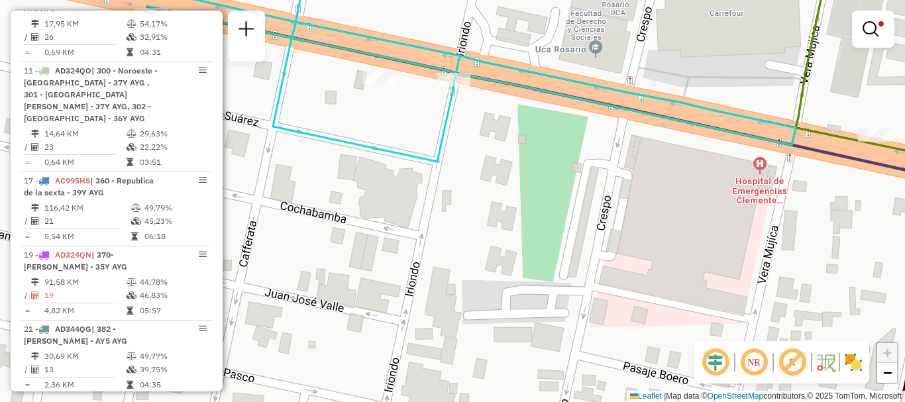
drag, startPoint x: 339, startPoint y: 236, endPoint x: 735, endPoint y: 321, distance: 405.0
click at [735, 321] on div "Limpar filtros Janela de atendimento Grade de atendimento Capacidade Transporta…" at bounding box center [452, 201] width 905 height 402
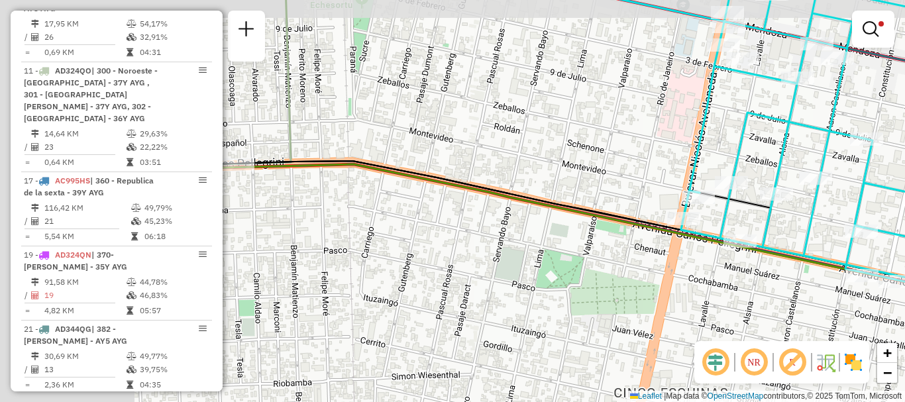
drag, startPoint x: 491, startPoint y: 269, endPoint x: 735, endPoint y: 312, distance: 246.9
click at [755, 297] on div "Limpar filtros Janela de atendimento Grade de atendimento Capacidade Transporta…" at bounding box center [452, 201] width 905 height 402
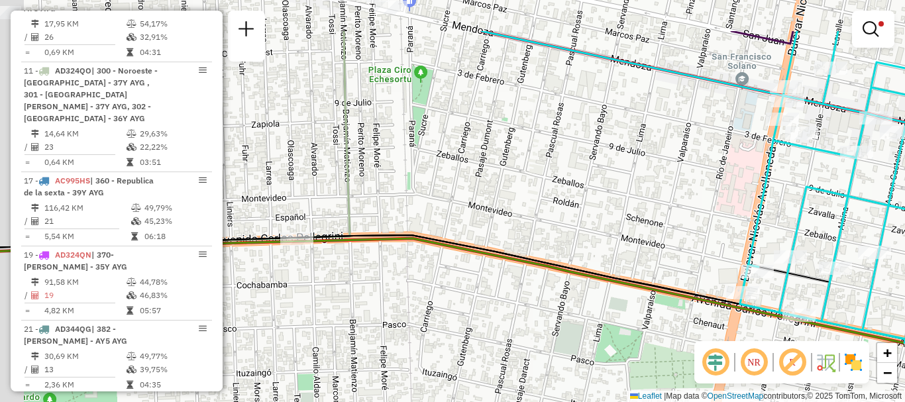
drag, startPoint x: 413, startPoint y: 201, endPoint x: 460, endPoint y: 317, distance: 124.7
click at [460, 316] on div "Limpar filtros Janela de atendimento Grade de atendimento Capacidade Transporta…" at bounding box center [452, 201] width 905 height 402
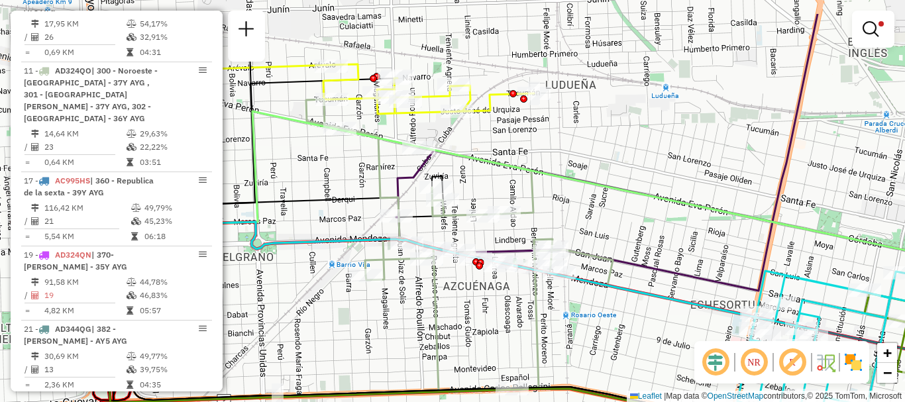
drag, startPoint x: 377, startPoint y: 248, endPoint x: 496, endPoint y: 318, distance: 138.4
click at [496, 318] on div "Limpar filtros Janela de atendimento Grade de atendimento Capacidade Transporta…" at bounding box center [452, 201] width 905 height 402
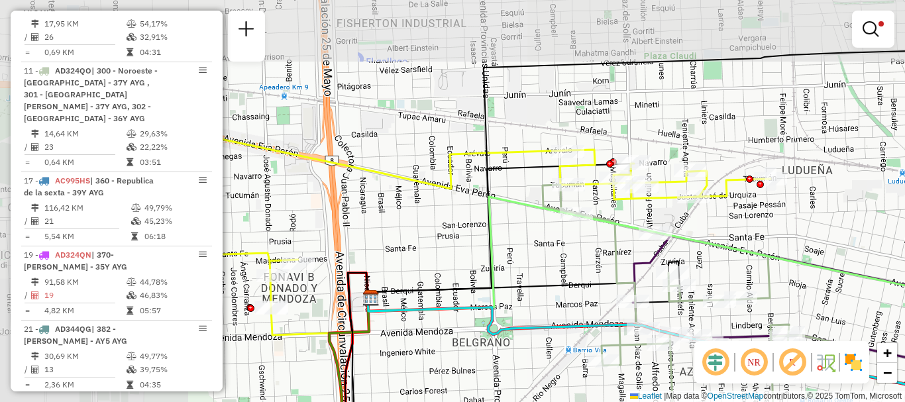
drag, startPoint x: 340, startPoint y: 219, endPoint x: 570, endPoint y: 288, distance: 240.1
click at [570, 288] on icon at bounding box center [524, 282] width 313 height 41
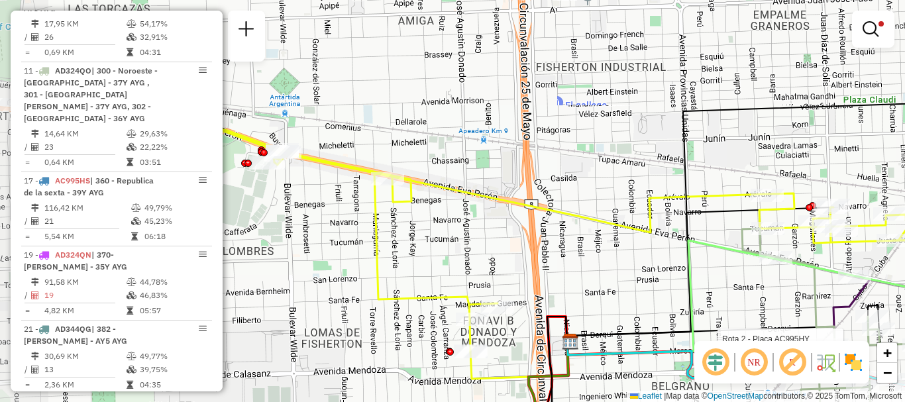
drag, startPoint x: 513, startPoint y: 274, endPoint x: 642, endPoint y: 301, distance: 132.6
click at [642, 301] on div "Rota 2 - Placa AC995HY 0000552605 - Cesar Rimoldi Limpar filtros Janela de aten…" at bounding box center [452, 201] width 905 height 402
select select "**********"
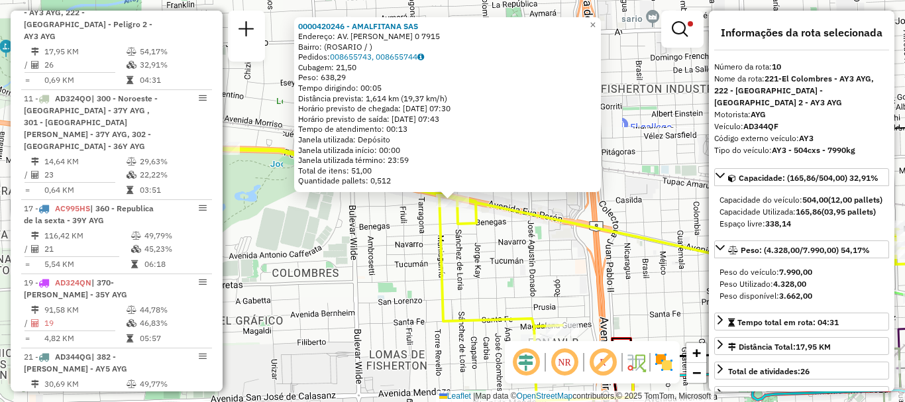
scroll to position [680, 0]
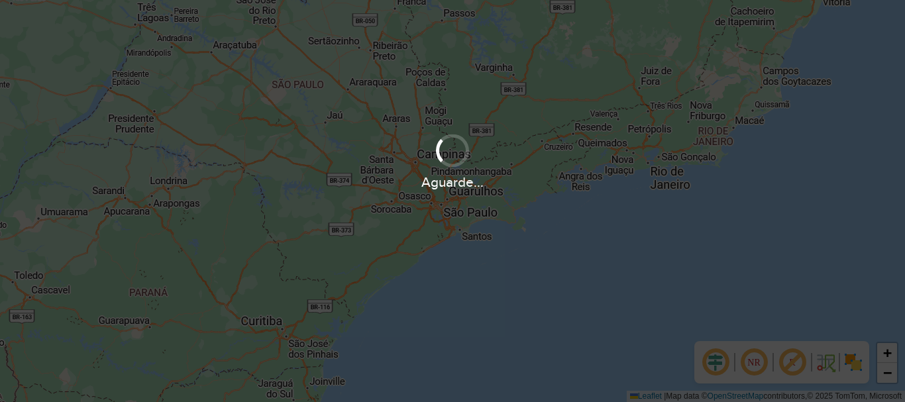
scroll to position [868, 0]
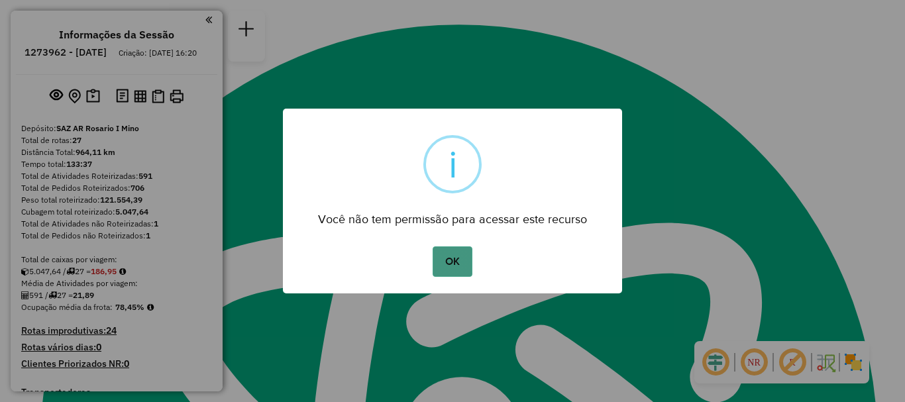
click at [447, 256] on button "OK" at bounding box center [452, 261] width 39 height 30
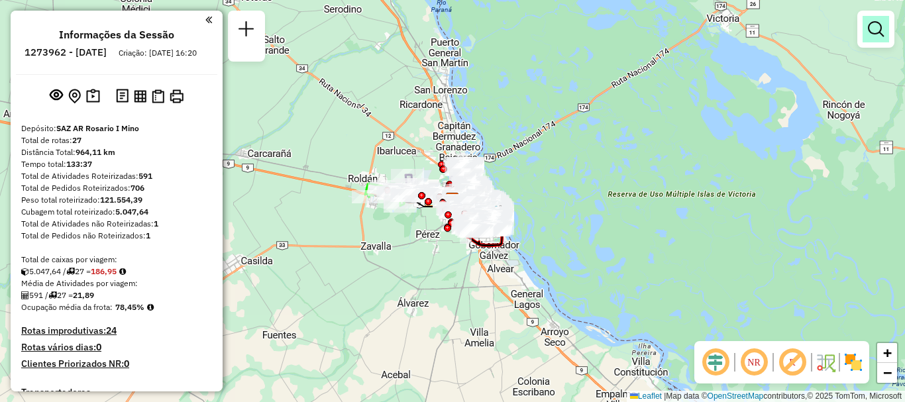
click at [864, 38] on link at bounding box center [875, 29] width 26 height 26
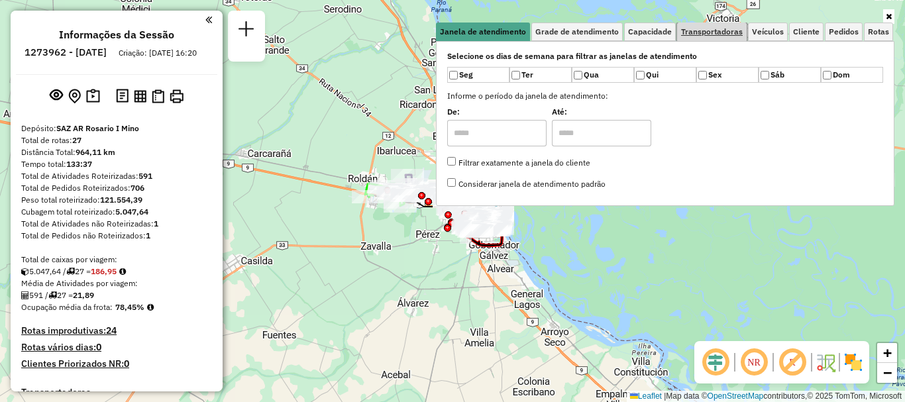
click at [706, 36] on span "Transportadoras" at bounding box center [712, 32] width 62 height 8
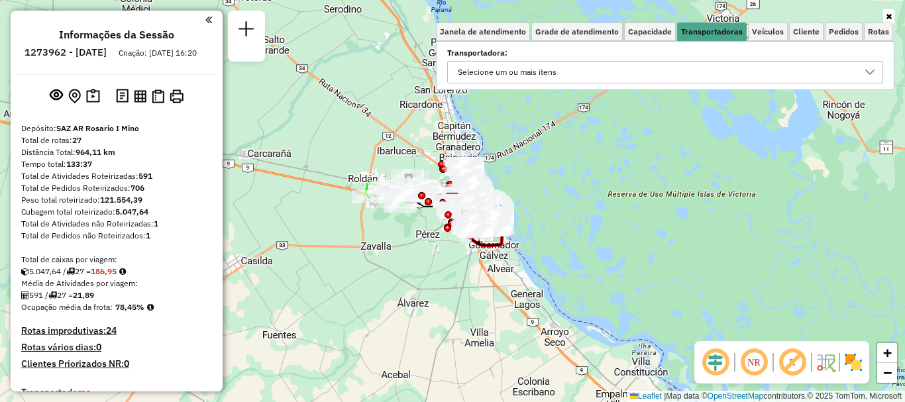
click at [874, 72] on icon at bounding box center [869, 72] width 11 height 11
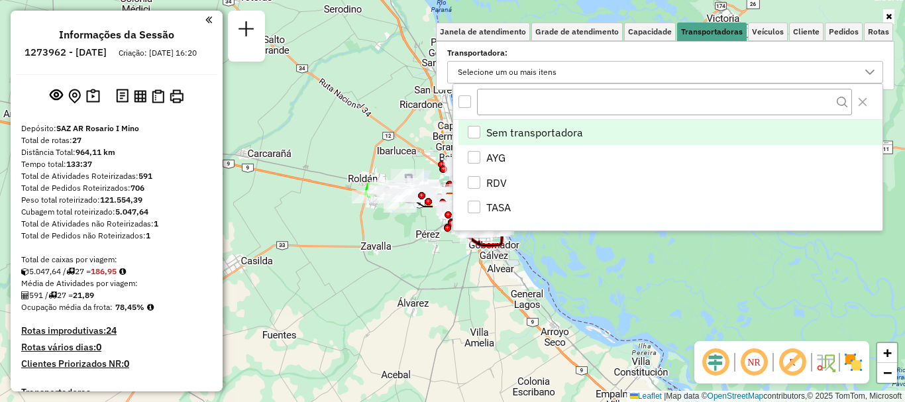
scroll to position [8, 46]
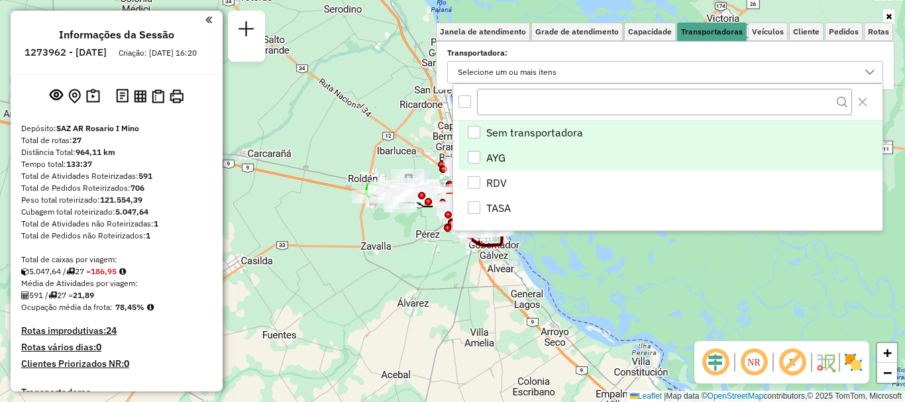
click at [471, 149] on li "AYG" at bounding box center [670, 157] width 424 height 25
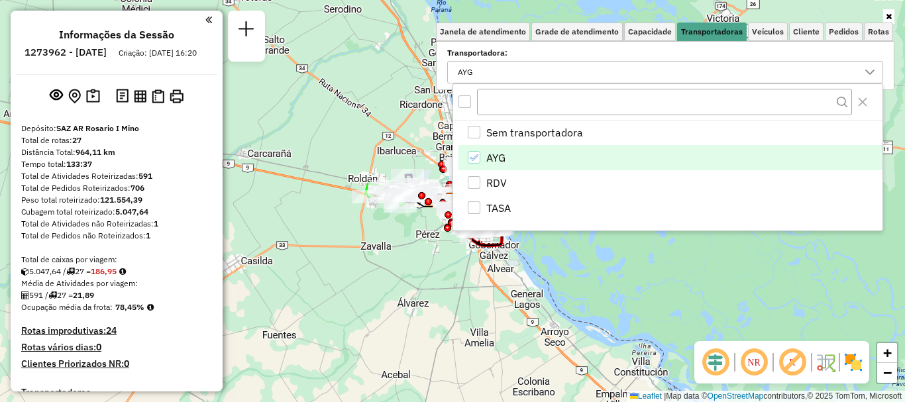
click at [682, 300] on div "Janela de atendimento Grade de atendimento Capacidade Transportadoras Veículos …" at bounding box center [452, 201] width 905 height 402
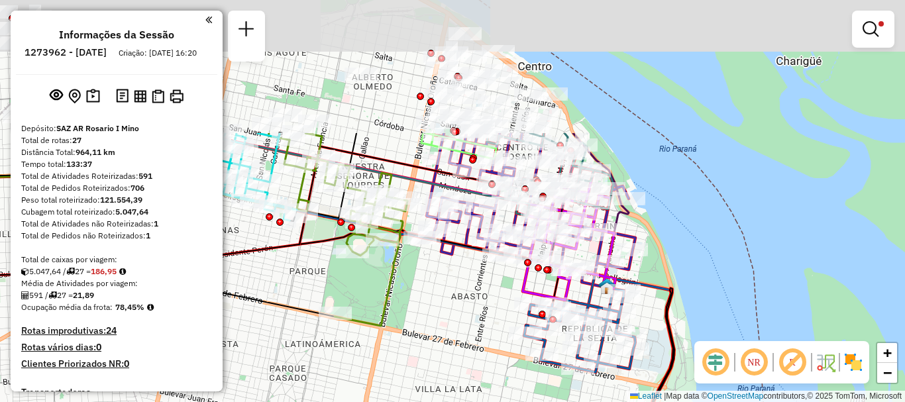
drag, startPoint x: 445, startPoint y: 191, endPoint x: 548, endPoint y: 412, distance: 243.9
click at [548, 401] on html "Aplicando filtros Pop-up bloqueado! Seu navegador bloqueou automáticamente a ab…" at bounding box center [452, 201] width 905 height 402
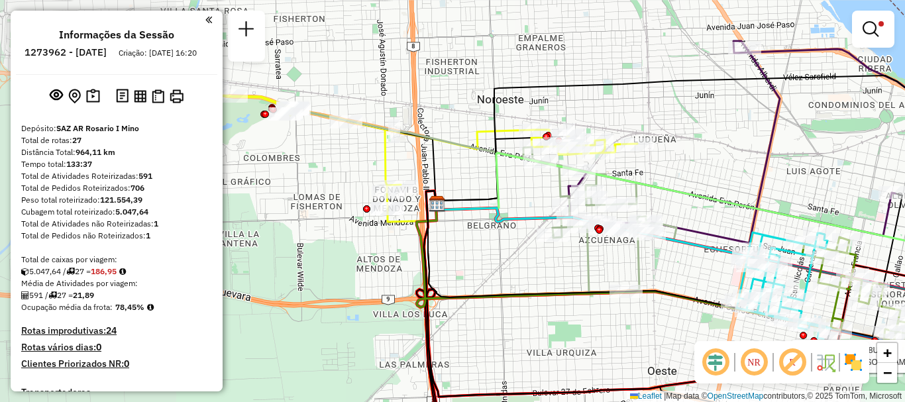
drag, startPoint x: 458, startPoint y: 171, endPoint x: 707, endPoint y: 198, distance: 251.2
click at [707, 198] on icon at bounding box center [733, 215] width 594 height 125
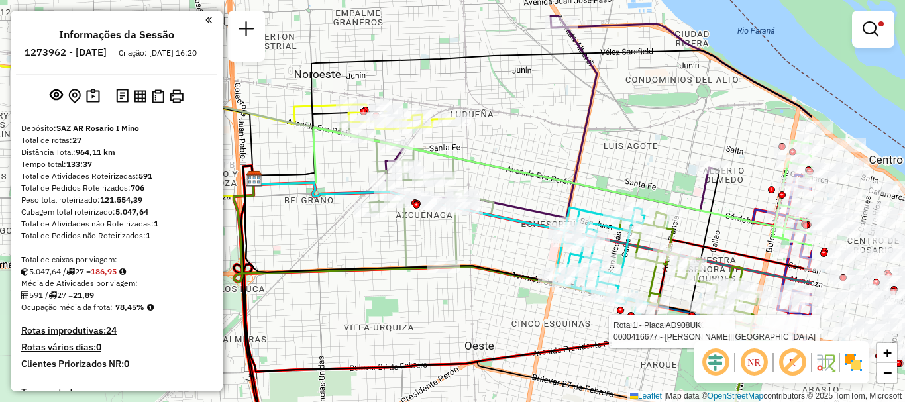
drag, startPoint x: 705, startPoint y: 198, endPoint x: 429, endPoint y: 158, distance: 278.4
click at [429, 158] on icon at bounding box center [532, 181] width 559 height 107
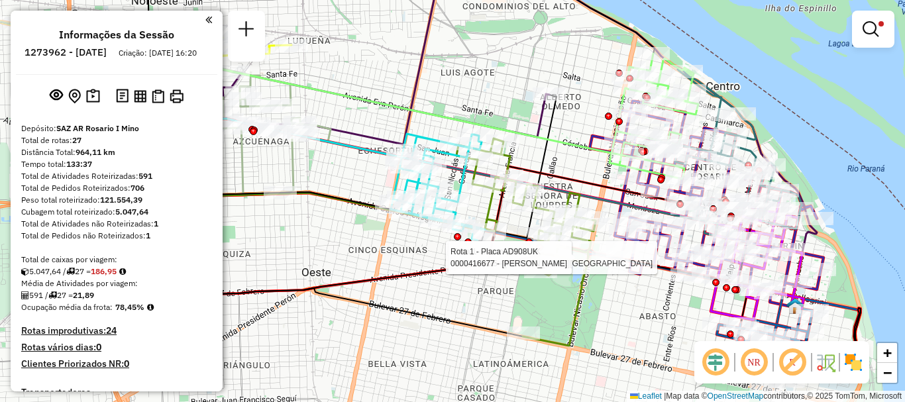
drag, startPoint x: 493, startPoint y: 183, endPoint x: 403, endPoint y: 111, distance: 114.5
click at [403, 111] on div "Rota 1 - Placa AD908UK 0000448825 - [PERSON_NAME] [PERSON_NAME] 1 - Placa AD908…" at bounding box center [452, 201] width 905 height 402
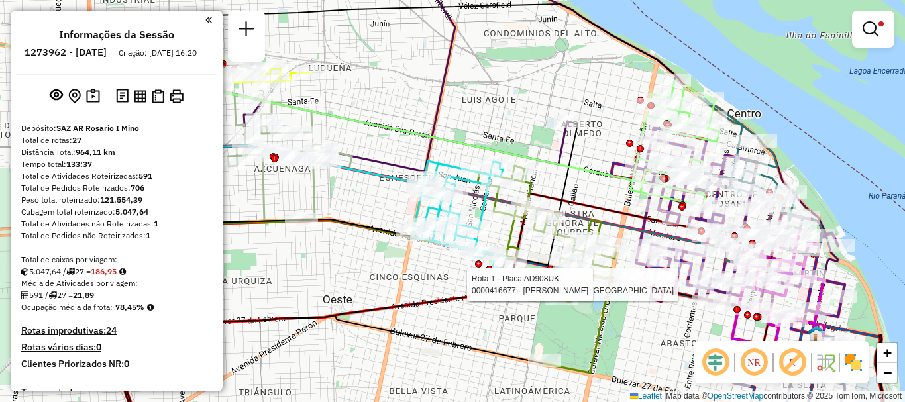
drag, startPoint x: 602, startPoint y: 330, endPoint x: 642, endPoint y: 370, distance: 56.7
click at [642, 370] on div "Rota 1 - Placa AD908UK 0000448825 - [PERSON_NAME] [PERSON_NAME] 1 - Placa AD908…" at bounding box center [452, 201] width 905 height 402
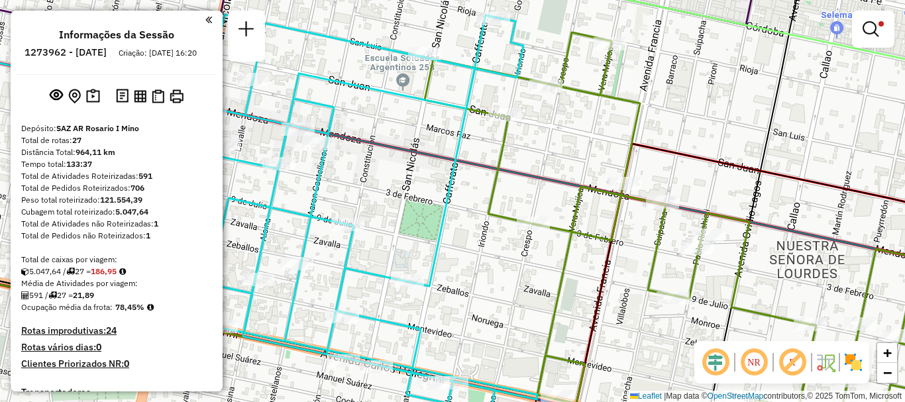
drag, startPoint x: 569, startPoint y: 256, endPoint x: 588, endPoint y: 262, distance: 20.3
click at [588, 262] on div "Rota 1 - Placa AD908UK 0000448825 - [PERSON_NAME] [PERSON_NAME] 1 - Placa AD908…" at bounding box center [452, 201] width 905 height 402
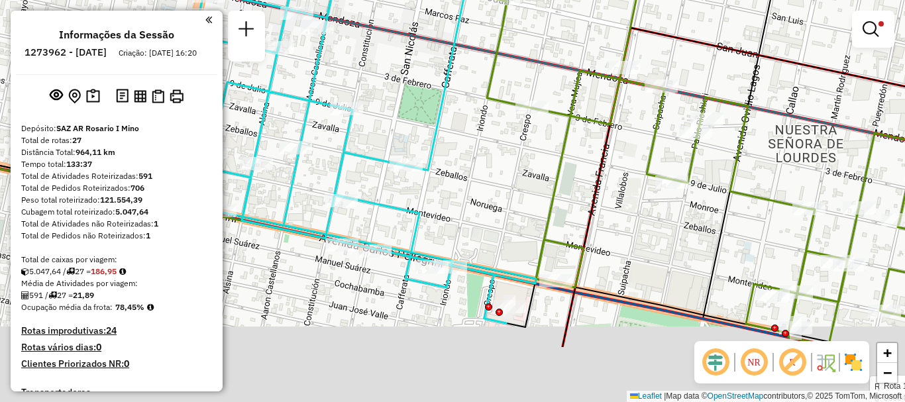
drag, startPoint x: 529, startPoint y: 240, endPoint x: 535, endPoint y: 198, distance: 42.8
click at [534, 202] on div "Rota 1 - Placa AD908UK 0000448825 - [PERSON_NAME] [PERSON_NAME] 1 - Placa AD908…" at bounding box center [452, 201] width 905 height 402
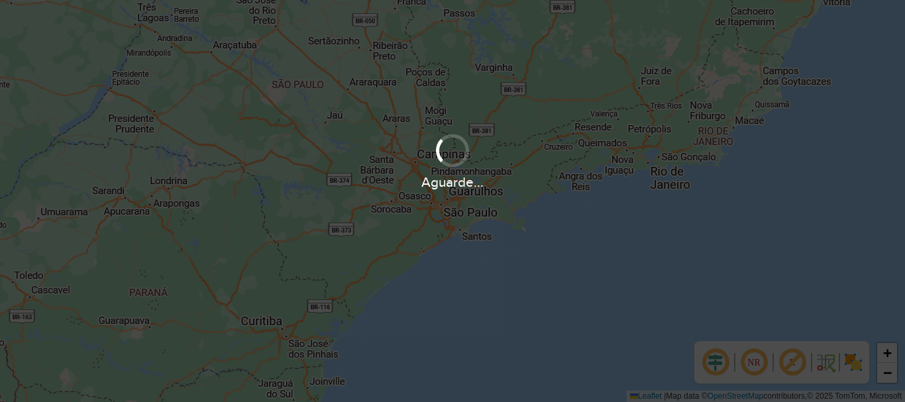
scroll to position [868, 0]
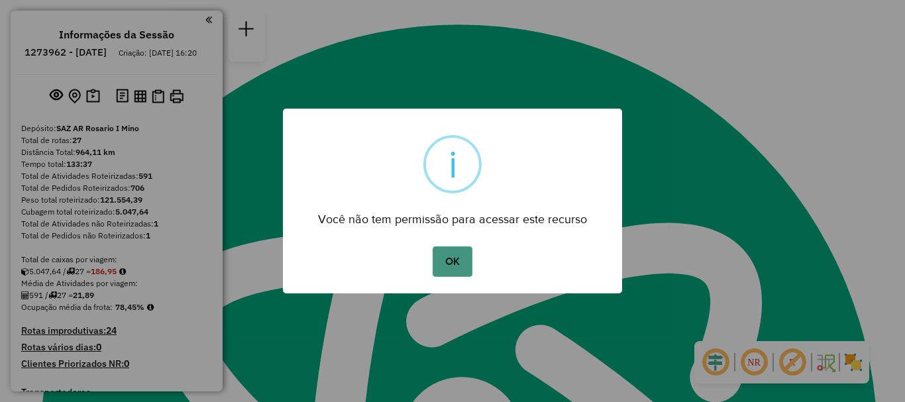
click at [462, 262] on button "OK" at bounding box center [452, 261] width 39 height 30
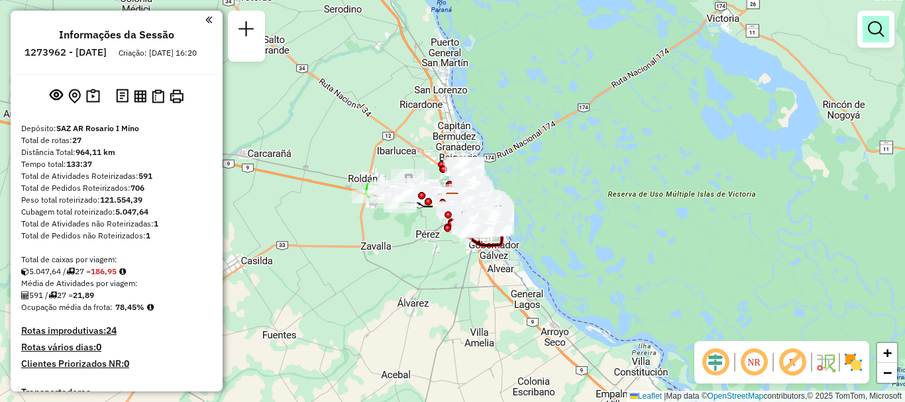
click at [871, 23] on em at bounding box center [876, 29] width 16 height 16
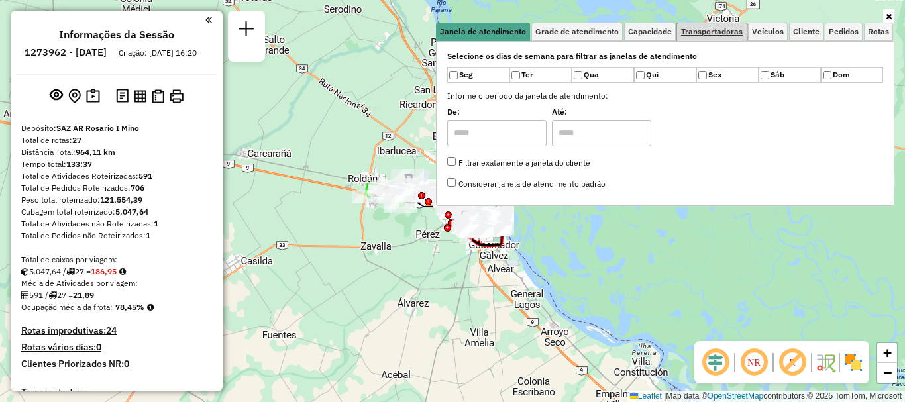
click at [735, 31] on span "Transportadoras" at bounding box center [712, 32] width 62 height 8
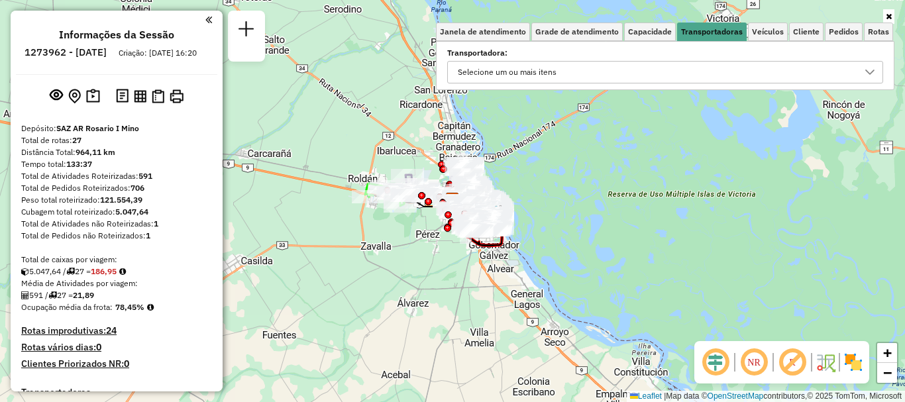
click at [862, 70] on div at bounding box center [869, 72] width 25 height 21
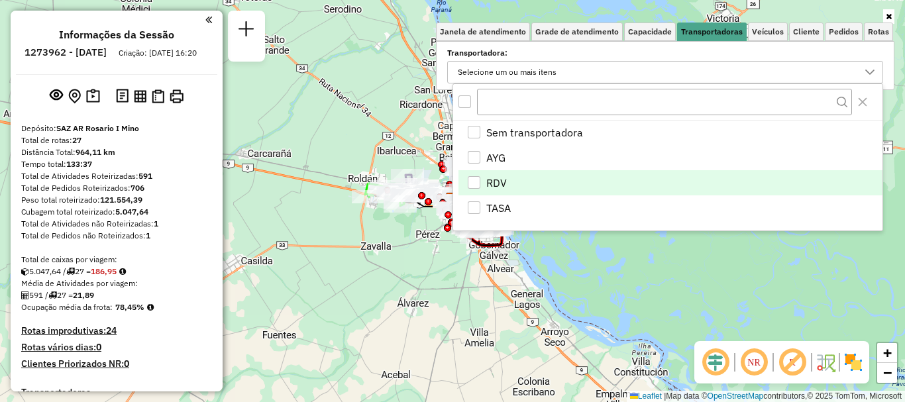
click at [477, 181] on div "RDV" at bounding box center [474, 182] width 13 height 13
click at [488, 295] on div "Limpar filtros Janela de atendimento Grade de atendimento Capacidade Transporta…" at bounding box center [452, 201] width 905 height 402
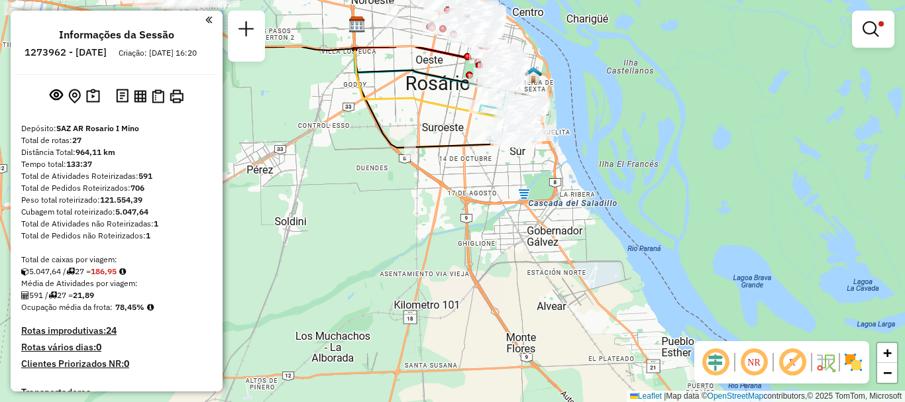
drag, startPoint x: 546, startPoint y: 101, endPoint x: 513, endPoint y: 243, distance: 145.6
click at [513, 240] on div "Limpar filtros Janela de atendimento Grade de atendimento Capacidade Transporta…" at bounding box center [452, 201] width 905 height 402
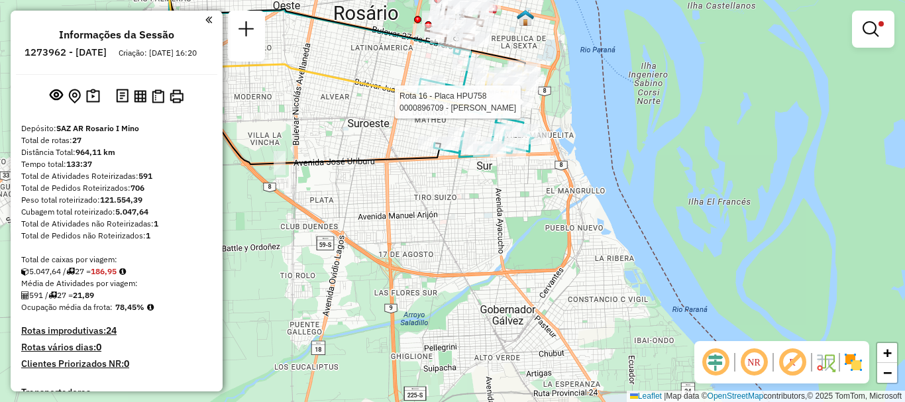
select select "**********"
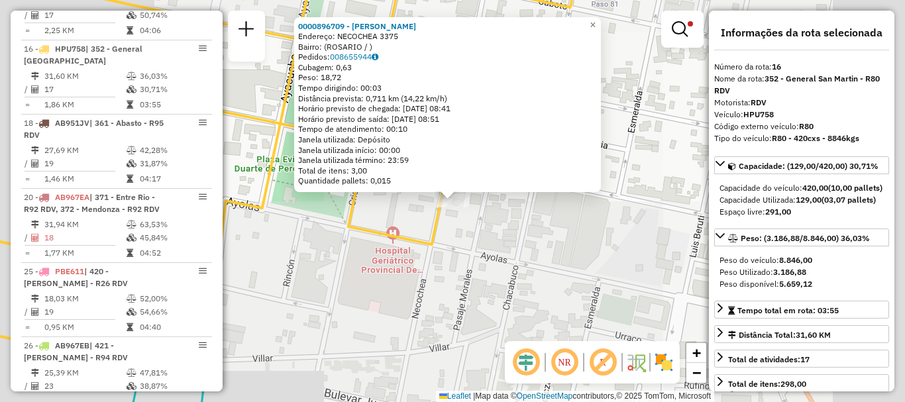
scroll to position [842, 0]
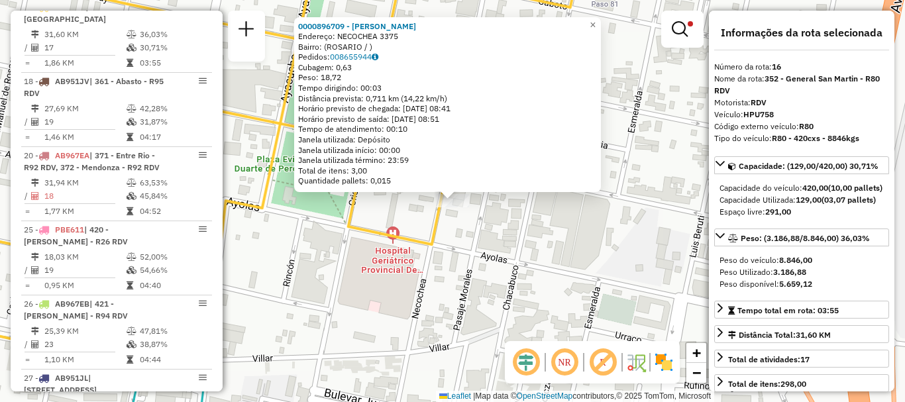
click at [549, 232] on div "0000896709 - DRAGHI GLORI Endereço: NECOCHEA 3375 Bairro: (ROSARIO / ) Pedidos:…" at bounding box center [452, 201] width 905 height 402
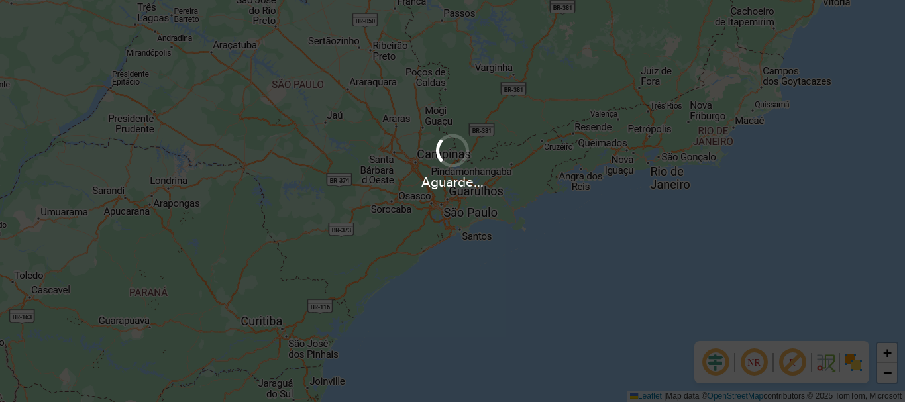
scroll to position [868, 0]
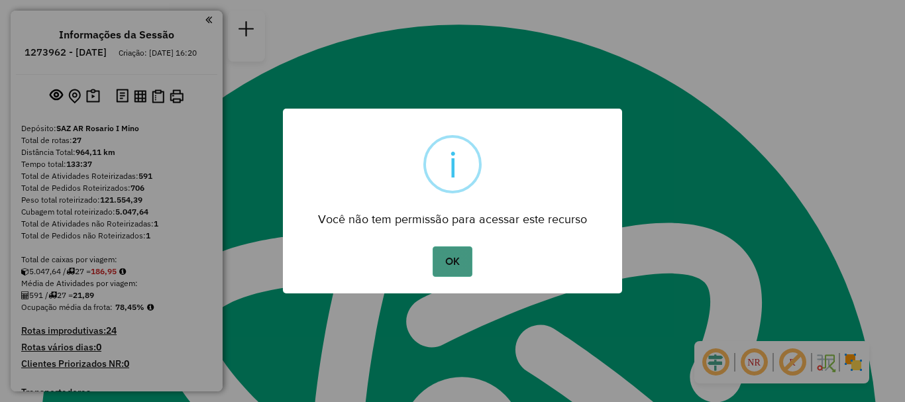
click at [456, 267] on button "OK" at bounding box center [452, 261] width 39 height 30
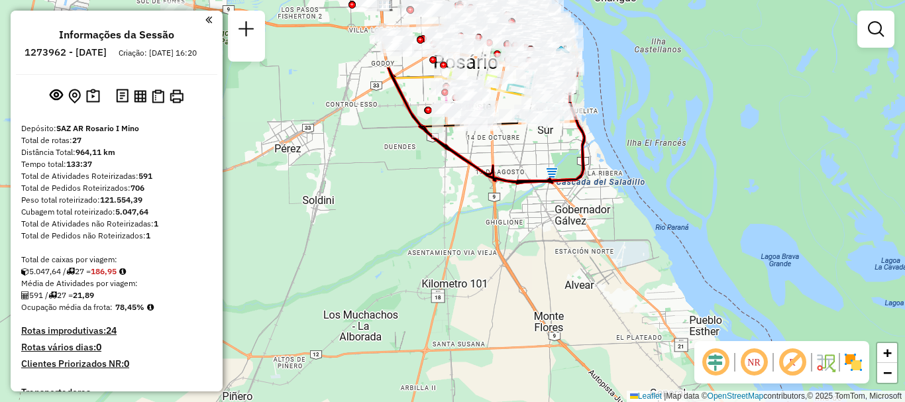
drag, startPoint x: 542, startPoint y: 148, endPoint x: 519, endPoint y: 317, distance: 171.0
click at [519, 317] on div "Janela de atendimento Grade de atendimento Capacidade Transportadoras Veículos …" at bounding box center [452, 201] width 905 height 402
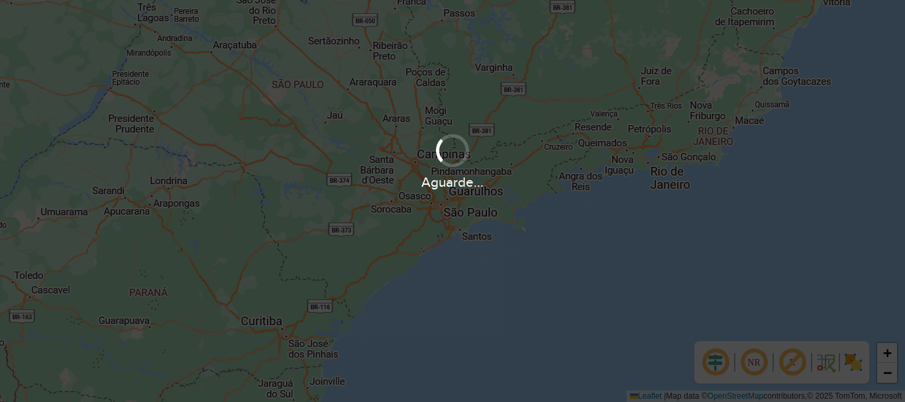
scroll to position [868, 0]
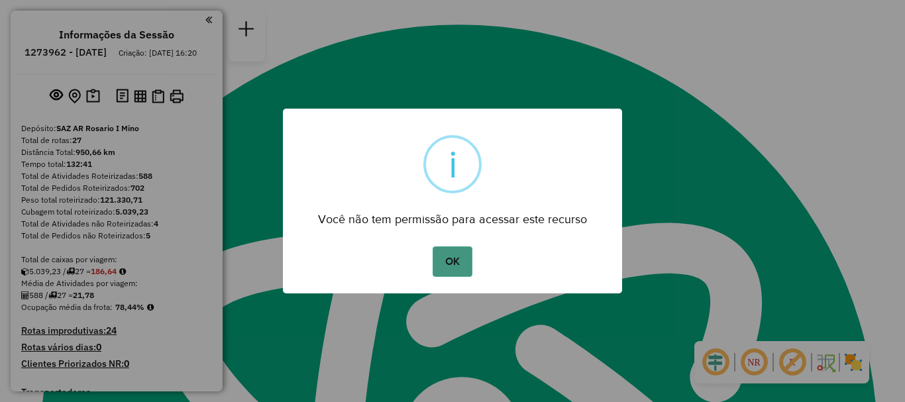
click at [446, 259] on button "OK" at bounding box center [452, 261] width 39 height 30
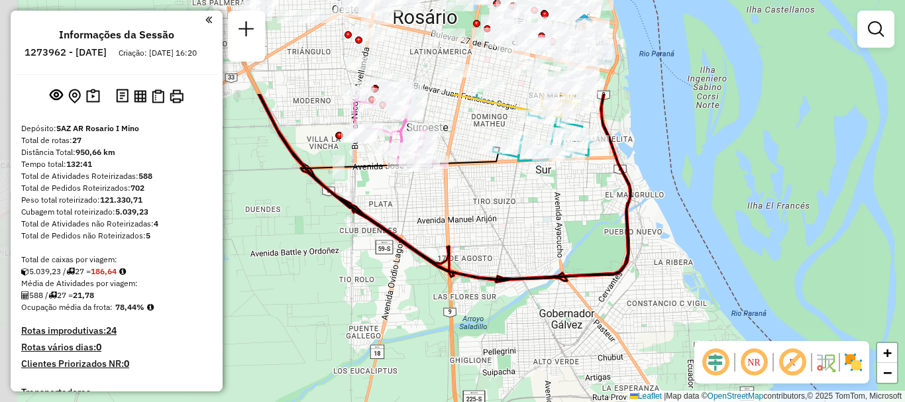
drag, startPoint x: 511, startPoint y: 112, endPoint x: 547, endPoint y: 309, distance: 200.6
click at [547, 309] on div "Janela de atendimento Grade de atendimento Capacidade Transportadoras Veículos …" at bounding box center [452, 201] width 905 height 402
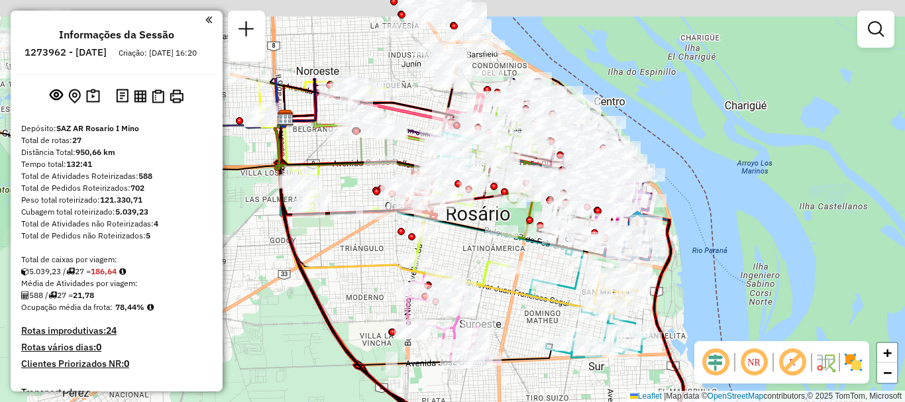
drag, startPoint x: 432, startPoint y: 134, endPoint x: 496, endPoint y: 228, distance: 113.4
click at [487, 281] on div "Janela de atendimento Grade de atendimento Capacidade Transportadoras Veículos …" at bounding box center [452, 201] width 905 height 402
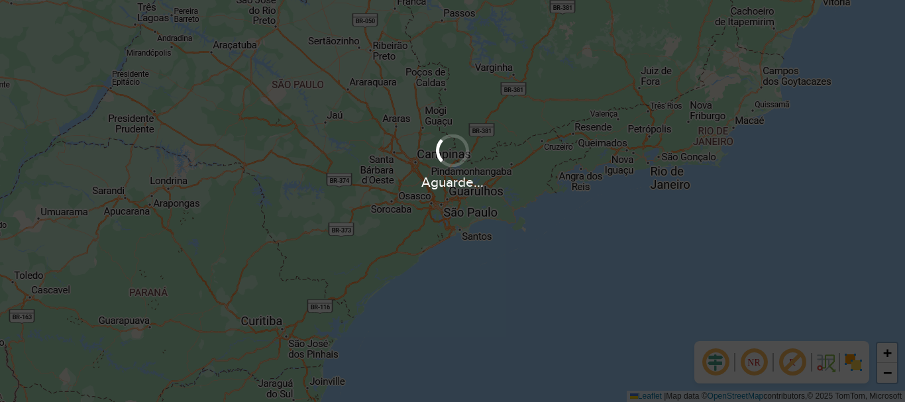
scroll to position [868, 0]
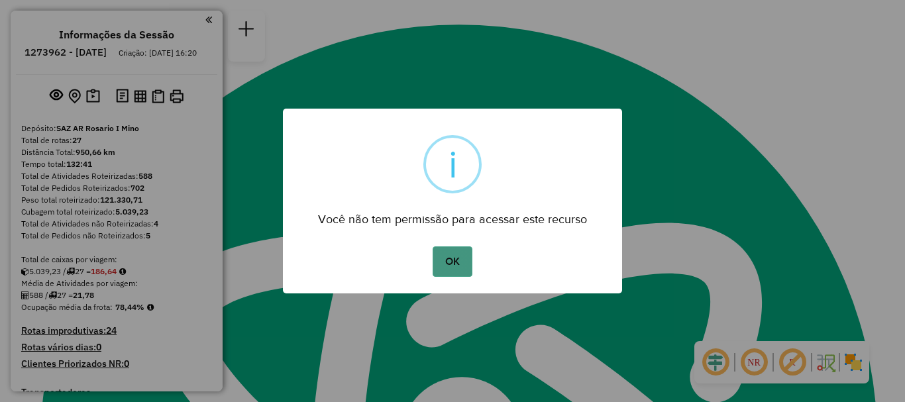
click at [460, 259] on button "OK" at bounding box center [452, 261] width 39 height 30
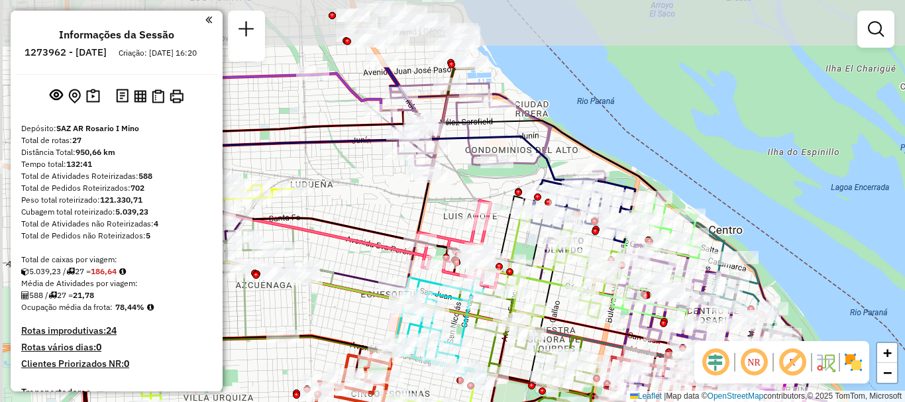
drag, startPoint x: 370, startPoint y: 87, endPoint x: 584, endPoint y: 205, distance: 243.7
click at [584, 205] on div "Rota 17 - Placa AB951JV 0000458318 - LA ROSA MARCELO Rota 17 - Placa AB951JV 00…" at bounding box center [452, 201] width 905 height 402
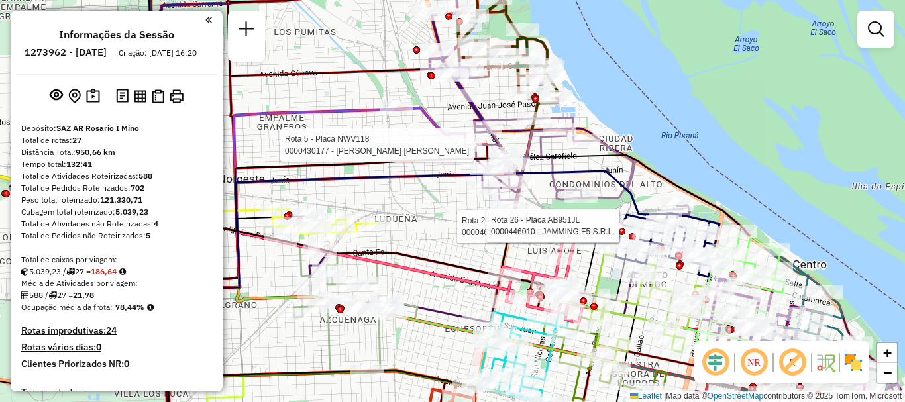
select select "**********"
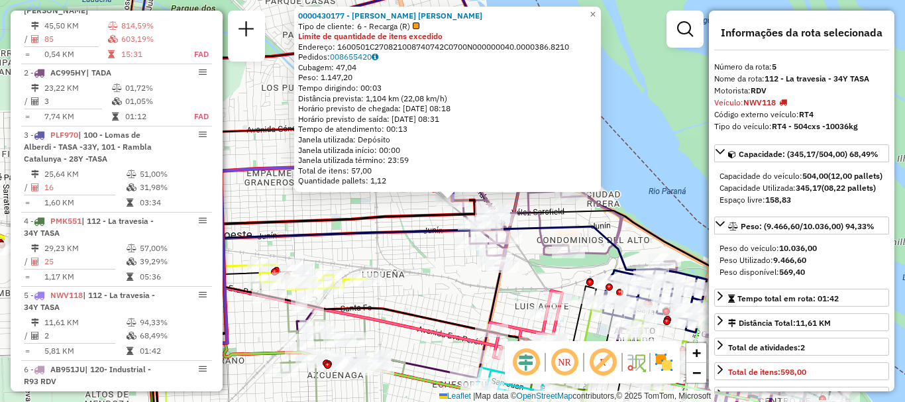
scroll to position [840, 0]
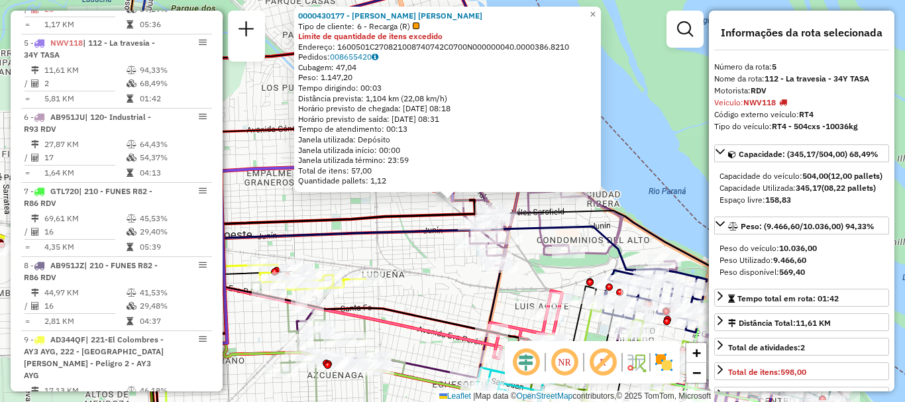
click at [425, 275] on div "0000430177 - GONZALEZ MAXIMILIANO JOSE Tipo de cliente: 6 - Recarga (R) Limite …" at bounding box center [452, 201] width 905 height 402
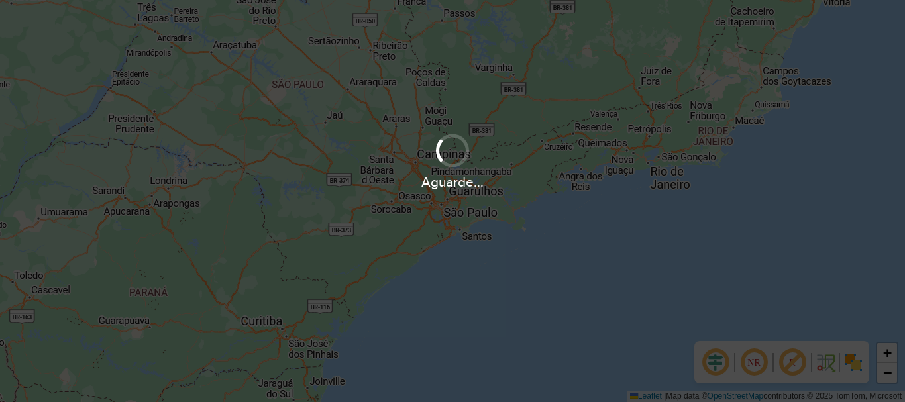
scroll to position [868, 0]
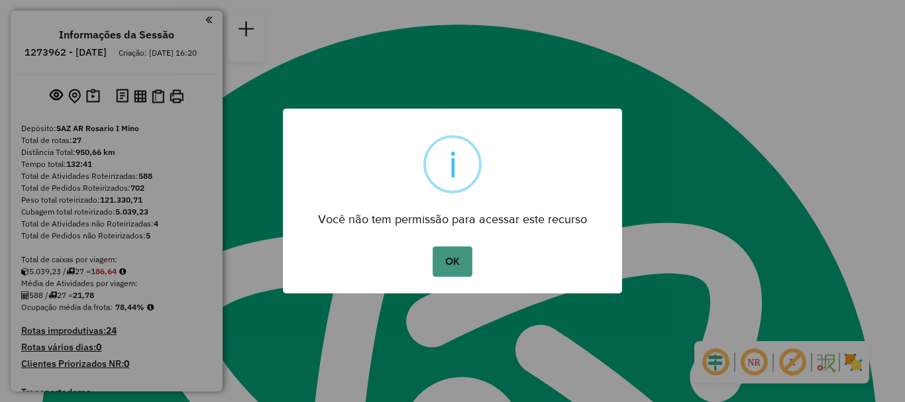
click at [456, 260] on button "OK" at bounding box center [452, 261] width 39 height 30
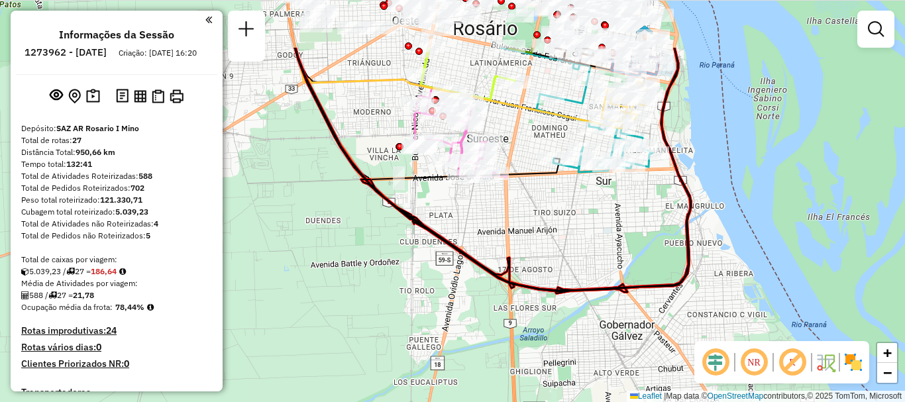
drag, startPoint x: 574, startPoint y: 123, endPoint x: 545, endPoint y: 244, distance: 124.5
click at [550, 228] on div "Janela de atendimento Grade de atendimento Capacidade Transportadoras Veículos …" at bounding box center [452, 201] width 905 height 402
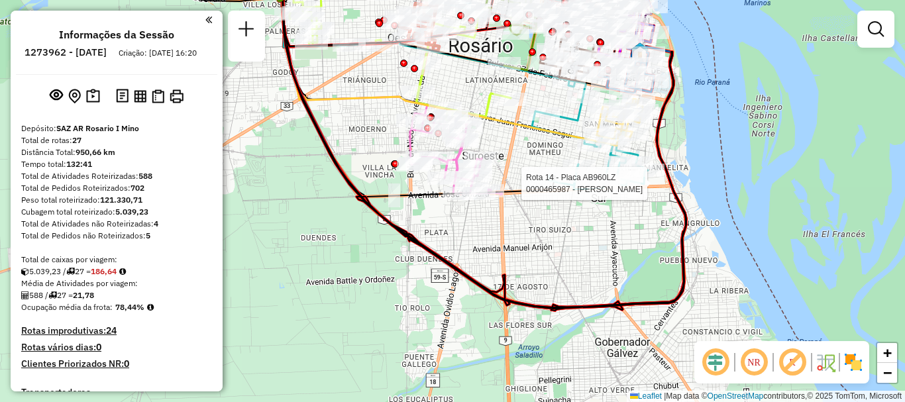
select select "**********"
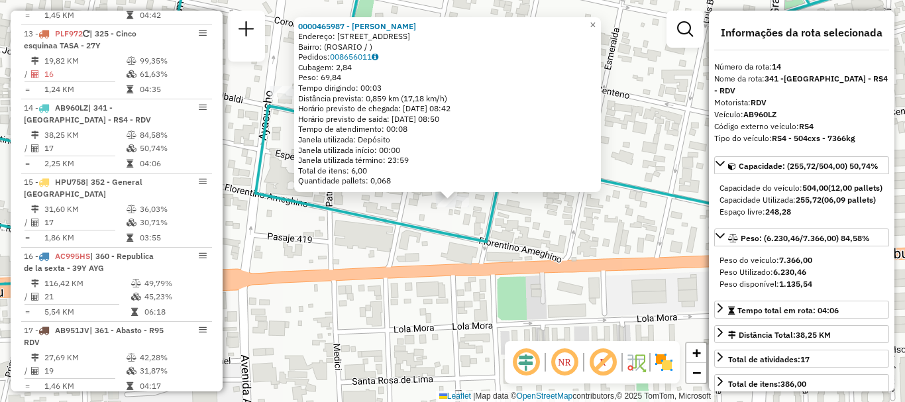
scroll to position [1543, 0]
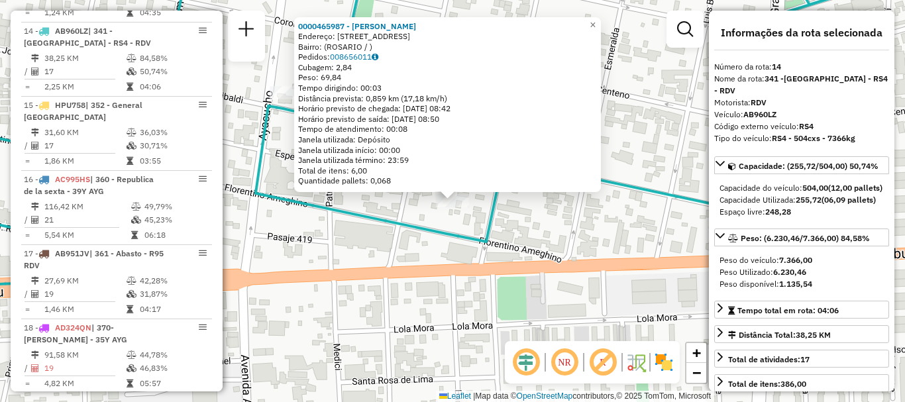
click at [642, 230] on div "0000465987 - WEBER Endereço: AMEGHINO 62 Bairro: (ROSARIO / ) Pedidos: 00865601…" at bounding box center [452, 201] width 905 height 402
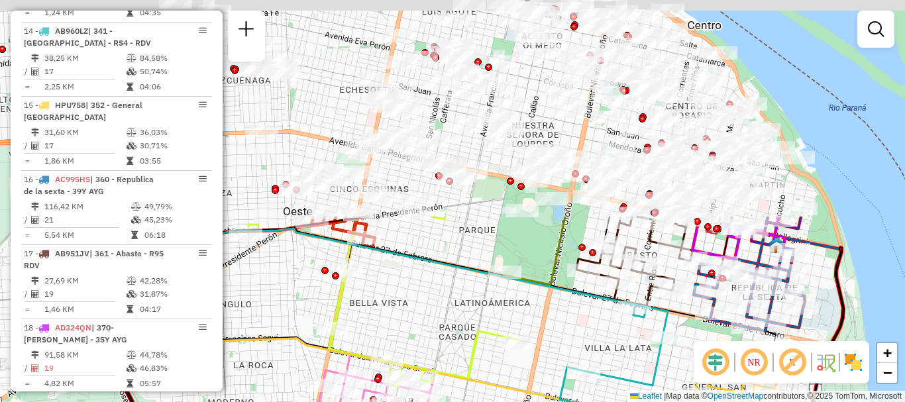
drag, startPoint x: 385, startPoint y: 80, endPoint x: 453, endPoint y: 318, distance: 247.2
click at [450, 318] on div "Janela de atendimento Grade de atendimento Capacidade Transportadoras Veículos …" at bounding box center [452, 201] width 905 height 402
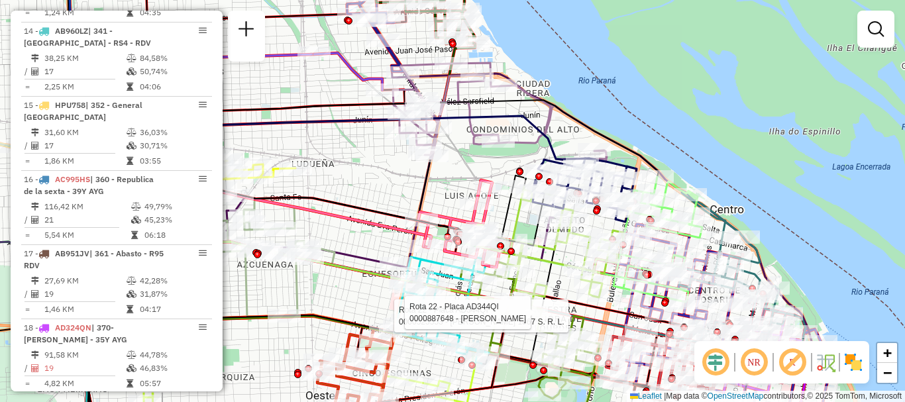
drag, startPoint x: 422, startPoint y: 225, endPoint x: 432, endPoint y: 252, distance: 28.9
click at [429, 252] on div "Rota 22 - Placa AD344QI 0000525553 - Gould 1867 S. R. L. Rota 22 - Placa AD344Q…" at bounding box center [452, 201] width 905 height 402
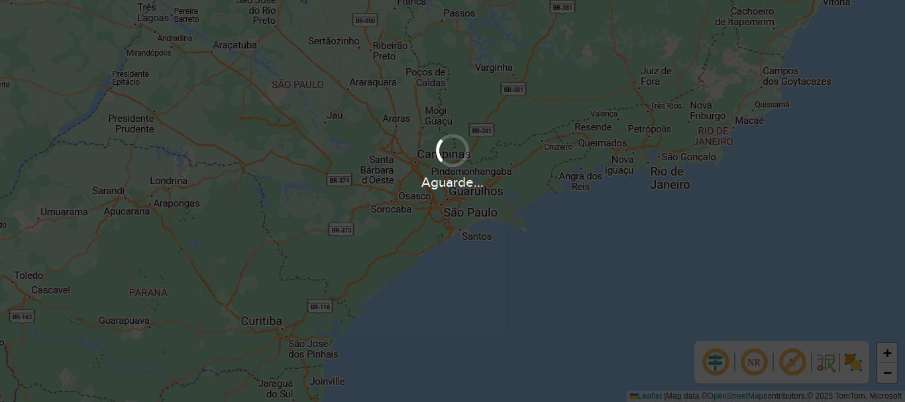
scroll to position [868, 0]
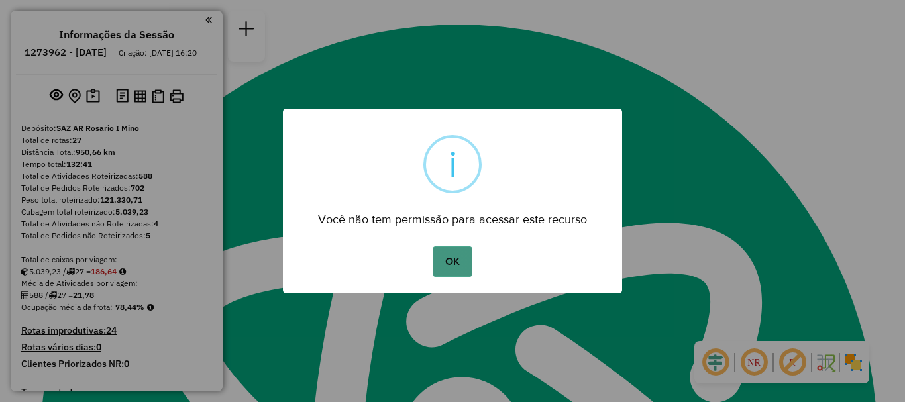
click at [460, 261] on button "OK" at bounding box center [452, 261] width 39 height 30
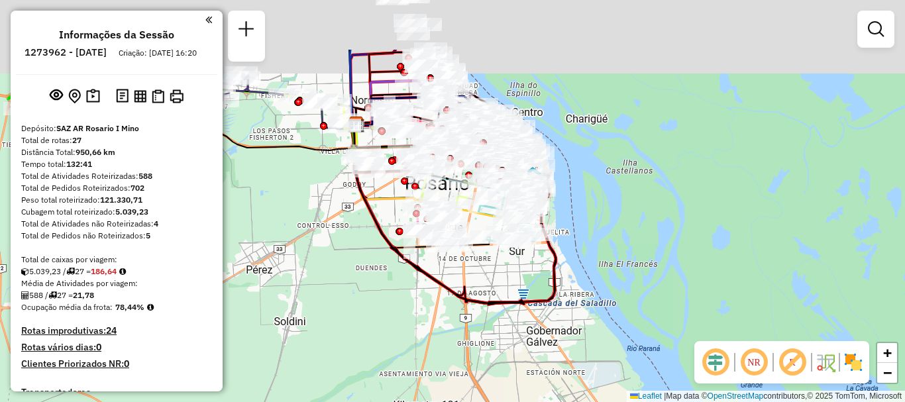
drag, startPoint x: 315, startPoint y: 131, endPoint x: 400, endPoint y: 262, distance: 156.2
click at [389, 280] on div "Janela de atendimento Grade de atendimento Capacidade Transportadoras Veículos …" at bounding box center [452, 201] width 905 height 402
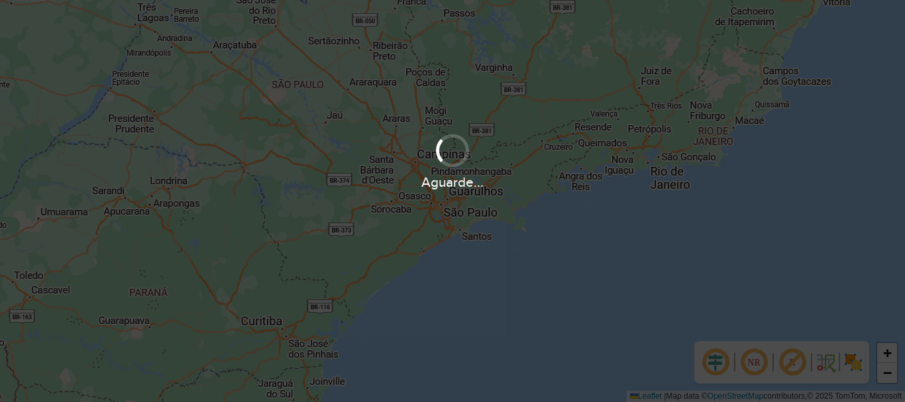
scroll to position [868, 0]
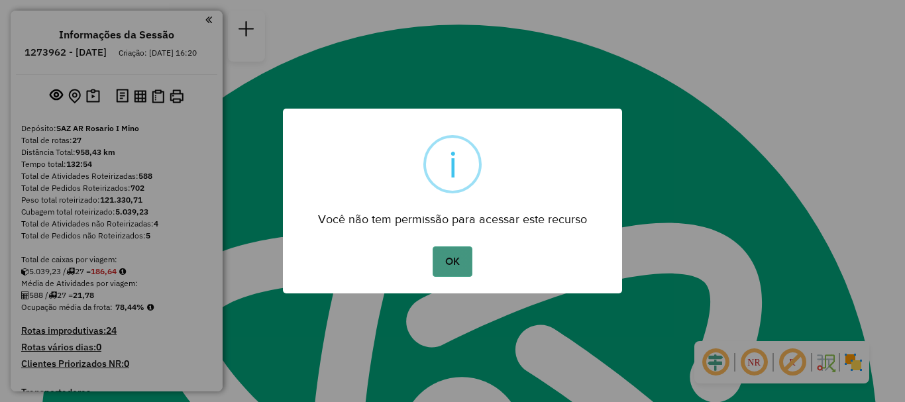
click at [461, 262] on button "OK" at bounding box center [452, 261] width 39 height 30
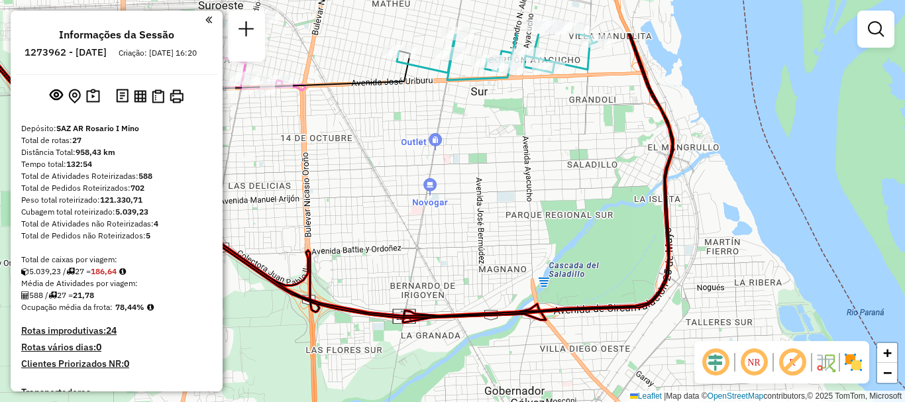
drag, startPoint x: 519, startPoint y: 123, endPoint x: 511, endPoint y: 266, distance: 142.6
click at [511, 260] on div "Janela de atendimento Grade de atendimento Capacidade Transportadoras Veículos …" at bounding box center [452, 201] width 905 height 402
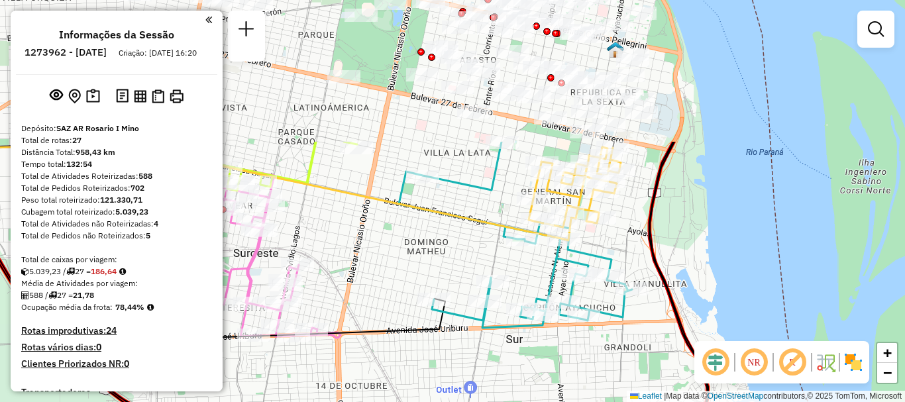
drag, startPoint x: 442, startPoint y: 89, endPoint x: 480, endPoint y: 246, distance: 161.4
click at [480, 246] on div "Janela de atendimento Grade de atendimento Capacidade Transportadoras Veículos …" at bounding box center [452, 201] width 905 height 402
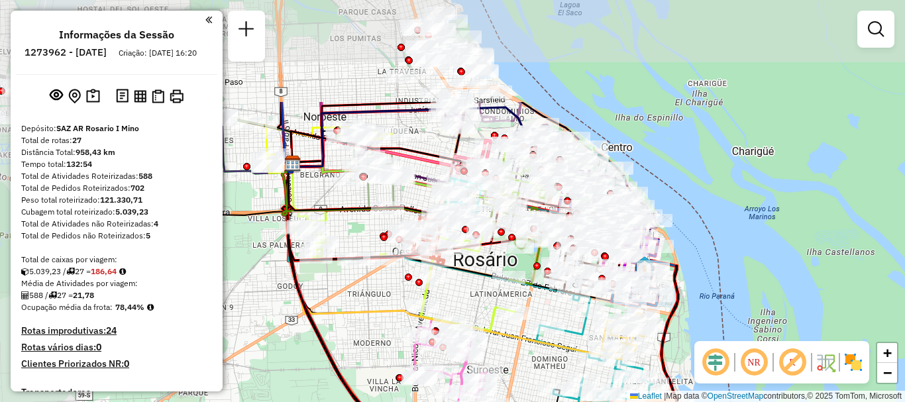
drag, startPoint x: 376, startPoint y: 158, endPoint x: 513, endPoint y: 323, distance: 213.5
click at [512, 322] on icon at bounding box center [404, 271] width 221 height 127
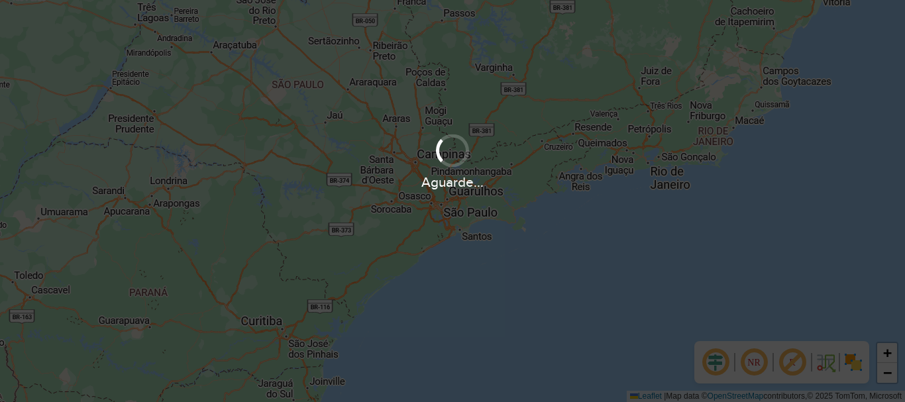
scroll to position [868, 0]
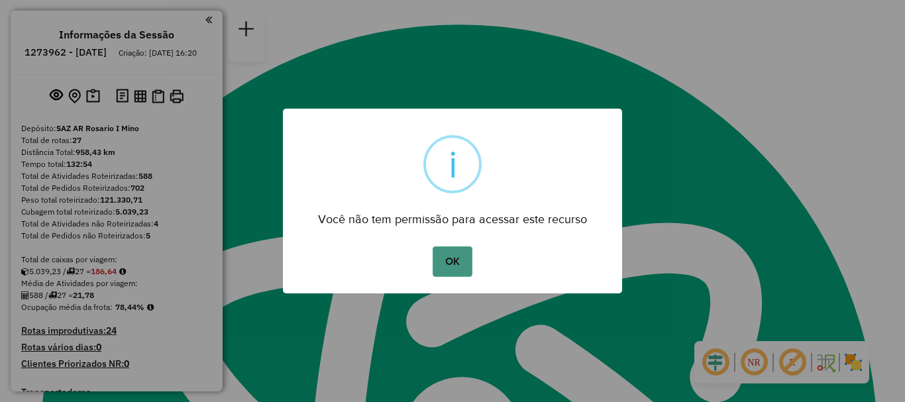
click at [446, 254] on button "OK" at bounding box center [452, 261] width 39 height 30
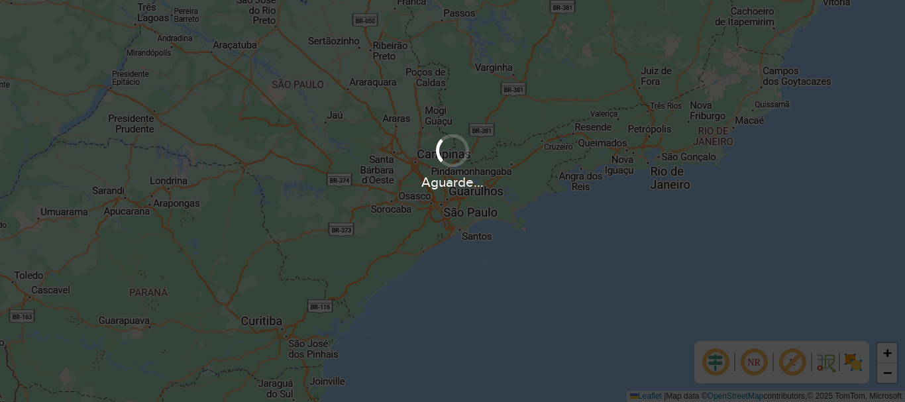
scroll to position [868, 0]
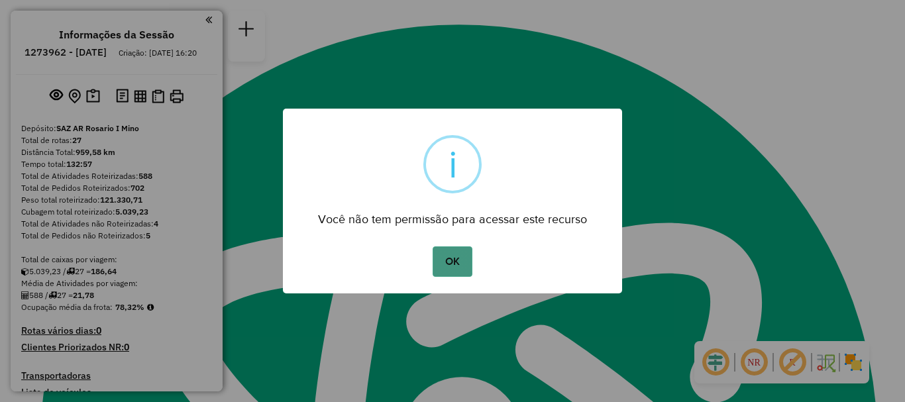
click at [456, 266] on button "OK" at bounding box center [452, 261] width 39 height 30
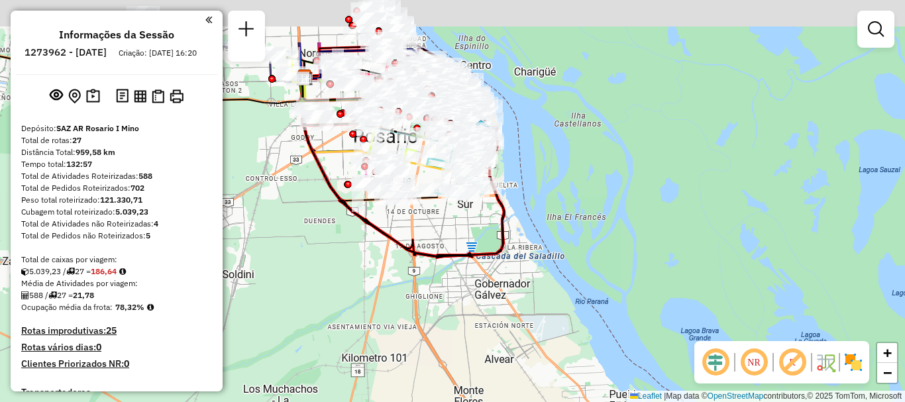
drag, startPoint x: 324, startPoint y: 81, endPoint x: 366, endPoint y: 182, distance: 109.0
click at [354, 198] on div "Janela de atendimento Grade de atendimento Capacidade Transportadoras Veículos …" at bounding box center [452, 201] width 905 height 402
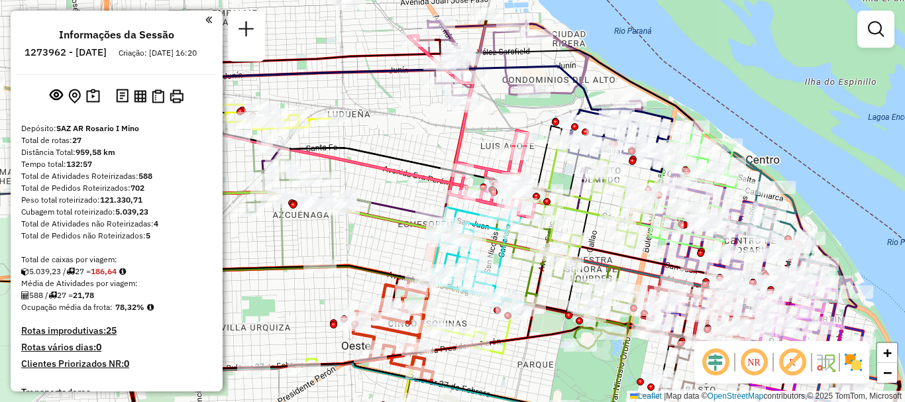
drag, startPoint x: 459, startPoint y: 78, endPoint x: 475, endPoint y: 153, distance: 76.5
click at [472, 154] on div "Janela de atendimento Grade de atendimento Capacidade Transportadoras Veículos …" at bounding box center [452, 201] width 905 height 402
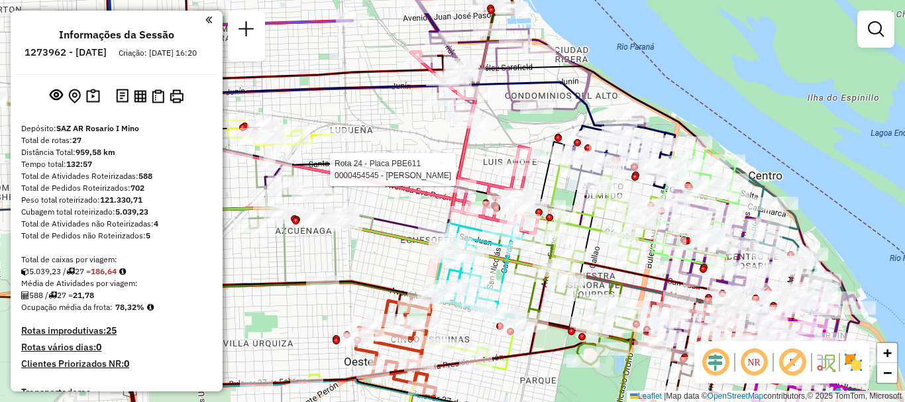
select select "**********"
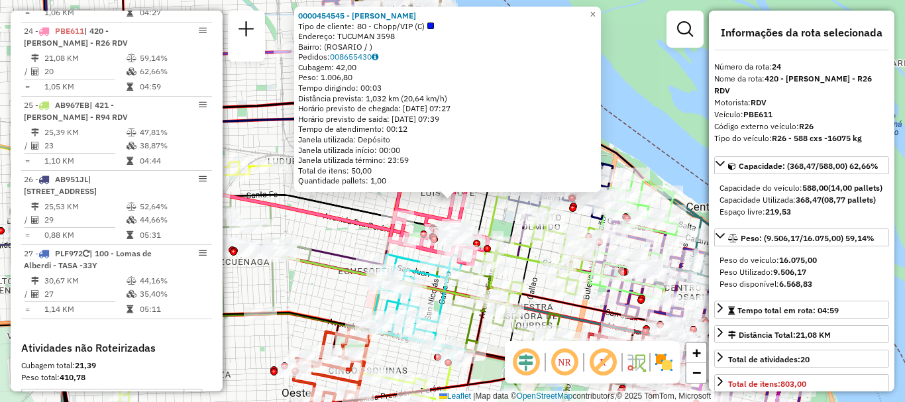
scroll to position [132, 0]
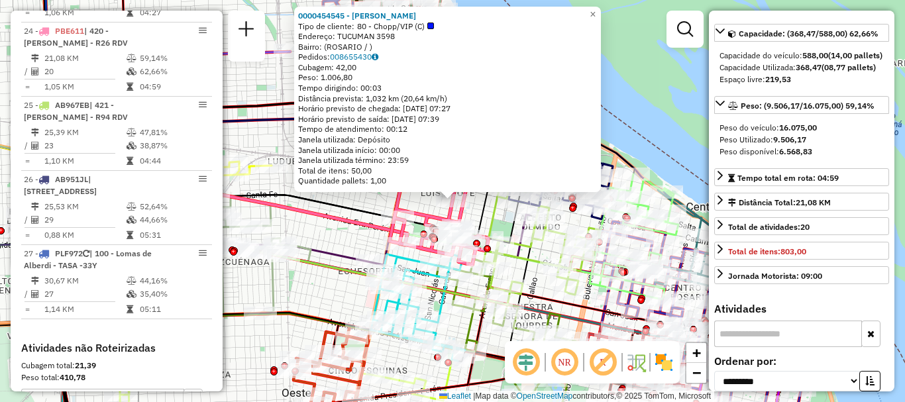
click at [680, 156] on div "0000454545 - [PERSON_NAME] Tipo de cliente: 80 - Chopp/VIP (C) Endereço: [STREE…" at bounding box center [452, 201] width 905 height 402
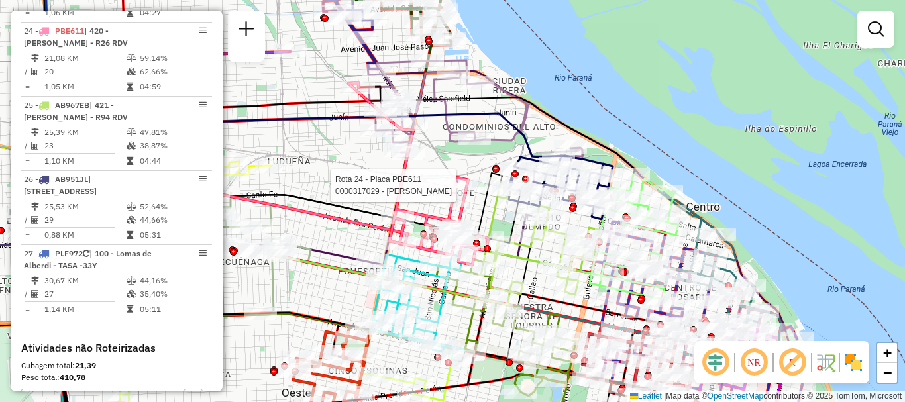
select select "**********"
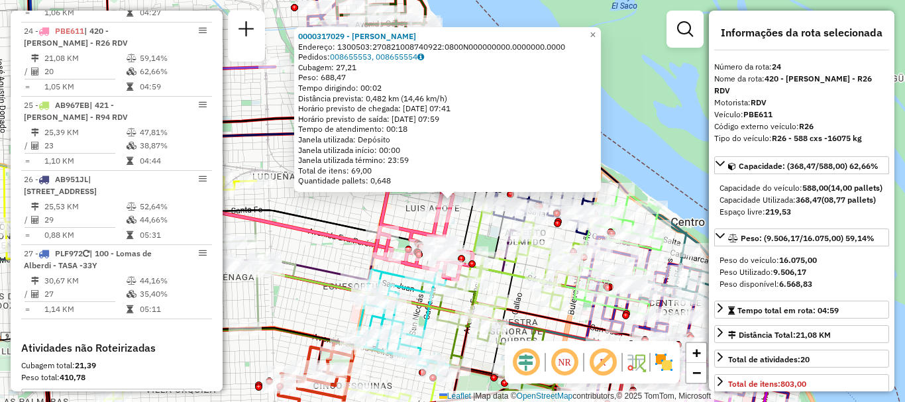
click at [654, 158] on div "0000317029 - BUSSO [PERSON_NAME]: 1300503:270821008740922:0800N000000000.000000…" at bounding box center [452, 201] width 905 height 402
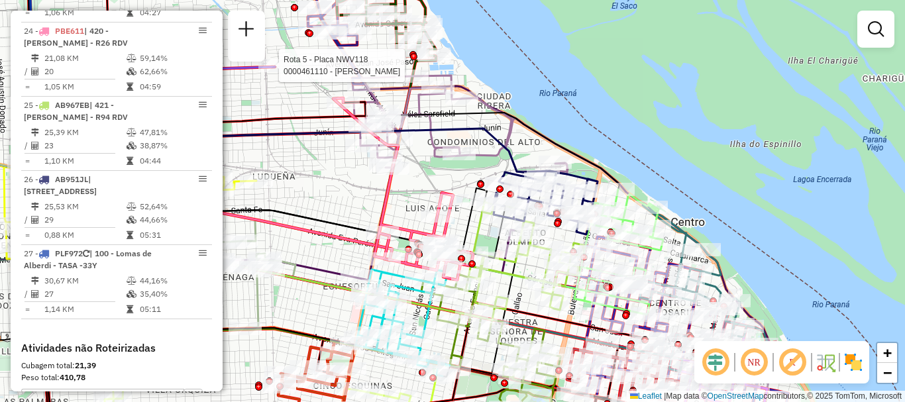
select select "**********"
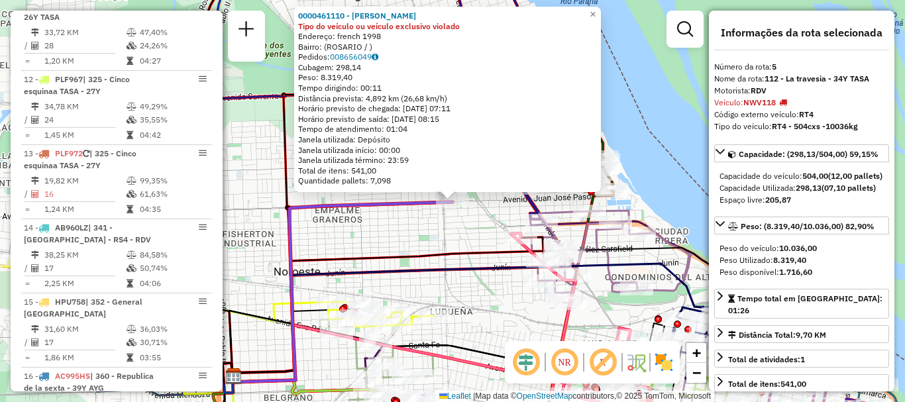
scroll to position [840, 0]
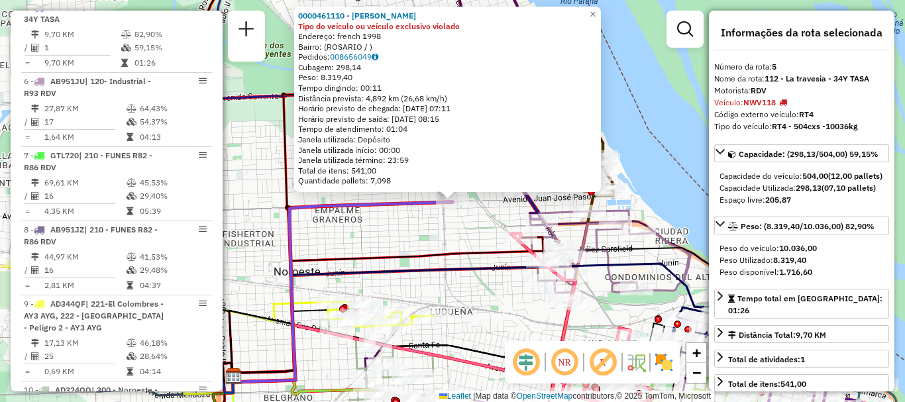
click at [463, 239] on div "0000461110 - [PERSON_NAME] - RDV Tipo do veículo ou veículo exclusivo violado E…" at bounding box center [452, 201] width 905 height 402
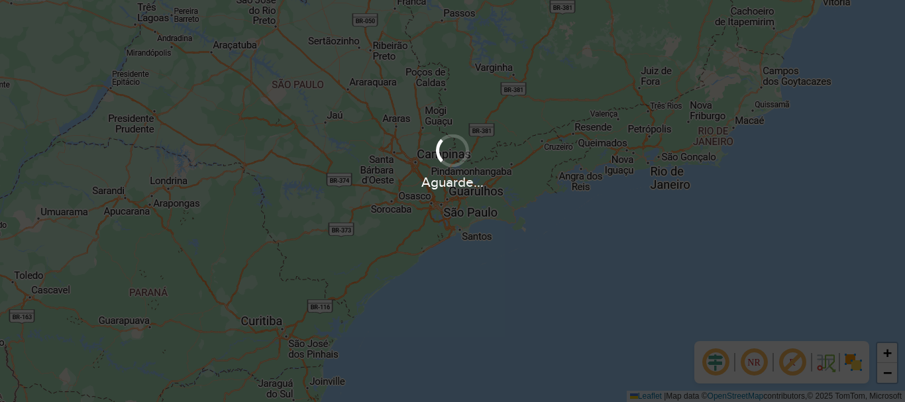
scroll to position [868, 0]
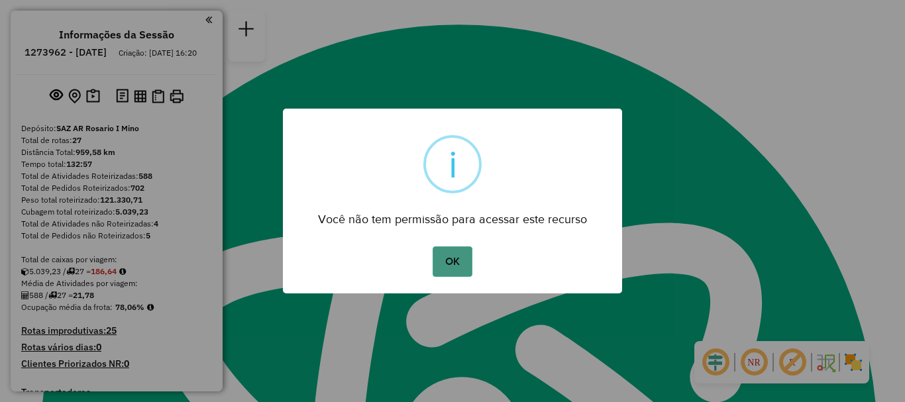
click at [446, 262] on button "OK" at bounding box center [452, 261] width 39 height 30
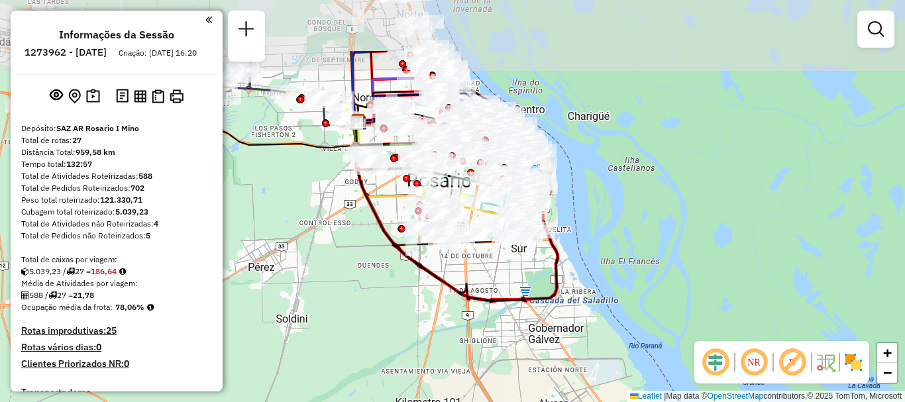
drag, startPoint x: 477, startPoint y: 193, endPoint x: 705, endPoint y: 303, distance: 253.0
click at [678, 301] on div "Janela de atendimento Grade de atendimento Capacidade Transportadoras Veículos …" at bounding box center [452, 201] width 905 height 402
